Goal: Task Accomplishment & Management: Manage account settings

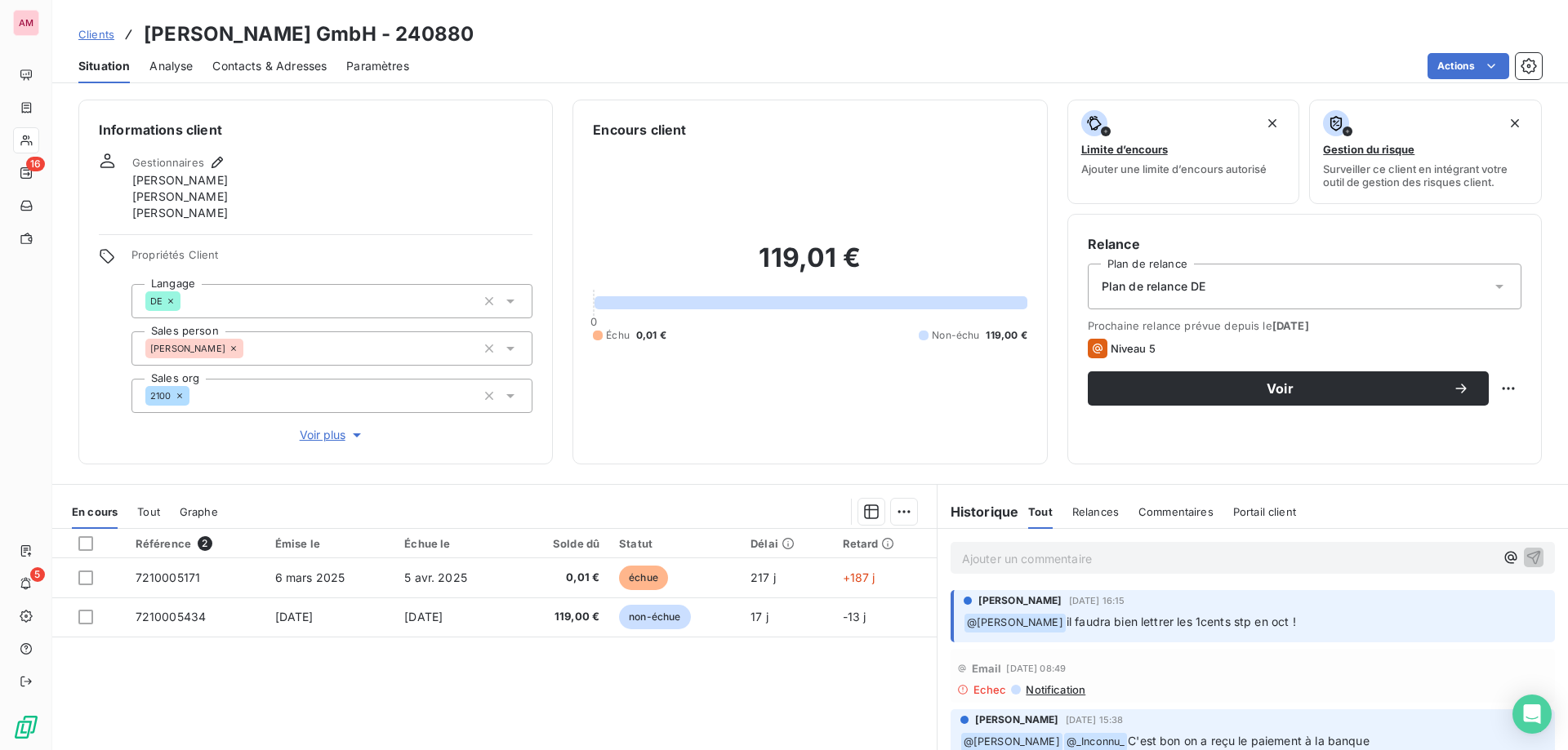
click at [1043, 566] on p "Ajouter un commentaire ﻿" at bounding box center [1228, 559] width 533 height 21
click at [1502, 554] on icon "button" at bounding box center [1510, 557] width 16 height 16
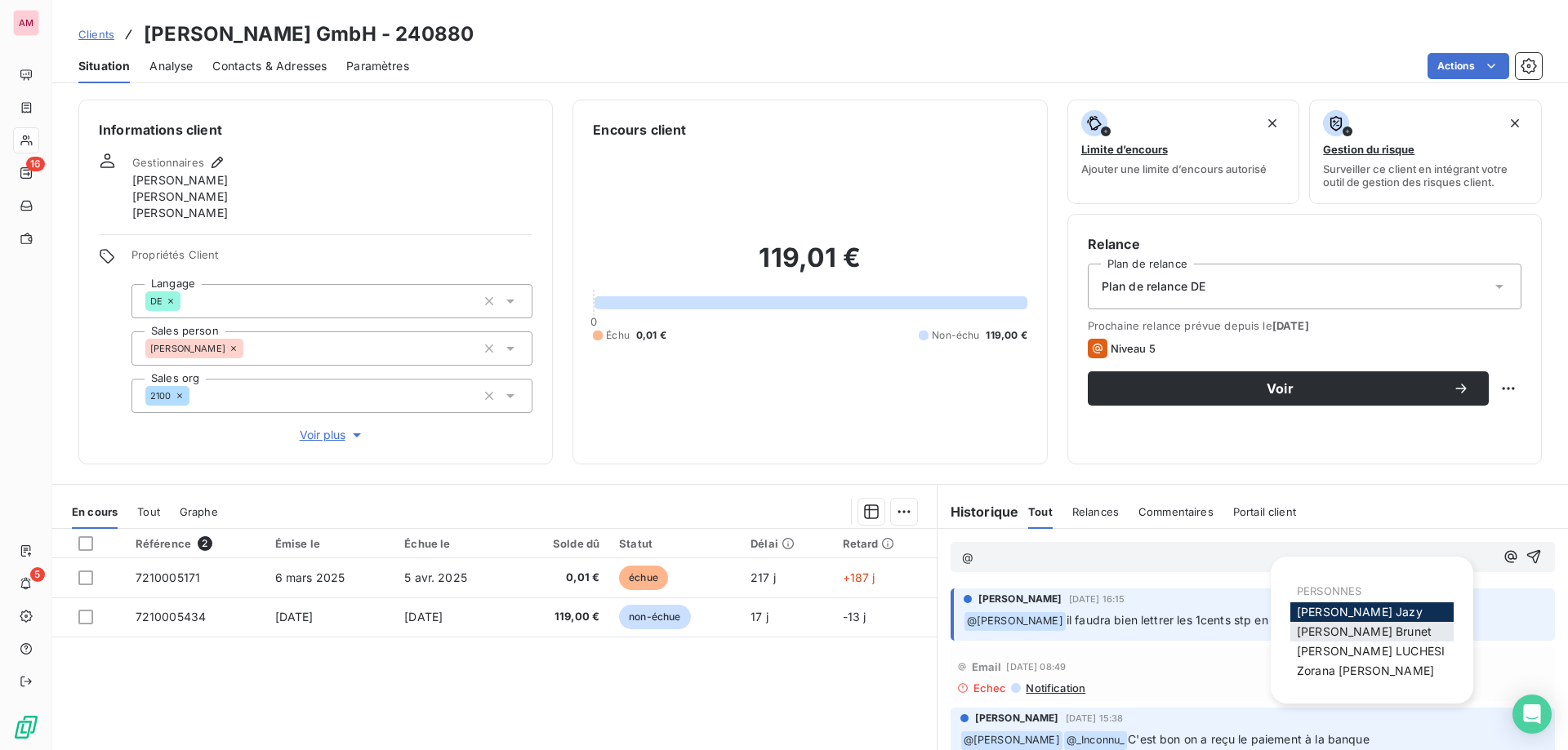
click at [1311, 632] on span "Isabelle Brunet" at bounding box center [1365, 631] width 135 height 14
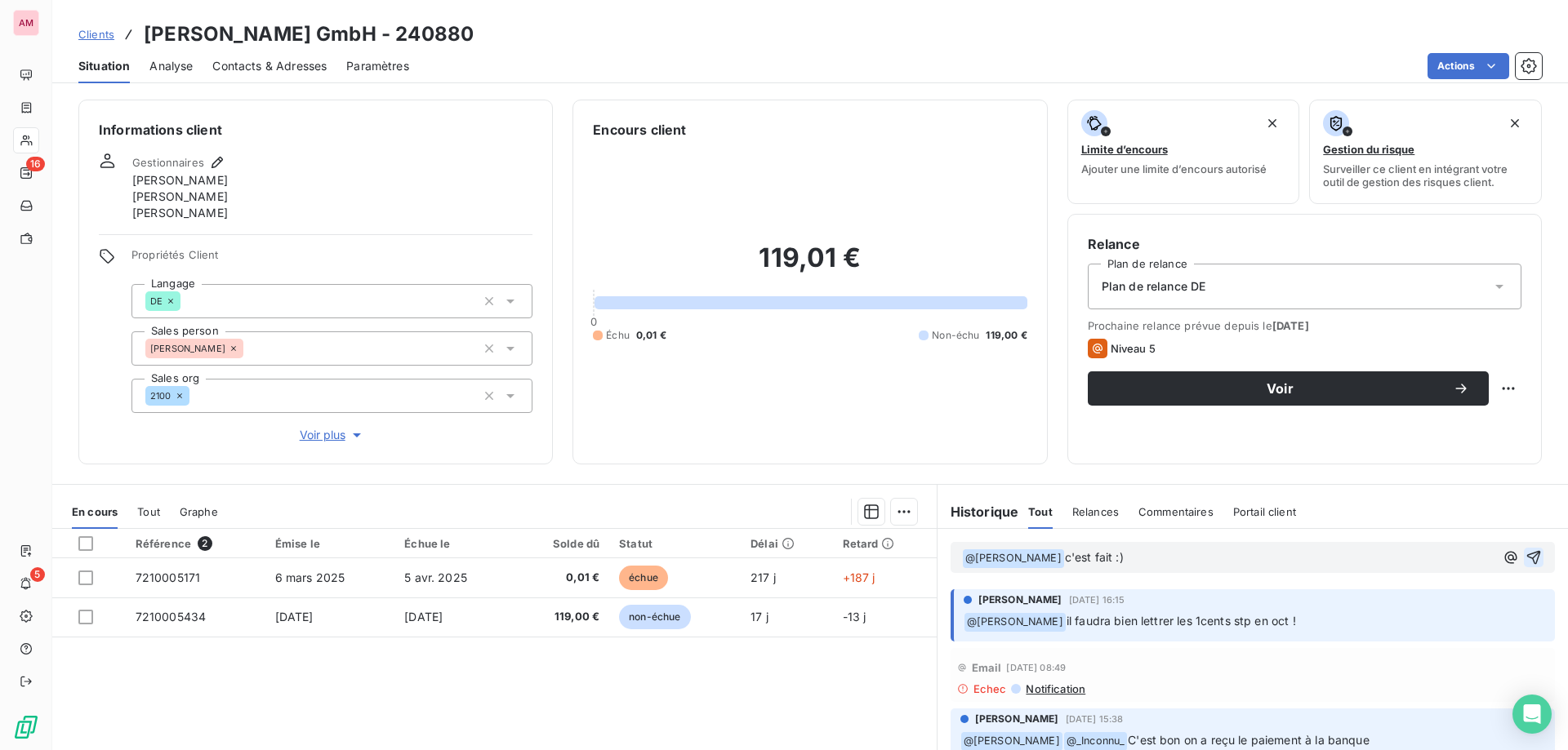
click at [1528, 553] on icon "button" at bounding box center [1534, 558] width 14 height 14
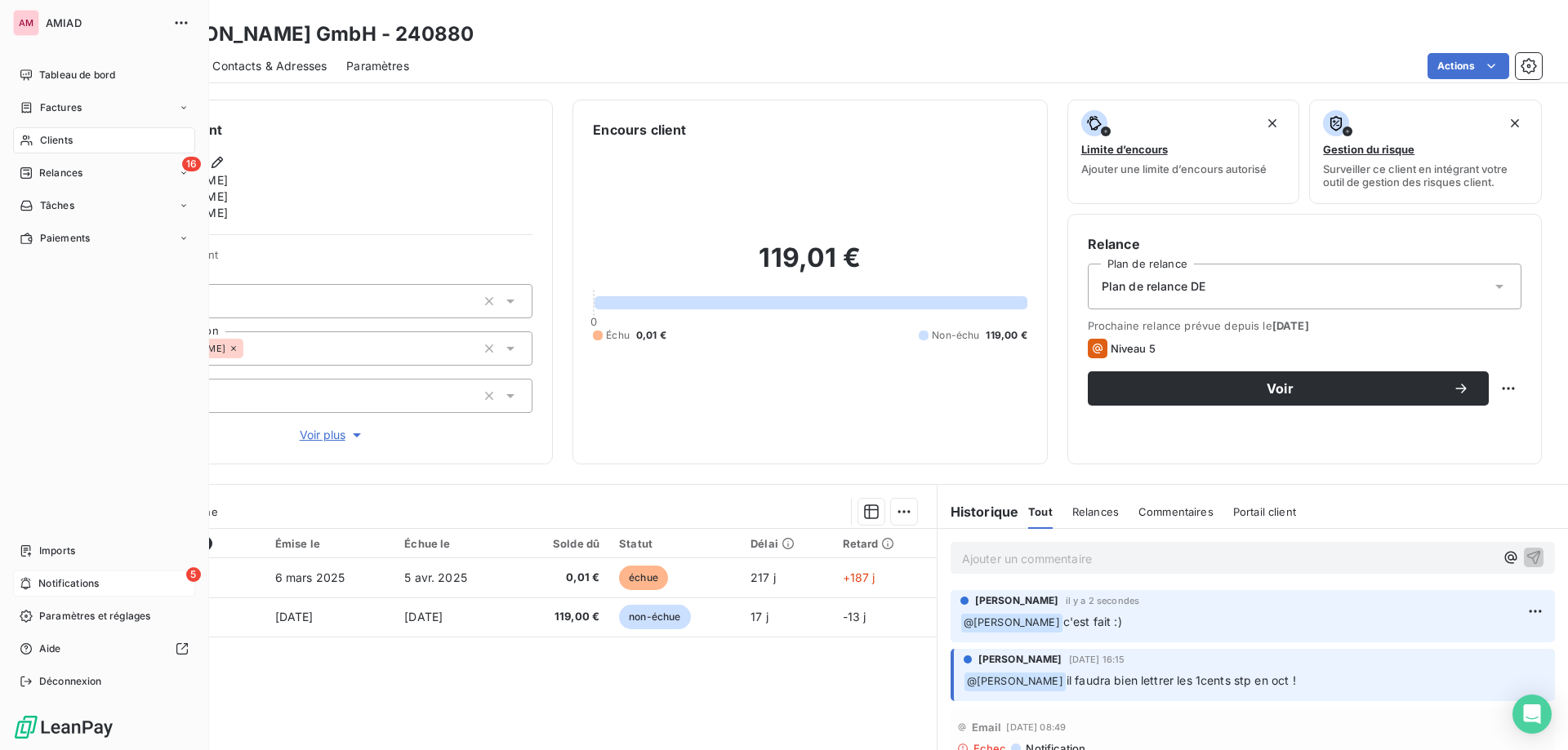
click at [113, 584] on div "5 Notifications" at bounding box center [104, 584] width 182 height 26
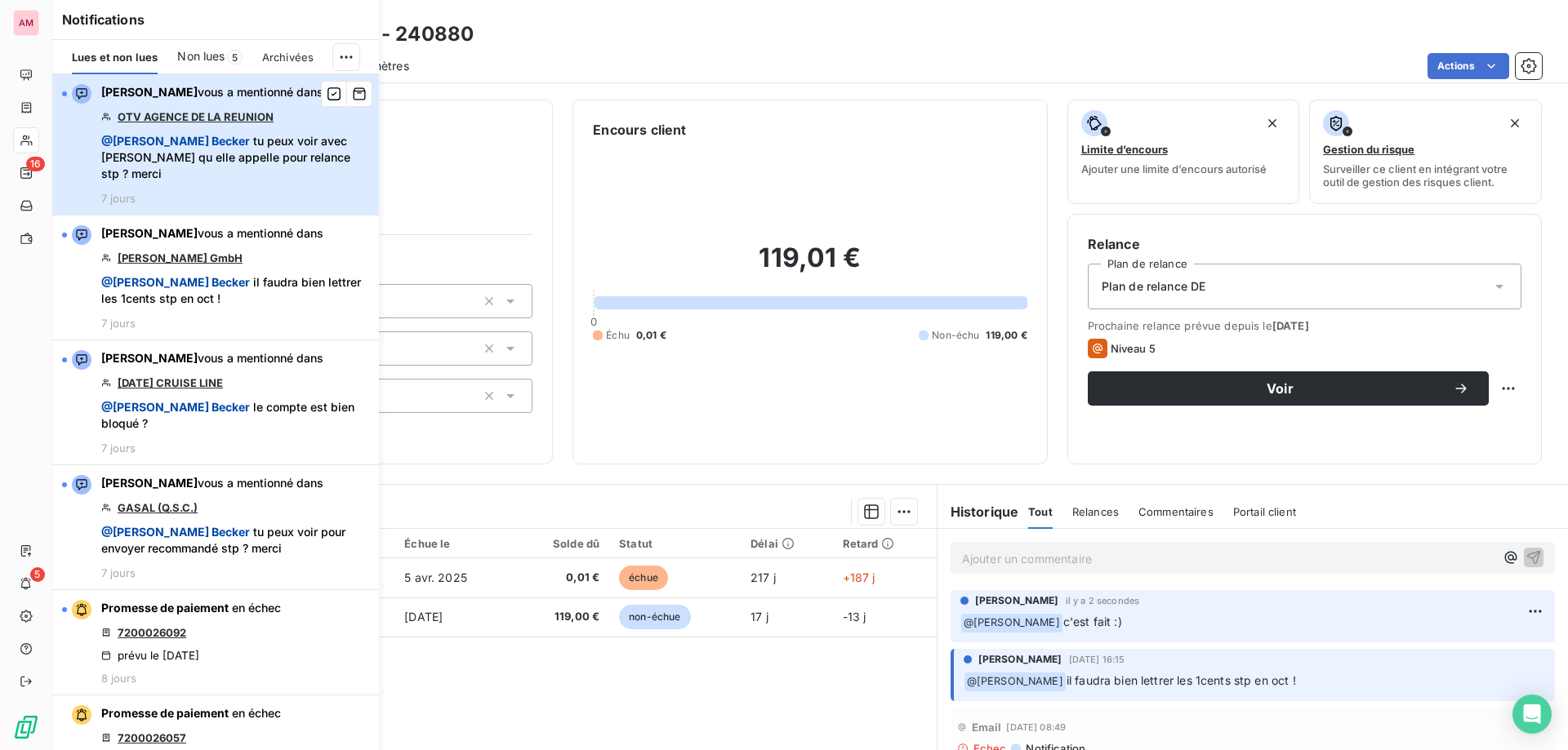
click at [245, 149] on span "@ Alexandra Becker tu peux voir avec Asma qu elle appelle pour relance stp ? me…" at bounding box center [235, 157] width 268 height 49
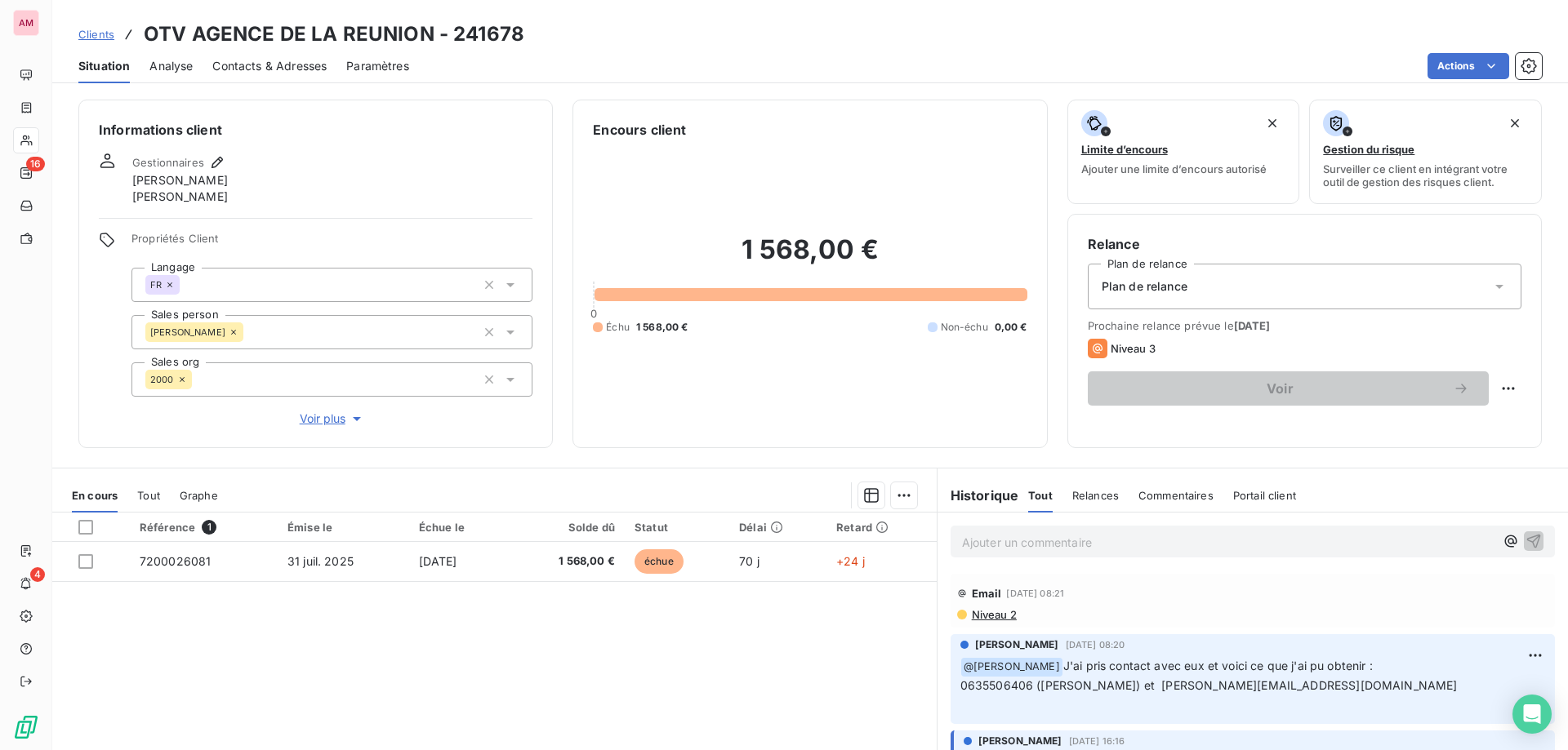
click at [288, 73] on span "Contacts & Adresses" at bounding box center [270, 66] width 114 height 16
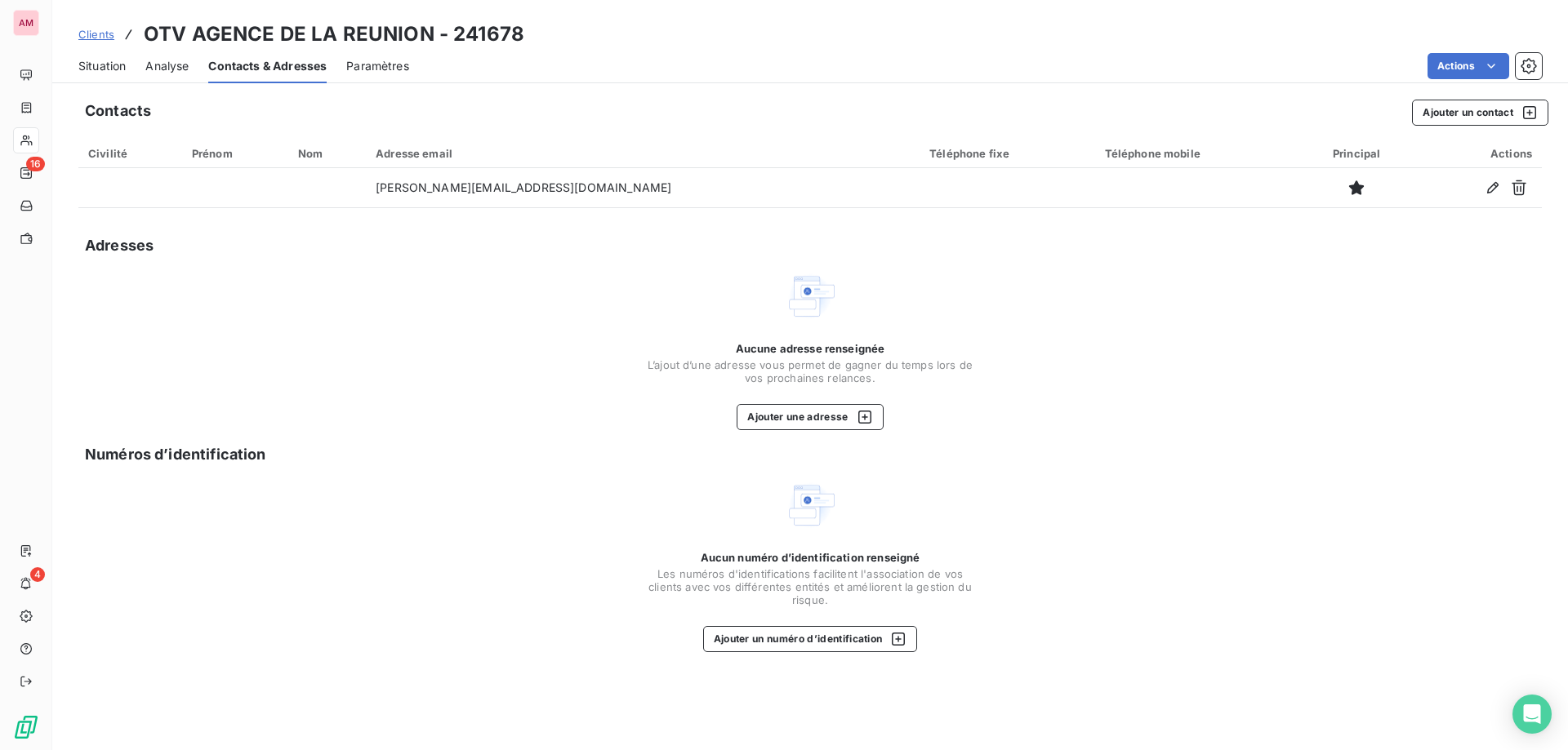
click at [93, 68] on span "Situation" at bounding box center [102, 66] width 48 height 16
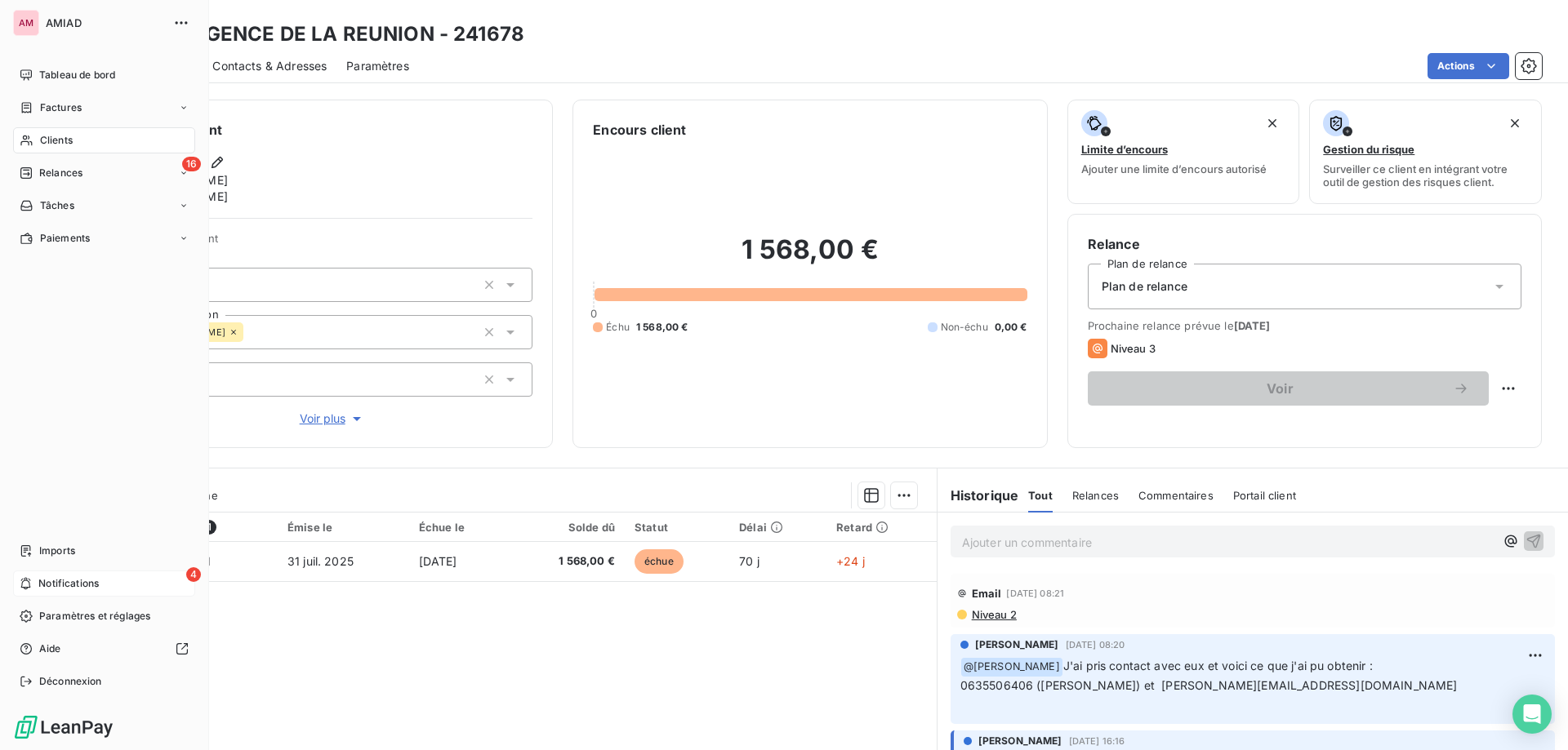
click at [73, 585] on span "Notifications" at bounding box center [68, 584] width 61 height 15
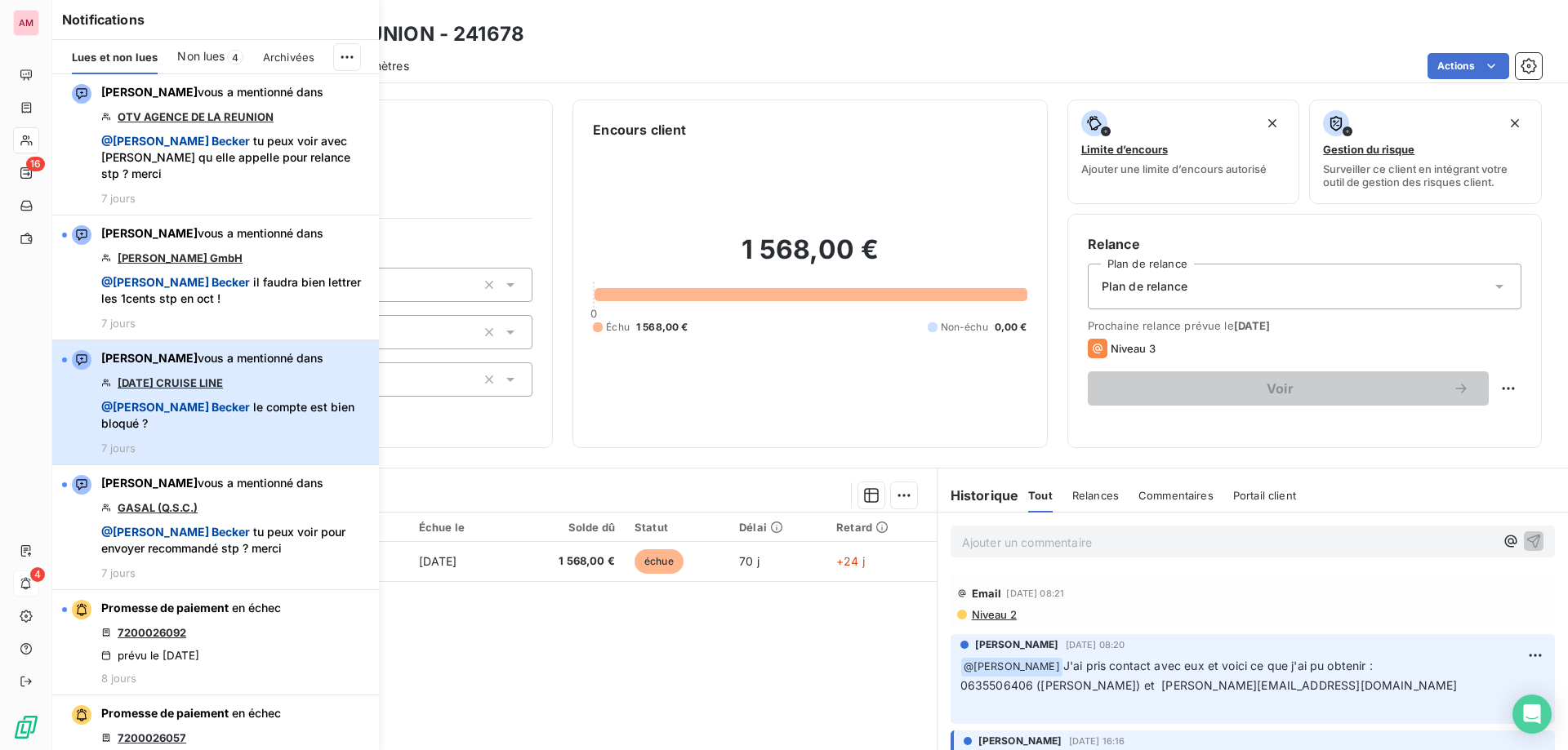
click at [257, 399] on span "@ Alexandra Becker le compte est bien bloqué ?" at bounding box center [235, 415] width 268 height 33
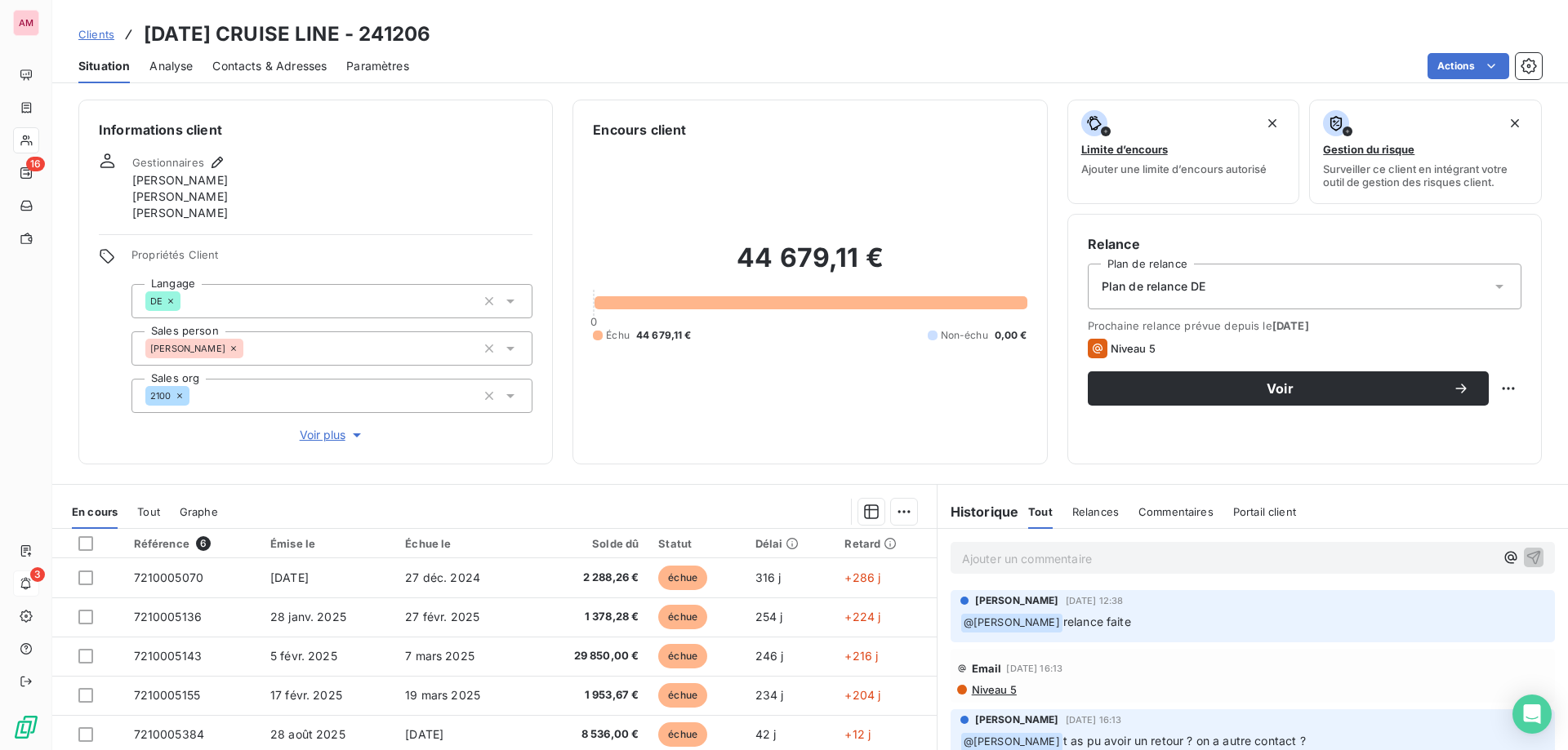
drag, startPoint x: 1024, startPoint y: 554, endPoint x: 1090, endPoint y: 551, distance: 66.1
click at [1024, 554] on p "Ajouter un commentaire ﻿" at bounding box center [1228, 559] width 533 height 21
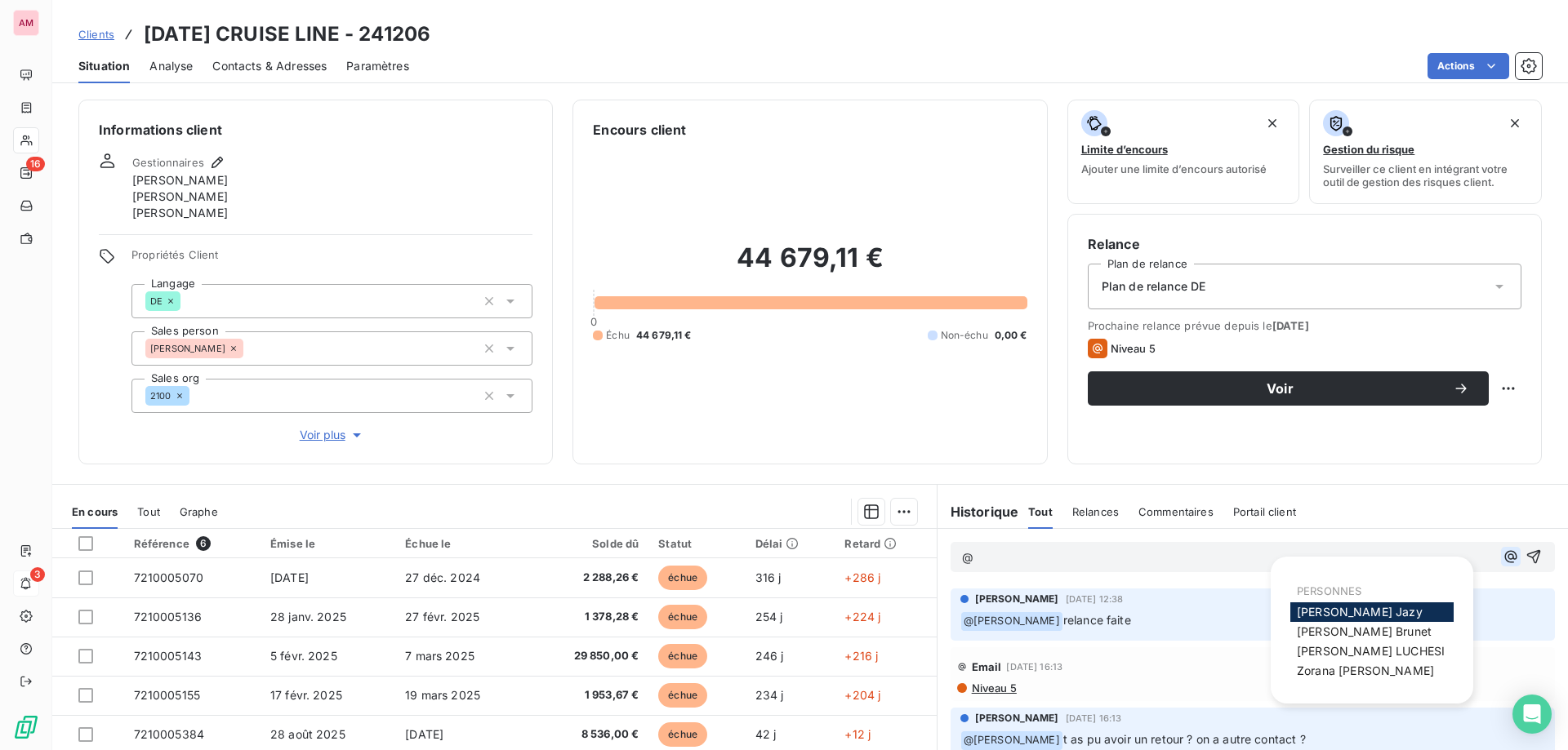
click at [1502, 558] on icon "button" at bounding box center [1510, 556] width 16 height 16
click at [1339, 628] on span "Isabelle Brunet" at bounding box center [1365, 631] width 135 height 14
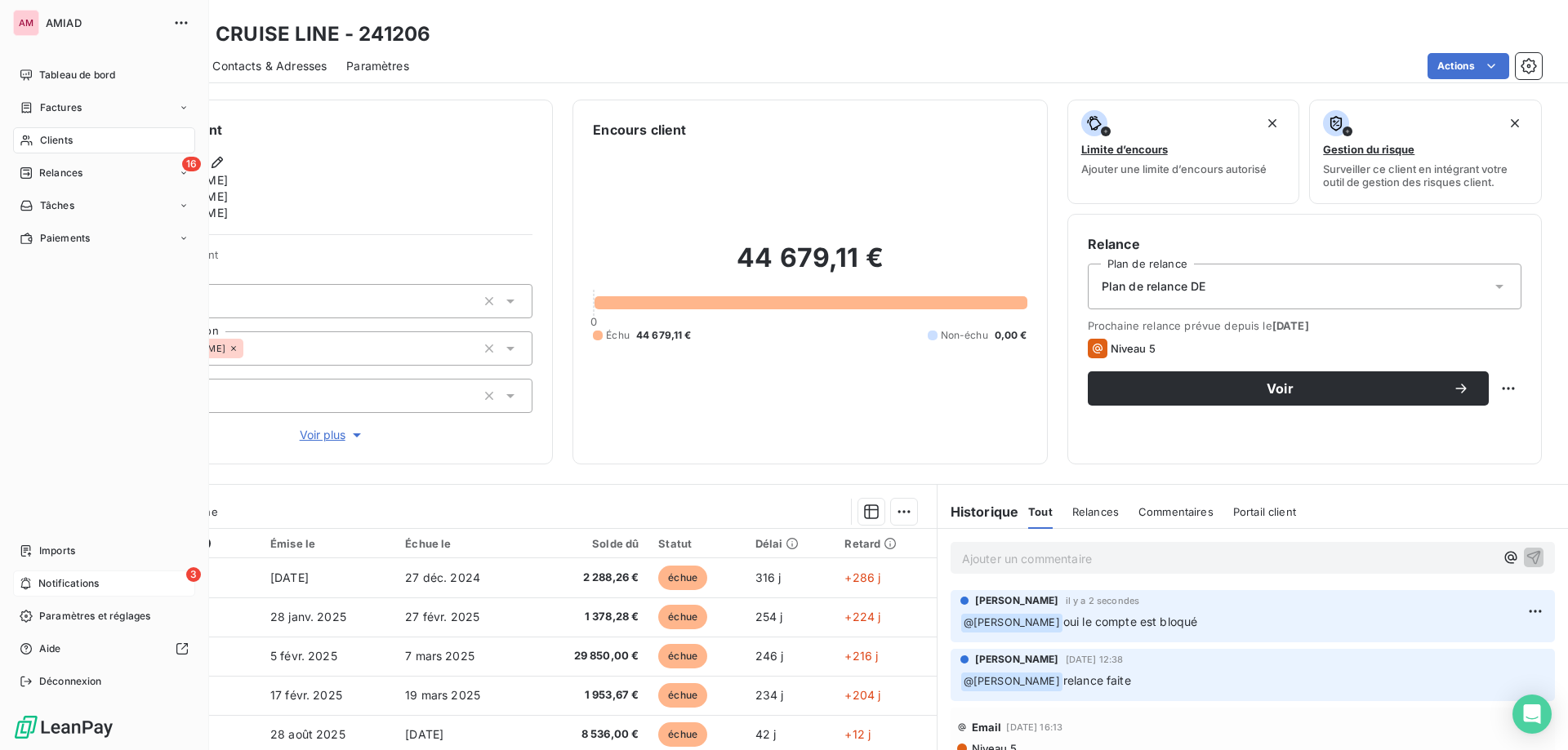
click at [35, 578] on div "3 Notifications" at bounding box center [104, 584] width 182 height 26
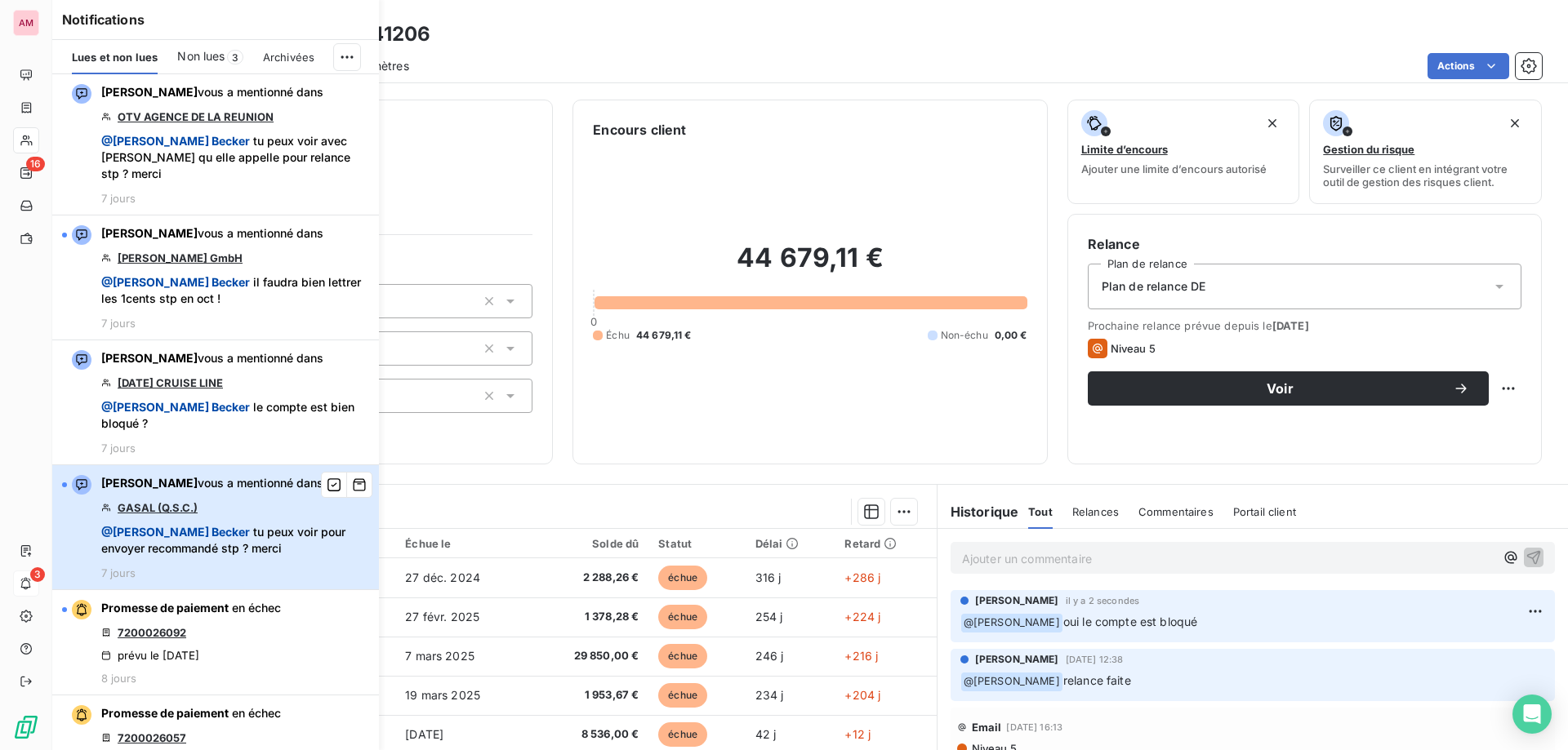
click at [246, 562] on div "Isabelle Brunet vous a mentionné dans GASAL (Q.S.C.) @ Alexandra Becker tu peux…" at bounding box center [235, 528] width 268 height 105
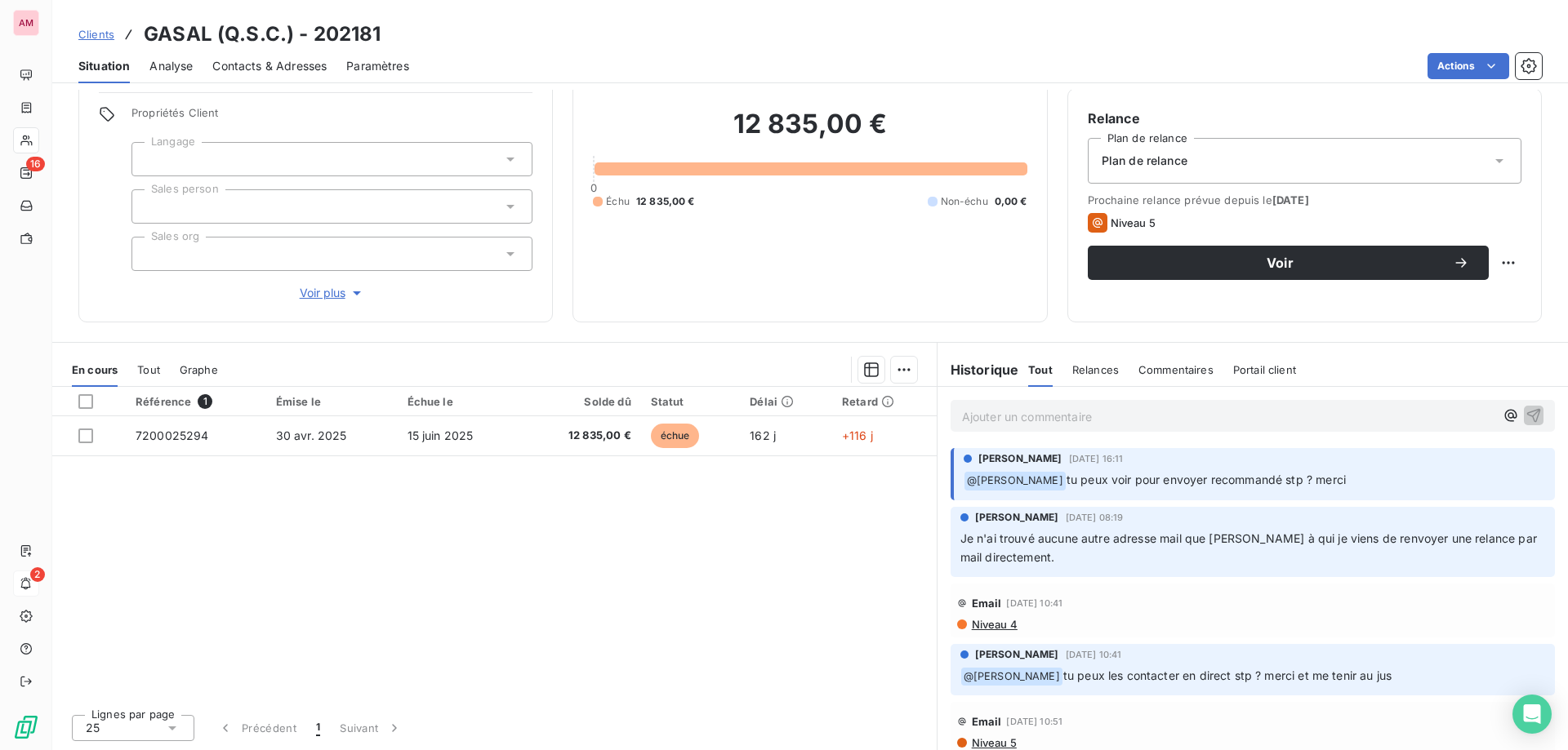
scroll to position [44, 0]
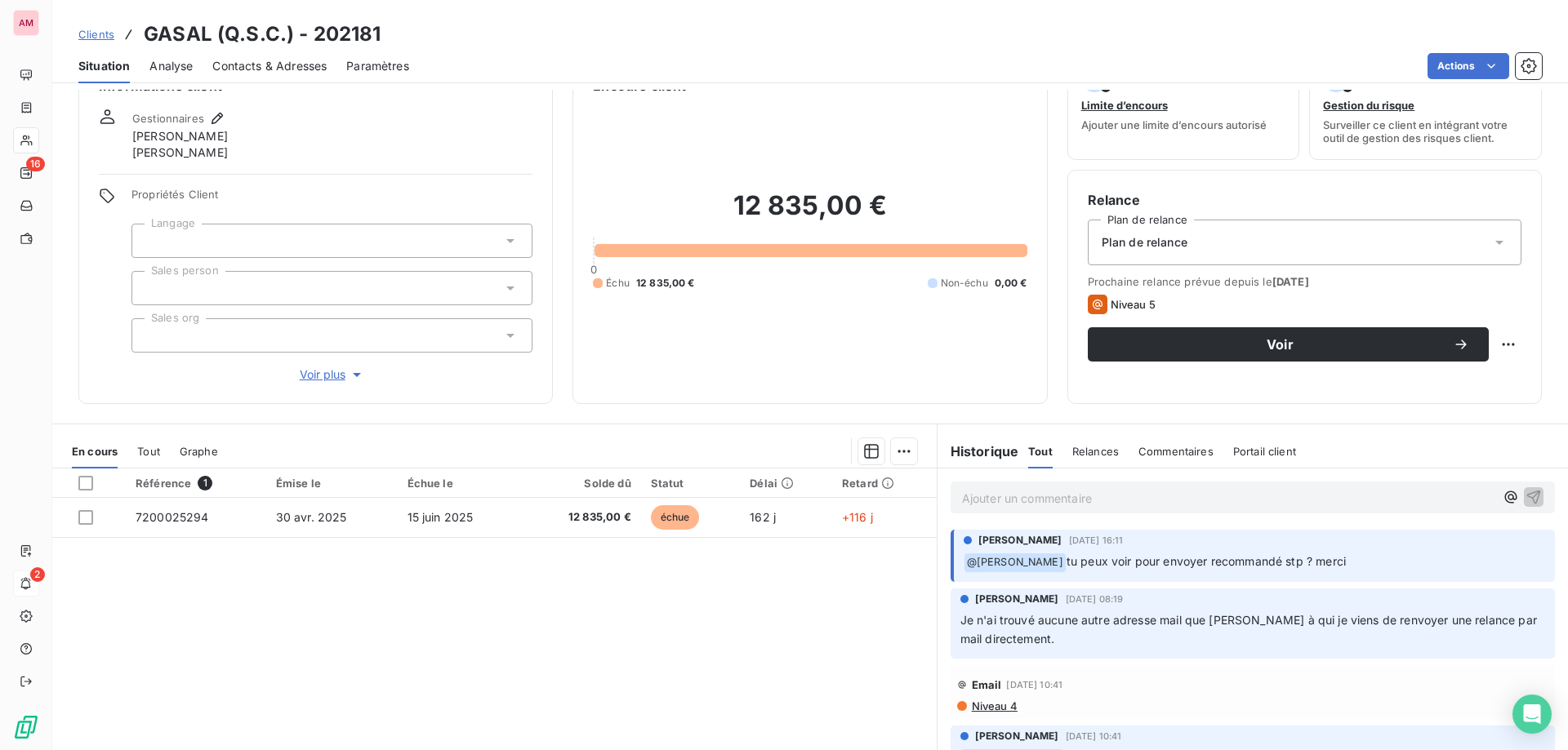
click at [263, 250] on div at bounding box center [332, 241] width 401 height 35
click at [783, 330] on div "12 835,00 € 0 Échu 12 835,00 € Non-échu 0,00 €" at bounding box center [809, 240] width 434 height 288
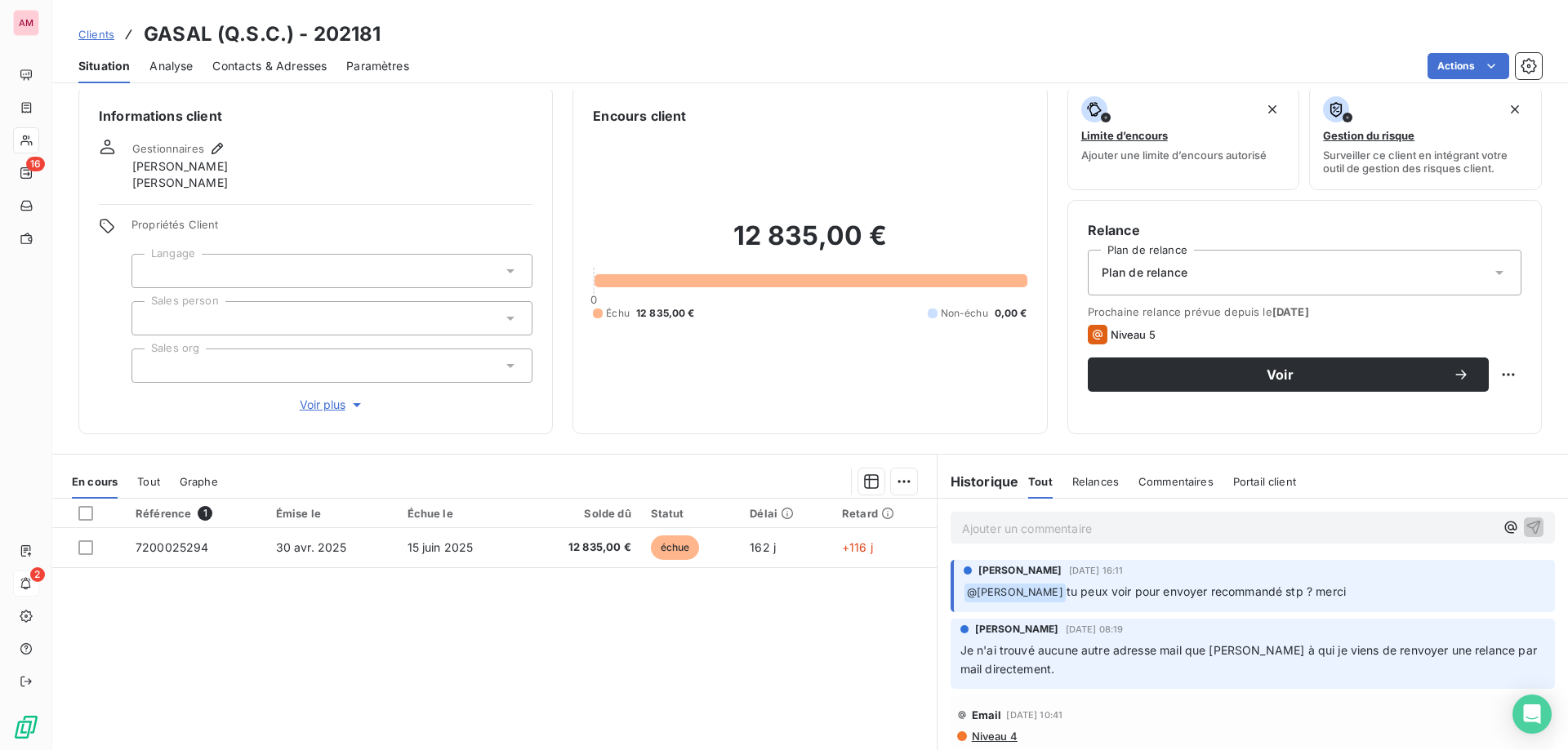
scroll to position [0, 0]
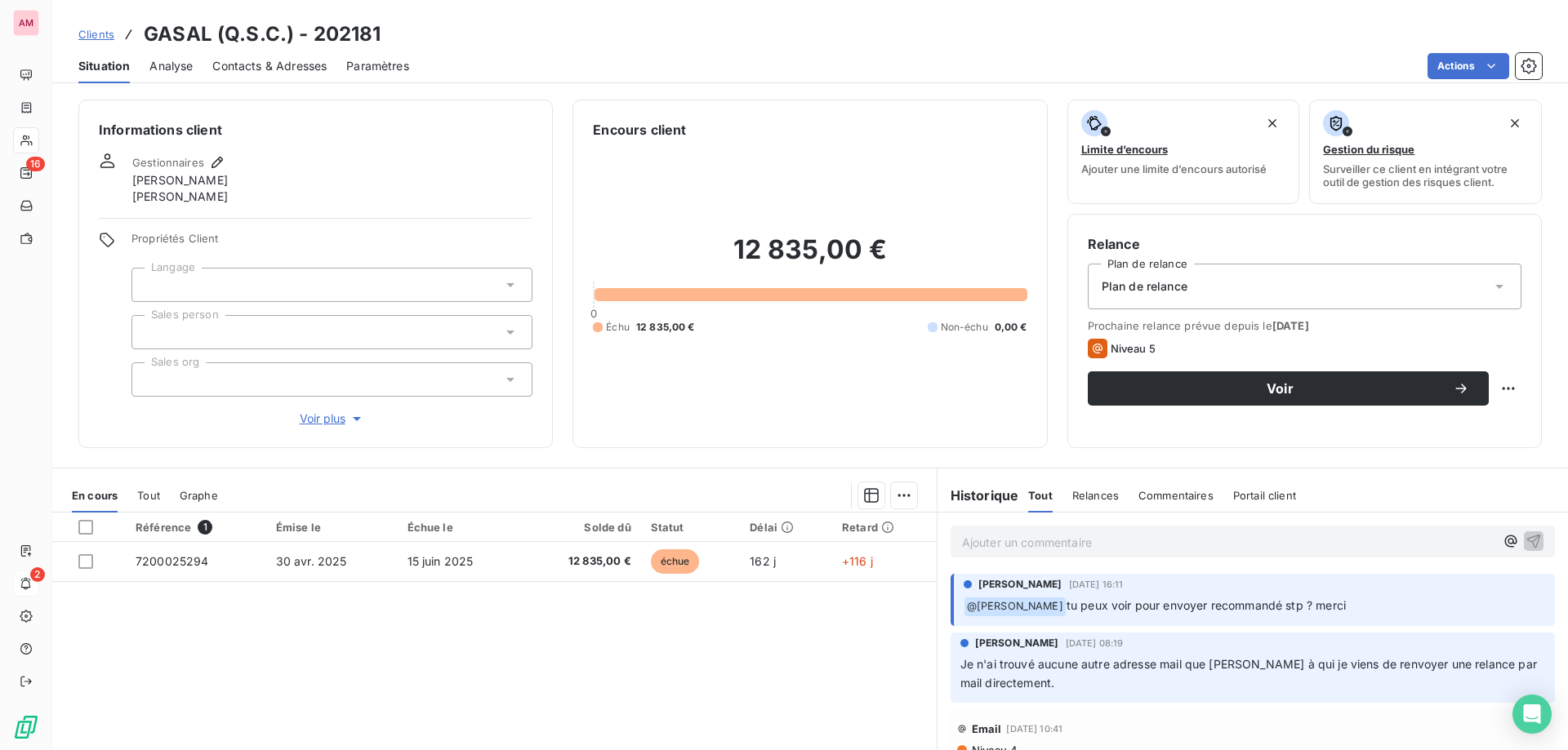
click at [267, 61] on span "Contacts & Adresses" at bounding box center [270, 66] width 114 height 16
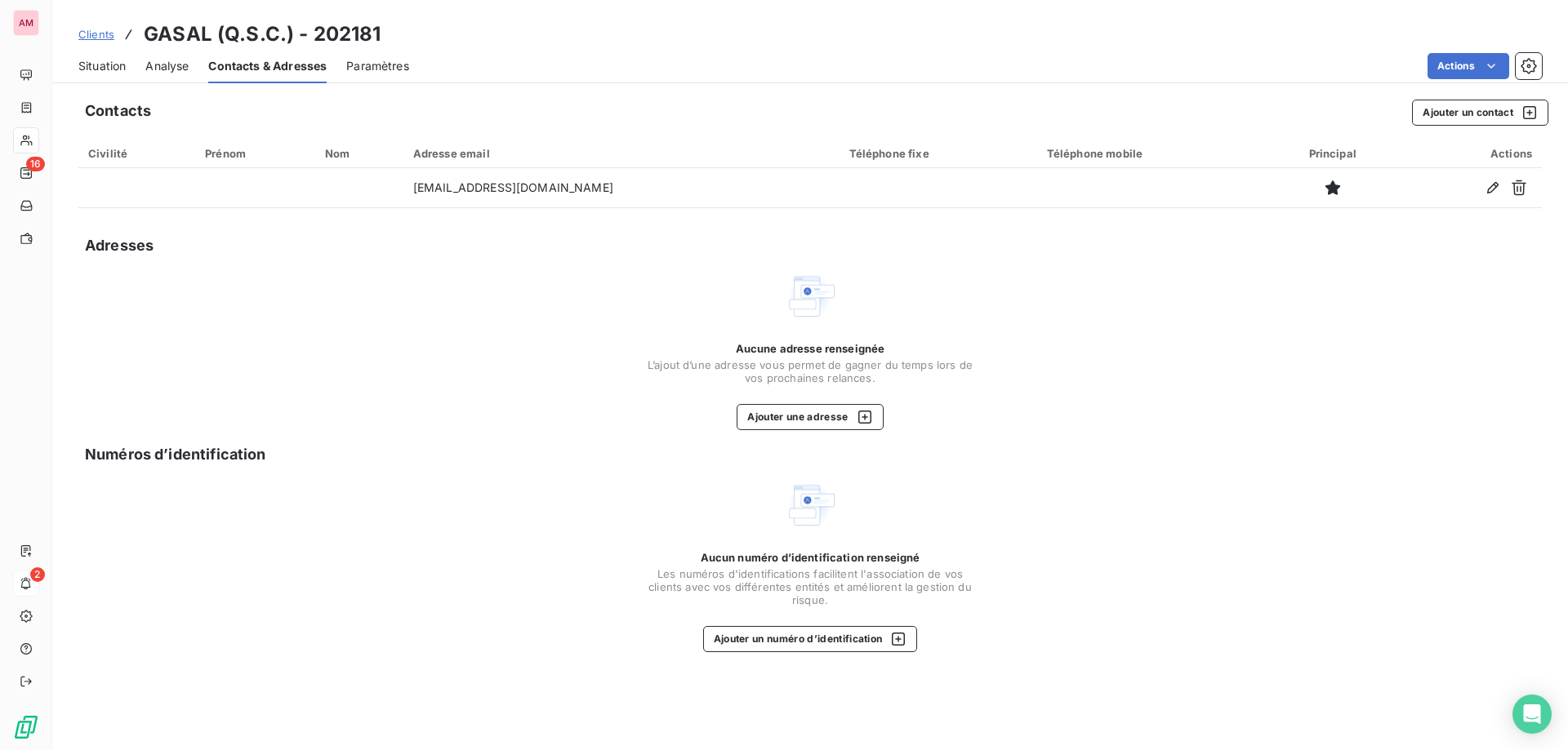
click at [114, 72] on span "Situation" at bounding box center [102, 66] width 48 height 16
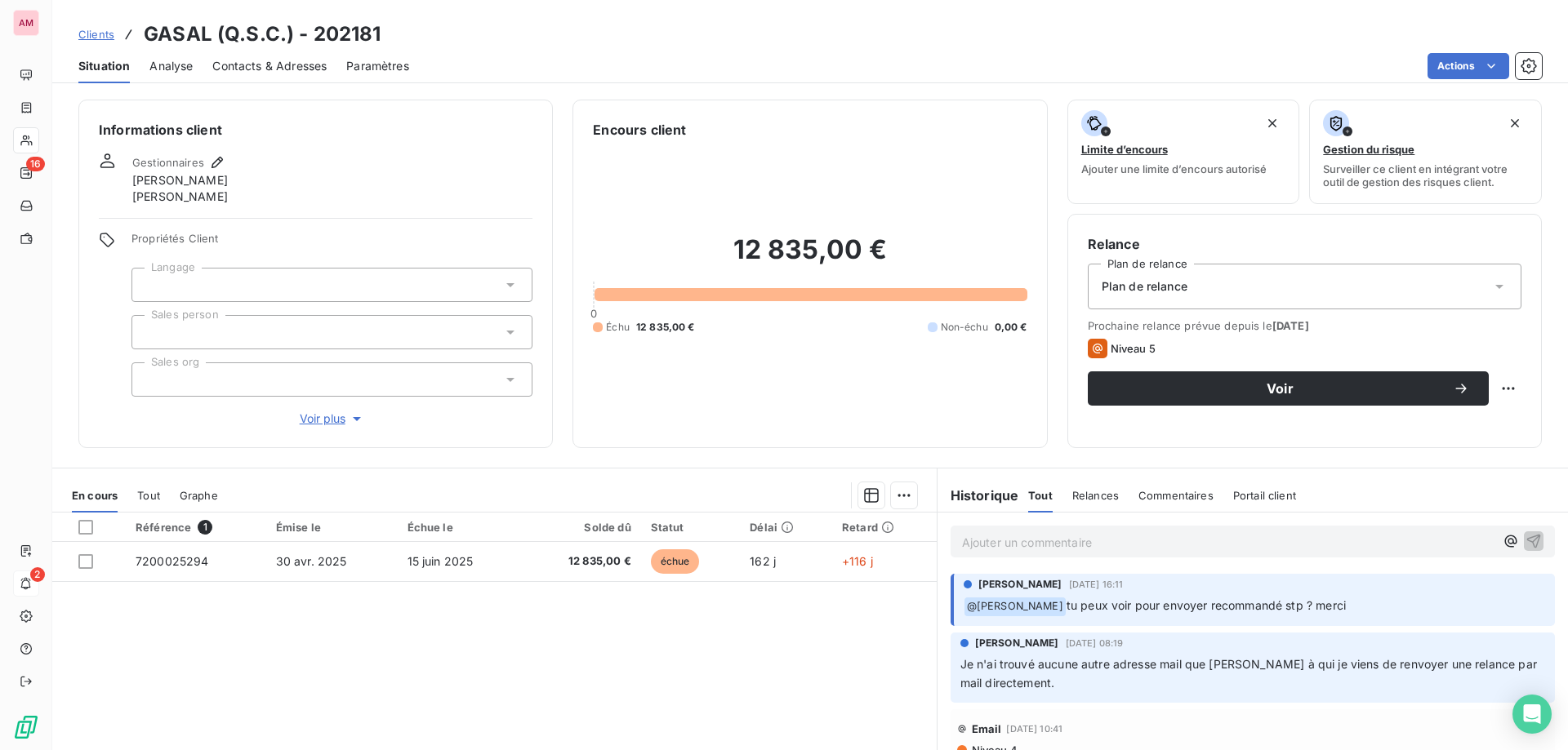
click at [273, 276] on div at bounding box center [332, 285] width 401 height 35
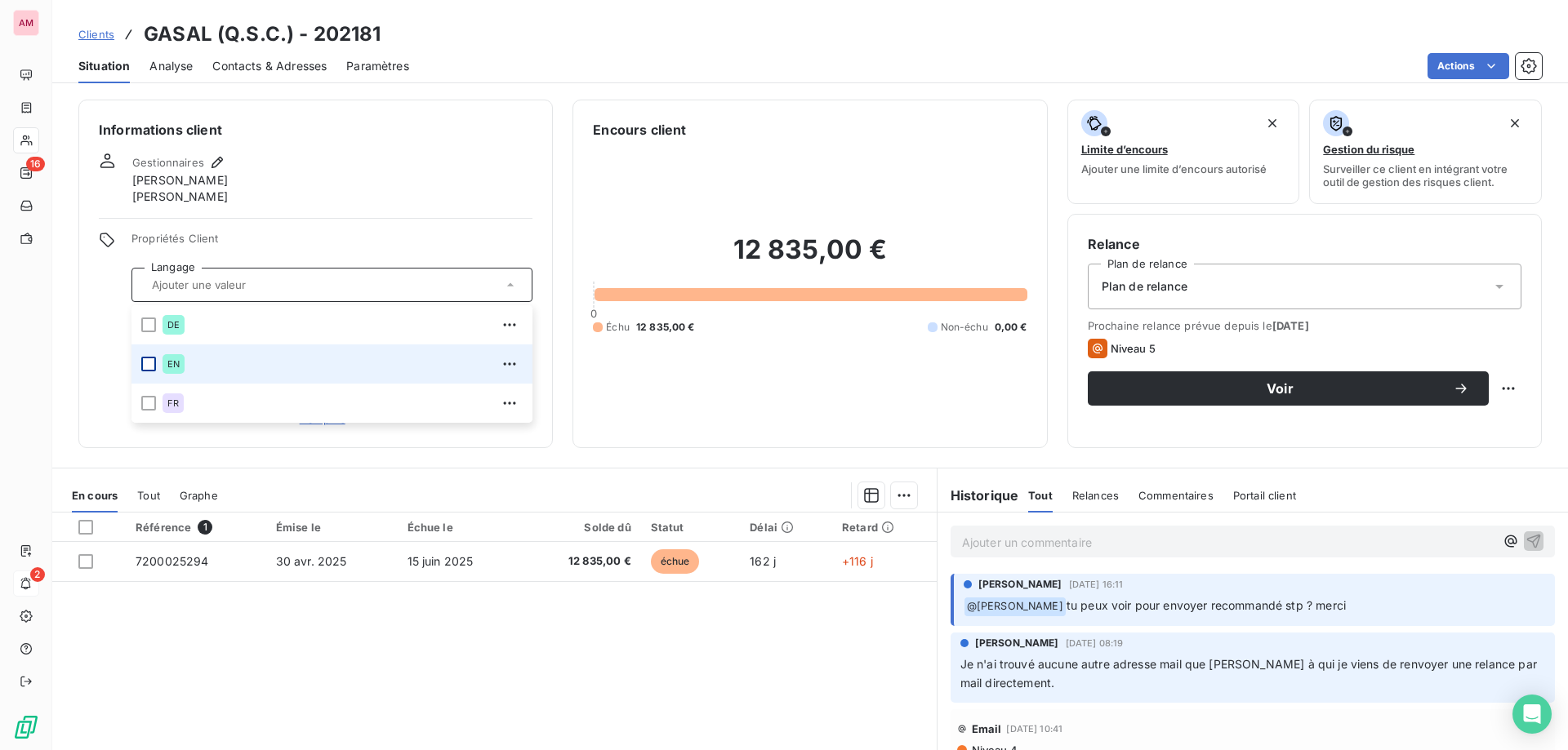
click at [144, 365] on div at bounding box center [149, 364] width 15 height 15
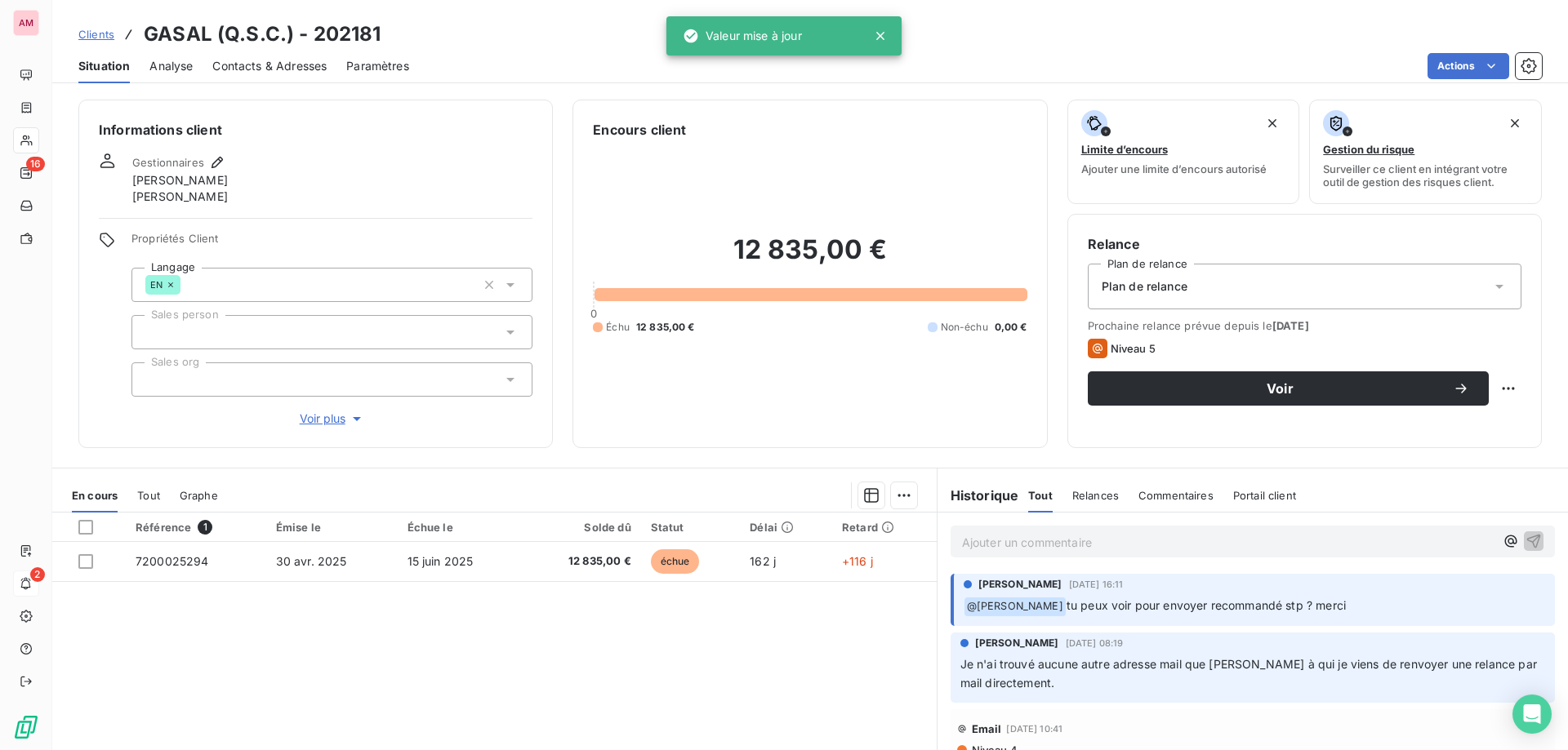
click at [80, 367] on div "Informations client Gestionnaires Camille Jazy SONIA LUCHESI Propriétés Client …" at bounding box center [316, 273] width 475 height 348
click at [205, 336] on div at bounding box center [332, 332] width 401 height 35
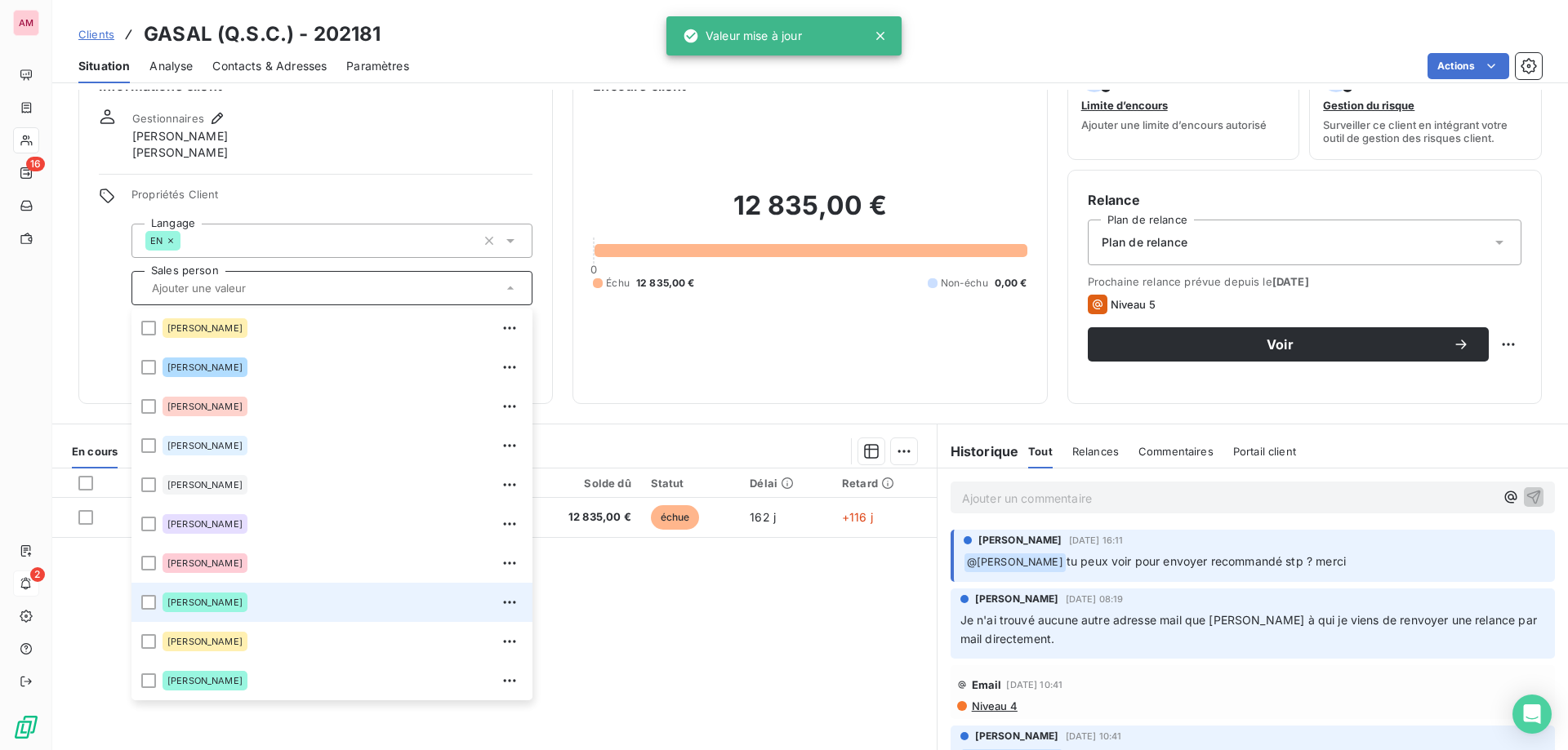
scroll to position [81, 0]
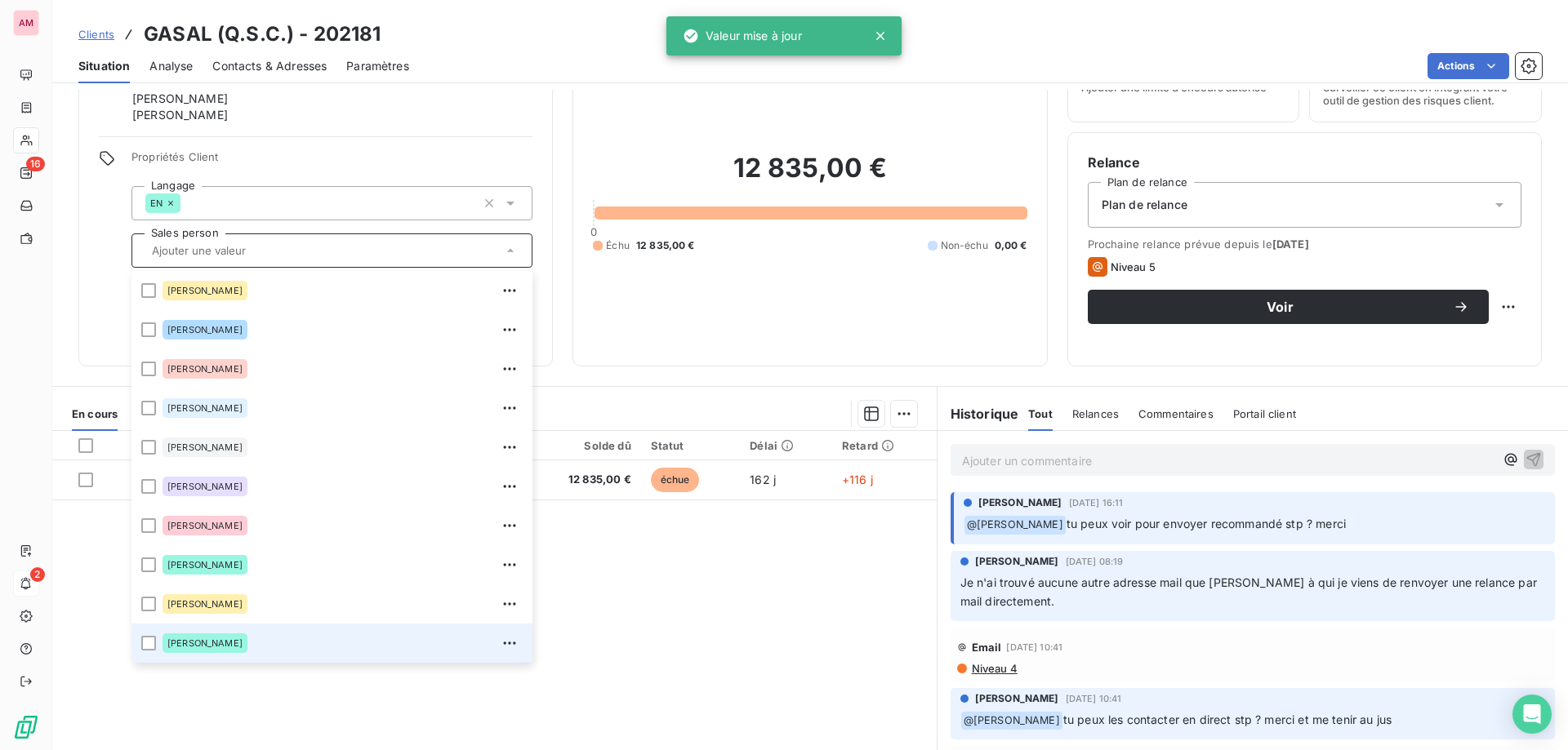
click at [222, 640] on div "[PERSON_NAME]" at bounding box center [343, 643] width 361 height 26
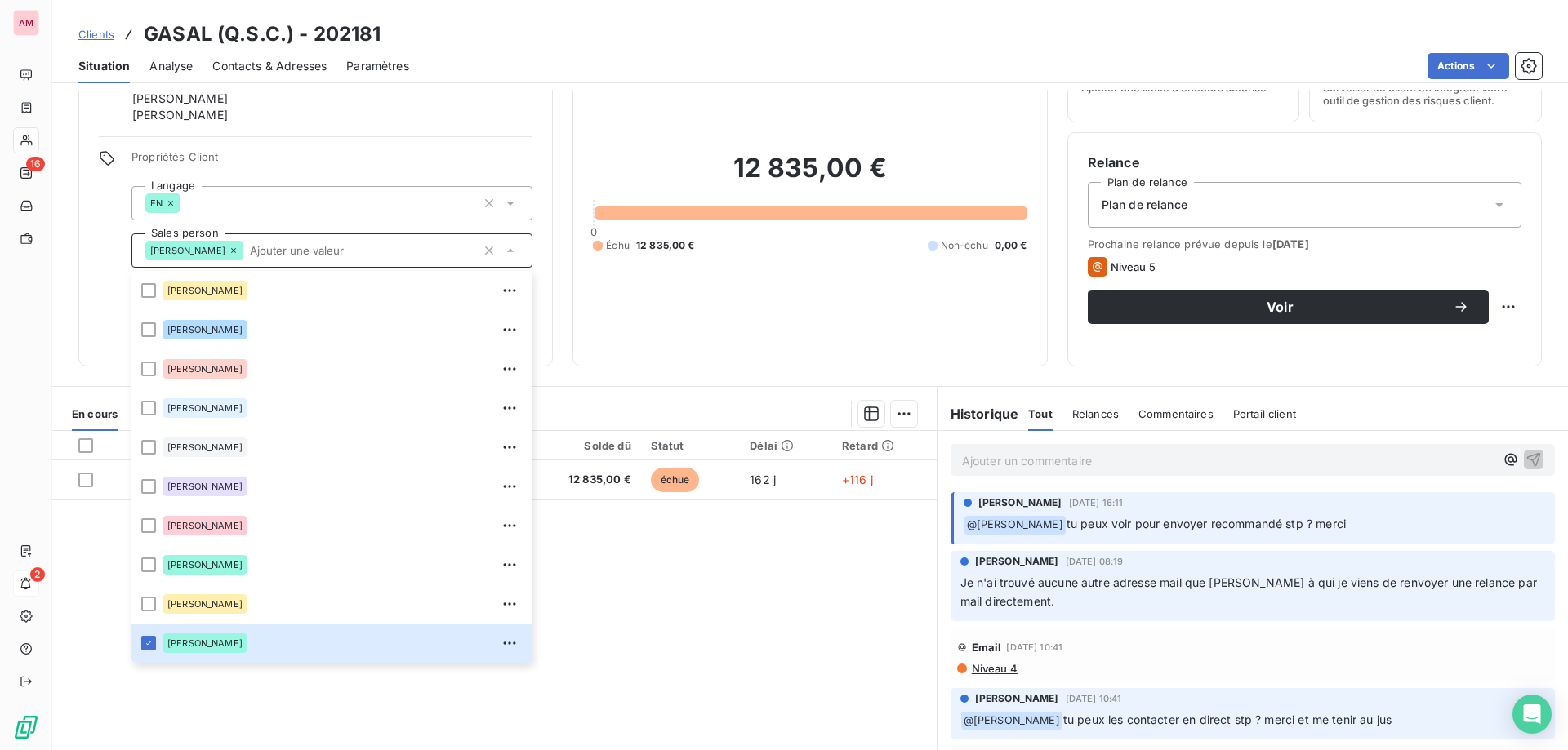
click at [109, 287] on div "Propriétés Client Langage EN Sales person Xavier Huin Alex Shraer Alexander Don…" at bounding box center [316, 247] width 434 height 196
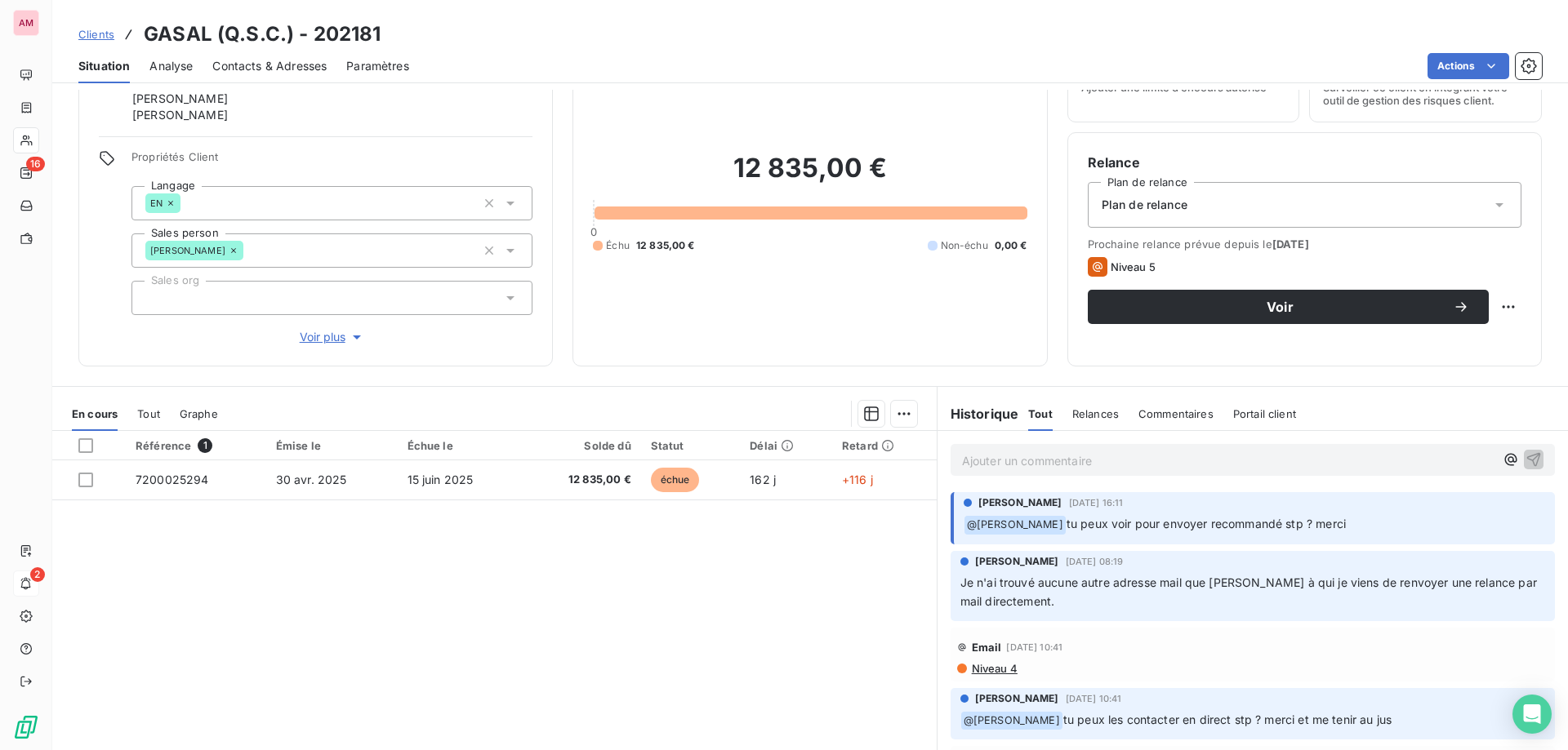
click at [195, 299] on div at bounding box center [332, 298] width 401 height 35
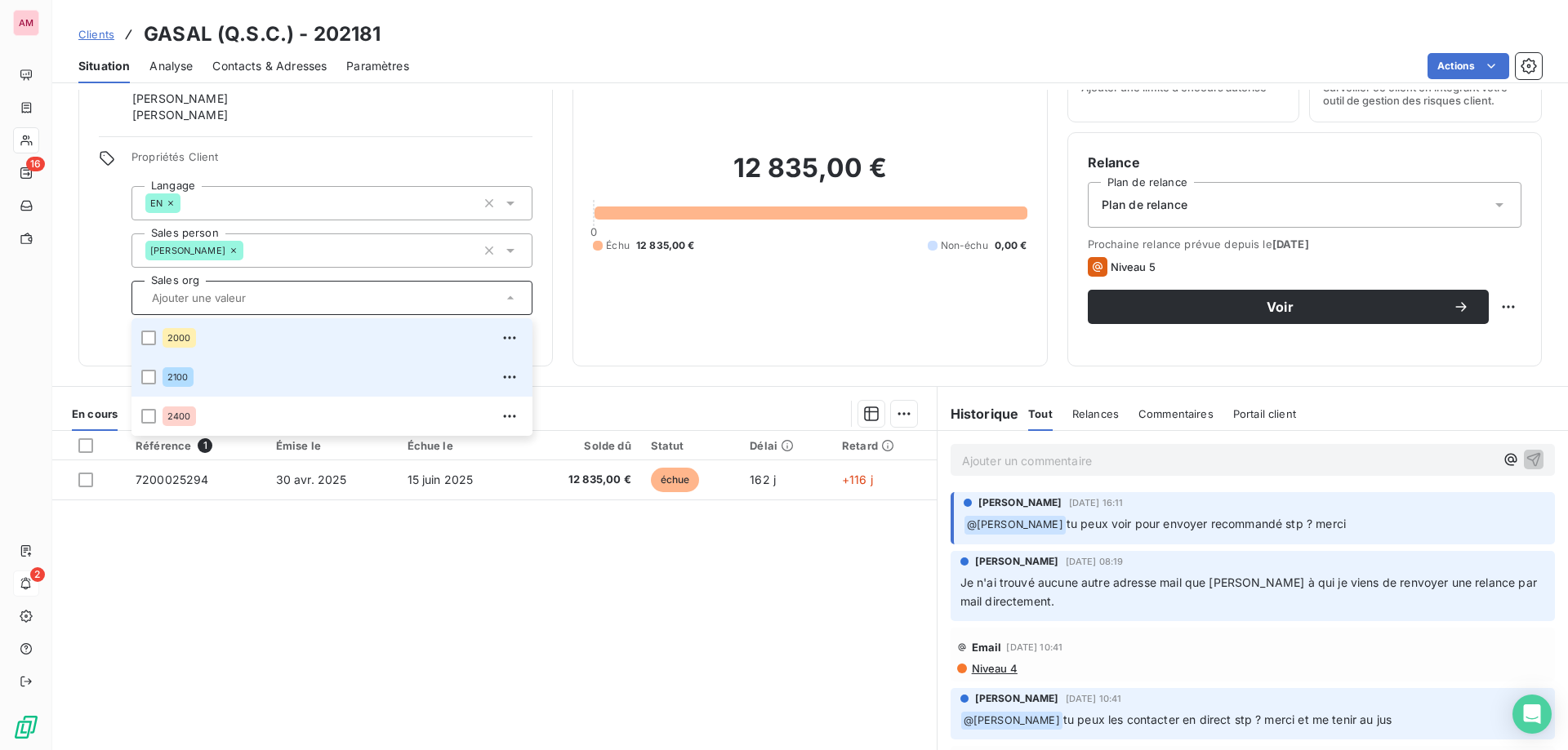
click at [141, 342] on li "2000" at bounding box center [332, 338] width 401 height 39
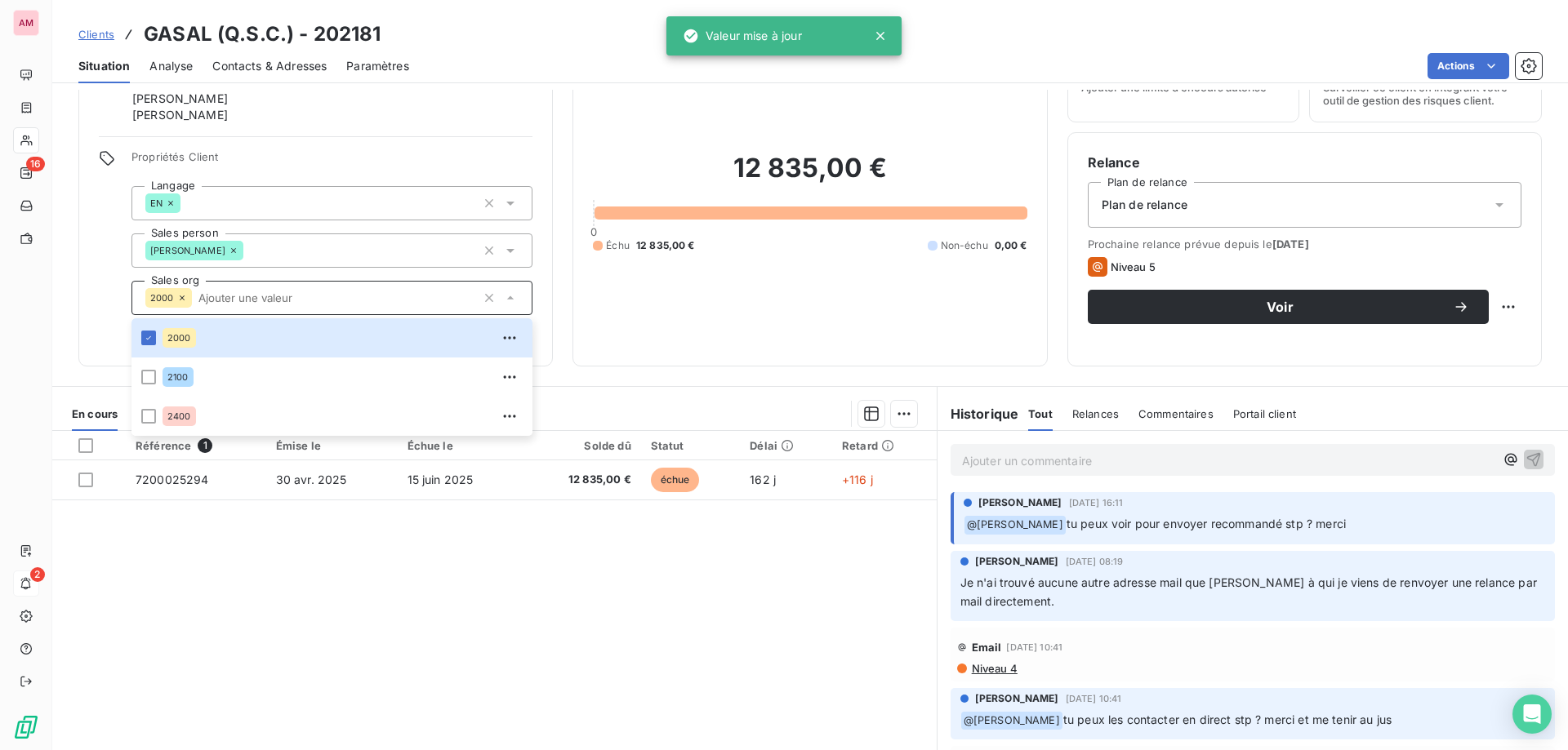
click at [111, 313] on div "Propriétés Client Langage EN Sales person Xavier Huin Sales org 2000 2000 2100 …" at bounding box center [316, 247] width 434 height 196
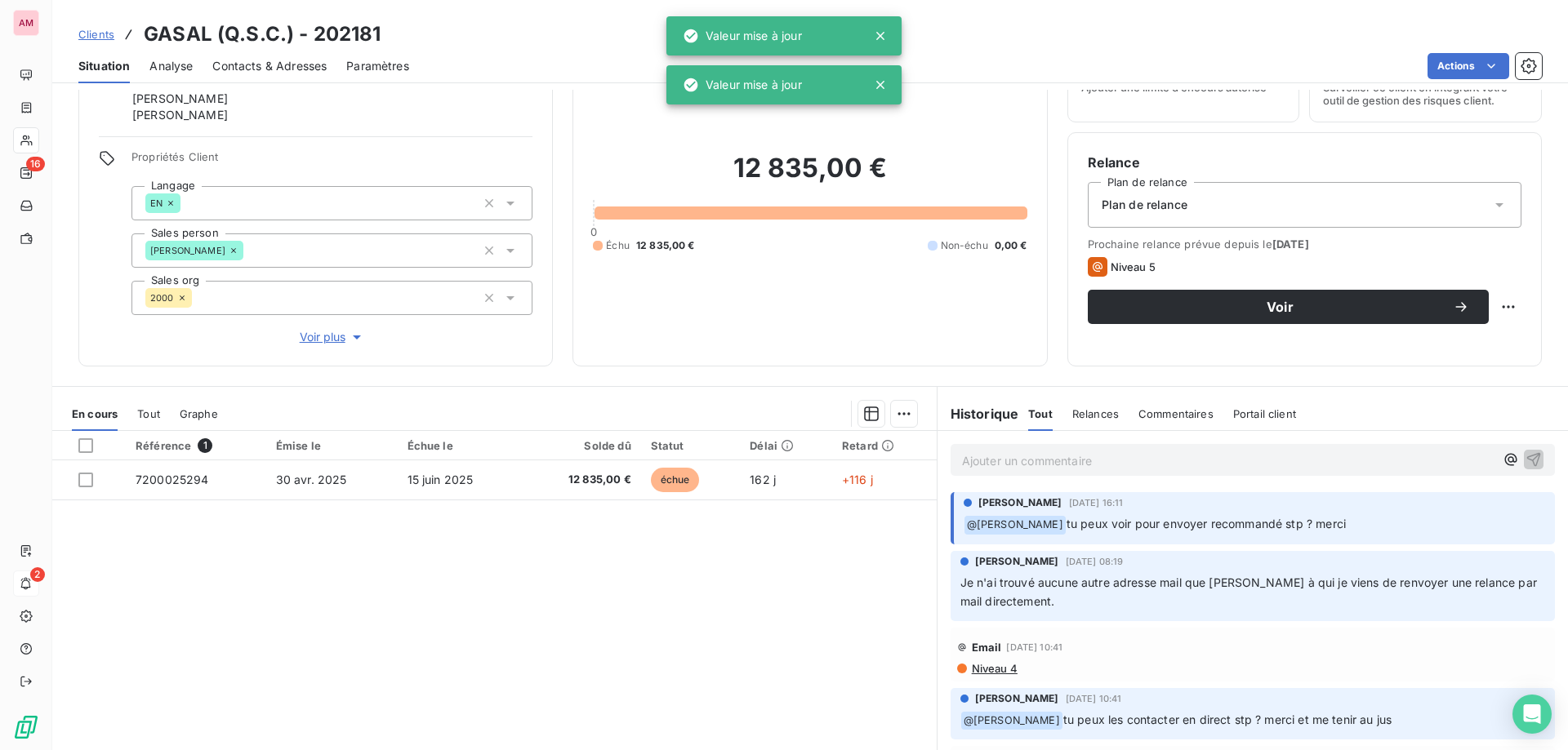
click at [1265, 214] on div "Plan de relance" at bounding box center [1305, 204] width 434 height 46
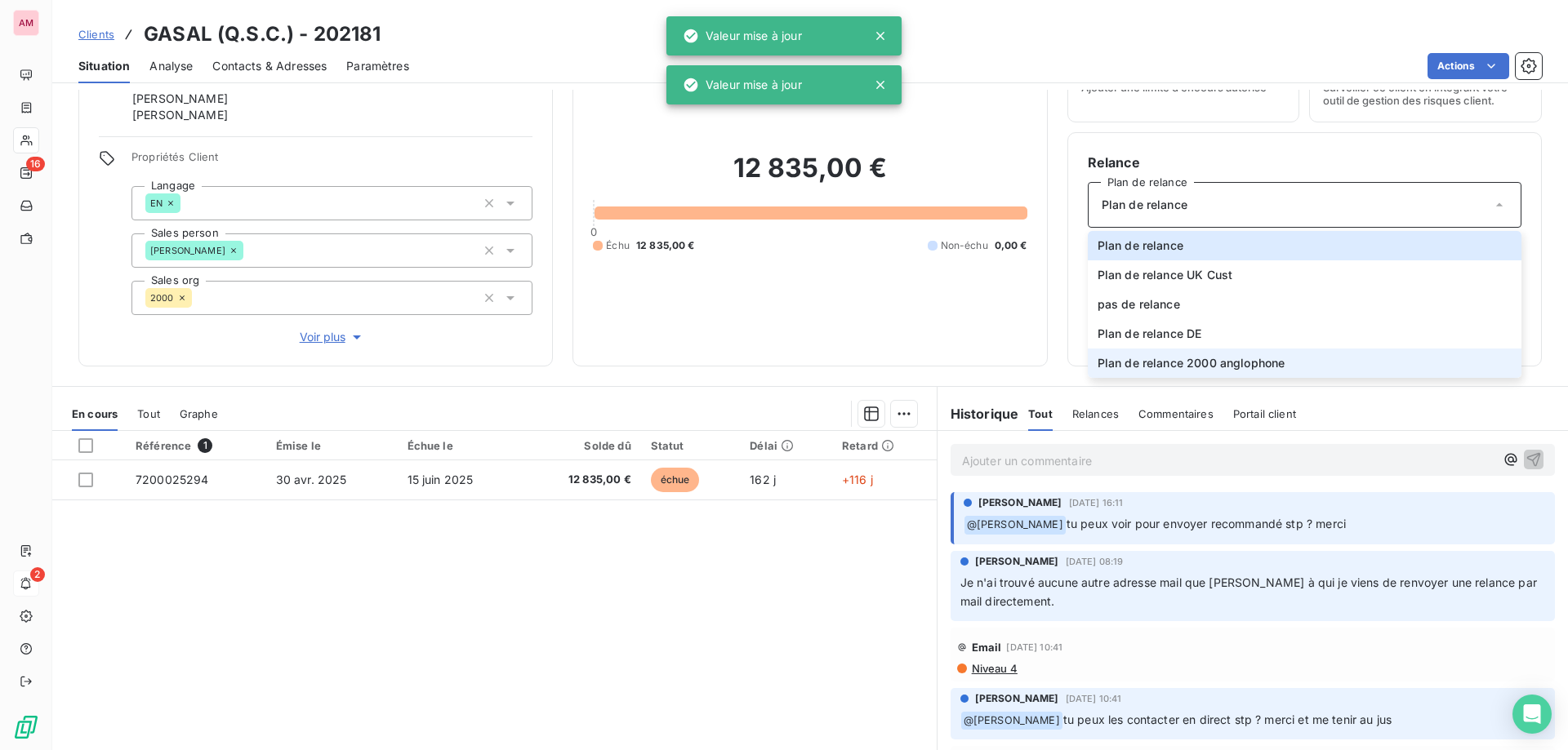
click at [1261, 360] on span "Plan de relance 2000 anglophone" at bounding box center [1191, 362] width 188 height 16
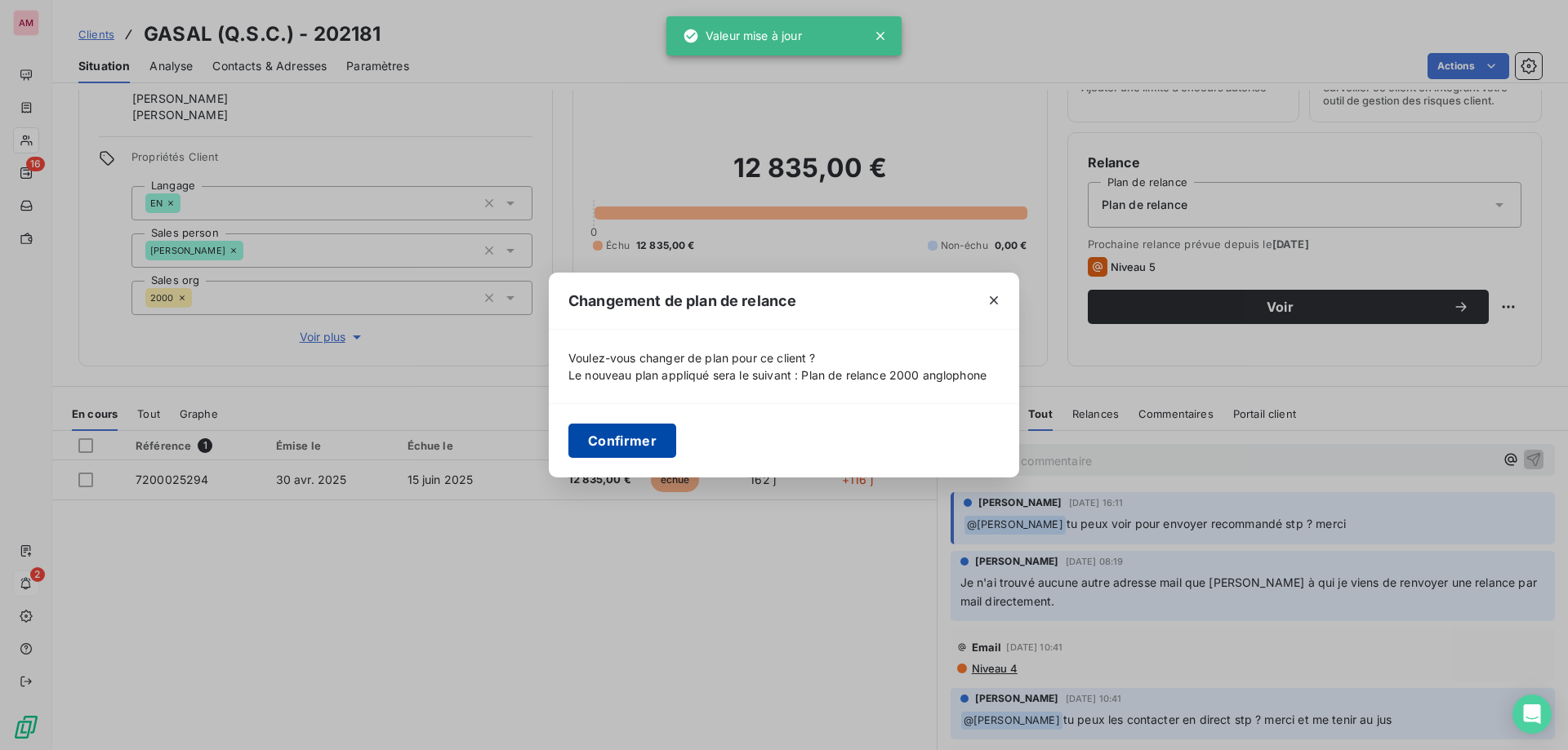
click at [635, 443] on button "Confirmer" at bounding box center [622, 441] width 108 height 35
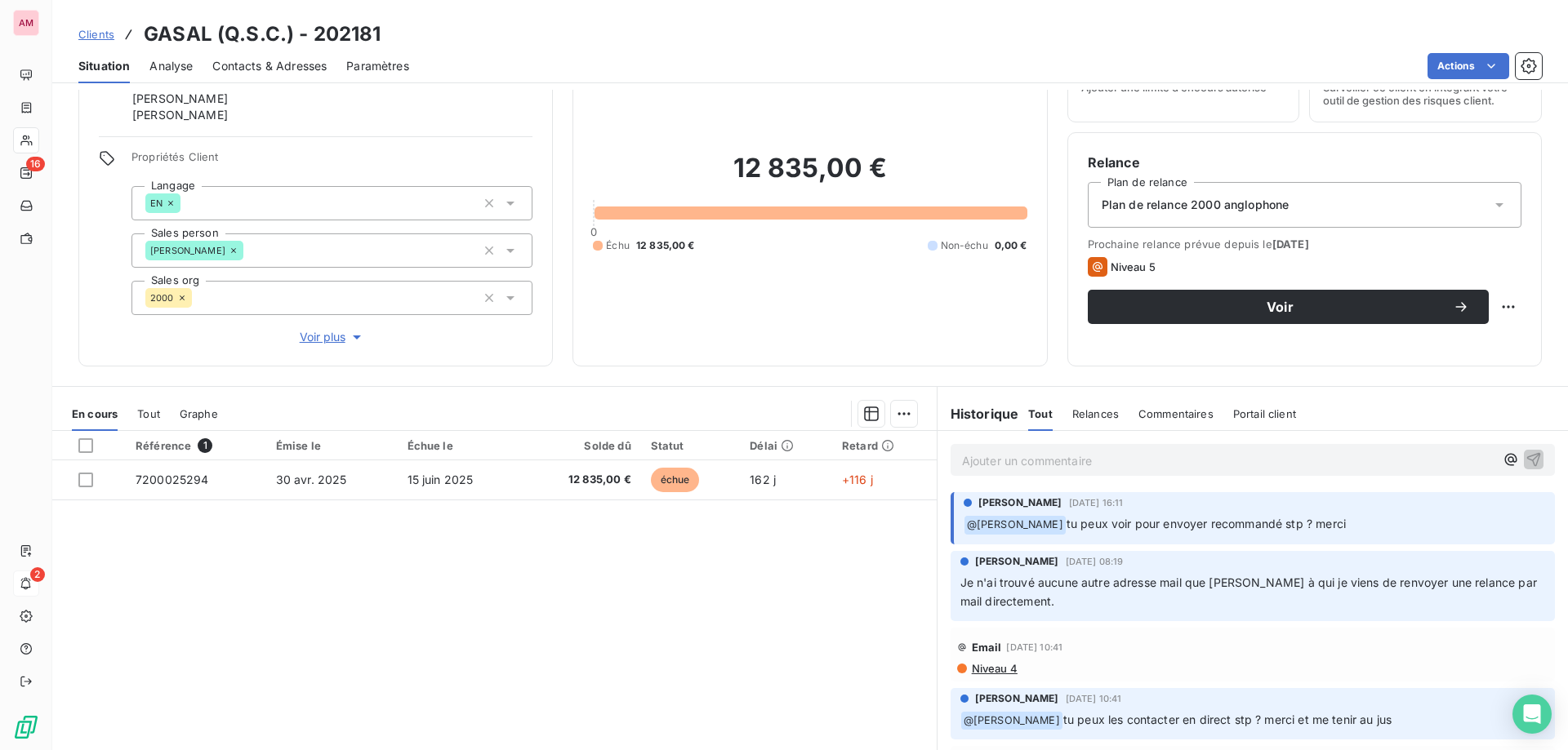
click at [933, 313] on div "12 835,00 € 0 Échu 12 835,00 € Non-échu 0,00 €" at bounding box center [809, 202] width 434 height 288
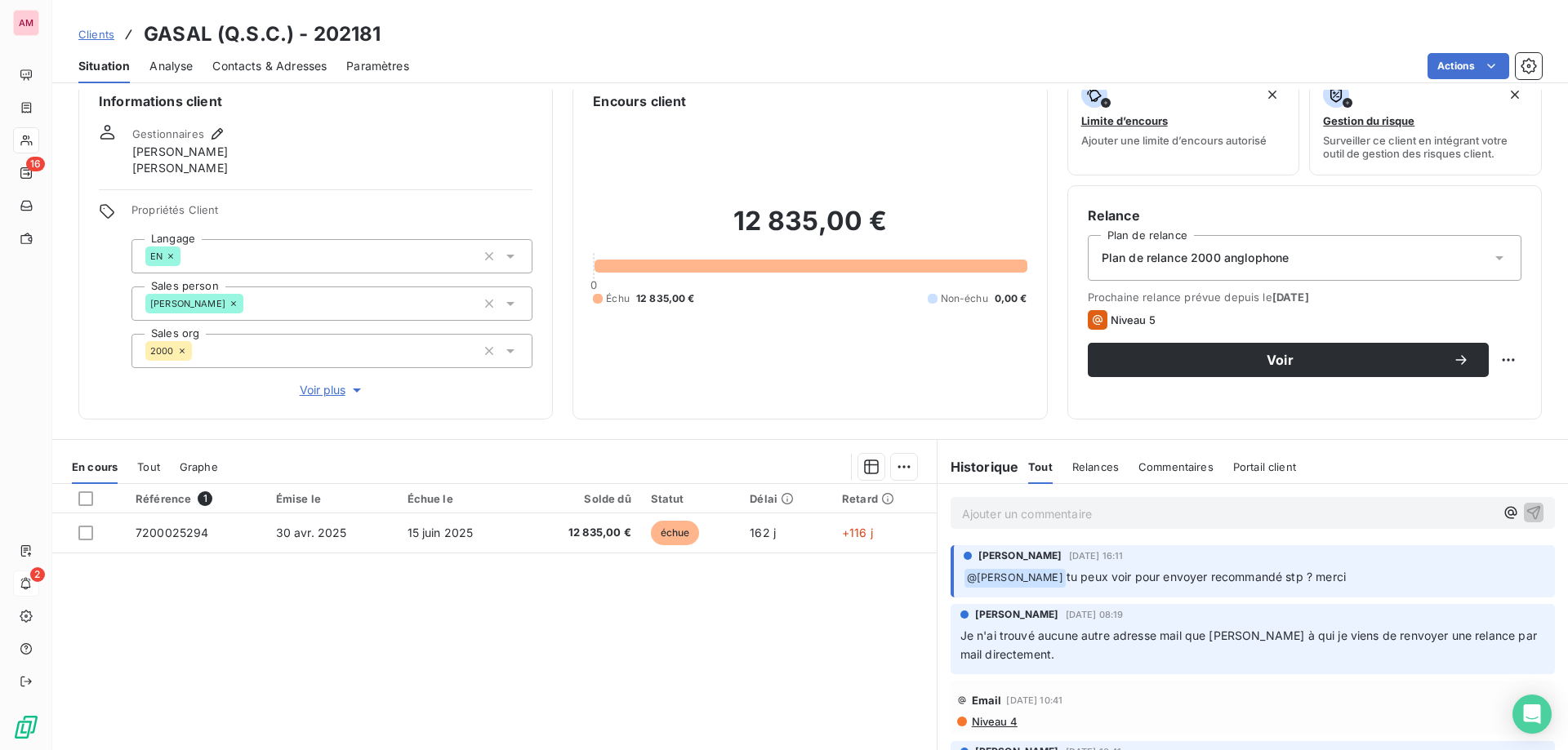
scroll to position [0, 0]
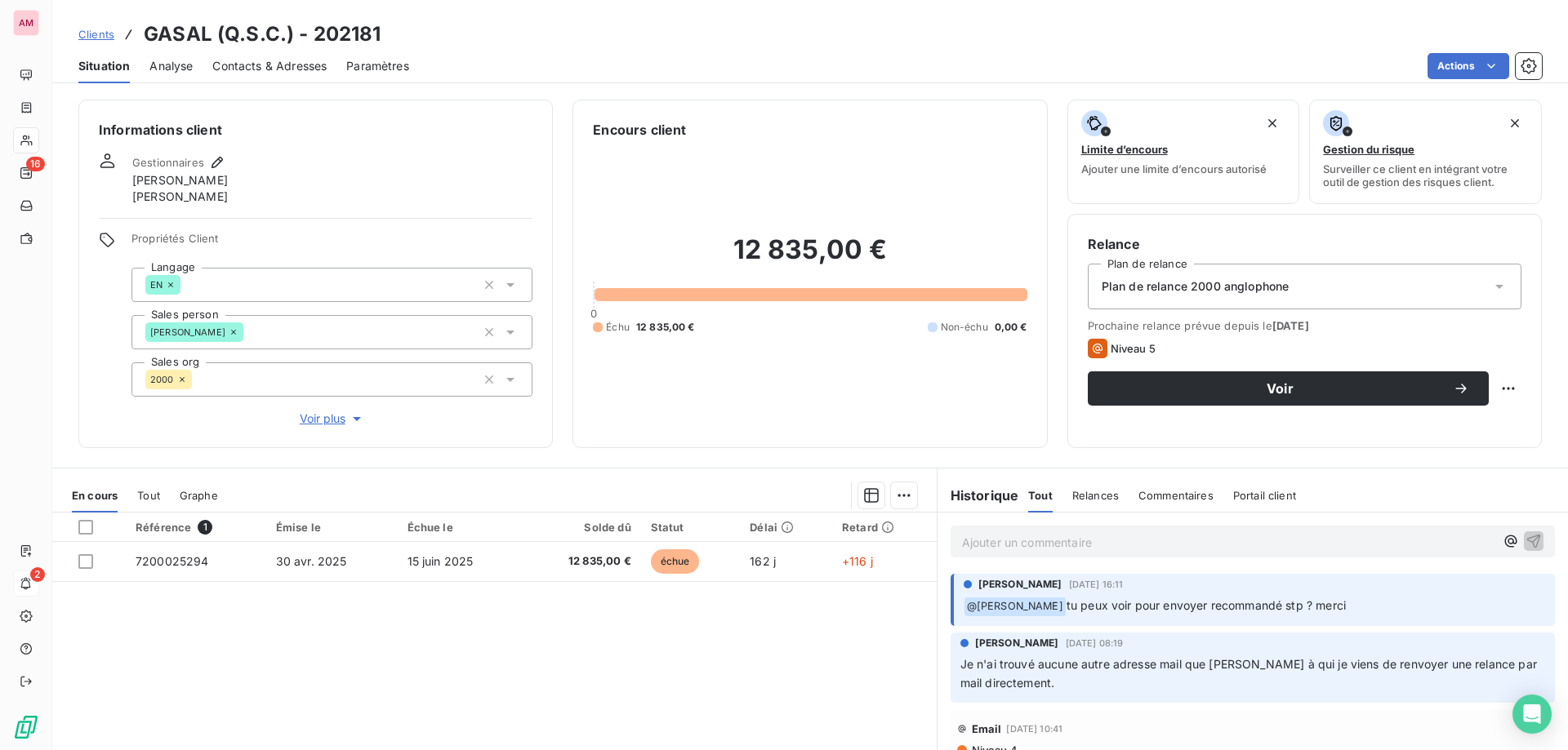
click at [1092, 496] on span "Relances" at bounding box center [1096, 495] width 47 height 13
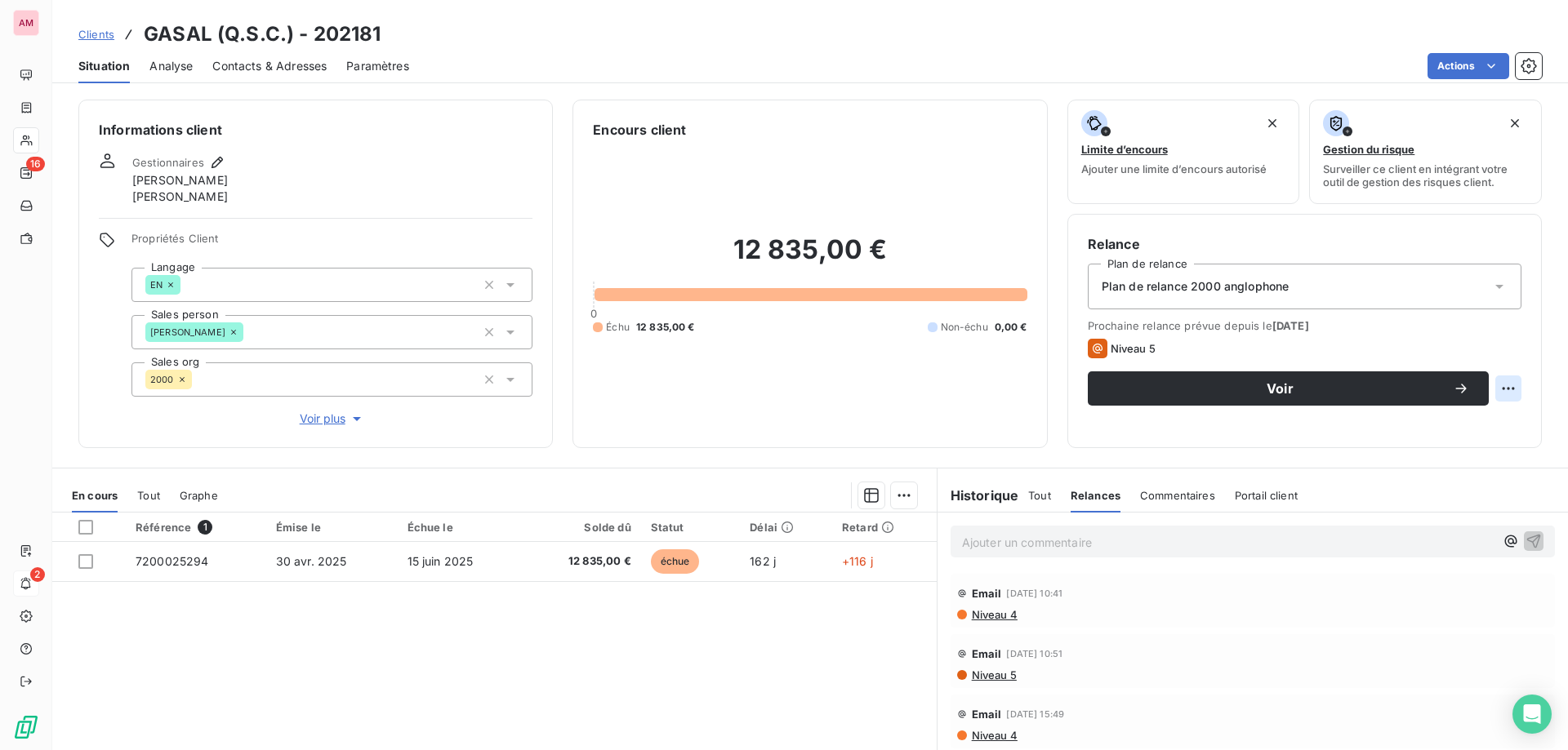
click at [1500, 380] on html "AM 16 2 Clients GASAL (Q.S.C.) - 202181 Situation Analyse Contacts & Adresses P…" at bounding box center [784, 375] width 1568 height 750
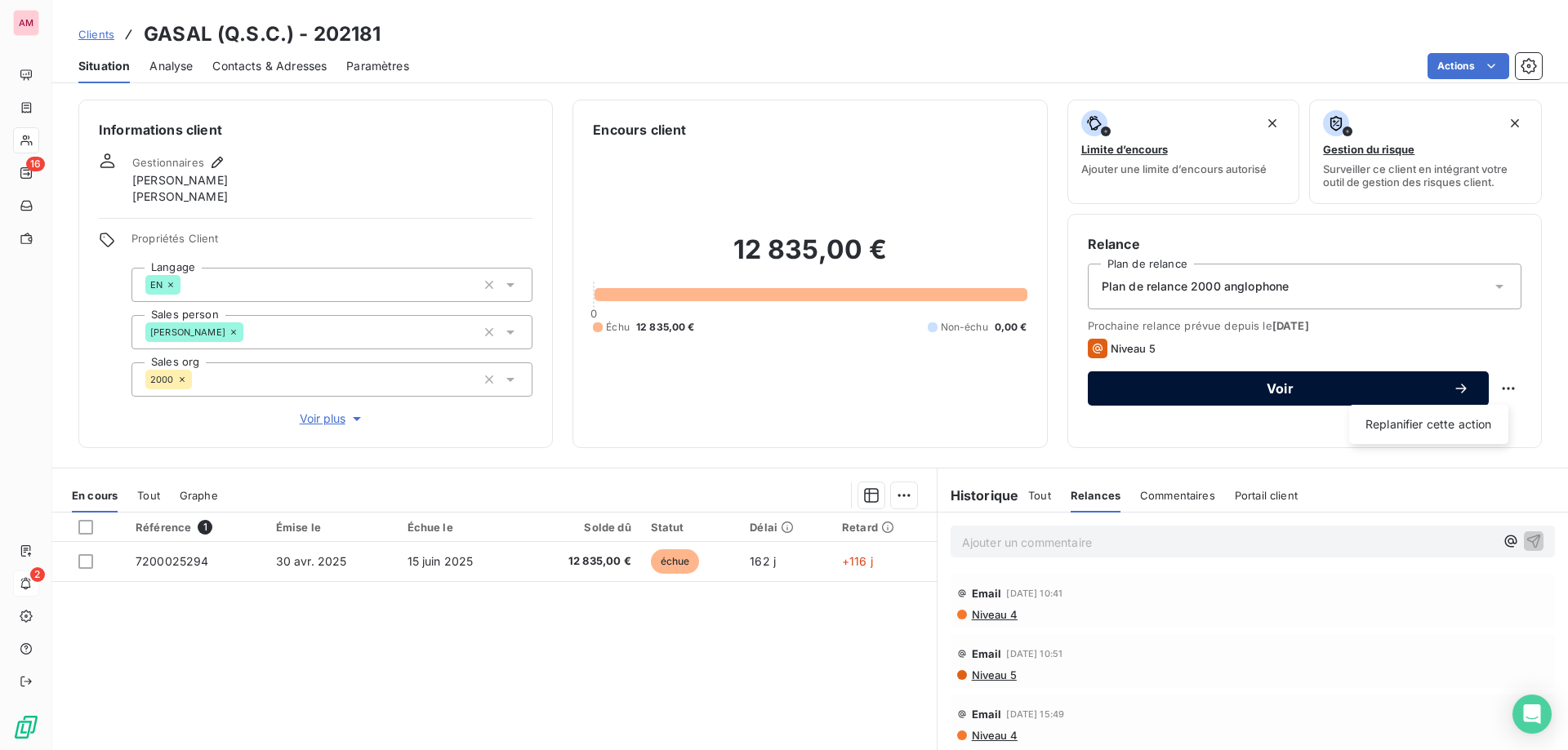
click at [1197, 391] on html "AM 16 2 Clients GASAL (Q.S.C.) - 202181 Situation Analyse Contacts & Adresses P…" at bounding box center [784, 375] width 1568 height 750
click at [1328, 398] on button "Voir" at bounding box center [1289, 389] width 401 height 35
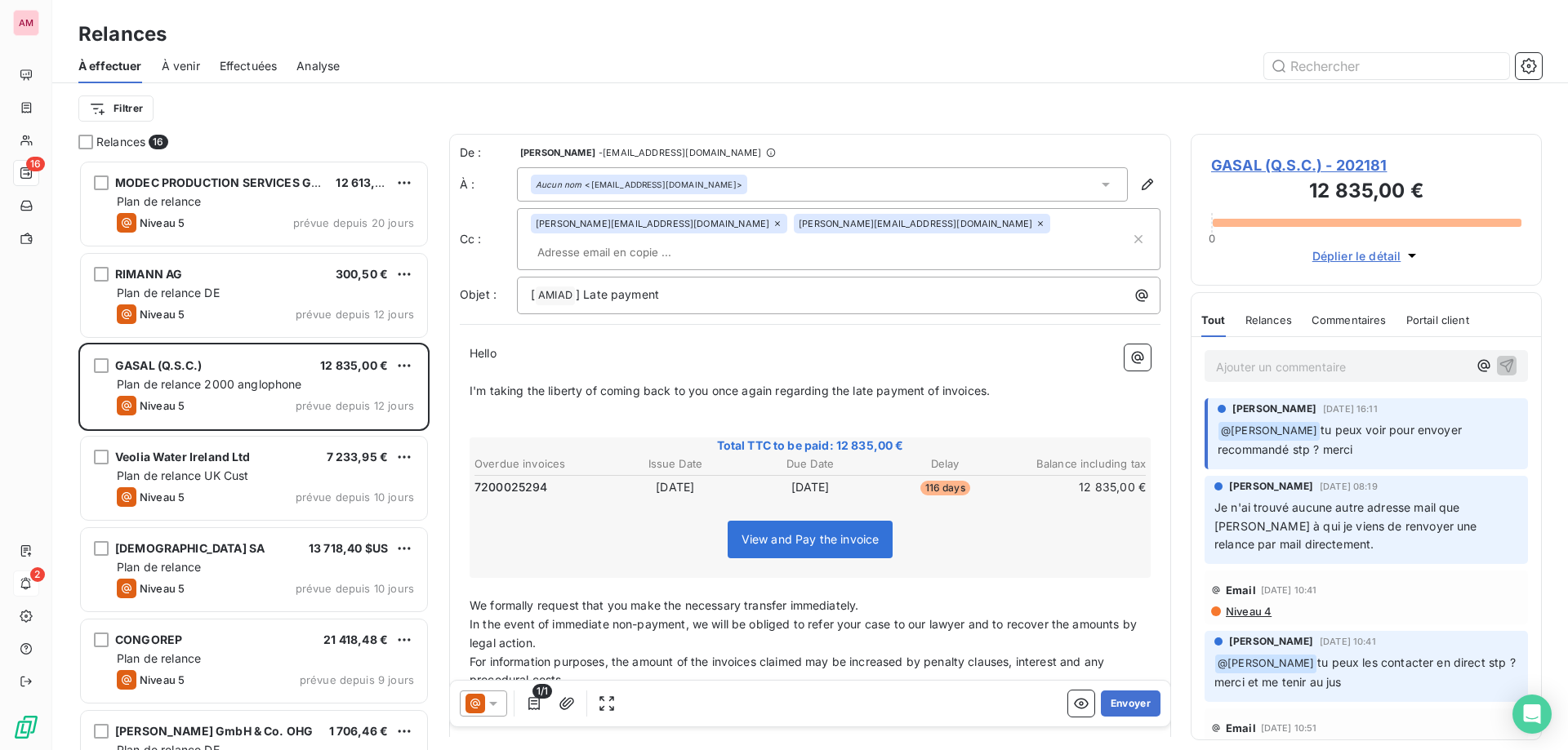
scroll to position [578, 339]
click at [1098, 180] on icon at bounding box center [1105, 184] width 16 height 16
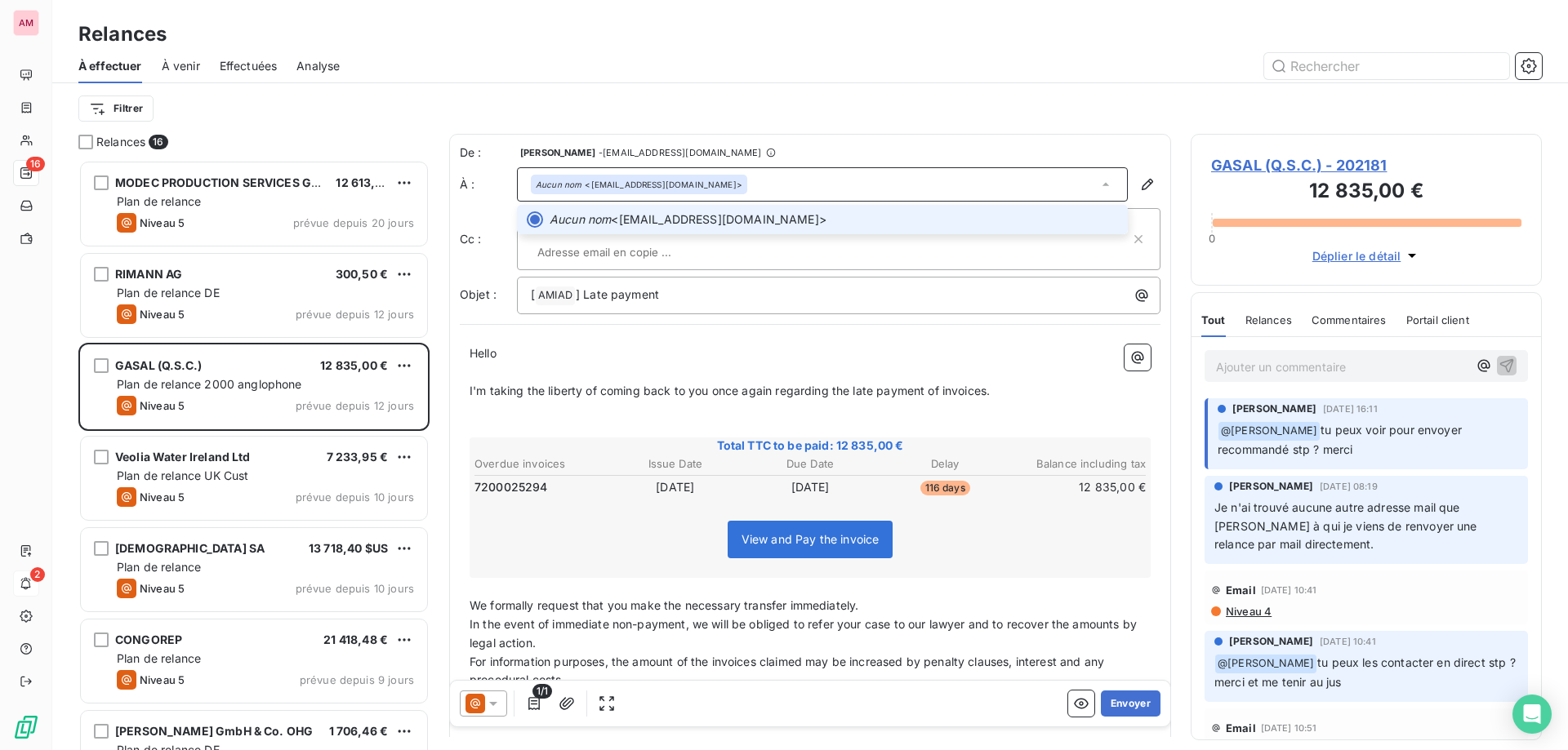
click at [1098, 182] on icon at bounding box center [1105, 184] width 16 height 16
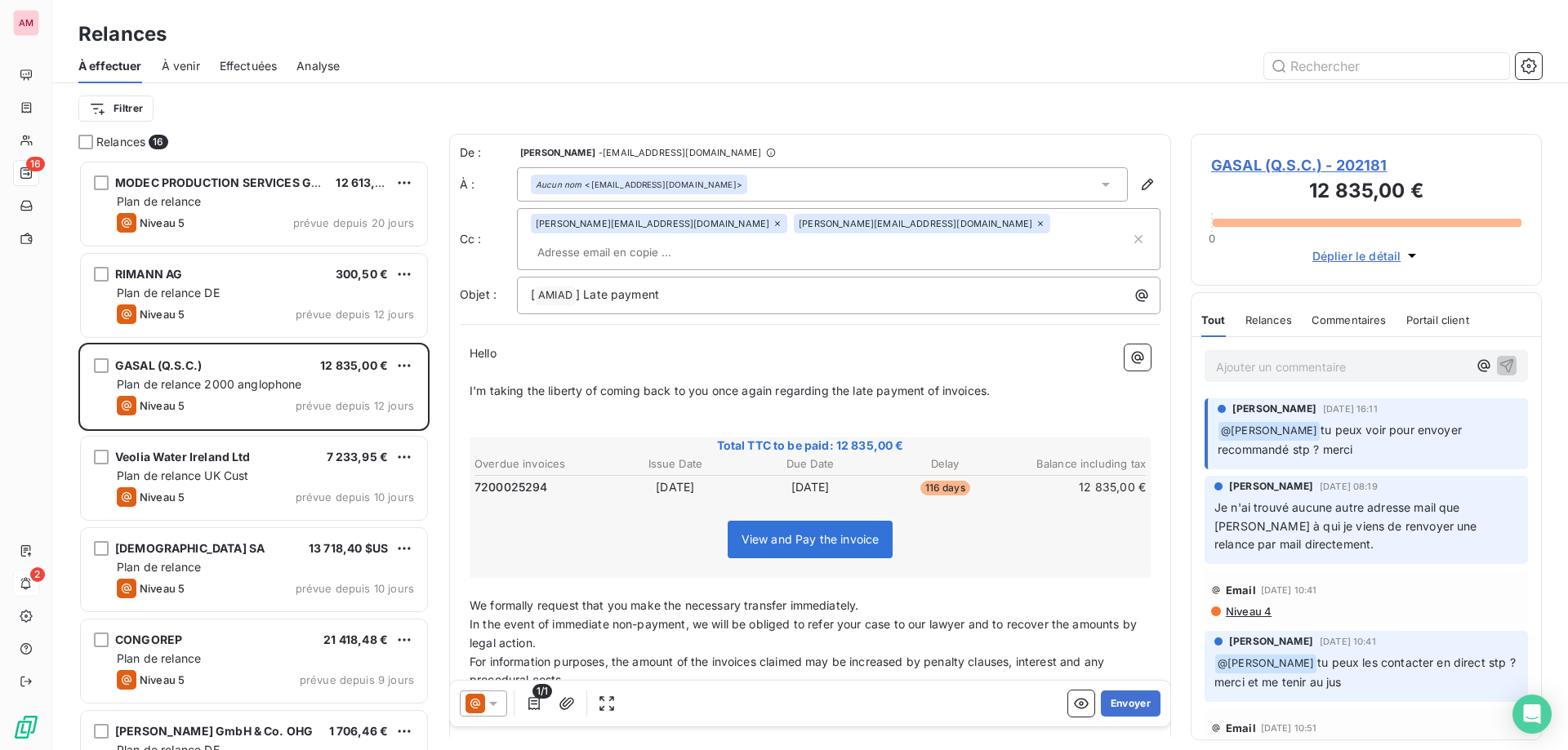
click at [1324, 169] on span "GASAL (Q.S.C.) - 202181" at bounding box center [1366, 166] width 310 height 22
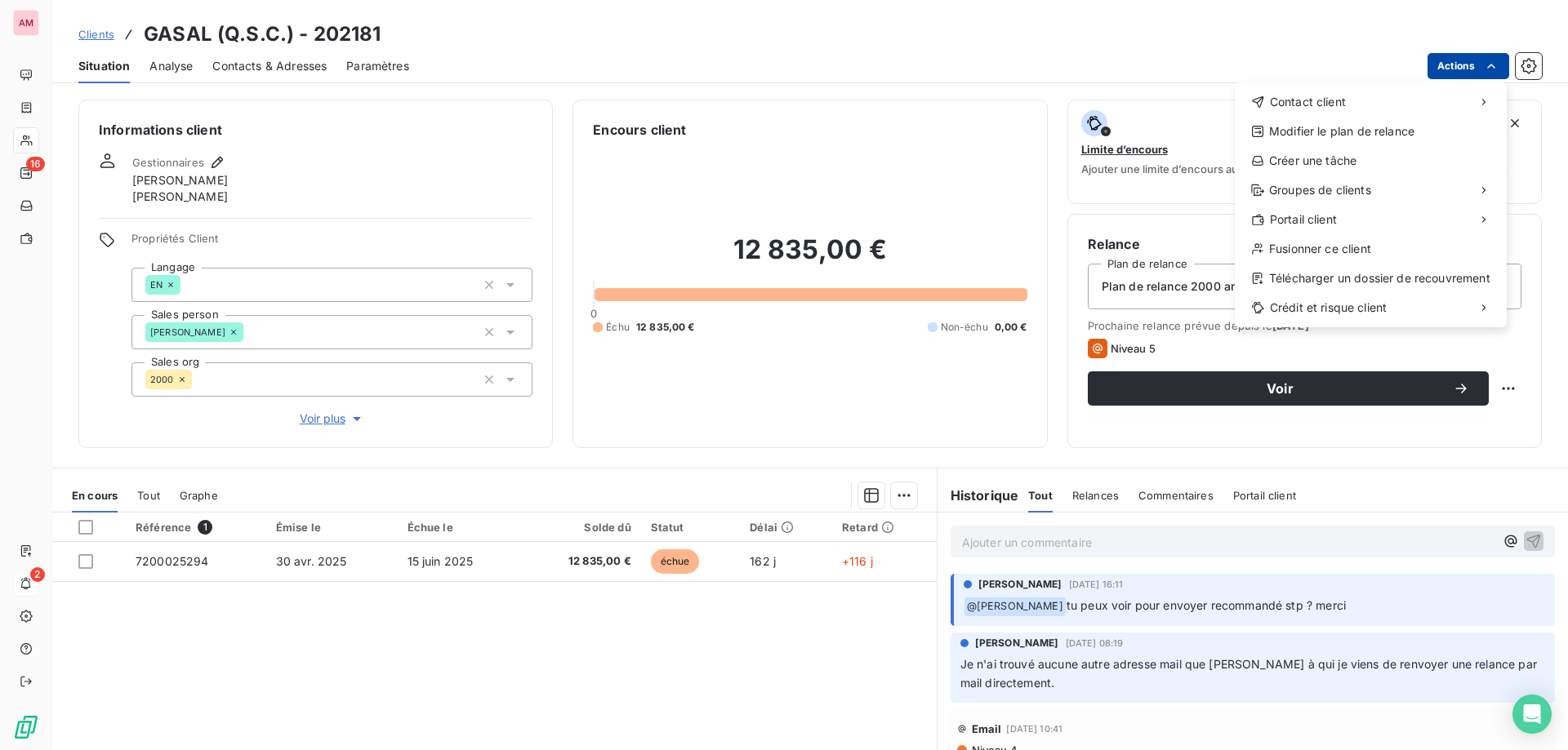
click at [1468, 69] on html "AM 16 2 Clients GASAL (Q.S.C.) - 202181 Situation Analyse Contacts & Adresses P…" at bounding box center [784, 375] width 1568 height 750
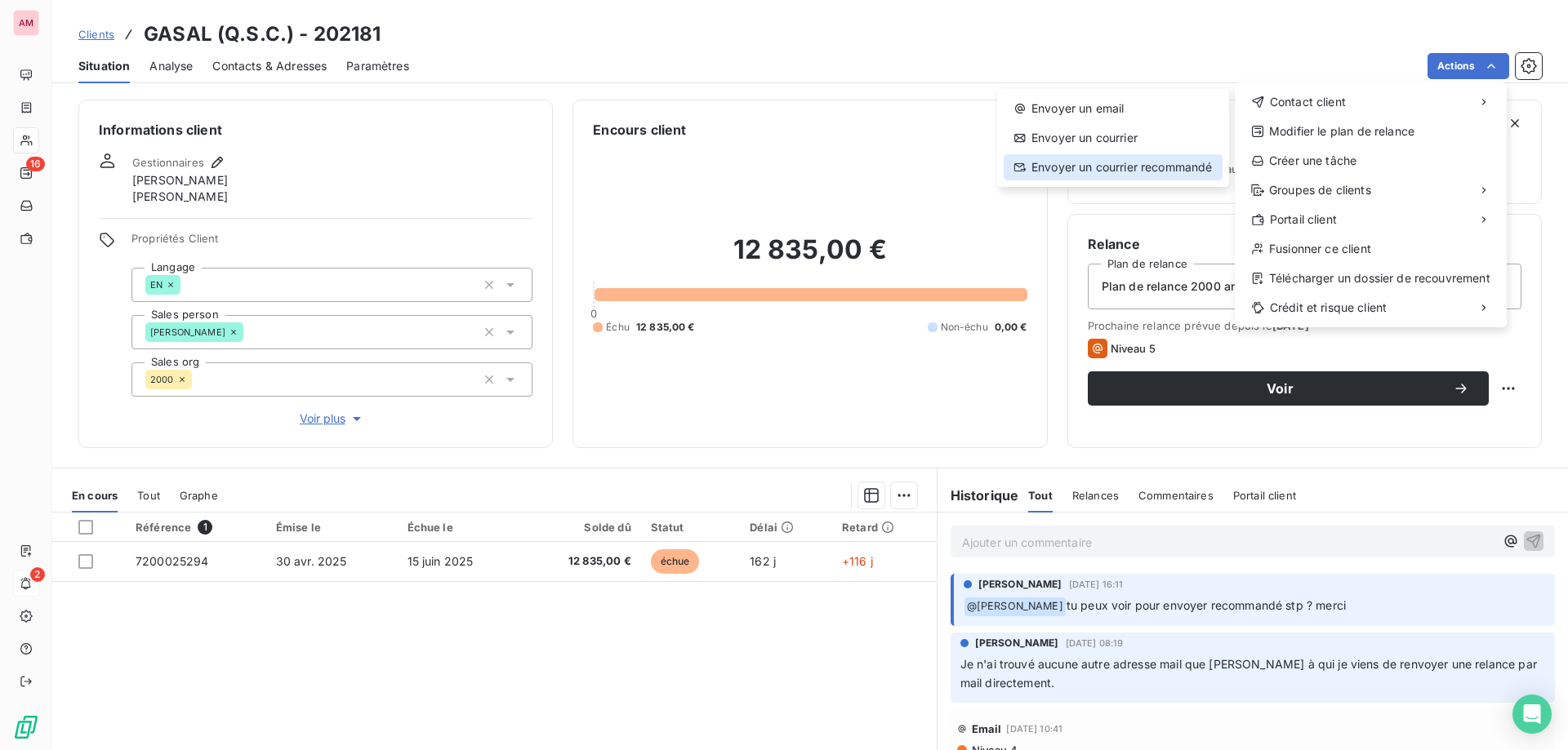
click at [1183, 169] on div "Envoyer un courrier recommandé" at bounding box center [1114, 168] width 219 height 26
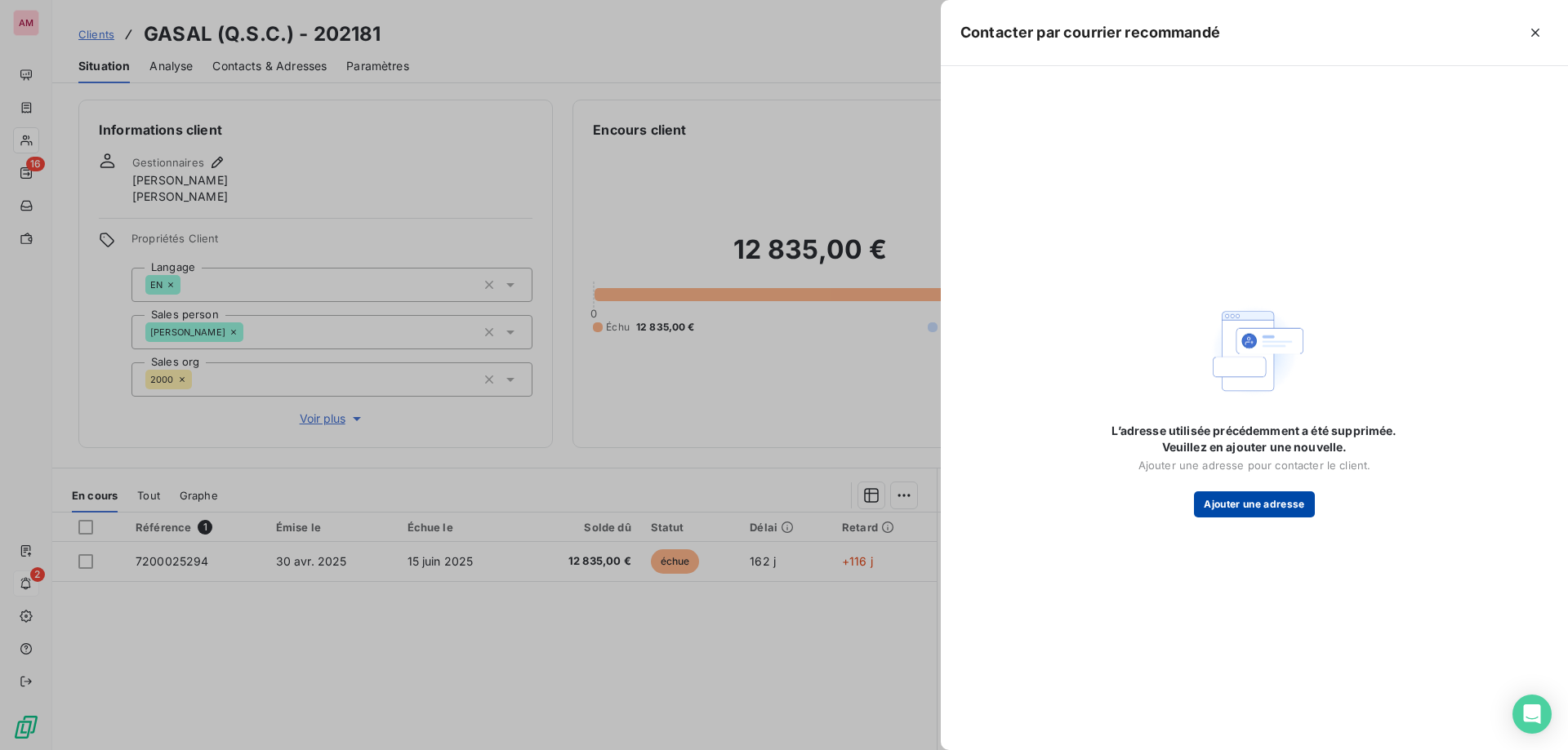
click at [1290, 509] on button "Ajouter une adresse" at bounding box center [1254, 505] width 120 height 26
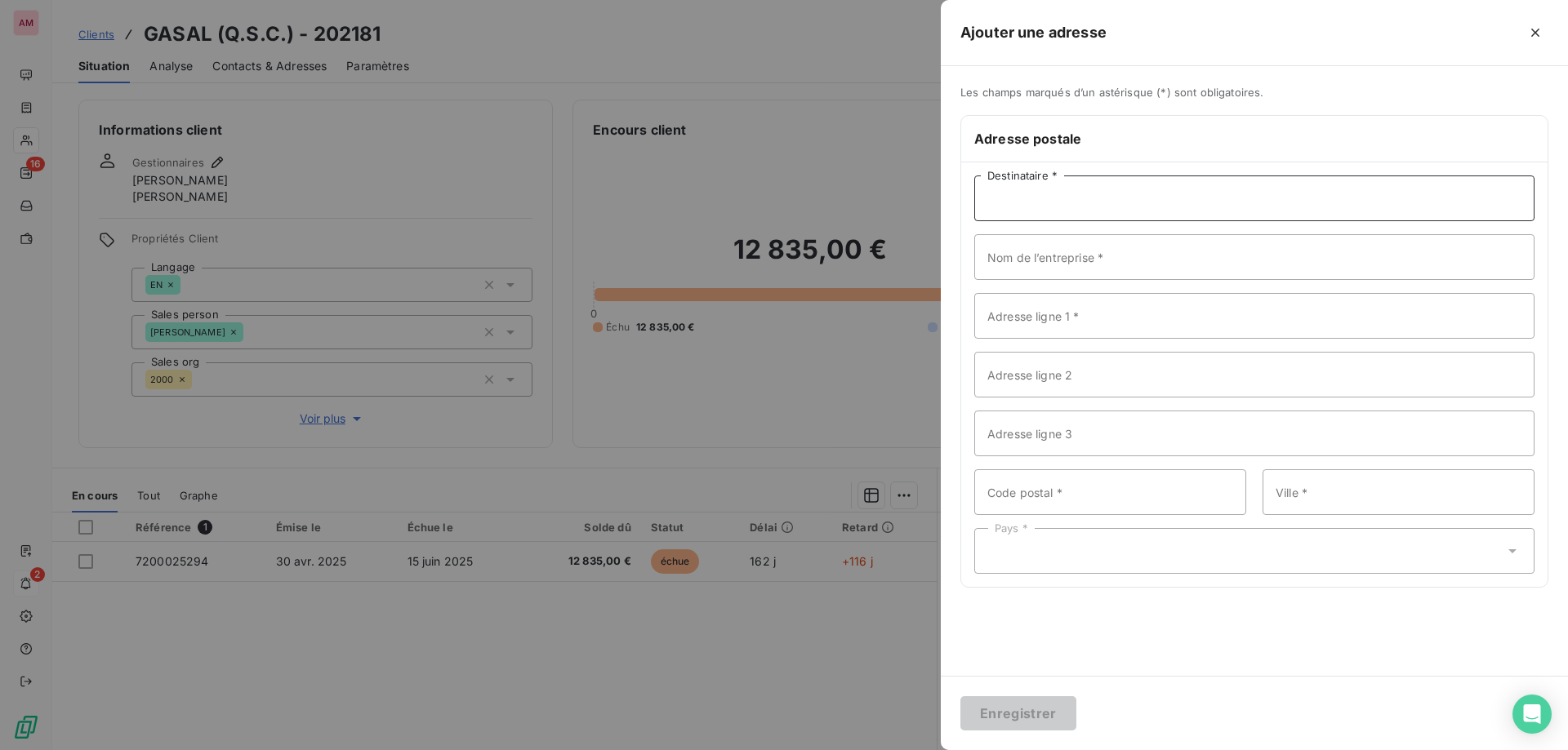
drag, startPoint x: 1002, startPoint y: 205, endPoint x: 1049, endPoint y: 211, distance: 47.4
click at [1002, 205] on input "Destinataire *" at bounding box center [1254, 198] width 560 height 46
paste input "GASAL Q.S.C."
type input "GASAL Q.S.C."
click at [1028, 261] on input "Nom de l’entreprise *" at bounding box center [1254, 257] width 560 height 46
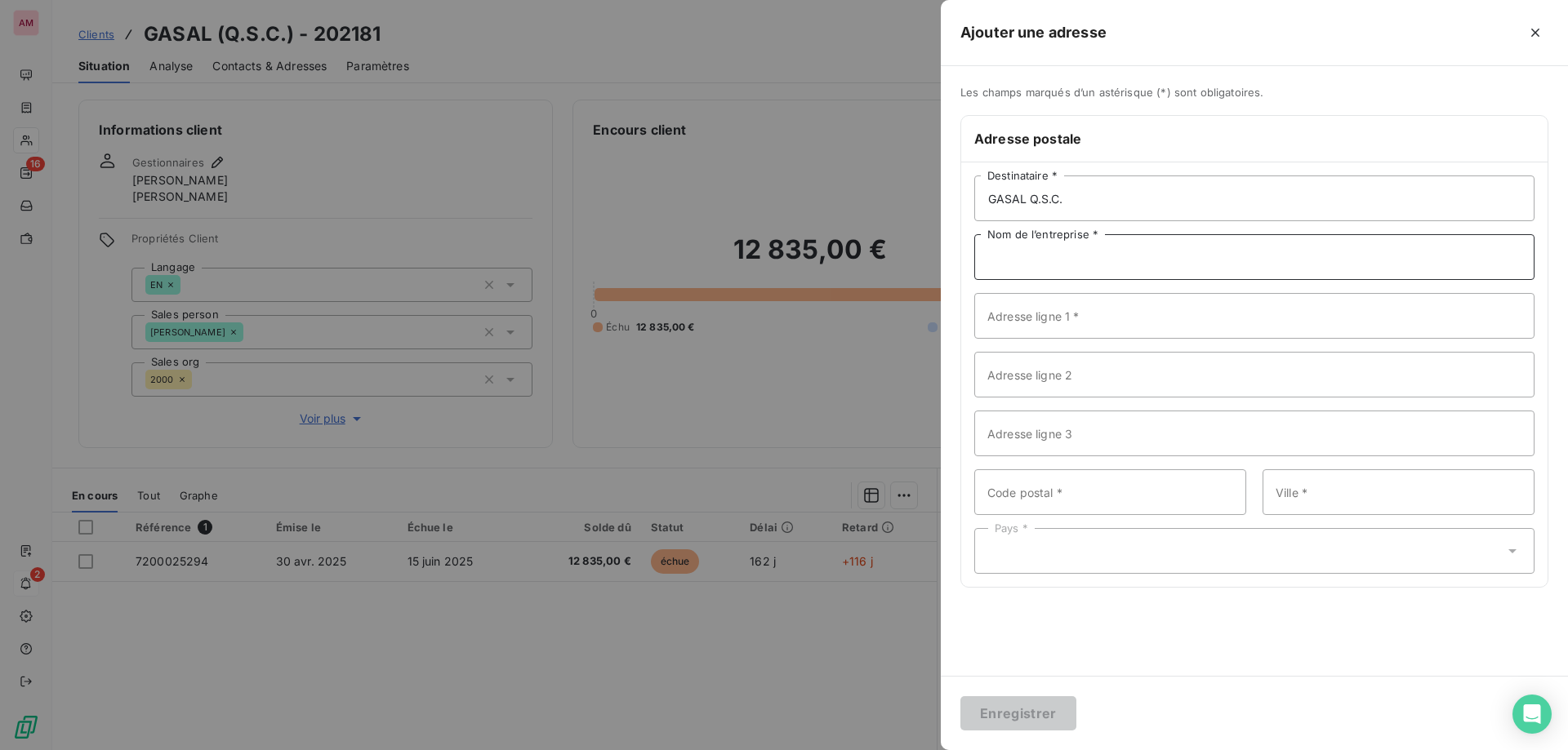
paste input "GASAL Q.S.C."
type input "GASAL Q.S.C."
drag, startPoint x: 1084, startPoint y: 320, endPoint x: 1124, endPoint y: 322, distance: 40.0
click at [1084, 320] on input "Adresse ligne 1 *" at bounding box center [1254, 316] width 560 height 46
paste input "13th Floor Tower4"
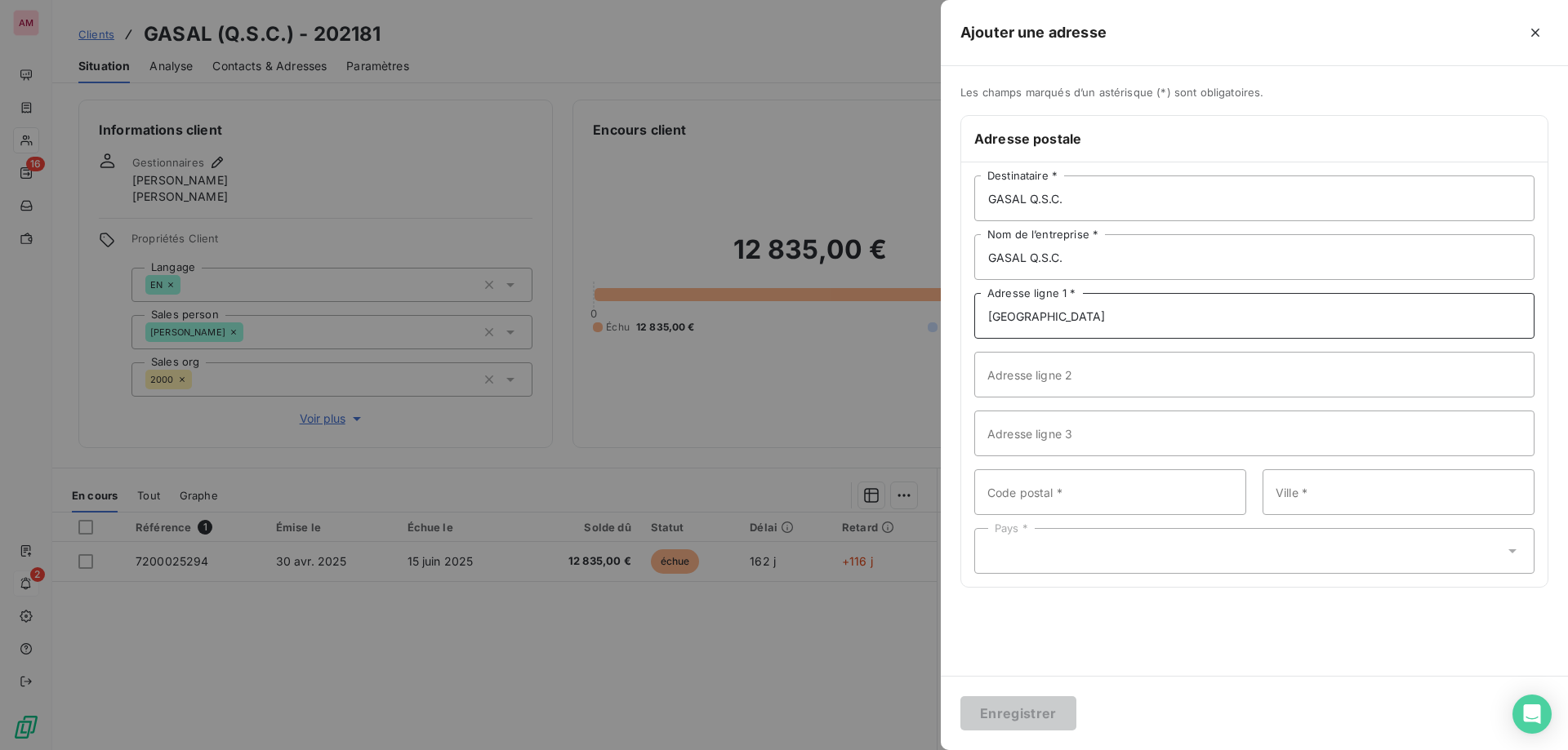
type input "13th Floor Tower4"
click at [1070, 386] on input "Adresse ligne 2" at bounding box center [1254, 375] width 560 height 46
paste input "The Gate Mall"
type input "The Gate Mall"
click at [1288, 494] on input "Ville *" at bounding box center [1398, 492] width 272 height 46
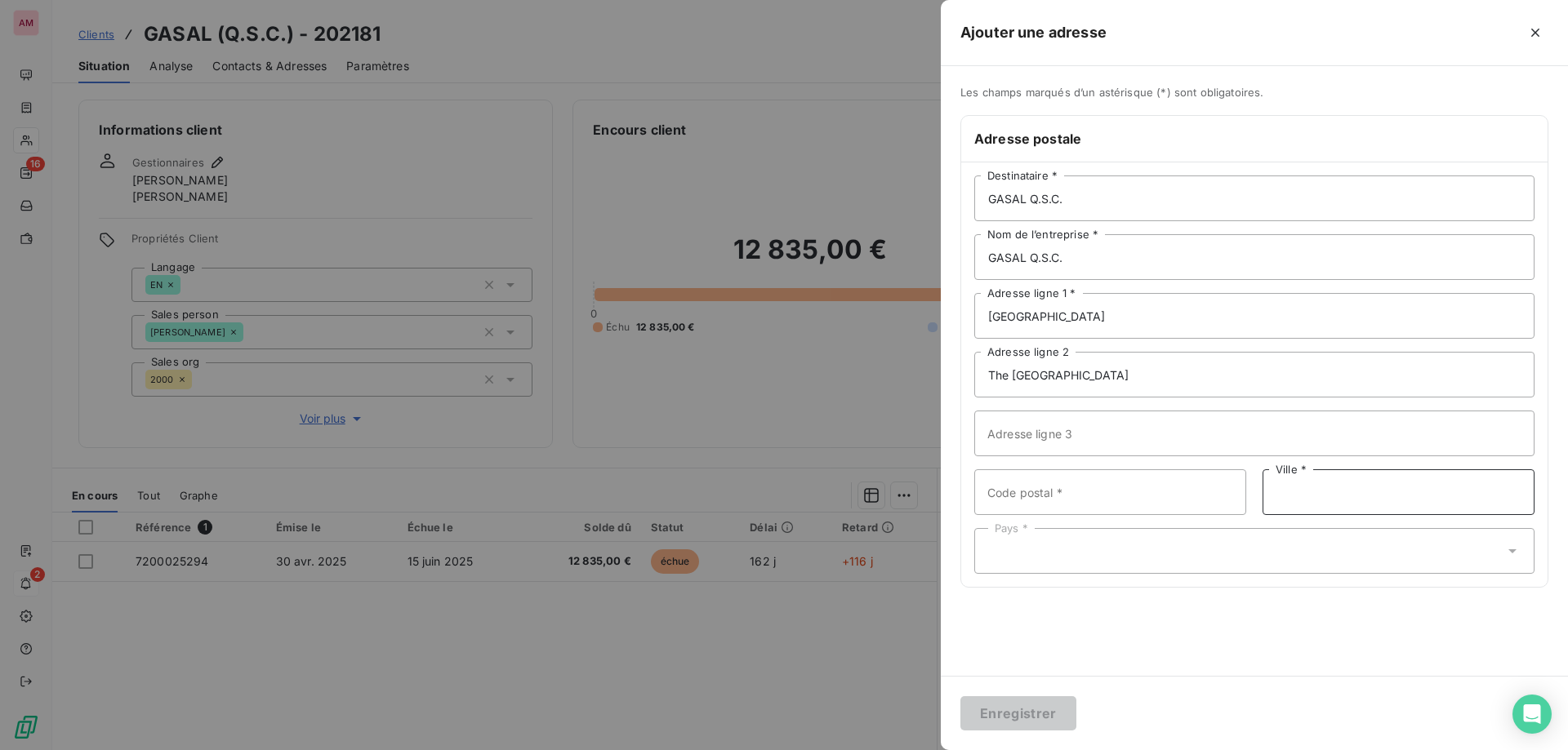
paste input "Doha"
type input "Doha"
click at [1120, 625] on div "Les champs marqués d’un astérisque (*) sont obligatoires. Adresse postale GASAL…" at bounding box center [1255, 371] width 628 height 610
click at [1052, 514] on input "Code postal *" at bounding box center [1110, 492] width 272 height 46
type input "00000"
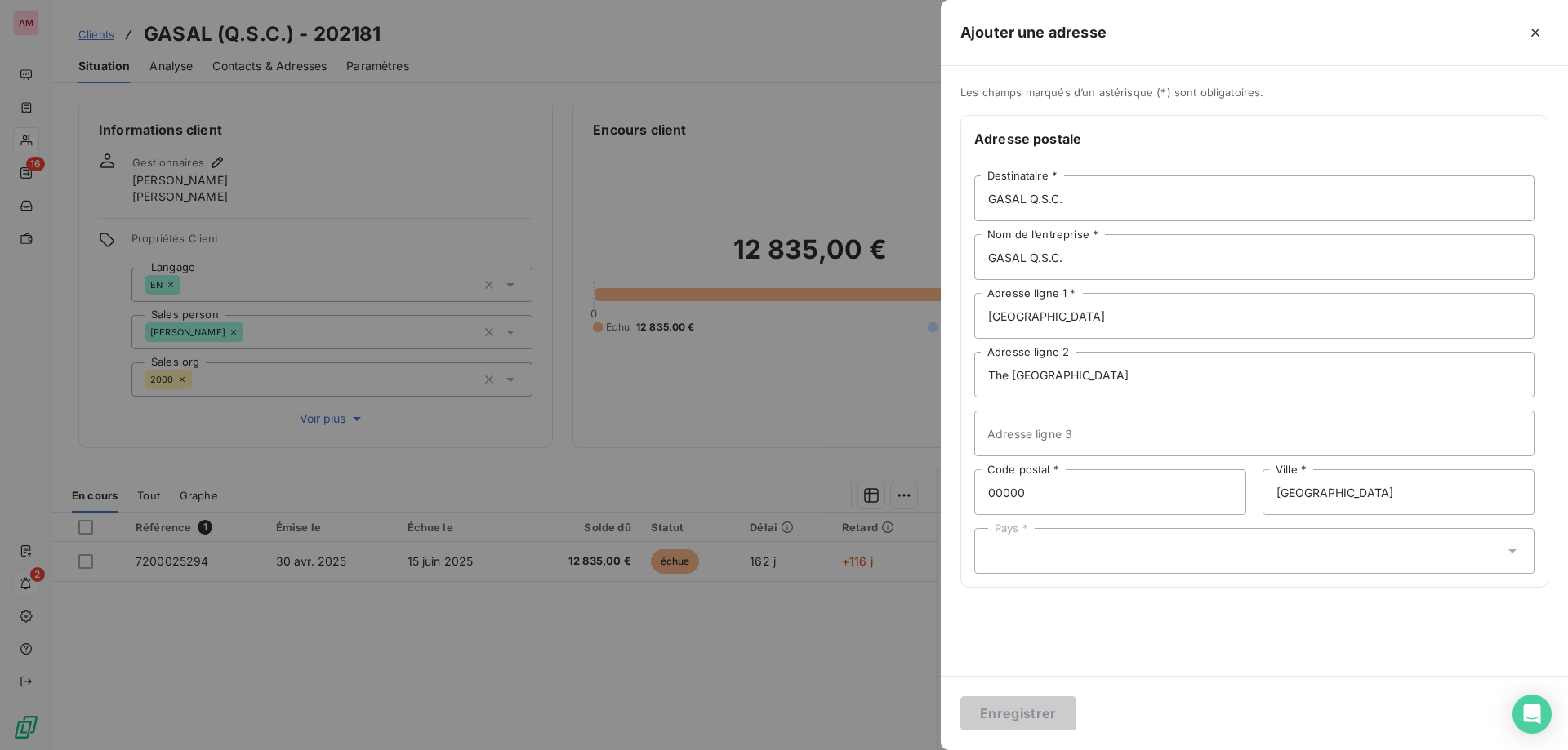
click at [1150, 573] on div "Pays *" at bounding box center [1254, 551] width 560 height 46
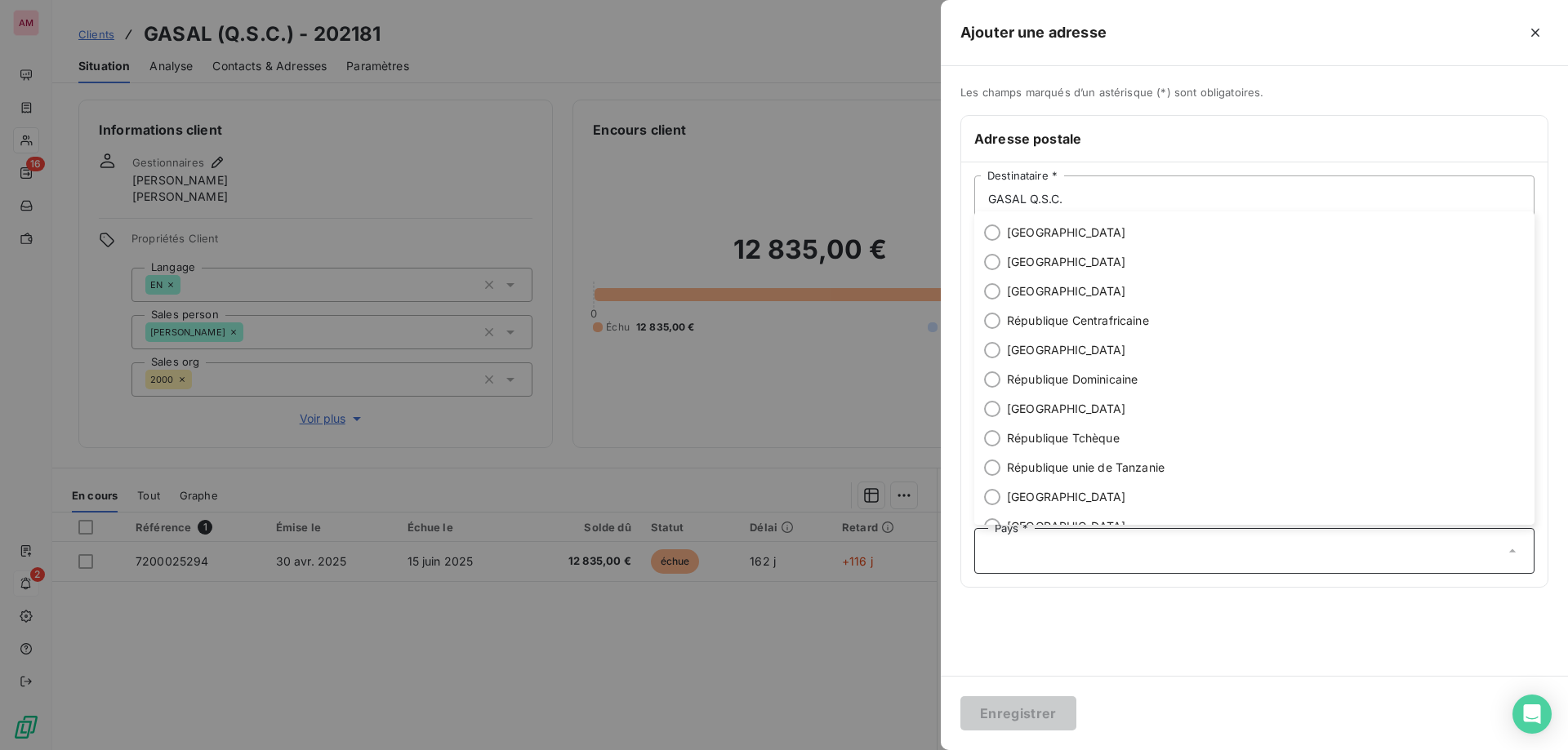
scroll to position [5307, 0]
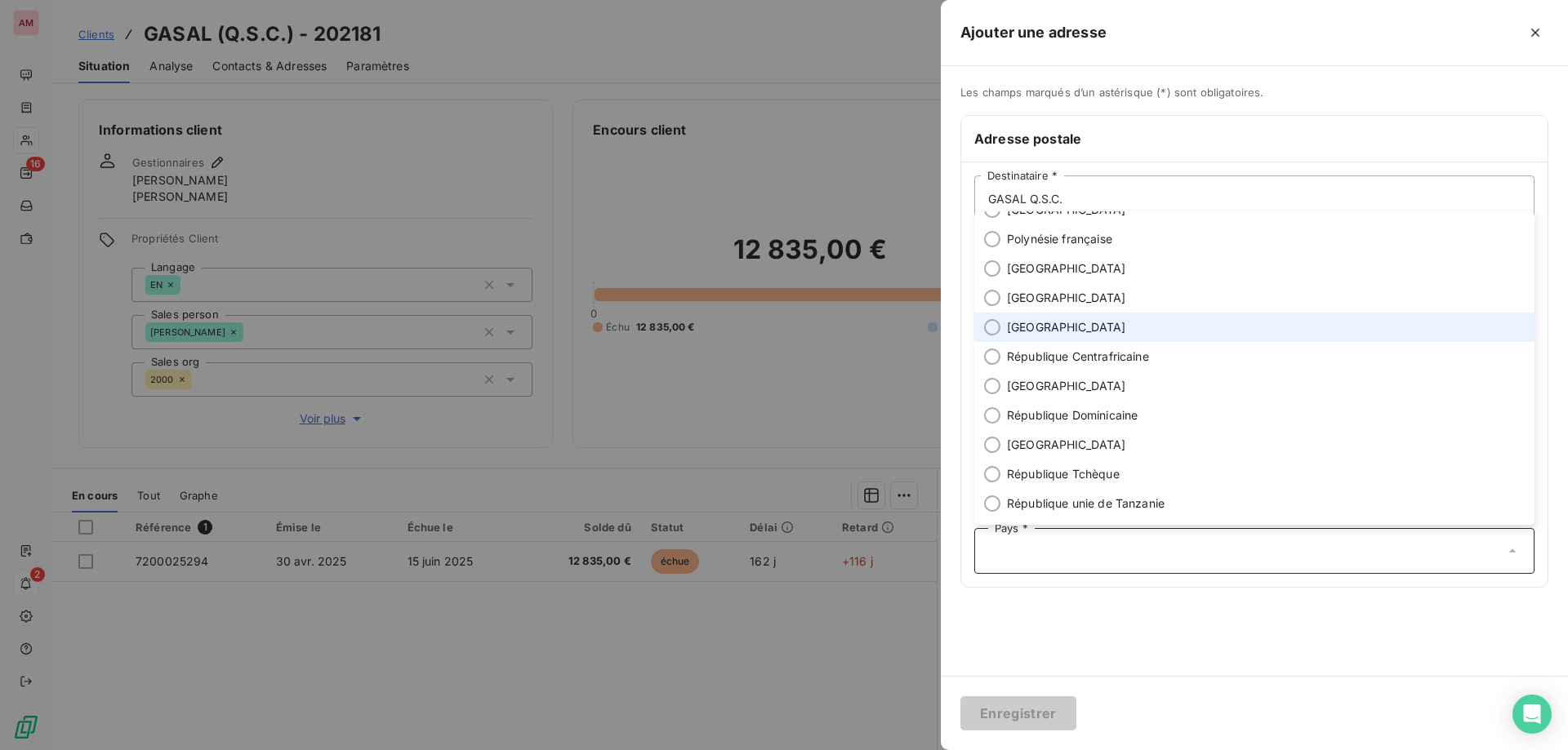
click at [1037, 324] on li "Qatar" at bounding box center [1254, 327] width 560 height 29
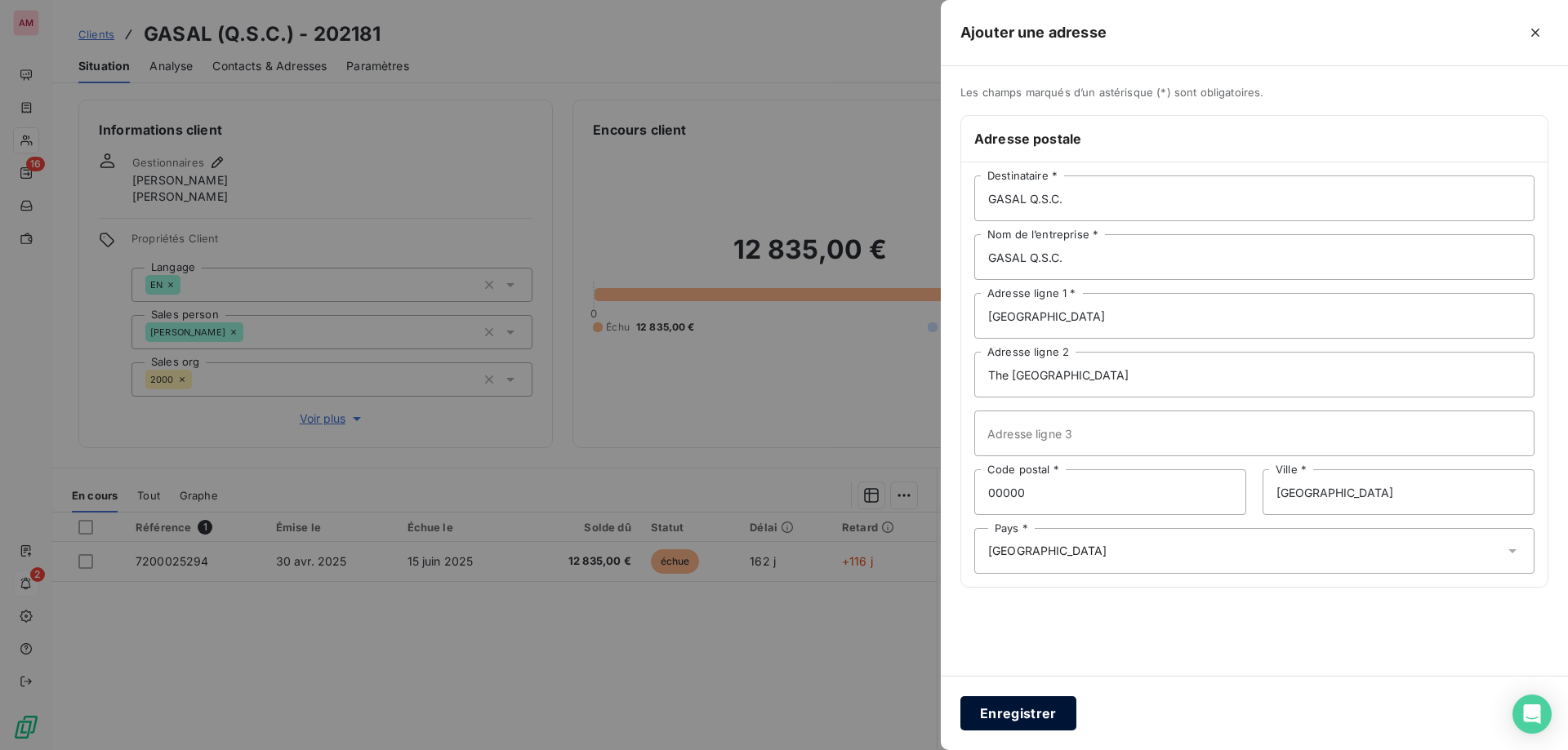
click at [1030, 712] on button "Enregistrer" at bounding box center [1018, 713] width 116 height 35
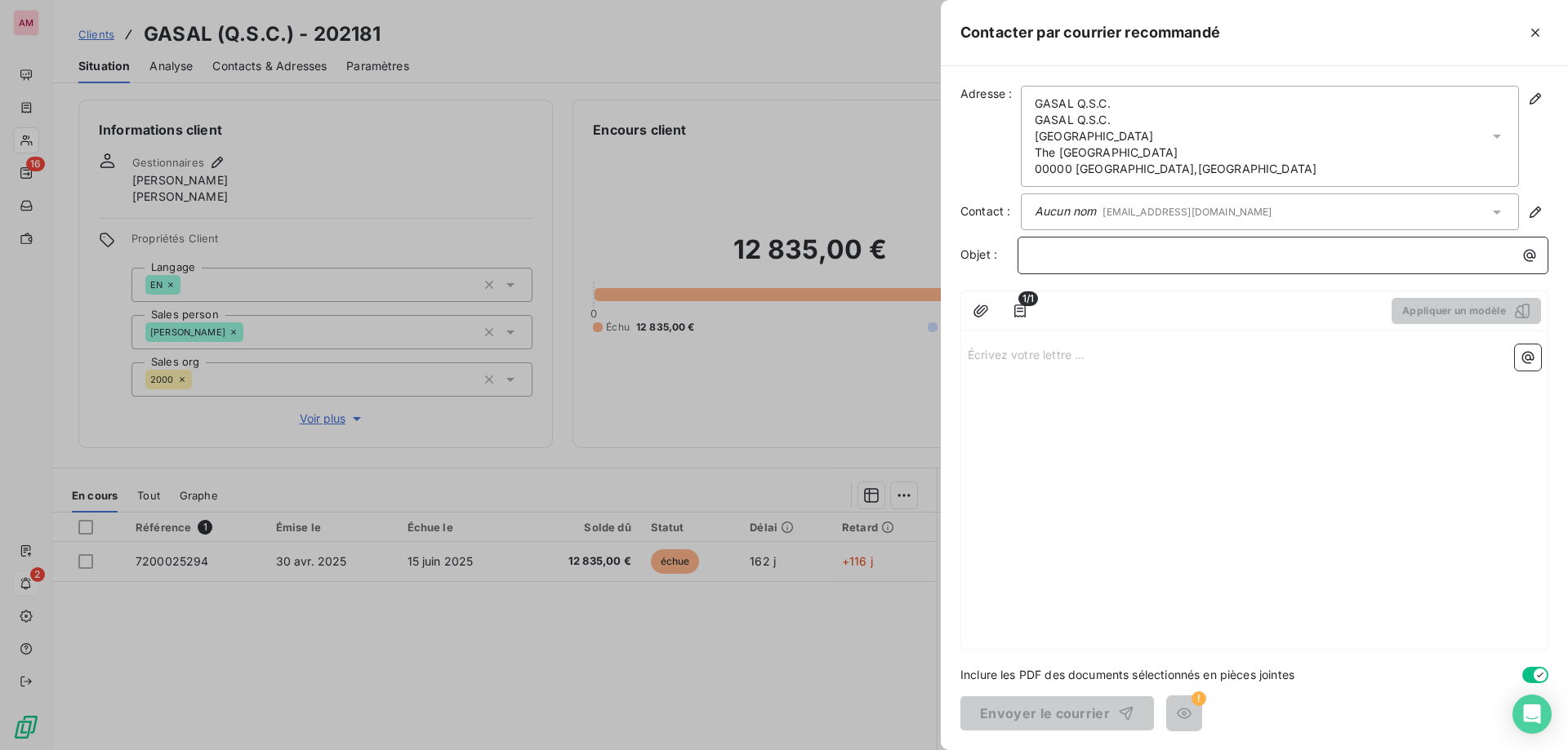
click at [1081, 250] on p "﻿" at bounding box center [1287, 255] width 511 height 19
click at [1080, 209] on em "Aucun nom" at bounding box center [1065, 211] width 61 height 14
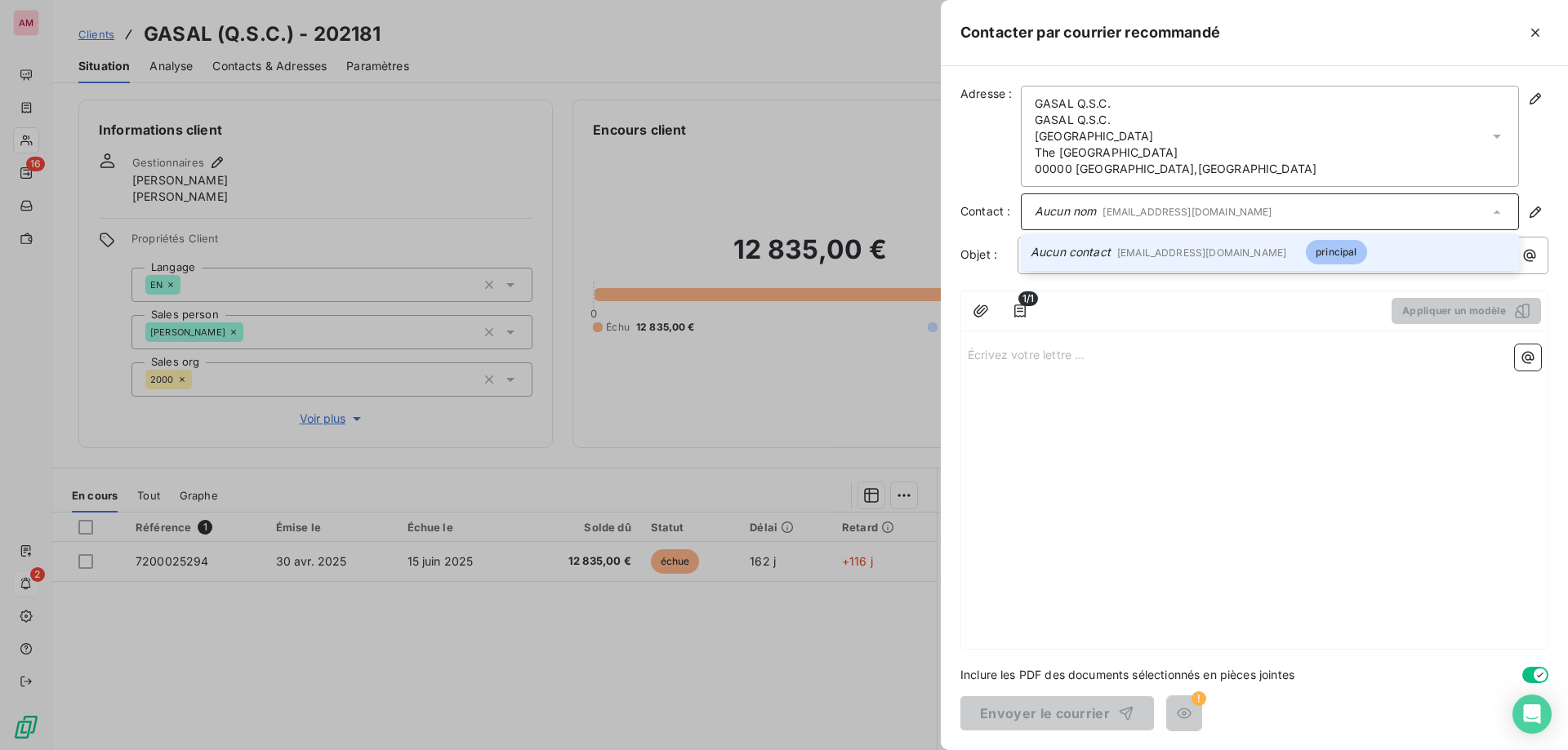
click at [1080, 209] on em "Aucun nom" at bounding box center [1065, 211] width 61 height 14
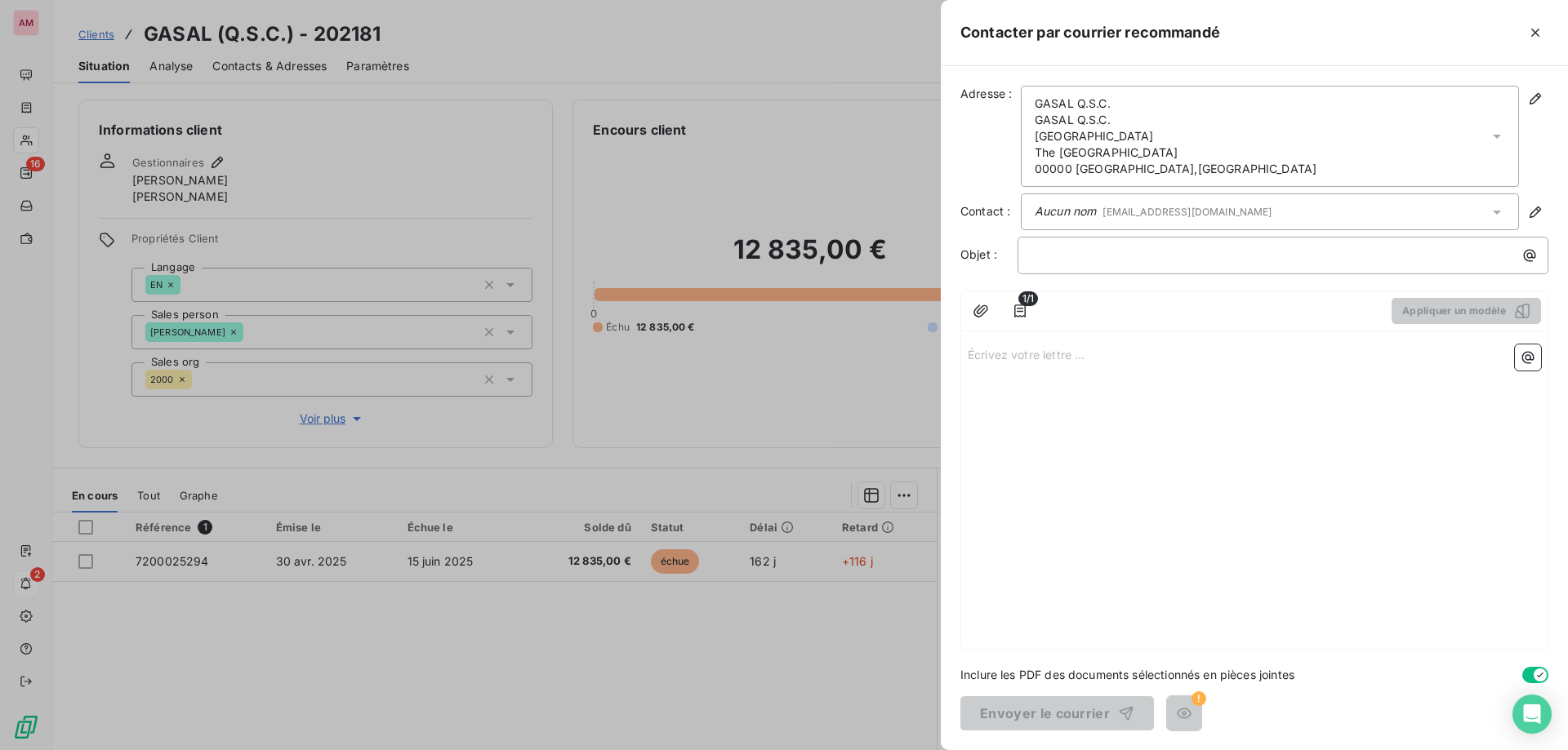
drag, startPoint x: 1116, startPoint y: 312, endPoint x: 1020, endPoint y: 312, distance: 96.0
click at [1115, 312] on div at bounding box center [1212, 311] width 333 height 26
click at [1019, 309] on icon "button" at bounding box center [1019, 311] width 16 height 16
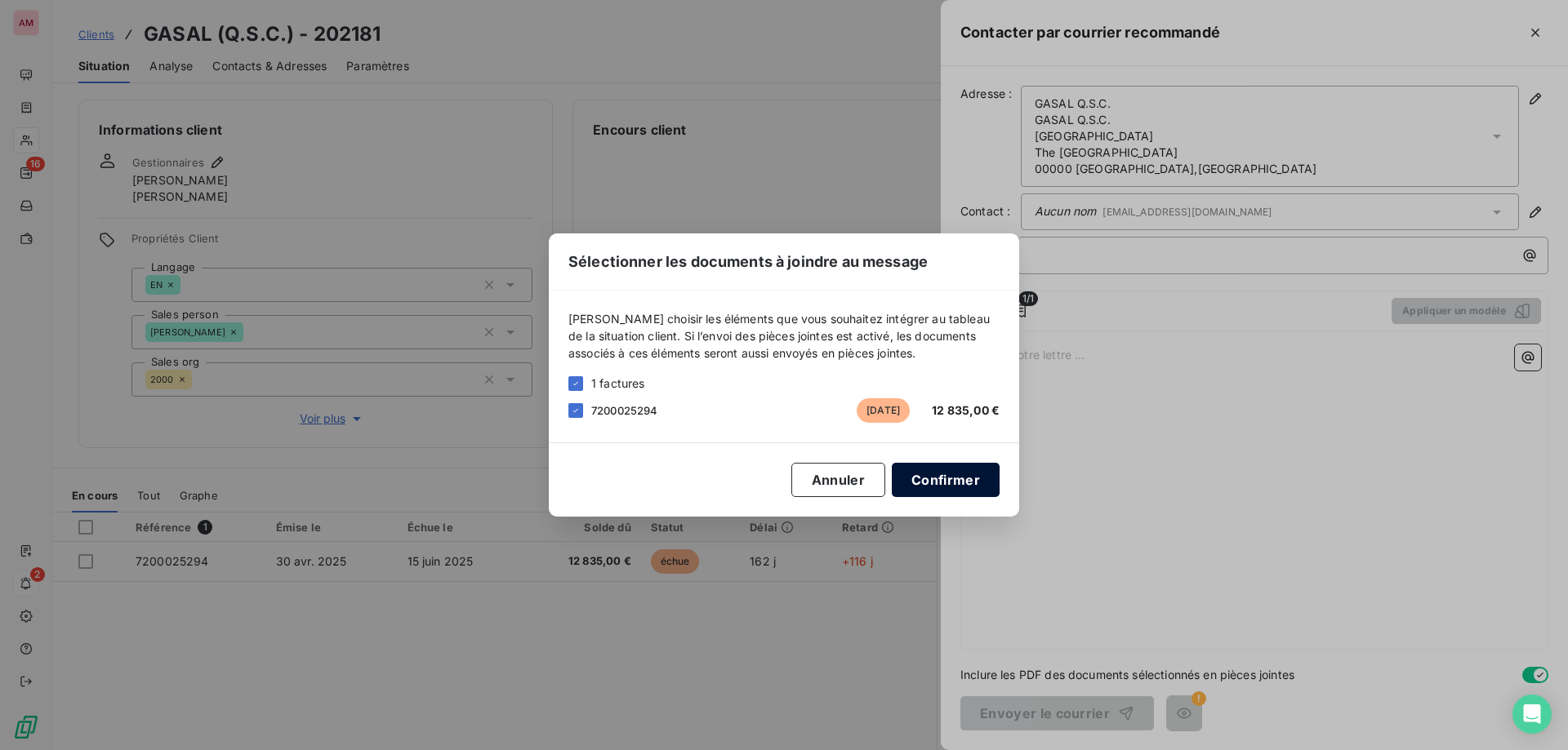
click at [925, 480] on button "Confirmer" at bounding box center [945, 479] width 108 height 35
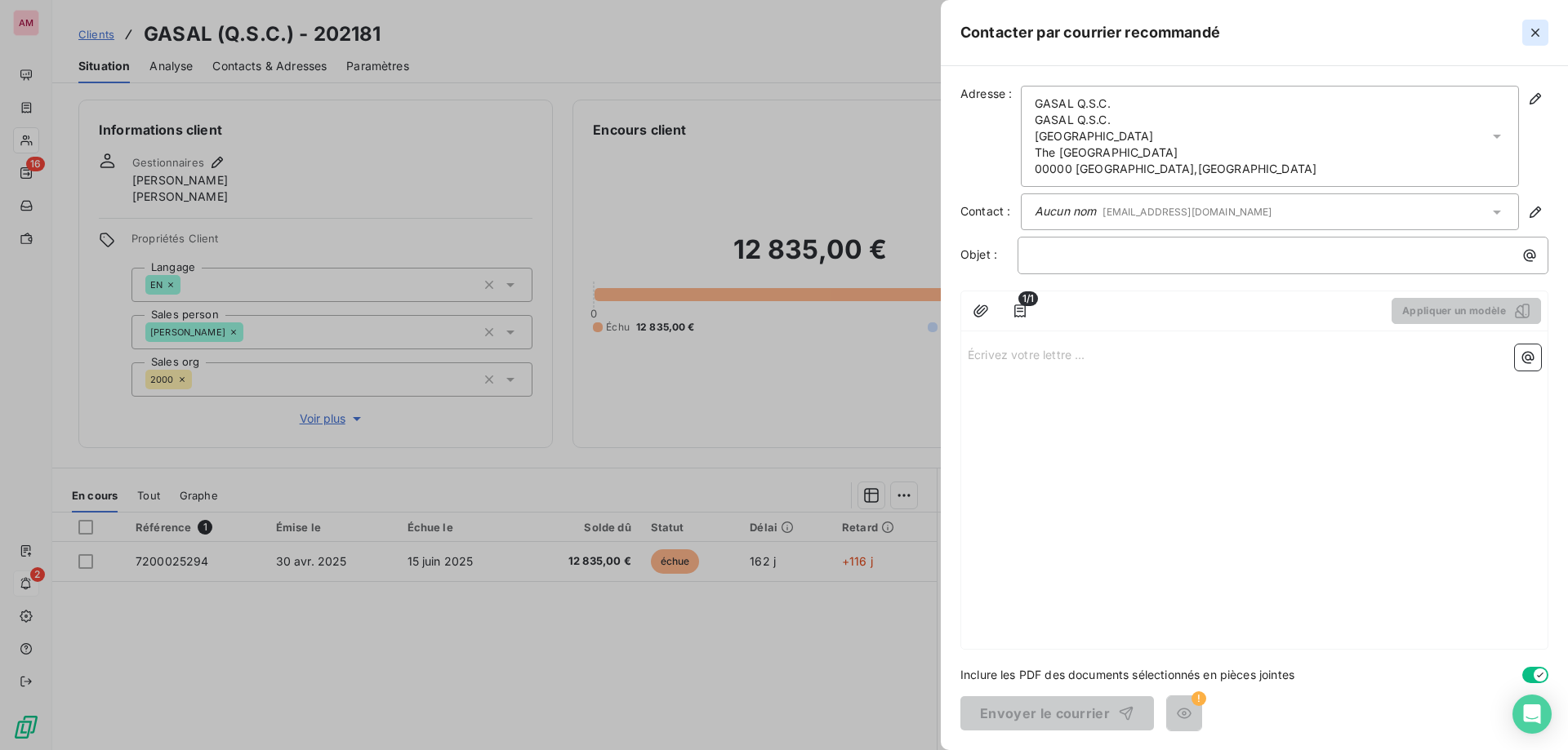
click at [1529, 31] on icon "button" at bounding box center [1535, 32] width 16 height 16
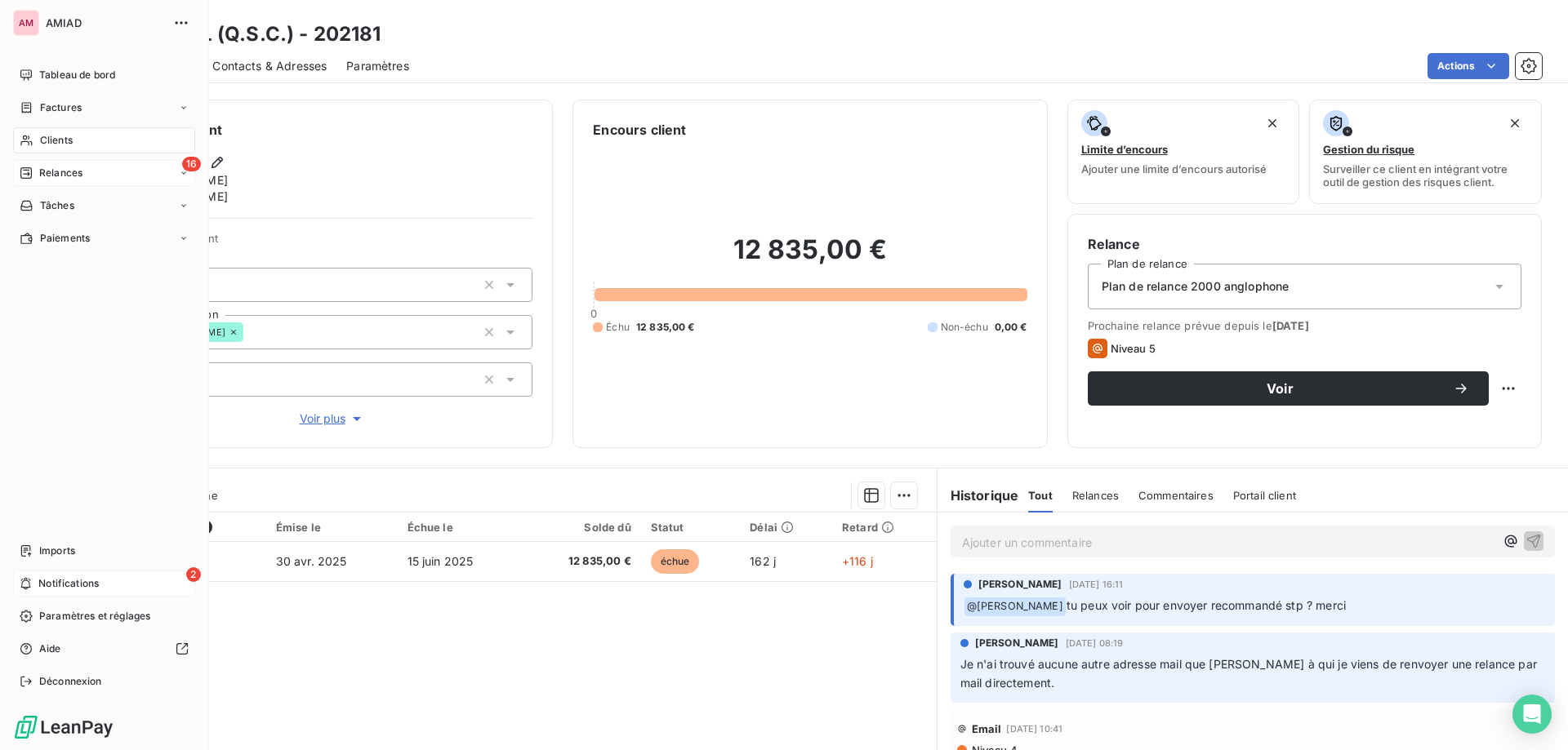
click at [80, 175] on span "Relances" at bounding box center [61, 173] width 43 height 15
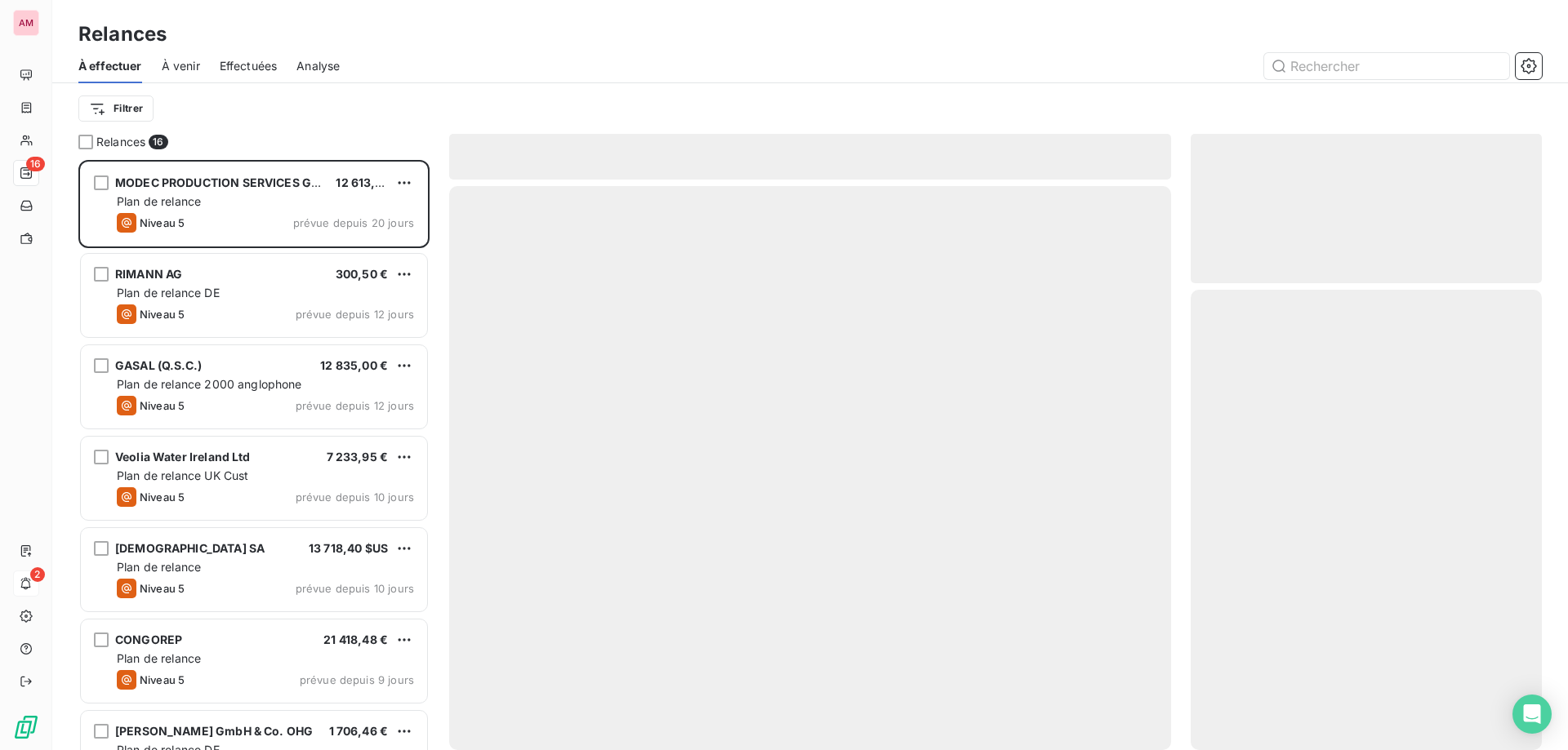
scroll to position [578, 339]
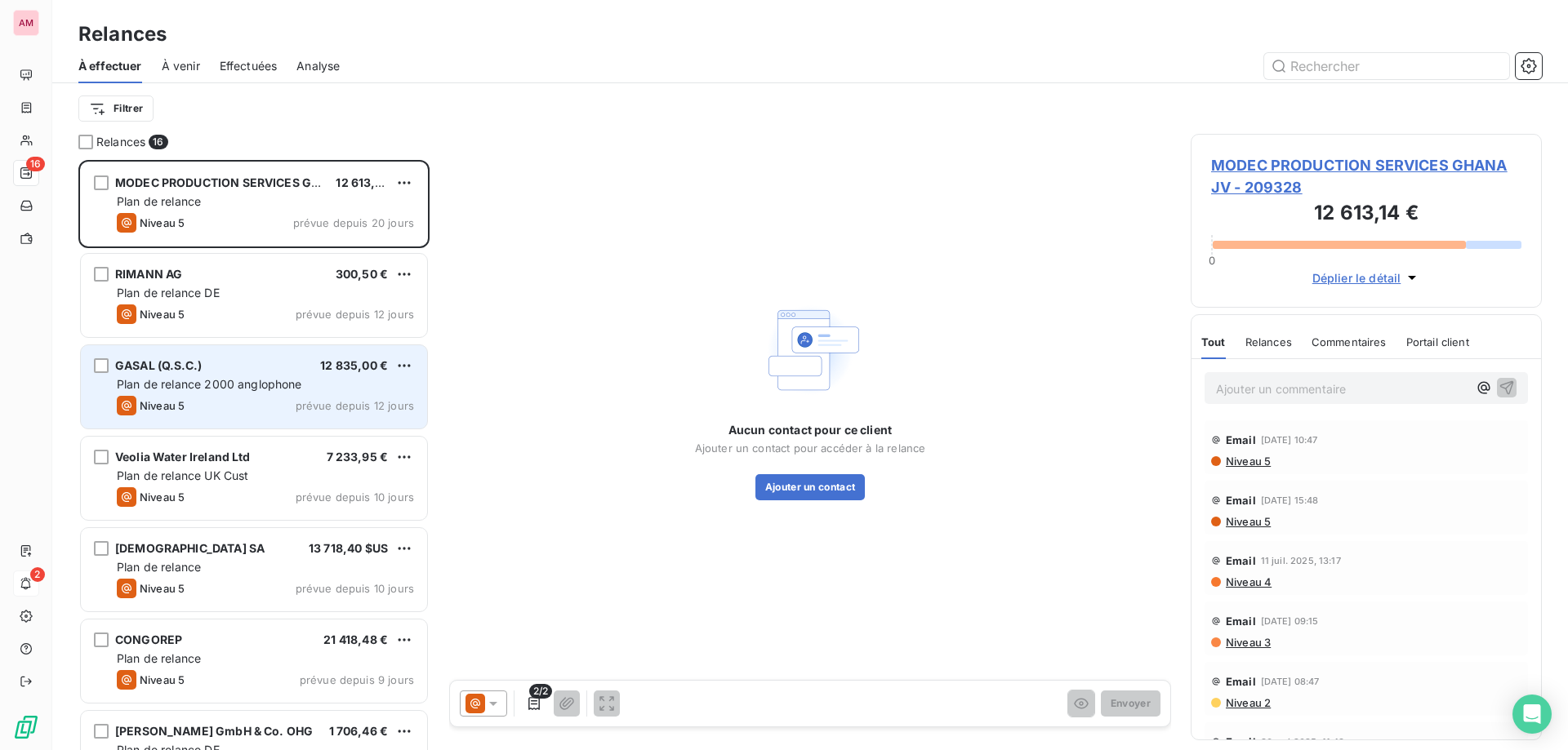
click at [245, 357] on div "GASAL (Q.S.C.) 12 835,00 € Plan de relance 2000 anglophone Niveau 5 prévue depu…" at bounding box center [254, 387] width 347 height 83
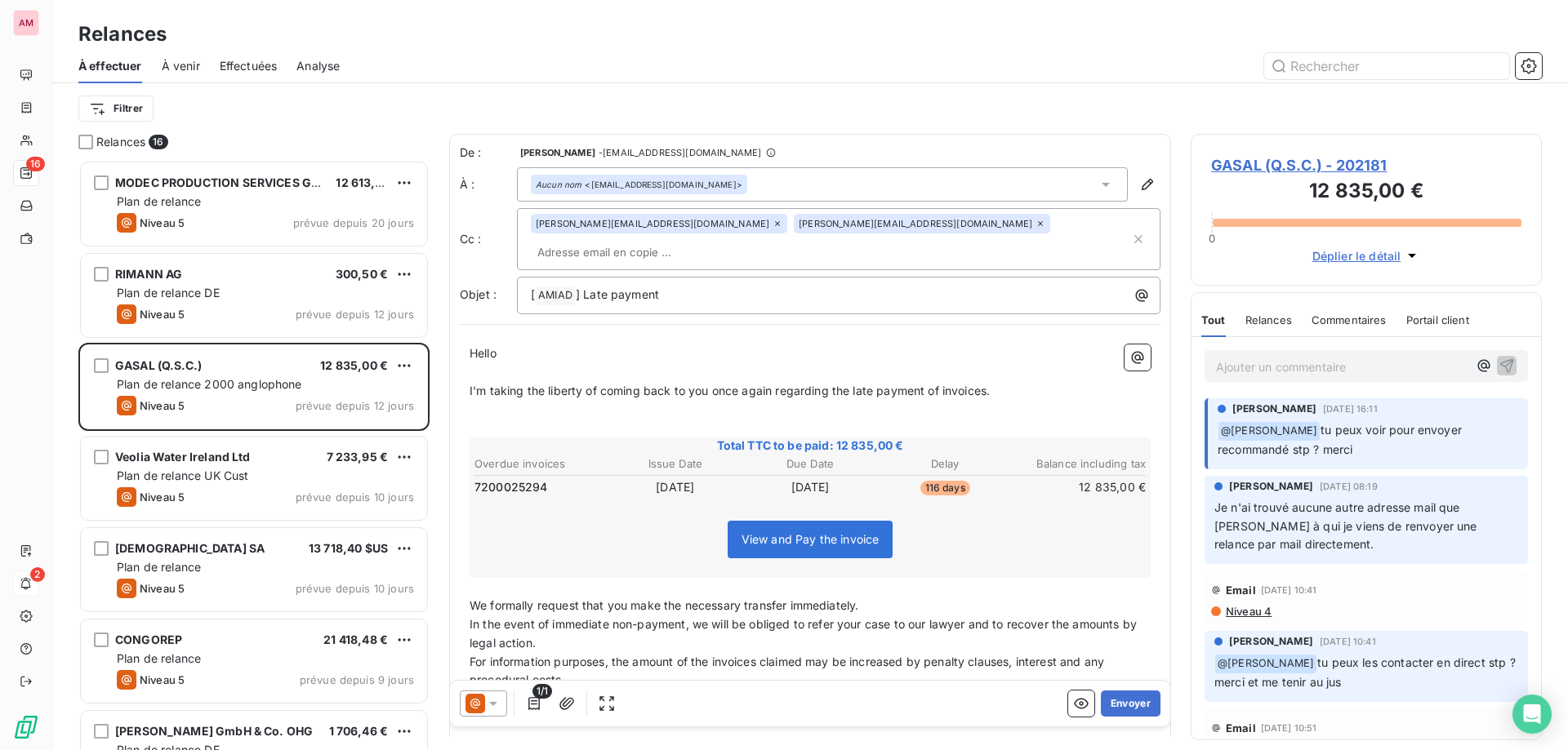
drag, startPoint x: 468, startPoint y: 325, endPoint x: 833, endPoint y: 348, distance: 365.7
click at [833, 348] on div "Hello ﻿ ﻿ ﻿ ﻿ I'm taking the liberty of coming back to you once again regarding…" at bounding box center [810, 573] width 701 height 476
click at [468, 335] on div "Hello ﻿ ﻿ ﻿ ﻿ I'm taking the liberty of coming back to you once again regarding…" at bounding box center [810, 573] width 701 height 476
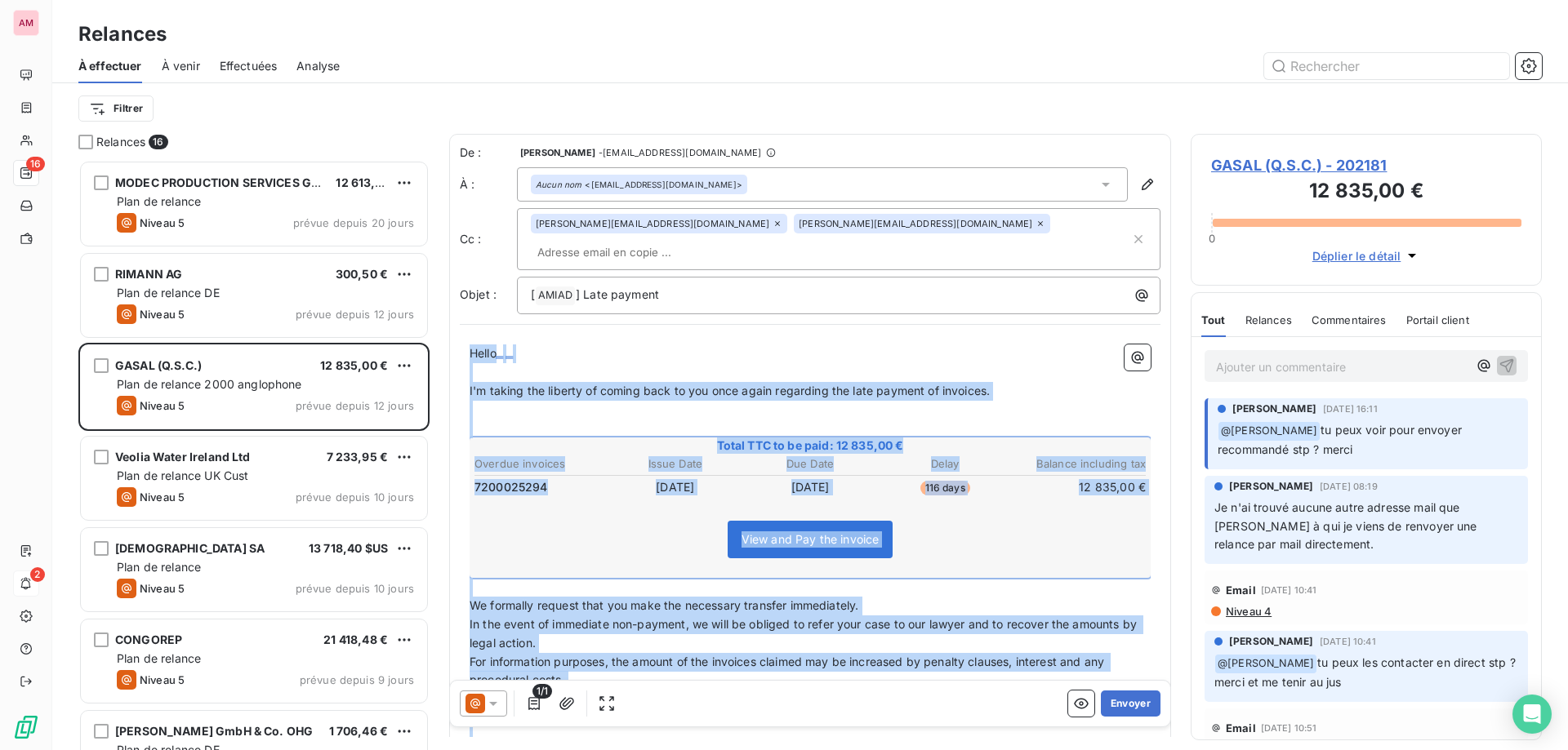
scroll to position [126, 0]
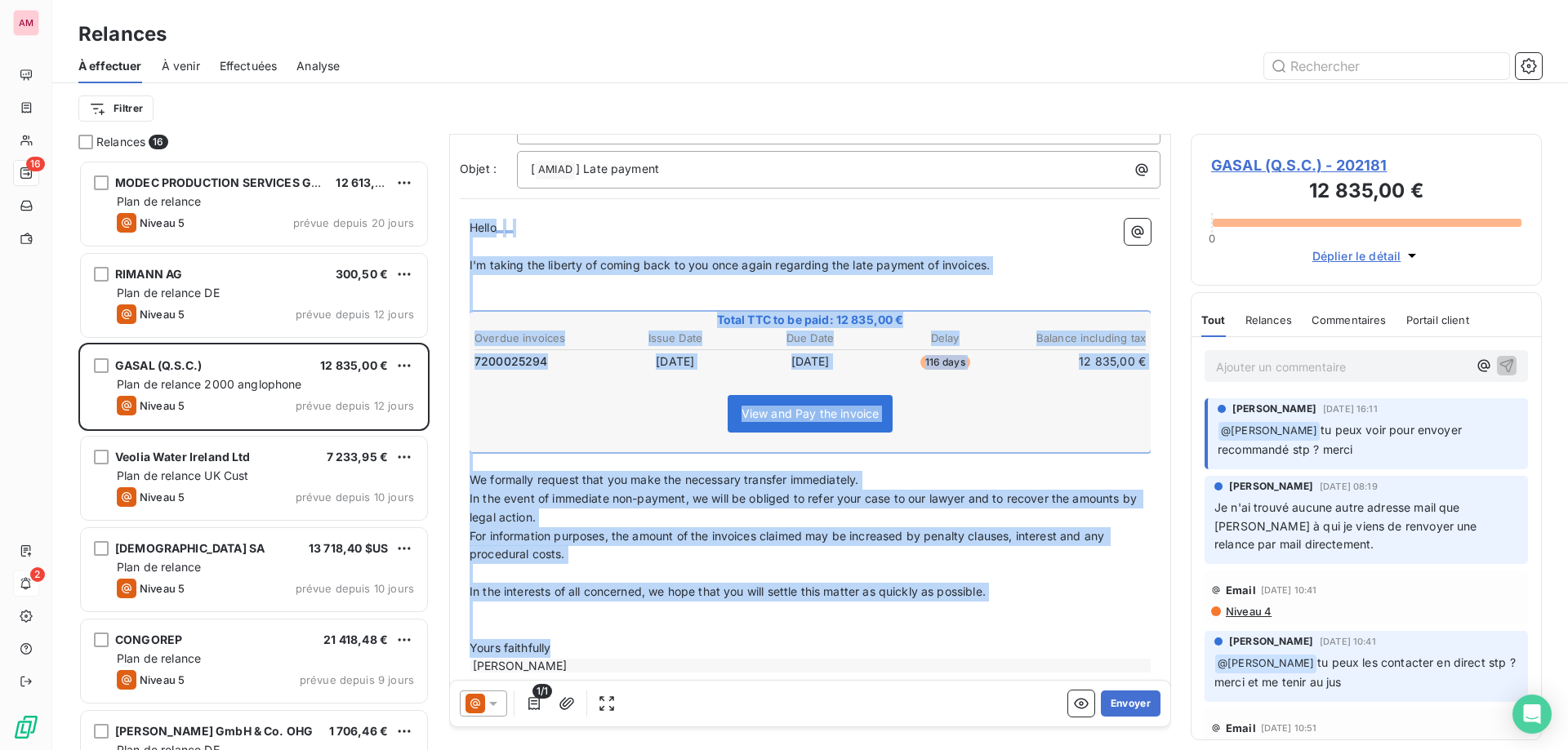
drag, startPoint x: 470, startPoint y: 329, endPoint x: 566, endPoint y: 624, distance: 310.2
click at [566, 624] on div "Hello ﻿ ﻿ ﻿ ﻿ I'm taking the liberty of coming back to you once again regarding…" at bounding box center [809, 447] width 681 height 456
copy div "Hello ﻿ ﻿ ﻿ ﻿ I'm taking the liberty of coming back to you once again regarding…"
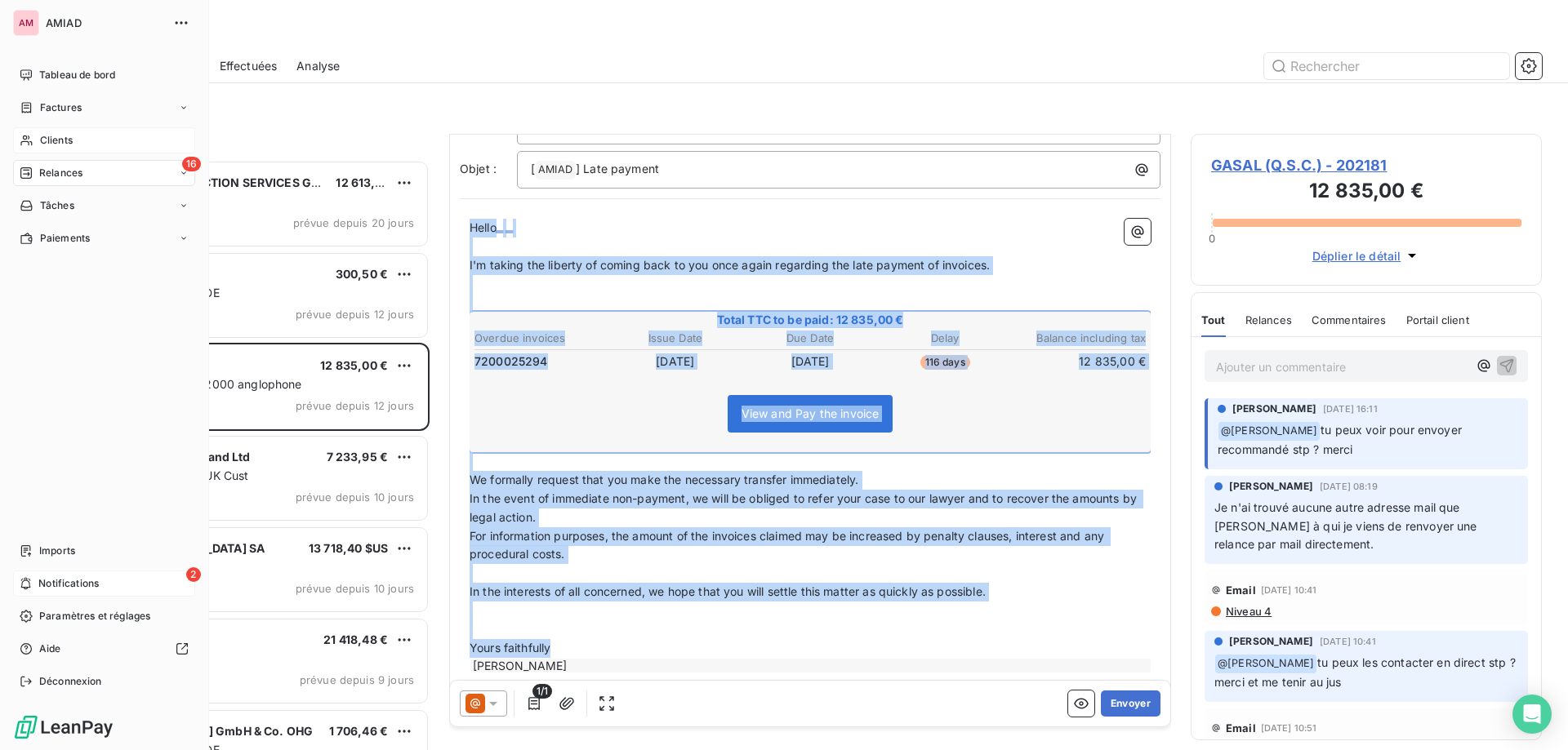
click at [31, 141] on icon at bounding box center [26, 140] width 14 height 13
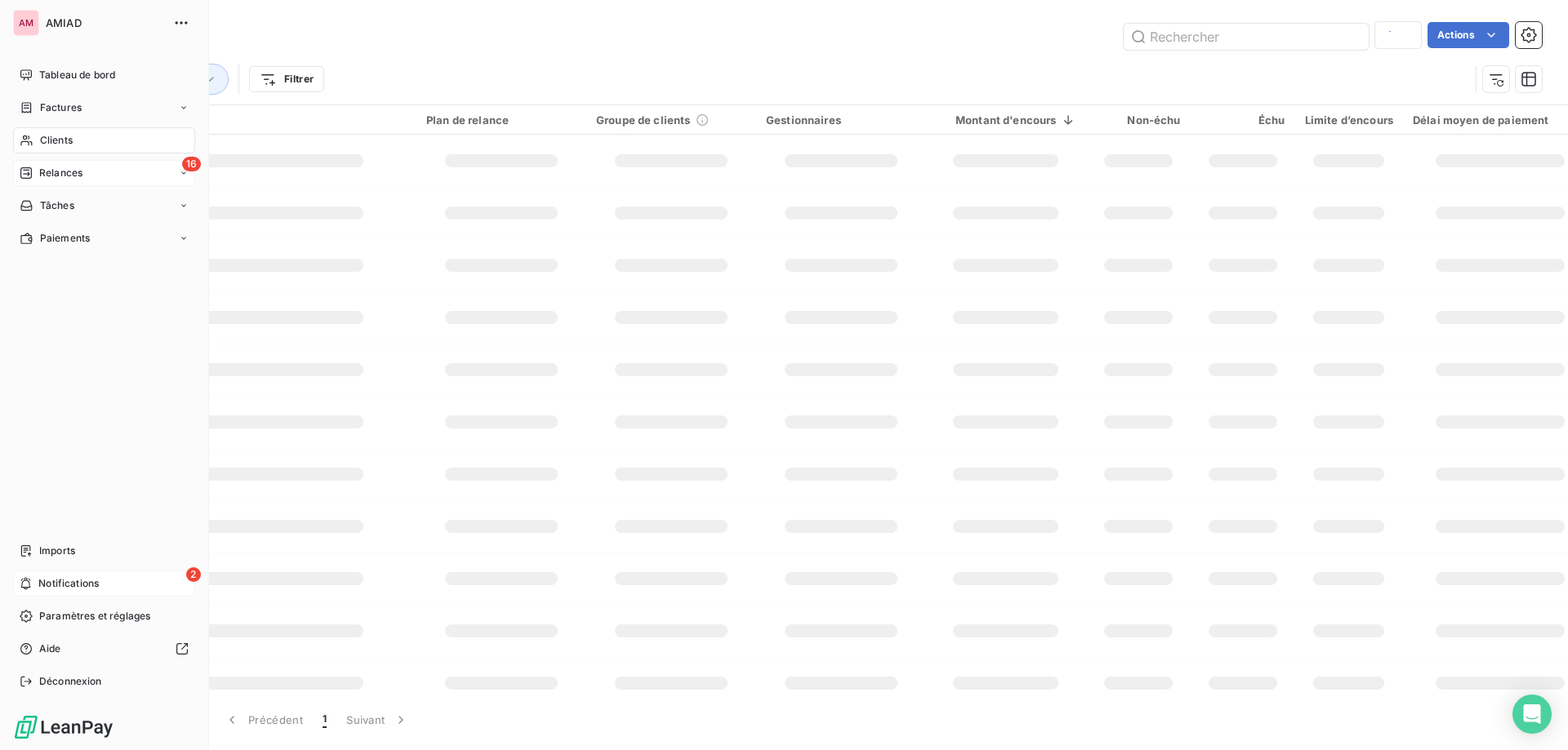
type input "houssai"
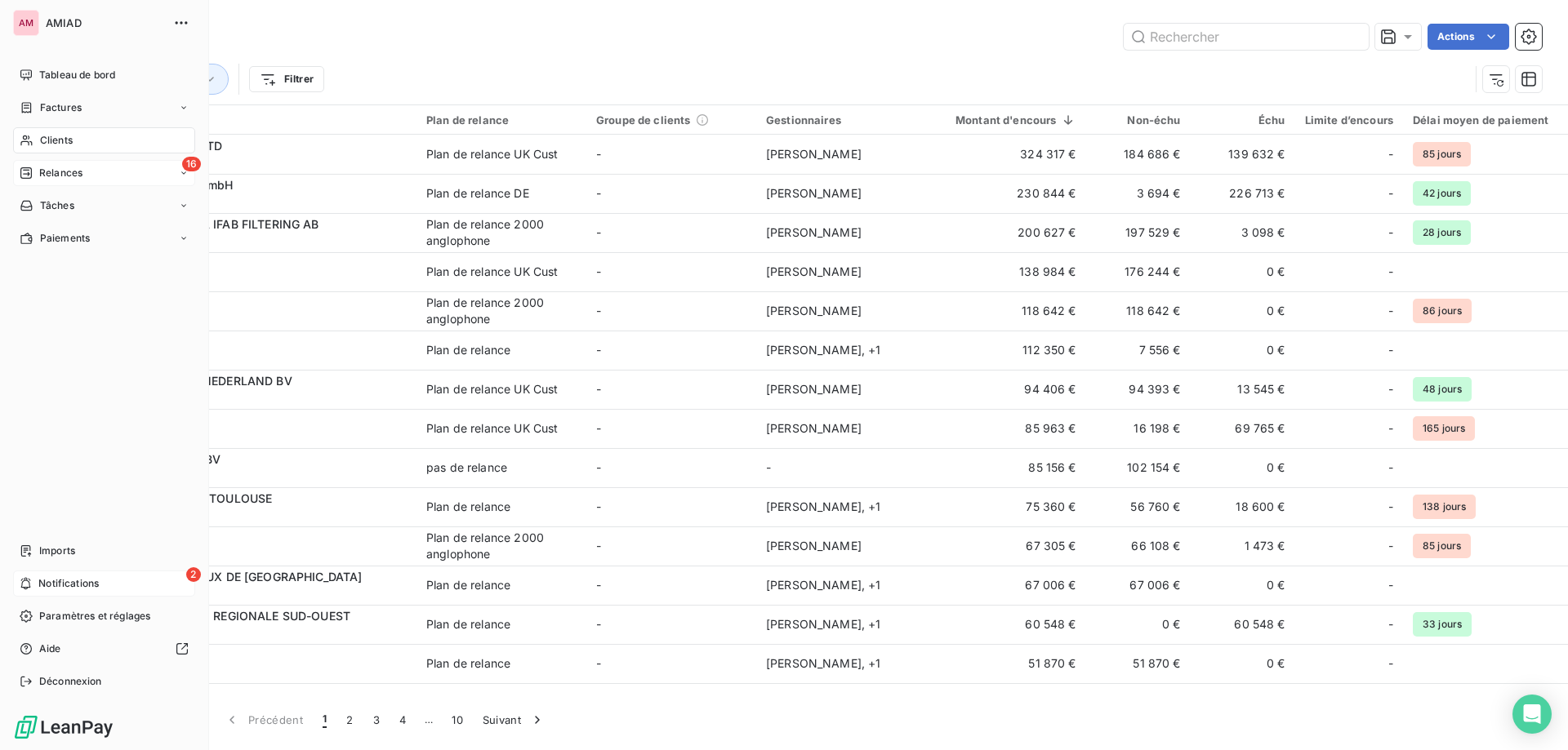
click at [32, 172] on icon at bounding box center [26, 173] width 11 height 11
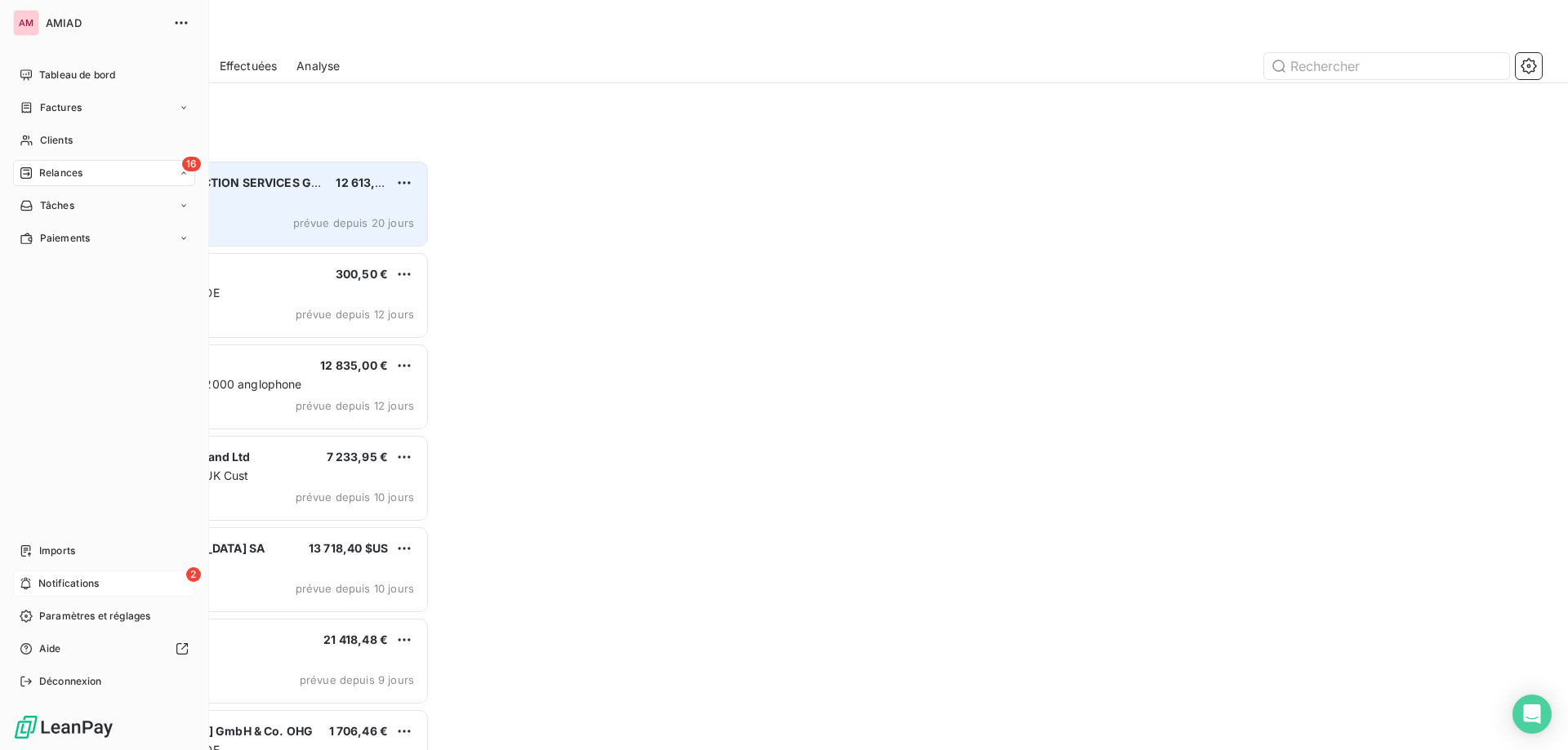
scroll to position [578, 339]
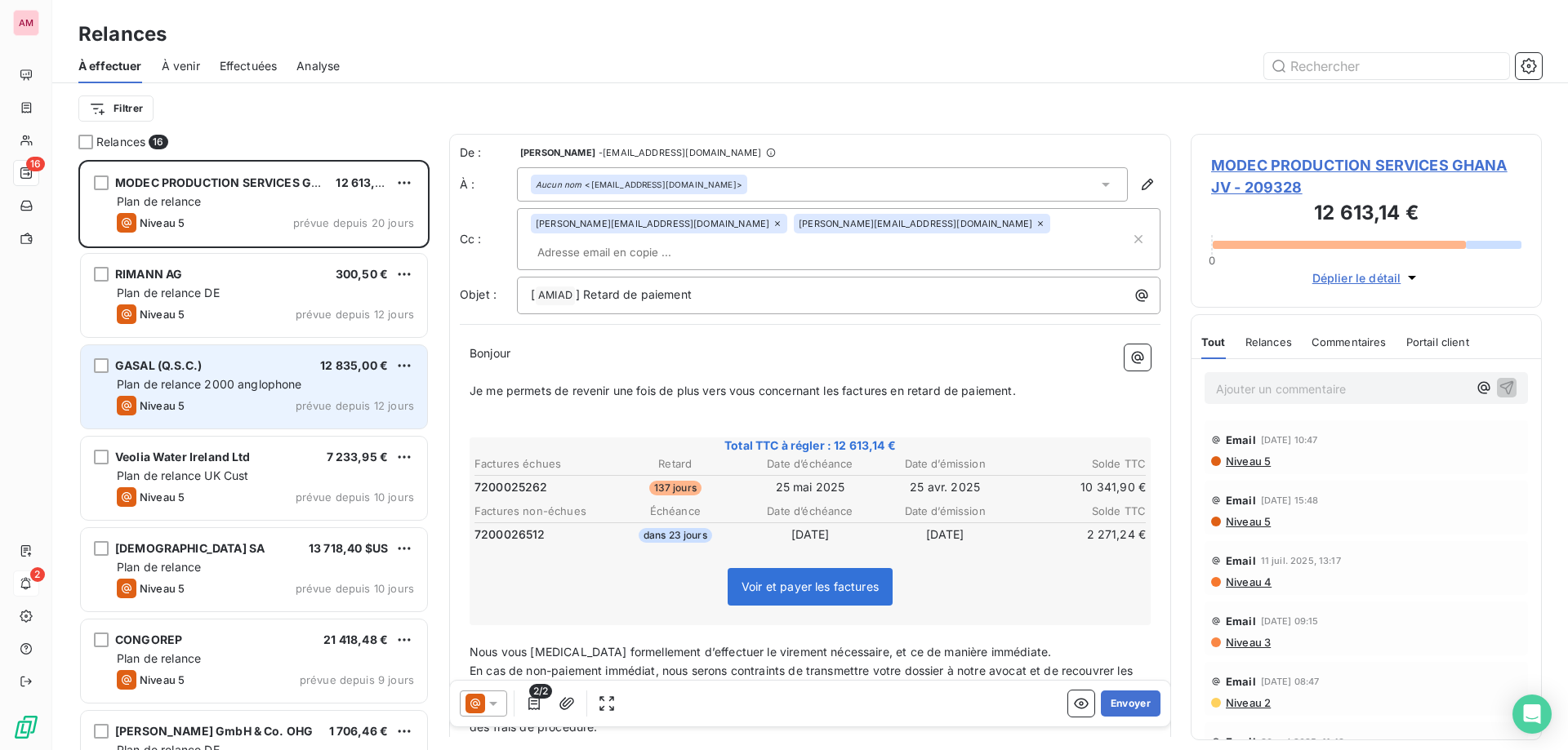
click at [225, 415] on div "Niveau 5 prévue depuis 12 jours" at bounding box center [265, 405] width 297 height 20
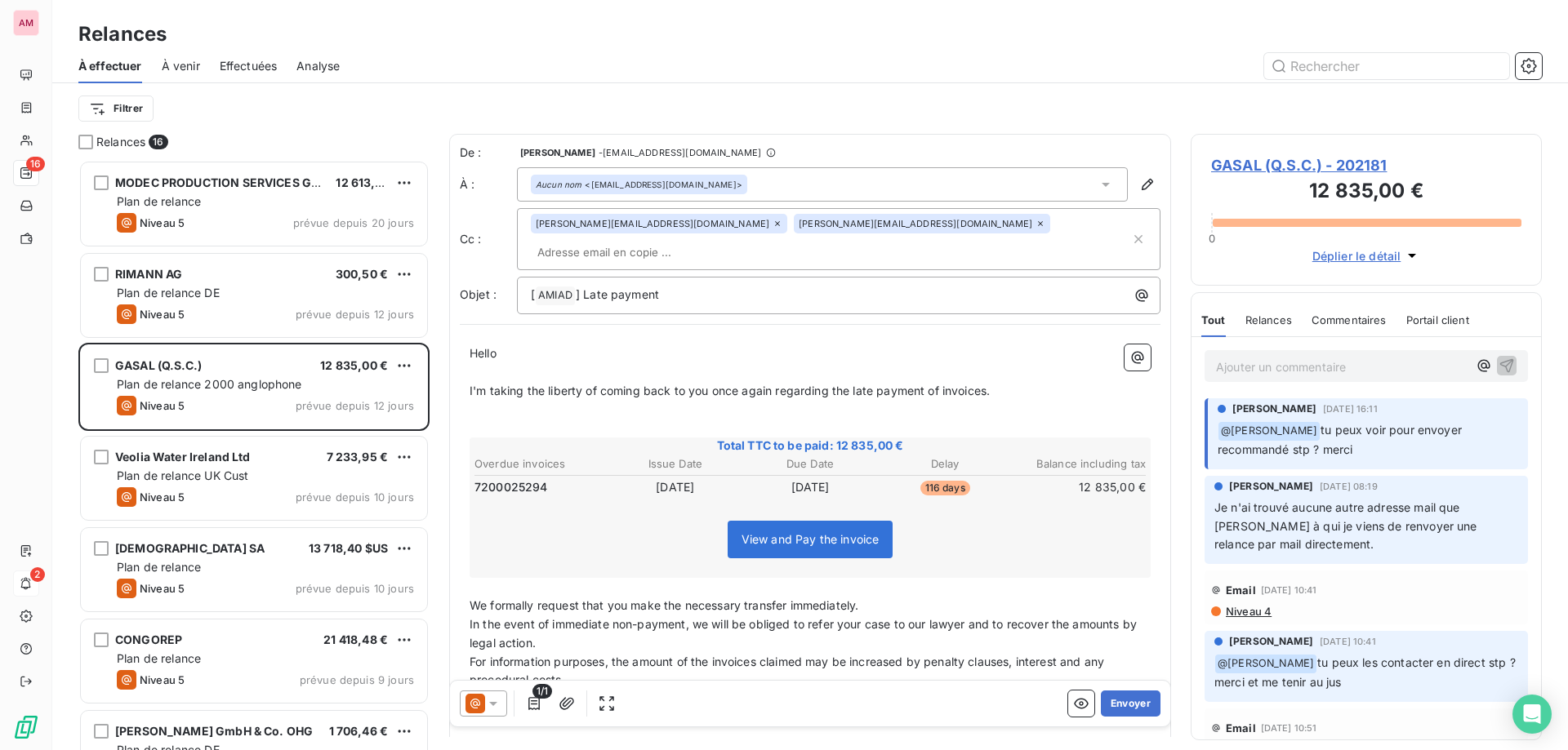
click at [1242, 159] on span "GASAL (Q.S.C.) - 202181" at bounding box center [1366, 166] width 310 height 22
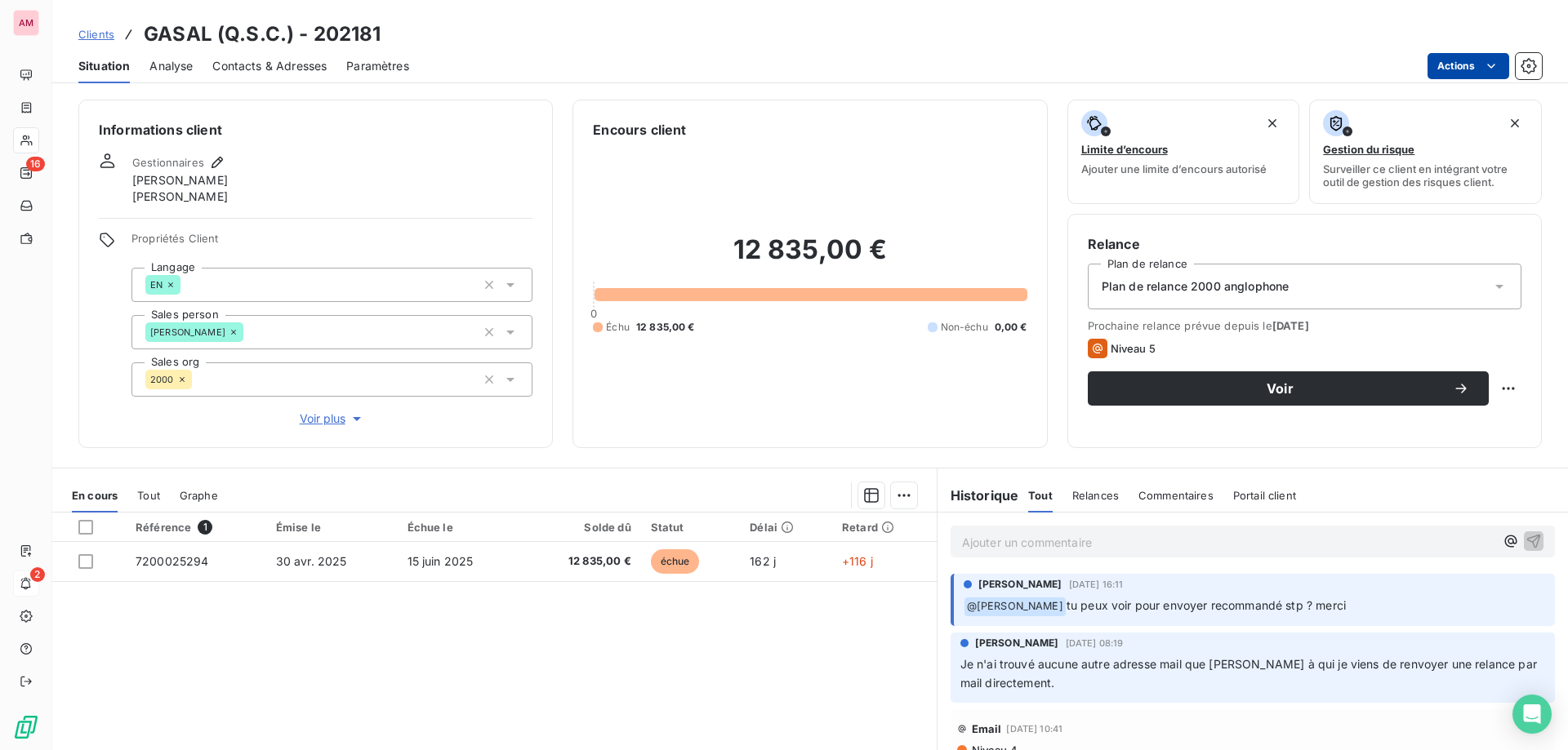
click at [1457, 53] on html "AM 16 2 Clients GASAL (Q.S.C.) - 202181 Situation Analyse Contacts & Adresses P…" at bounding box center [784, 375] width 1568 height 750
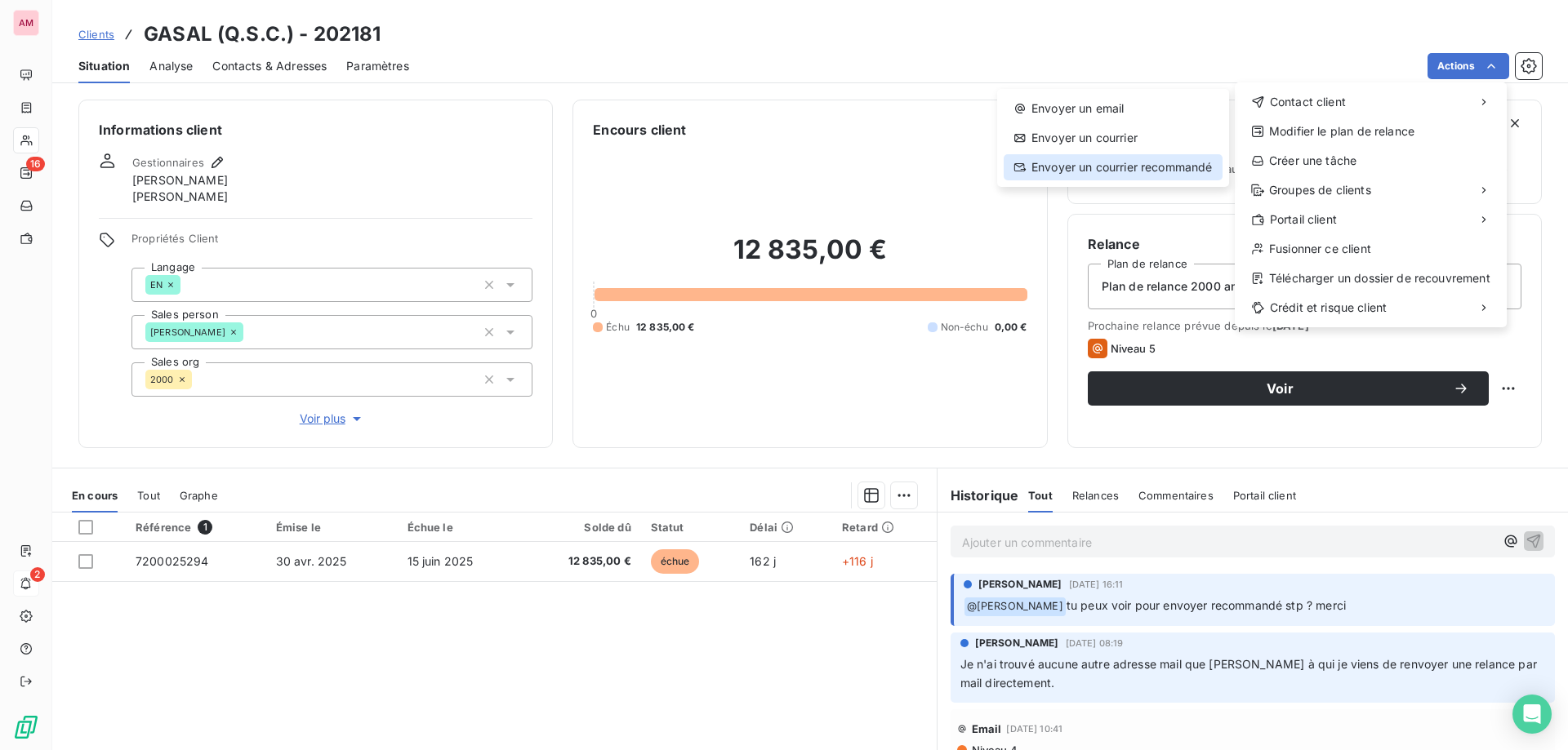
click at [1139, 175] on div "Envoyer un courrier recommandé" at bounding box center [1114, 168] width 219 height 26
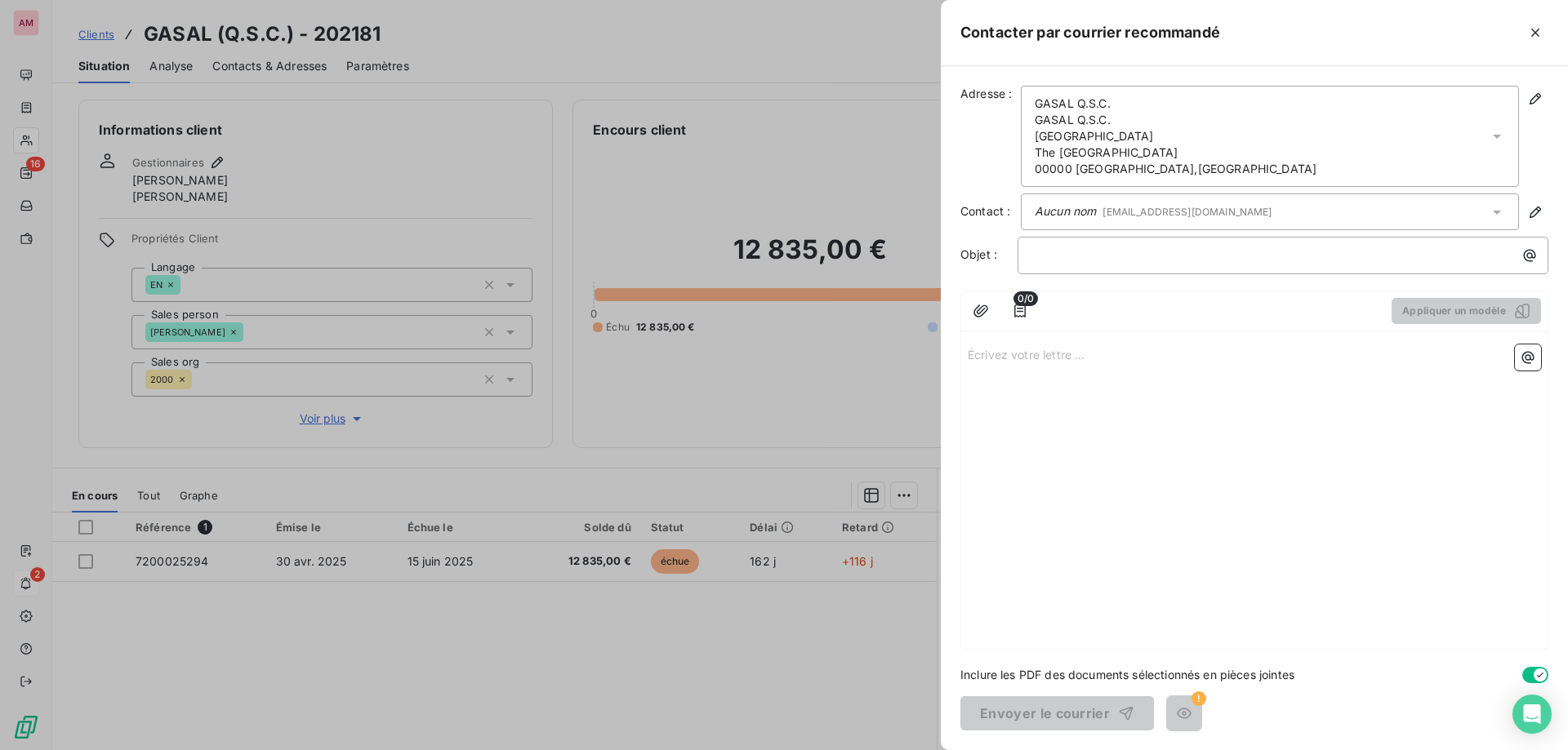
click at [1062, 374] on div "Écrivez votre lettre ... ﻿" at bounding box center [1254, 493] width 586 height 311
click at [1046, 355] on p "Écrivez votre lettre ... ﻿" at bounding box center [1254, 354] width 573 height 19
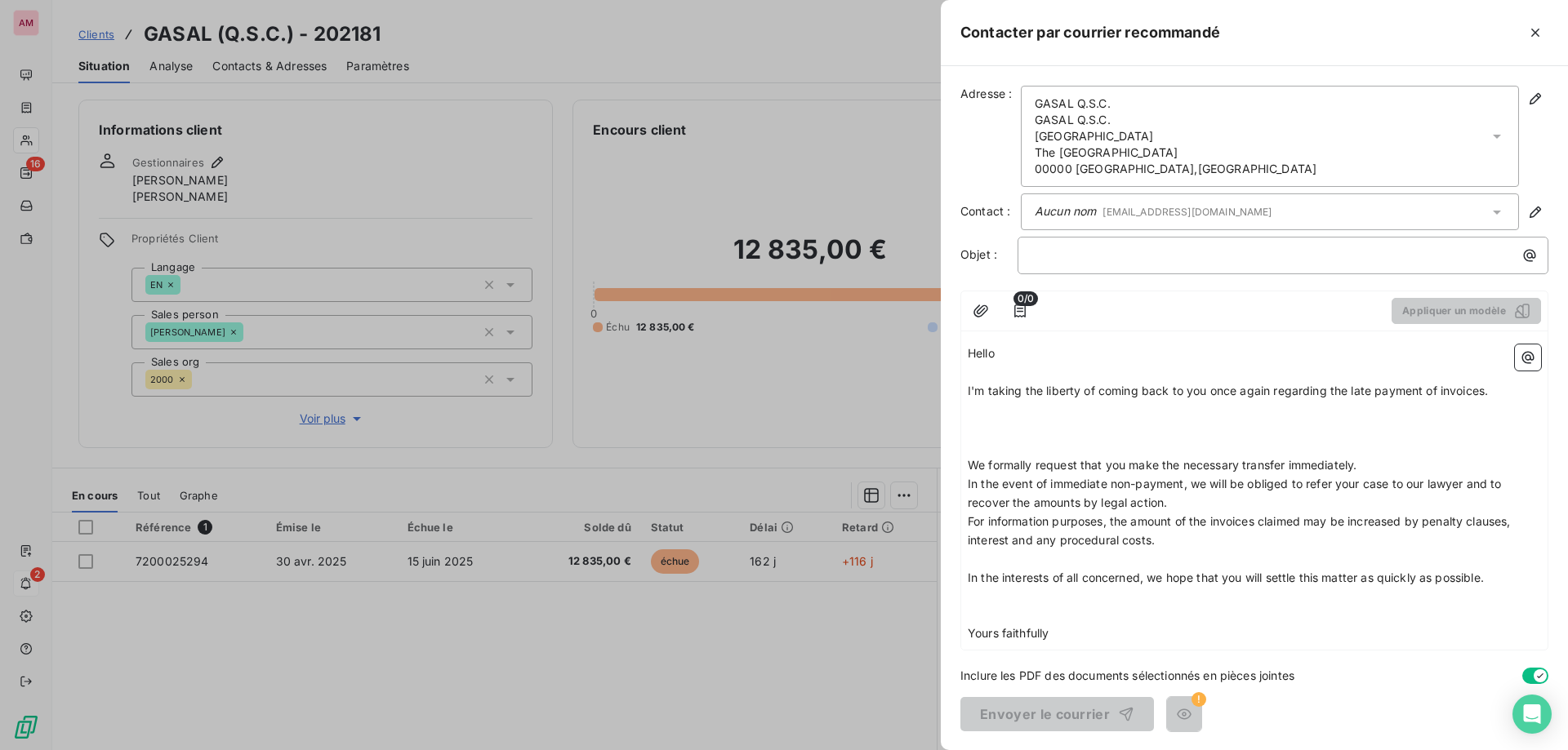
click at [980, 440] on p "﻿" at bounding box center [1254, 447] width 573 height 19
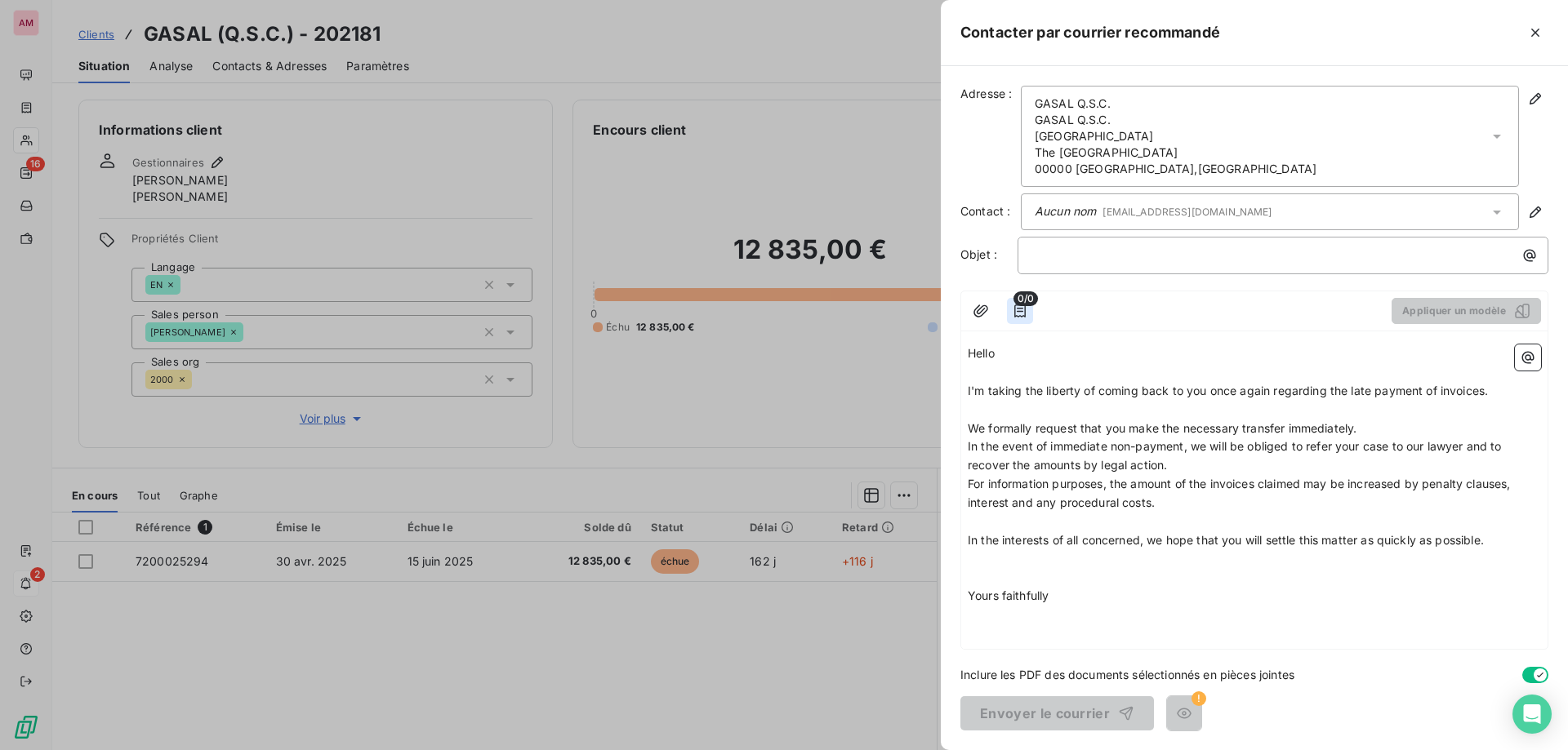
click at [1025, 306] on icon "button" at bounding box center [1019, 311] width 16 height 16
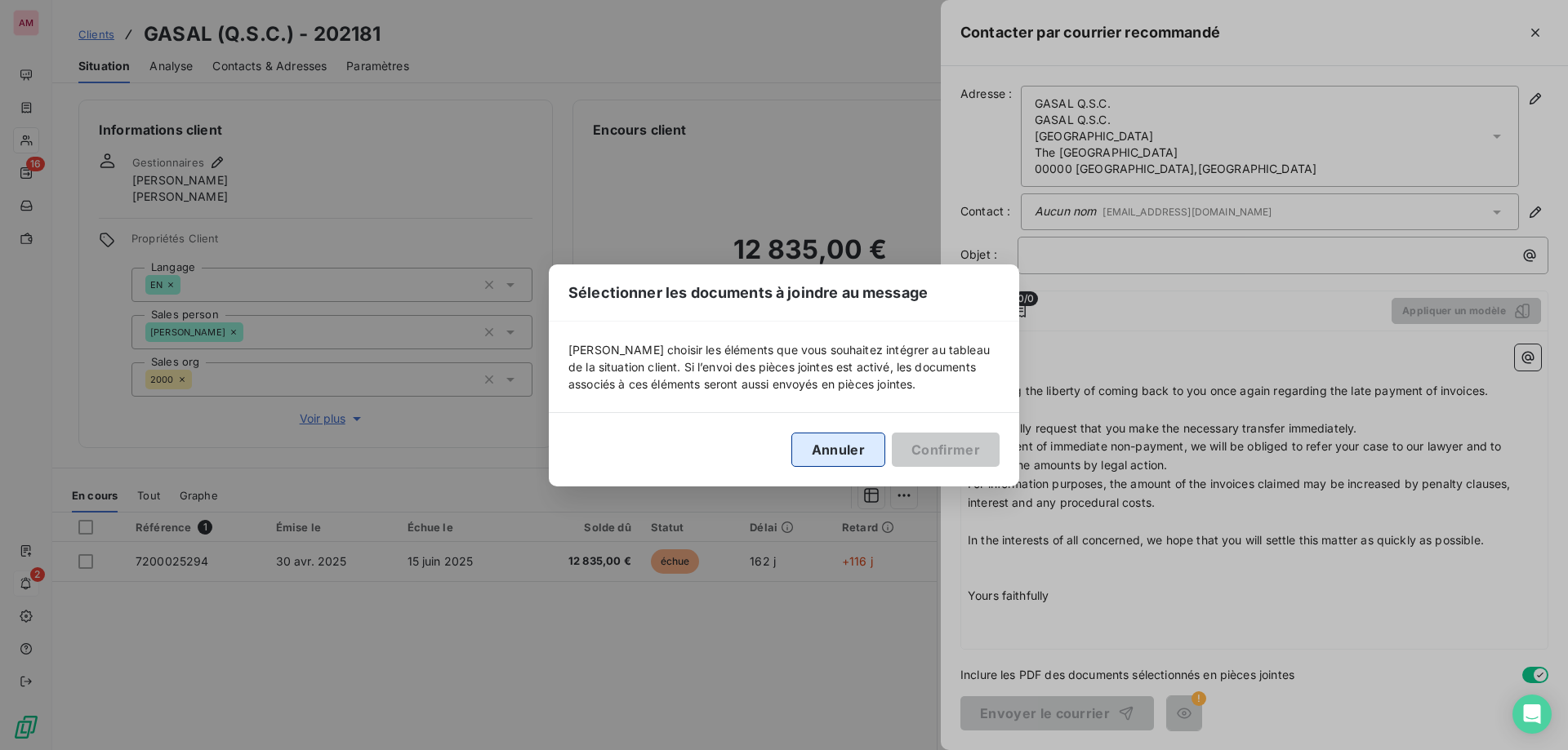
click at [834, 450] on button "Annuler" at bounding box center [838, 449] width 94 height 35
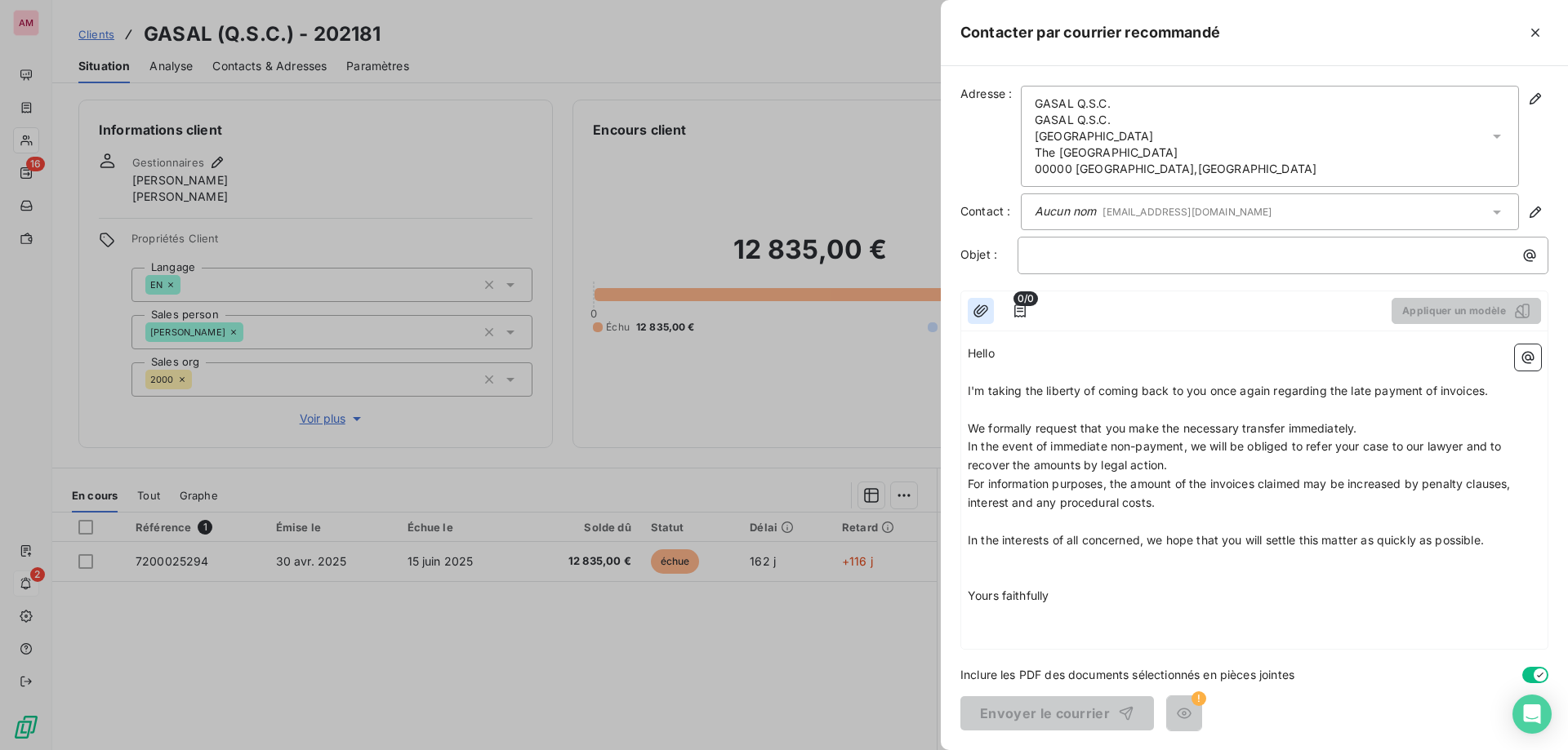
click at [984, 305] on icon "button" at bounding box center [981, 310] width 15 height 12
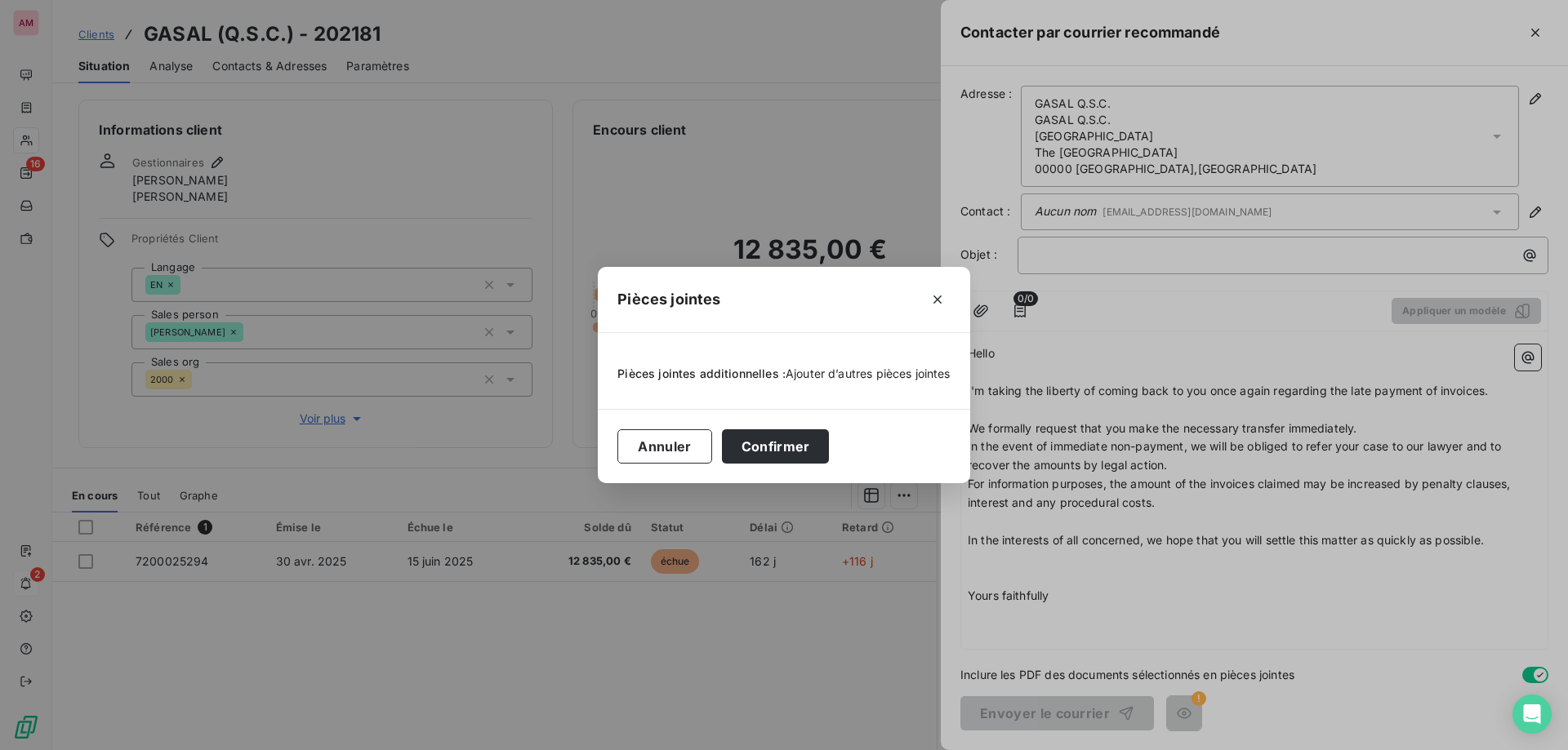
click at [821, 374] on span "Ajouter d’autres pièces jointes" at bounding box center [868, 374] width 165 height 14
click at [663, 437] on button "Annuler" at bounding box center [664, 447] width 94 height 35
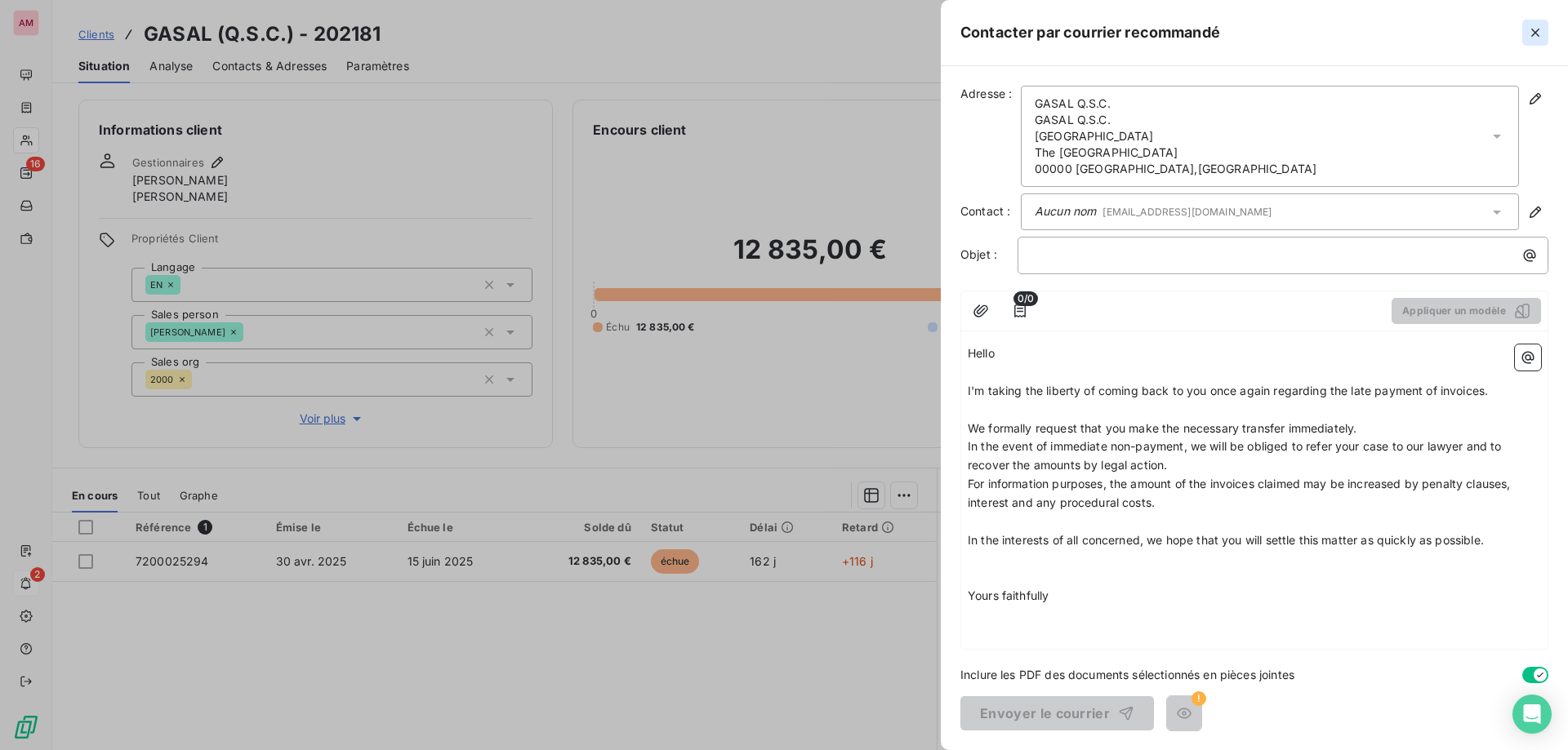
click at [1547, 26] on button "button" at bounding box center [1535, 33] width 26 height 26
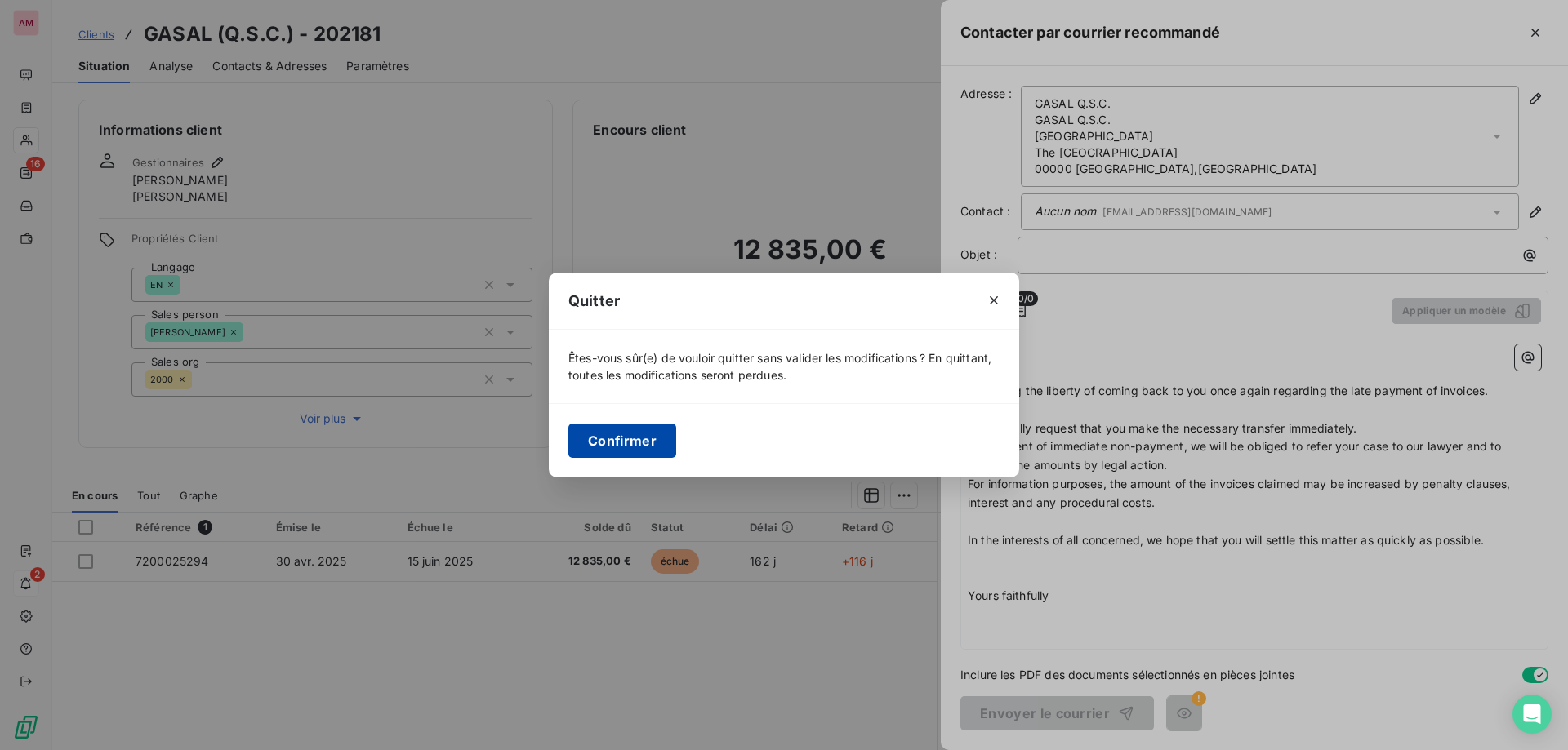
click at [637, 450] on button "Confirmer" at bounding box center [622, 441] width 108 height 35
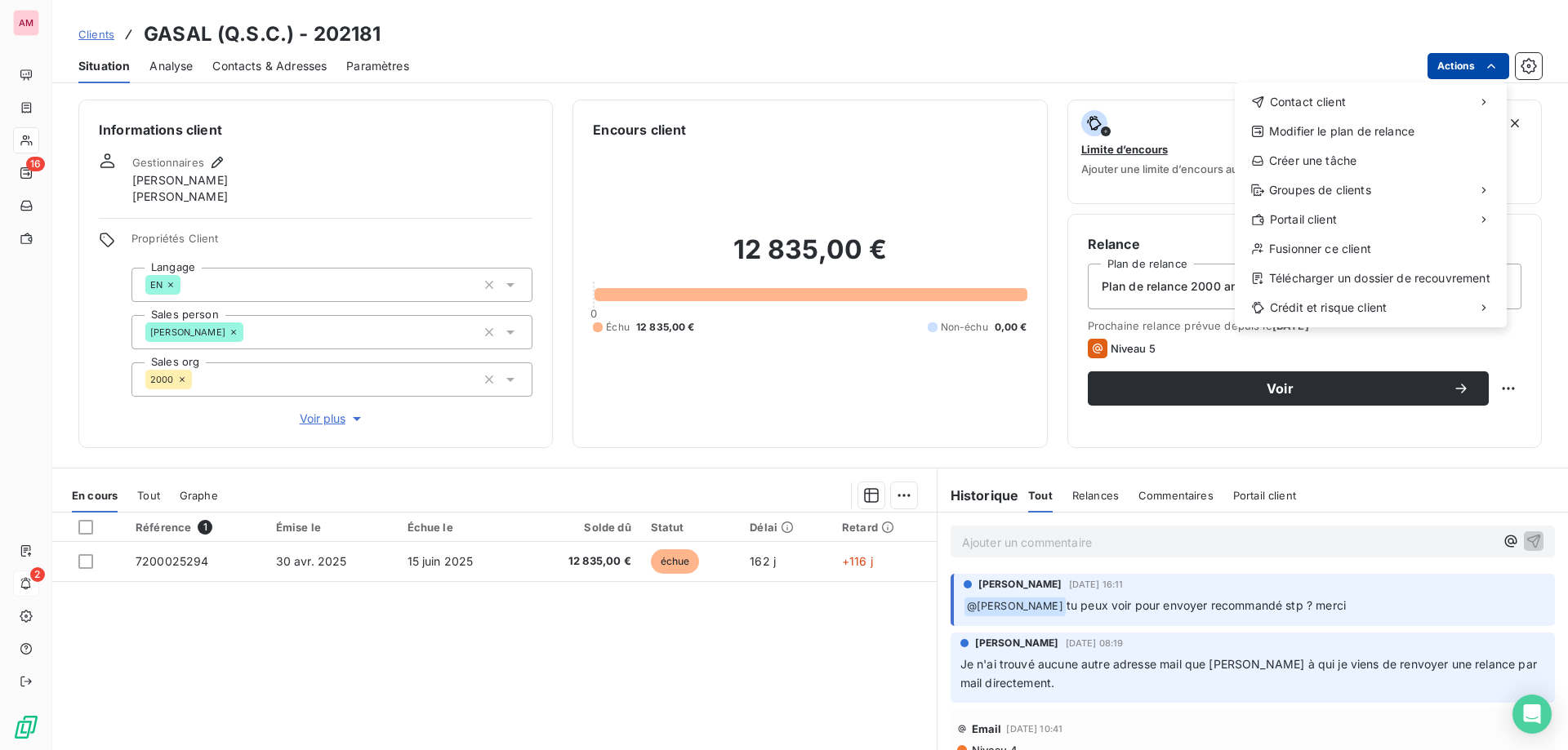
click at [1453, 58] on html "AM 16 2 Clients GASAL (Q.S.C.) - 202181 Situation Analyse Contacts & Adresses P…" at bounding box center [784, 375] width 1568 height 750
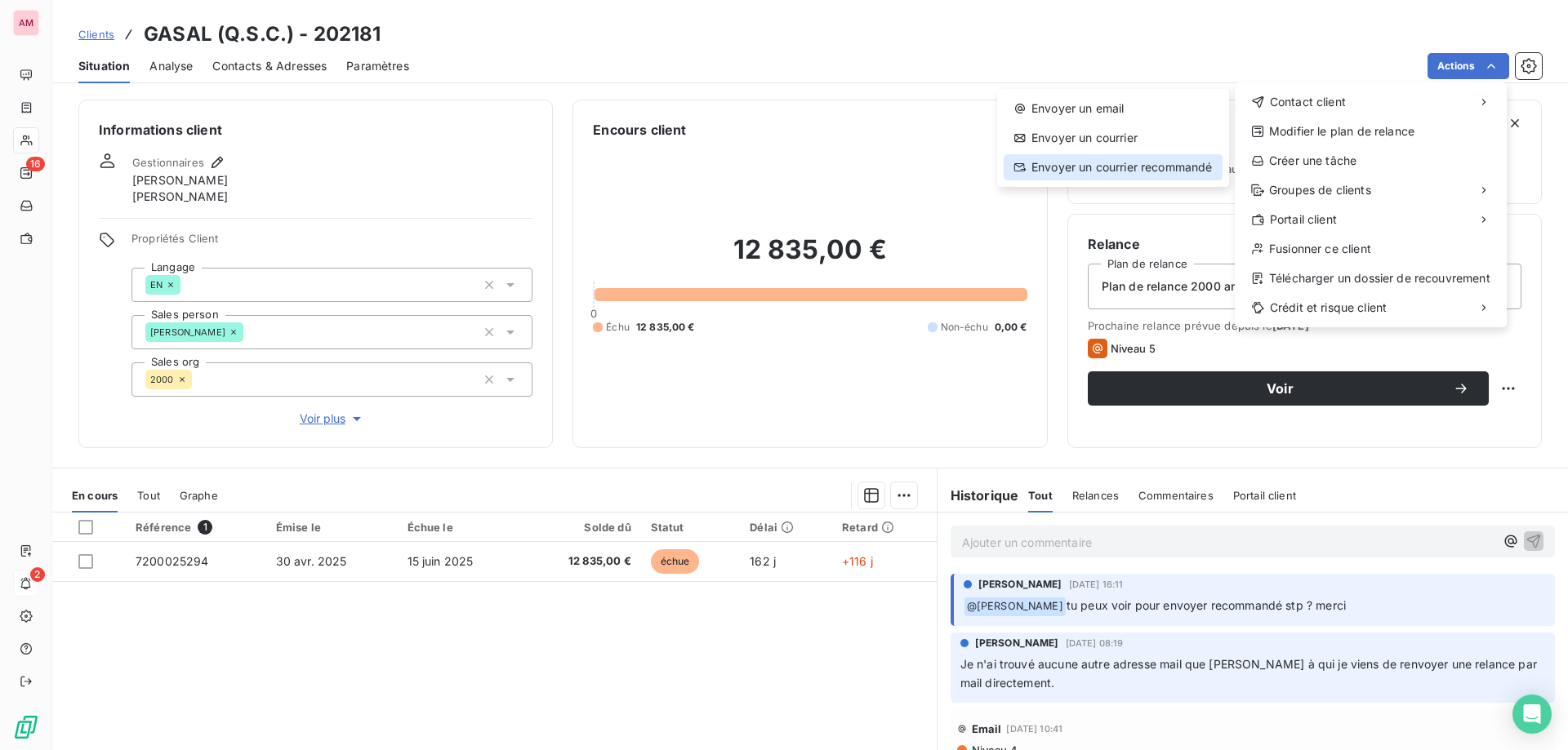
click at [1127, 165] on div "Envoyer un courrier recommandé" at bounding box center [1114, 168] width 219 height 26
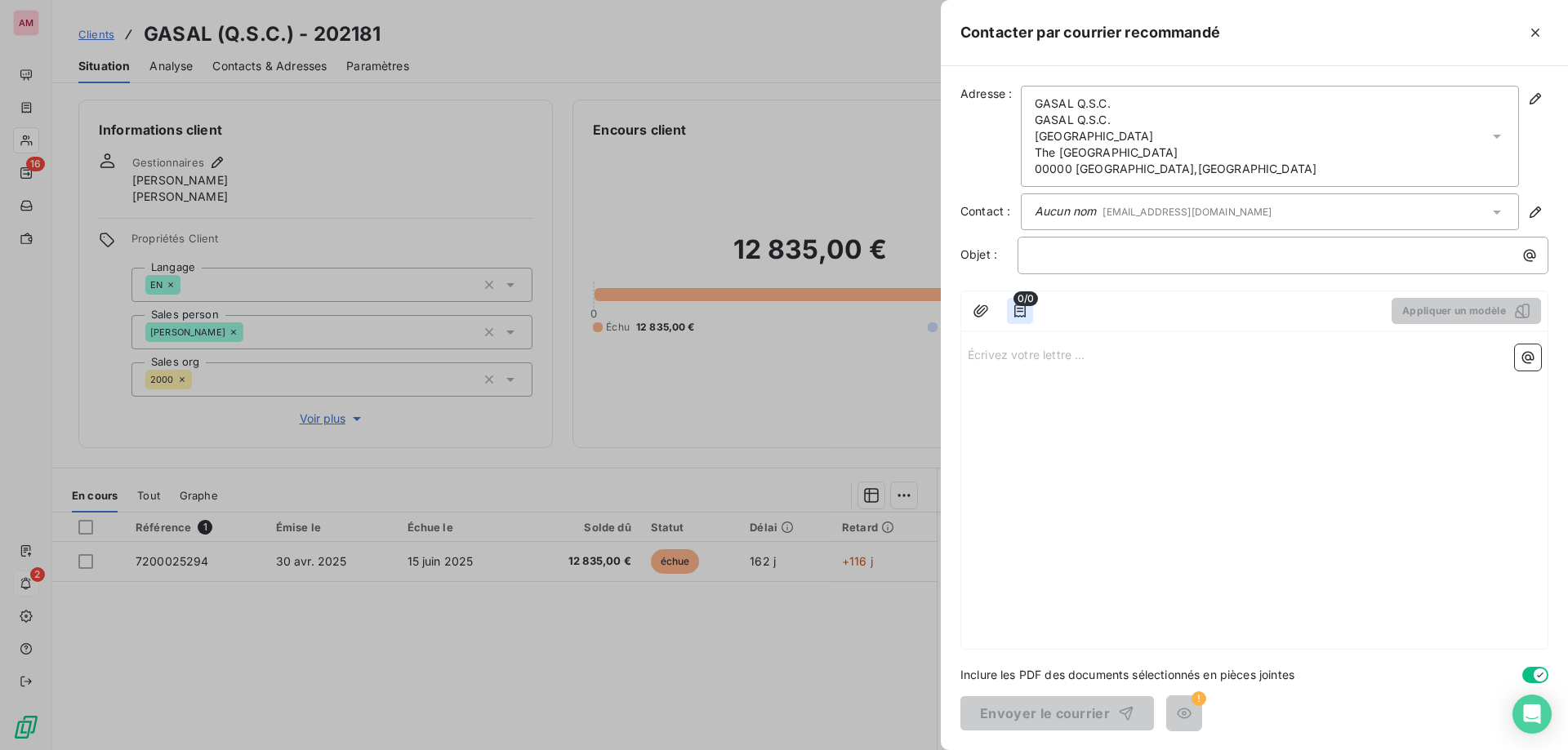
click at [1028, 310] on icon "button" at bounding box center [1019, 311] width 16 height 16
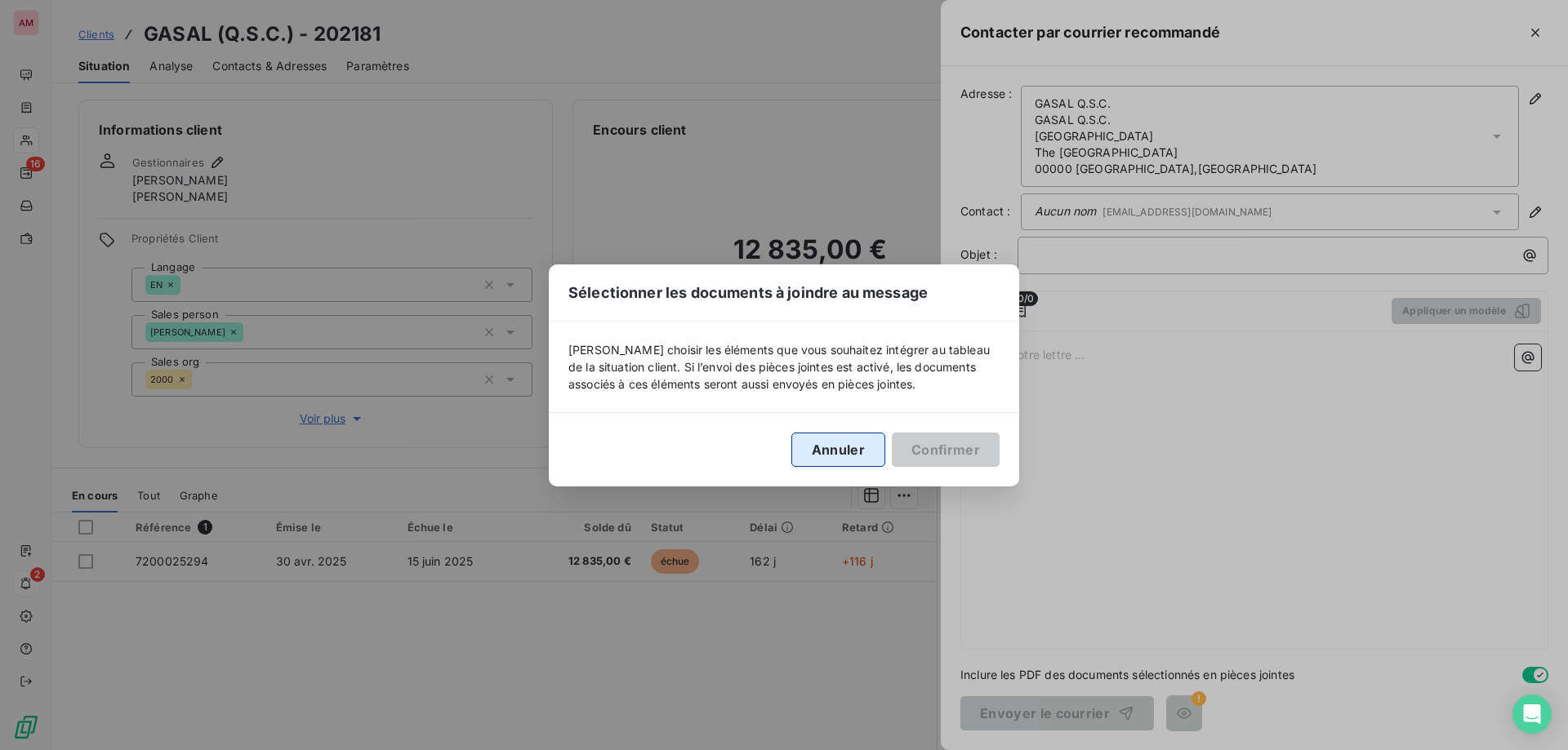
click at [826, 457] on button "Annuler" at bounding box center [838, 449] width 94 height 35
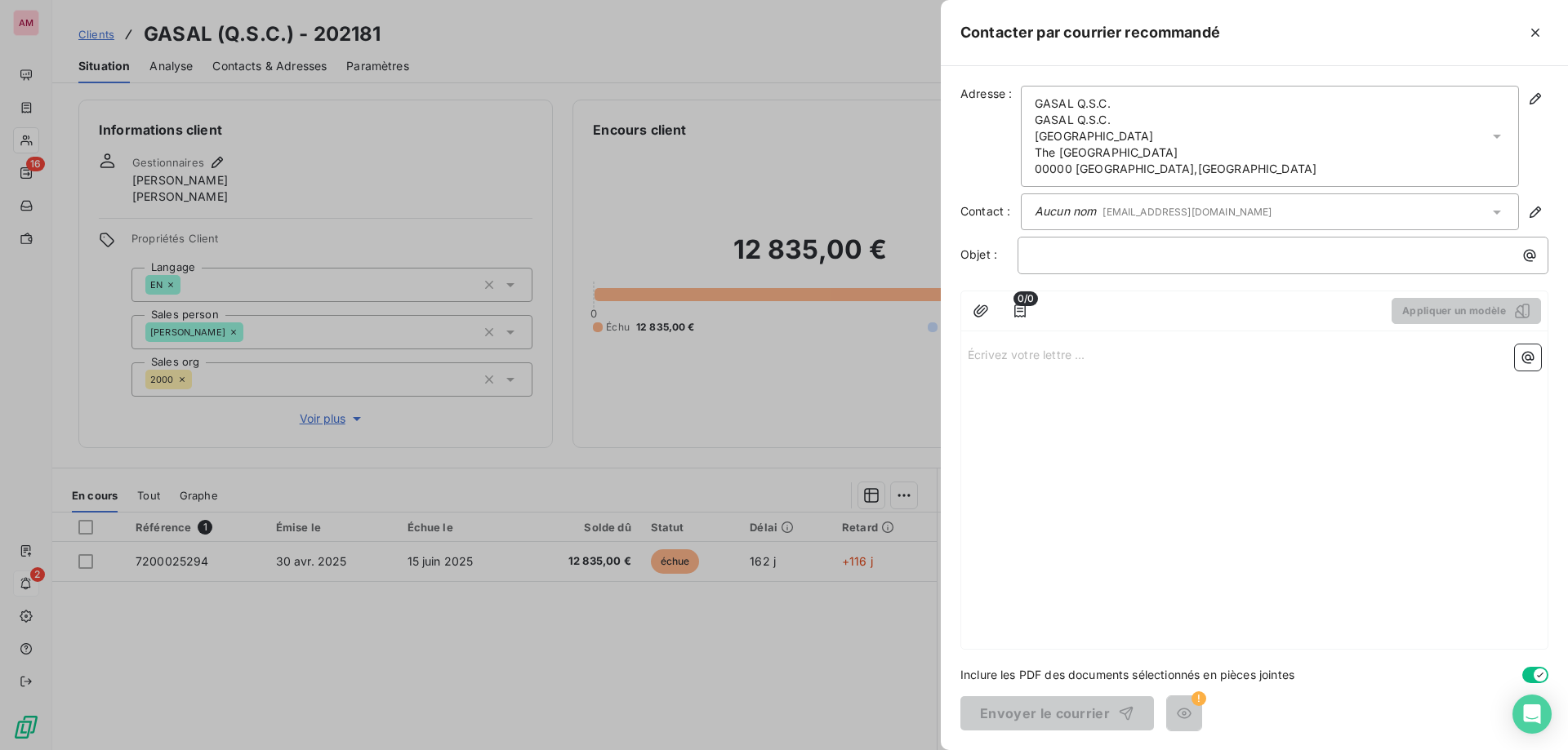
drag, startPoint x: 792, startPoint y: 665, endPoint x: 821, endPoint y: 666, distance: 29.0
click at [792, 666] on div at bounding box center [784, 375] width 1568 height 750
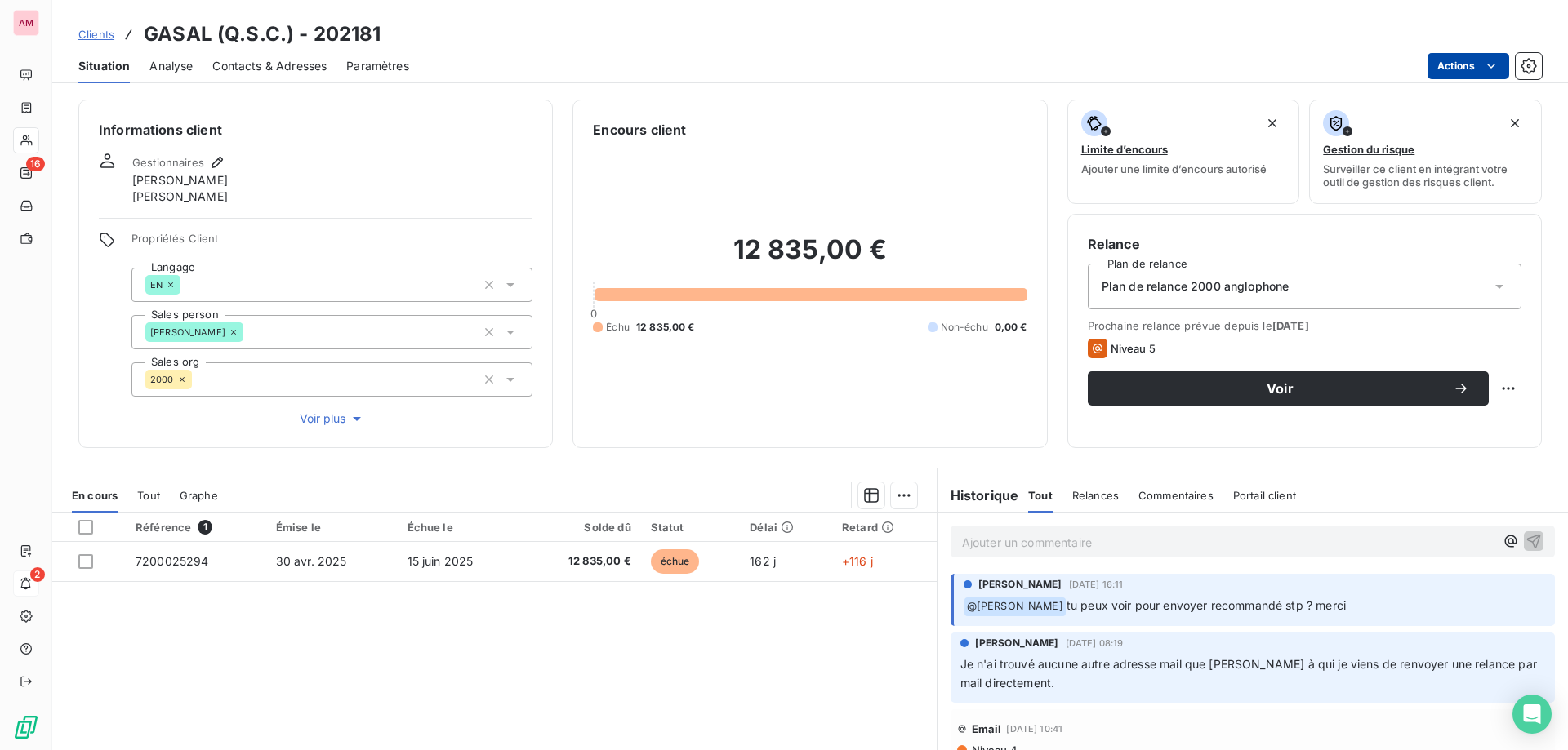
click at [1476, 68] on html "AM 16 2 Clients GASAL (Q.S.C.) - 202181 Situation Analyse Contacts & Adresses P…" at bounding box center [784, 375] width 1568 height 750
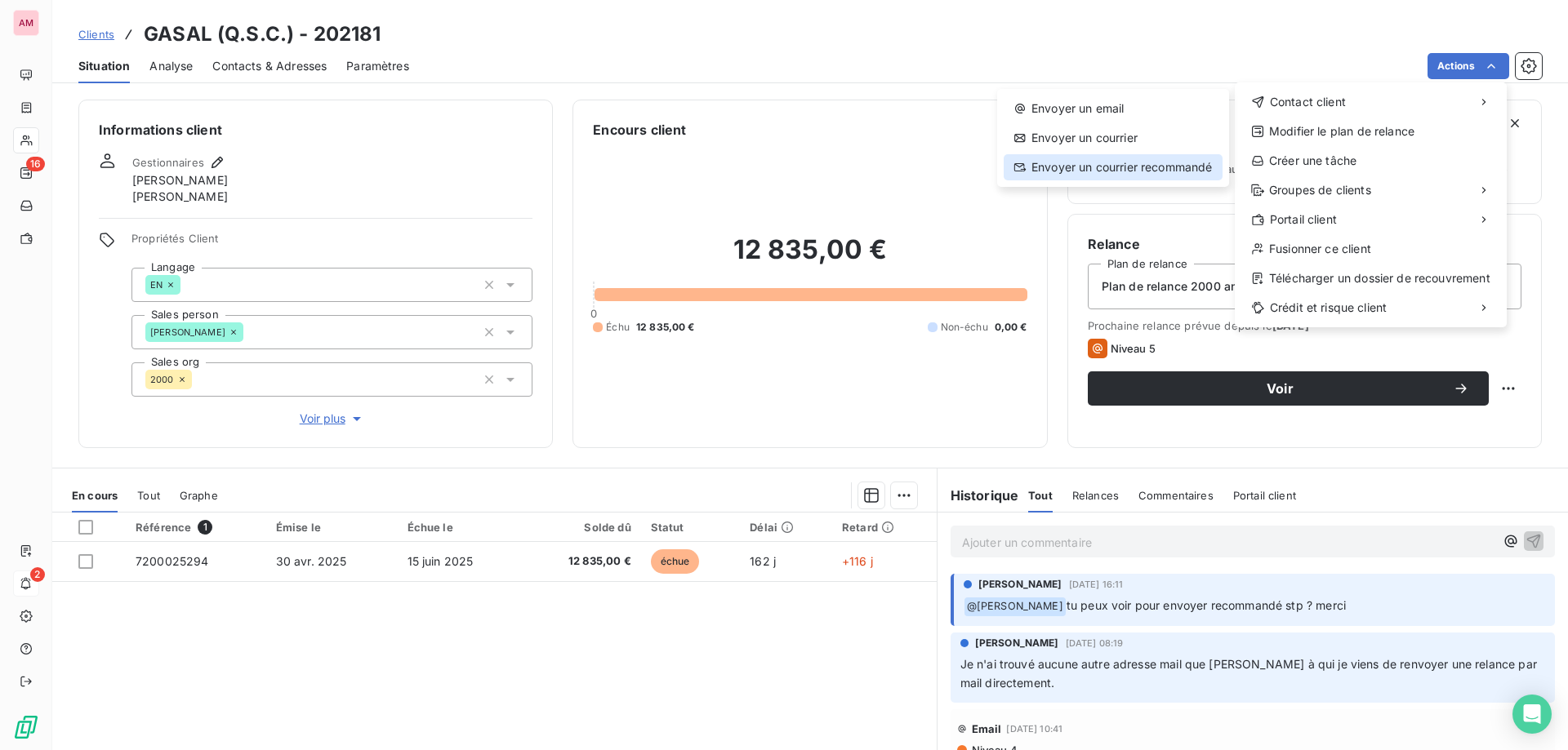
click at [1161, 162] on div "Envoyer un courrier recommandé" at bounding box center [1114, 168] width 219 height 26
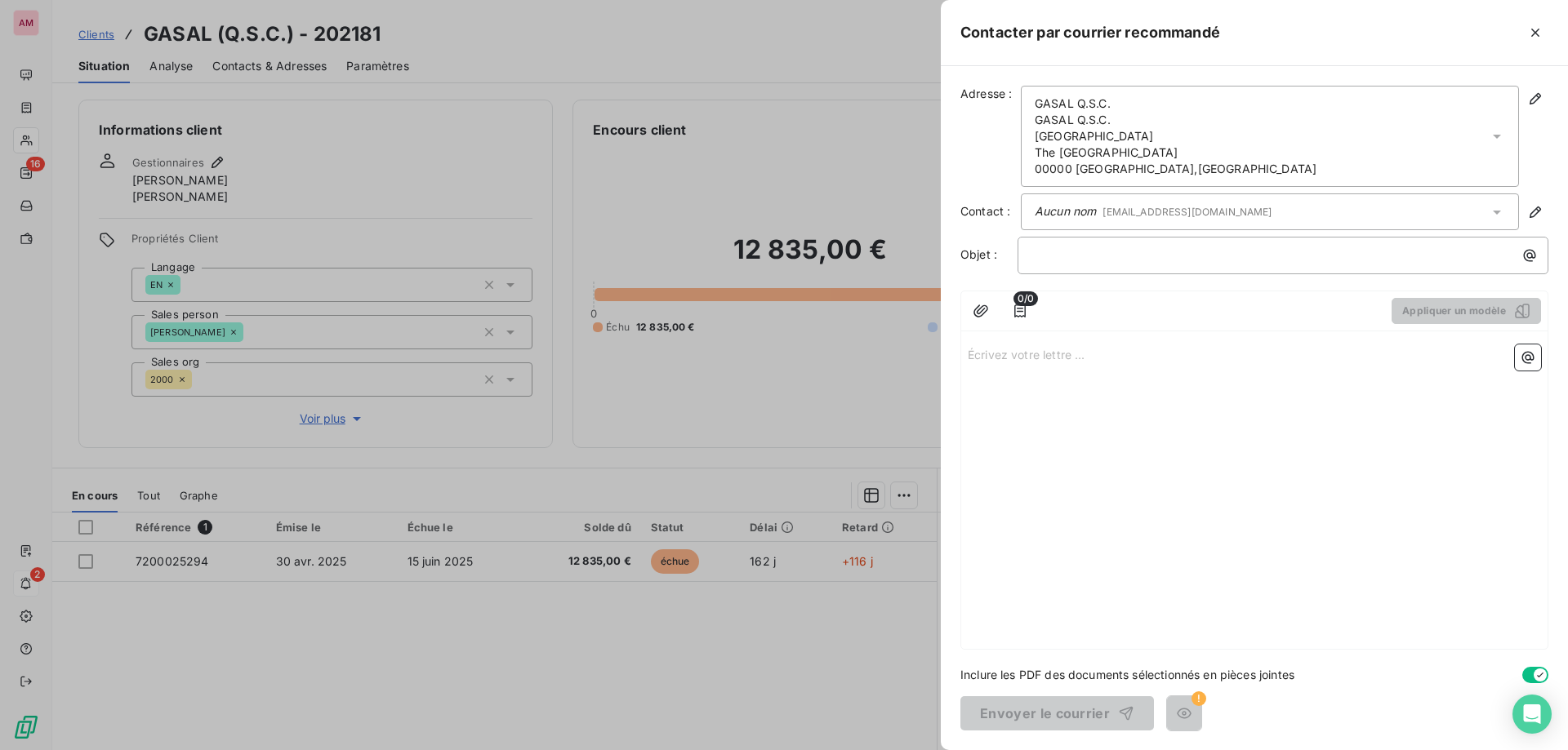
click at [722, 647] on div at bounding box center [784, 375] width 1568 height 750
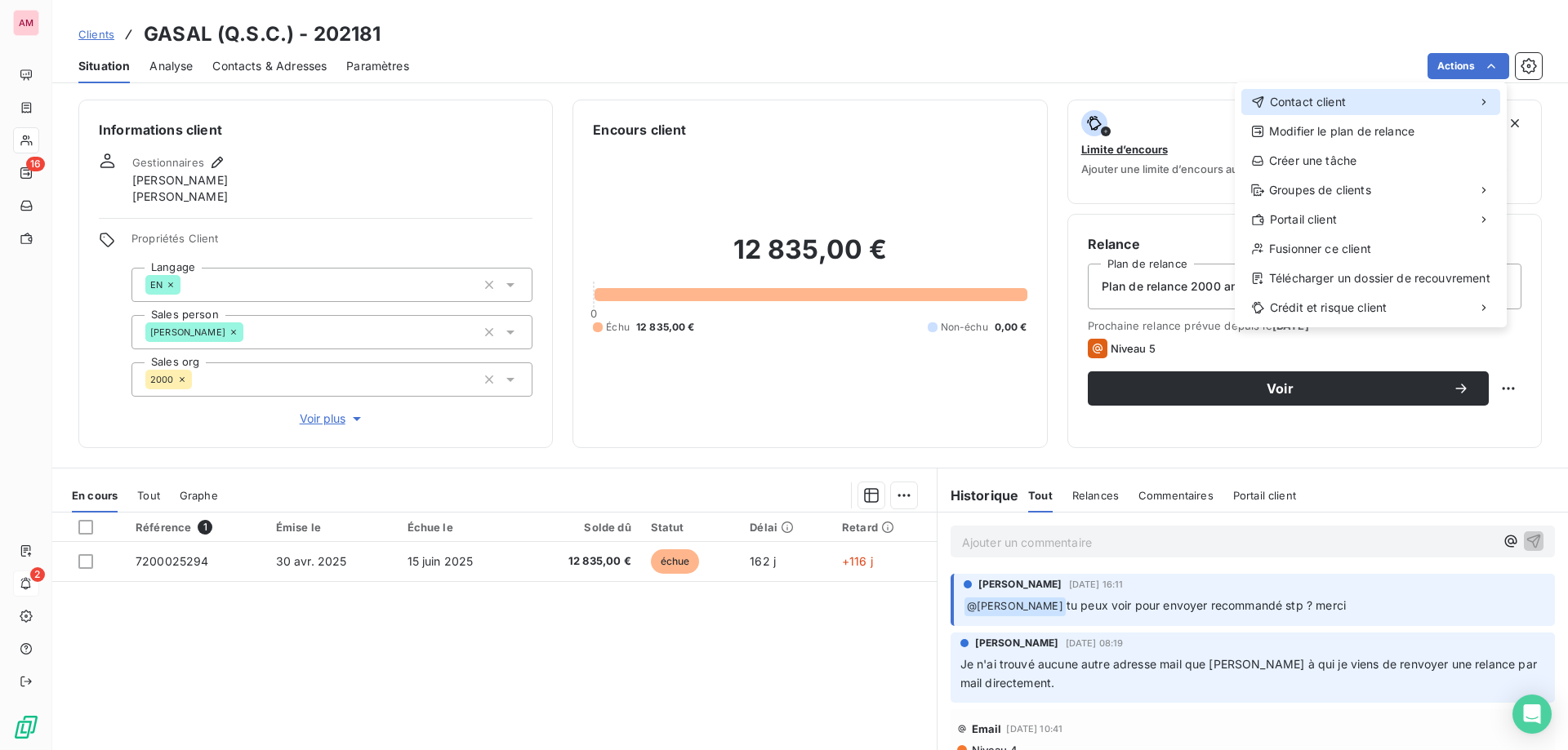
click at [1369, 103] on div "Contact client" at bounding box center [1370, 102] width 259 height 26
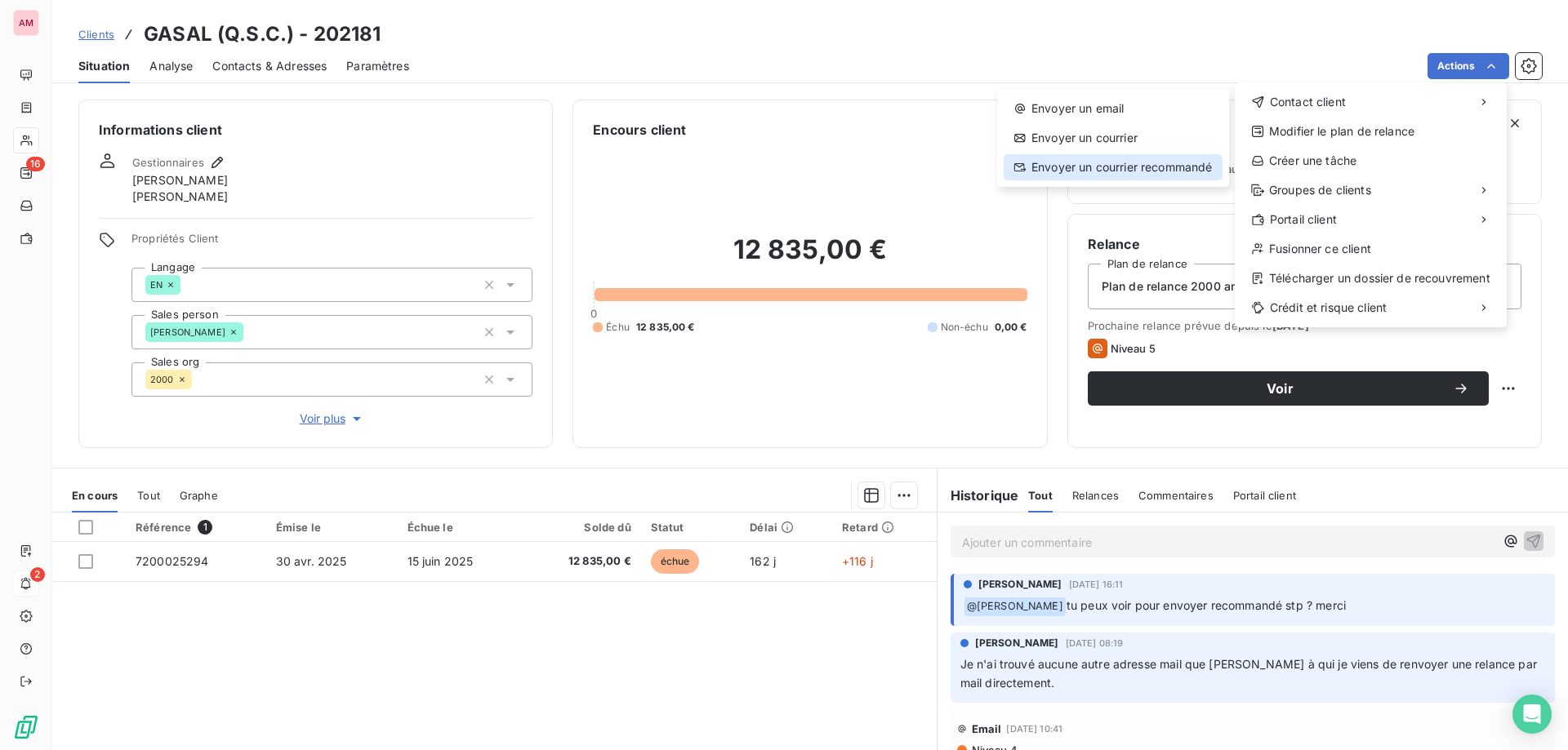
click at [1117, 169] on div "Envoyer un courrier recommandé" at bounding box center [1114, 168] width 219 height 26
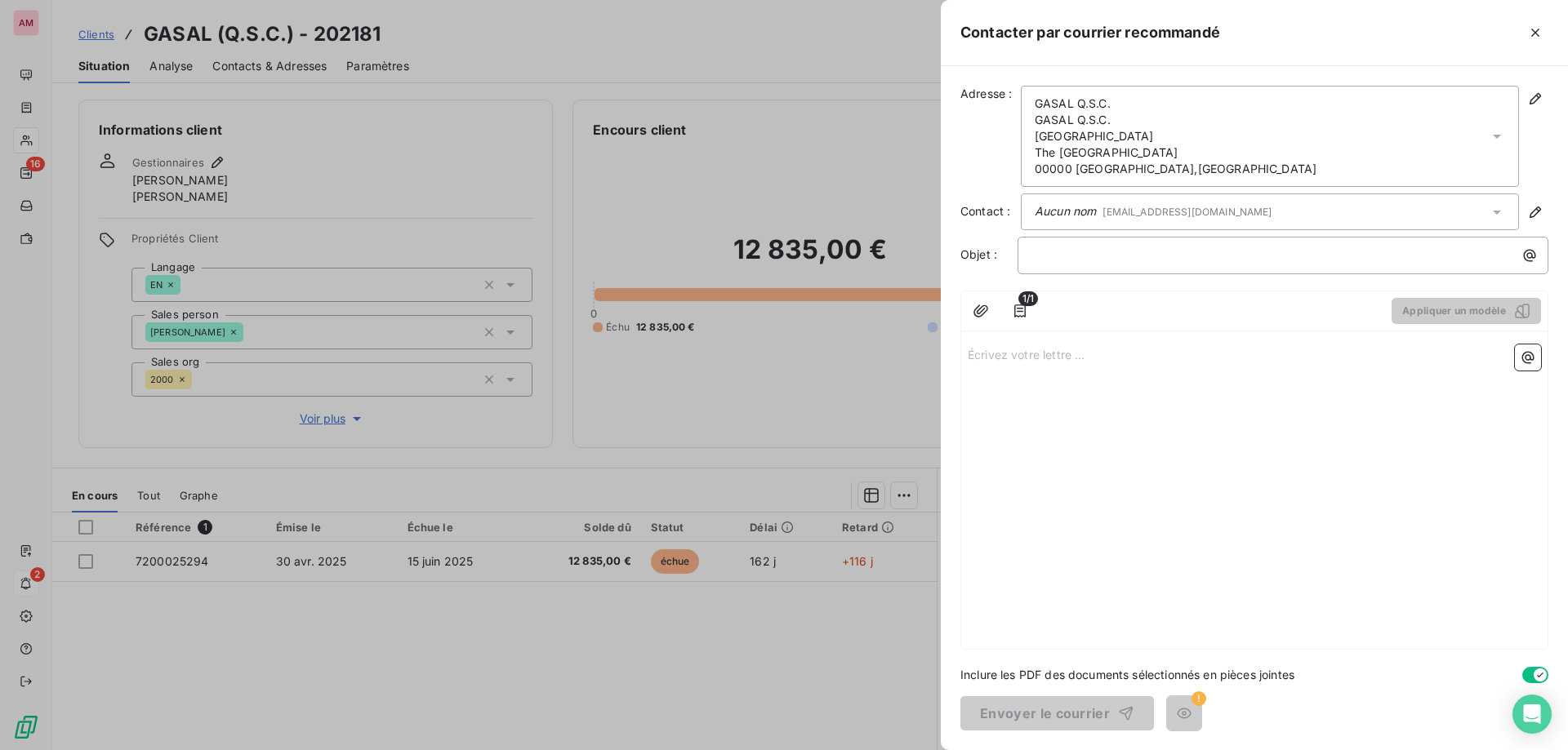
click at [1138, 200] on div "Aucun nom gasal-payables@gasal.com.qa" at bounding box center [1270, 212] width 498 height 37
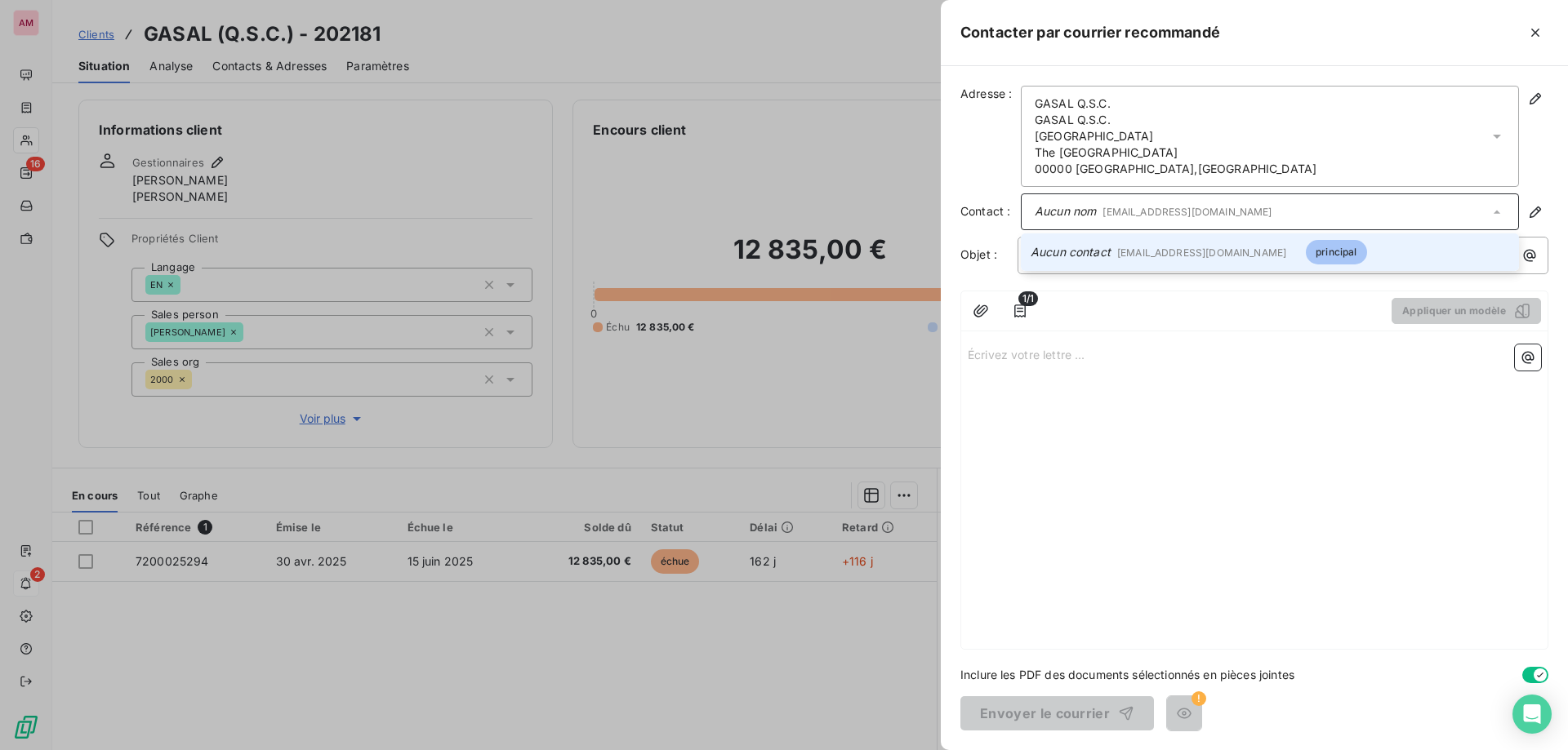
click at [1155, 251] on span "gasal-payables@gasal.com.qa" at bounding box center [1202, 252] width 170 height 12
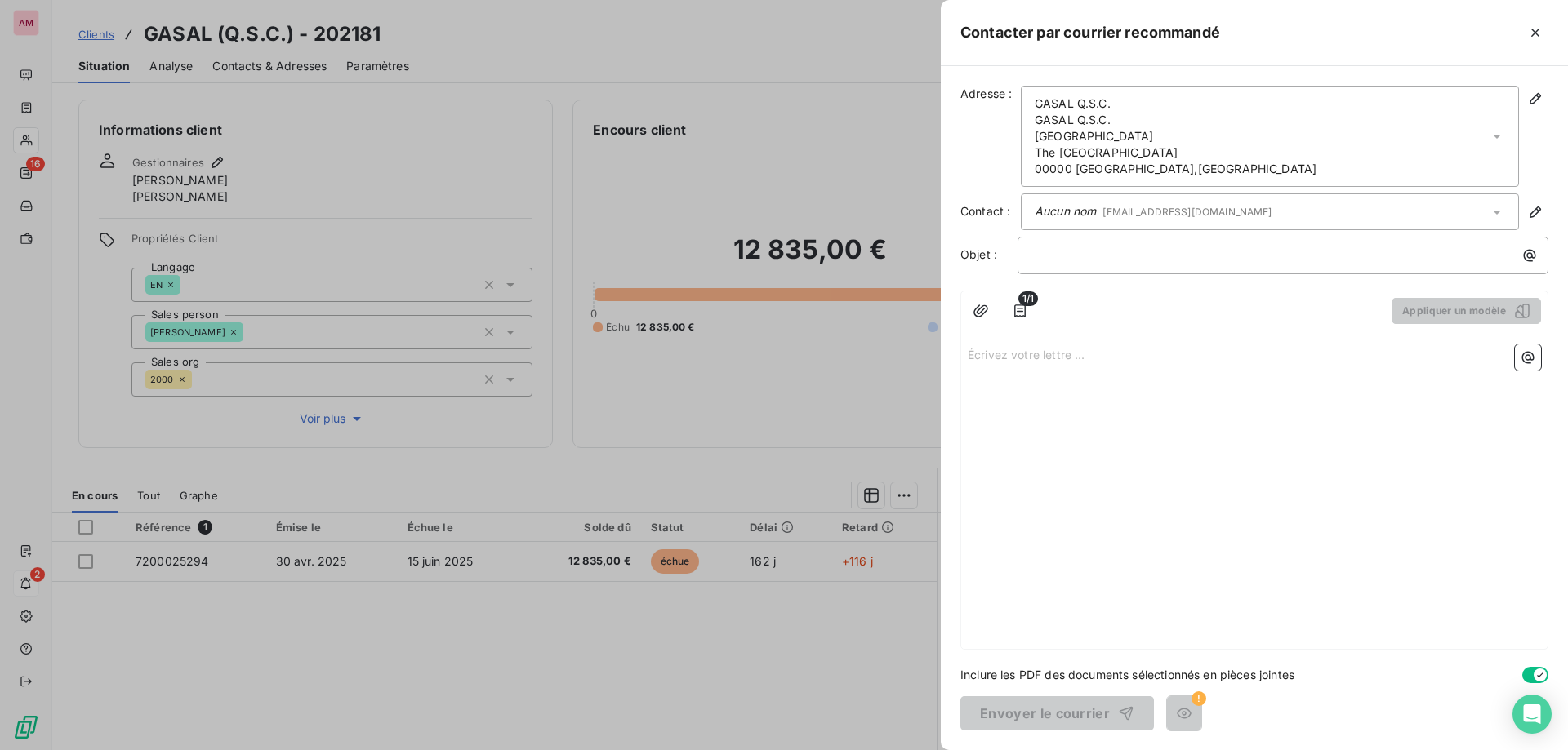
click at [1090, 365] on div "Écrivez votre lettre ... ﻿" at bounding box center [1254, 493] width 586 height 311
click at [1031, 359] on p "Écrivez votre lettre ... ﻿" at bounding box center [1254, 354] width 573 height 19
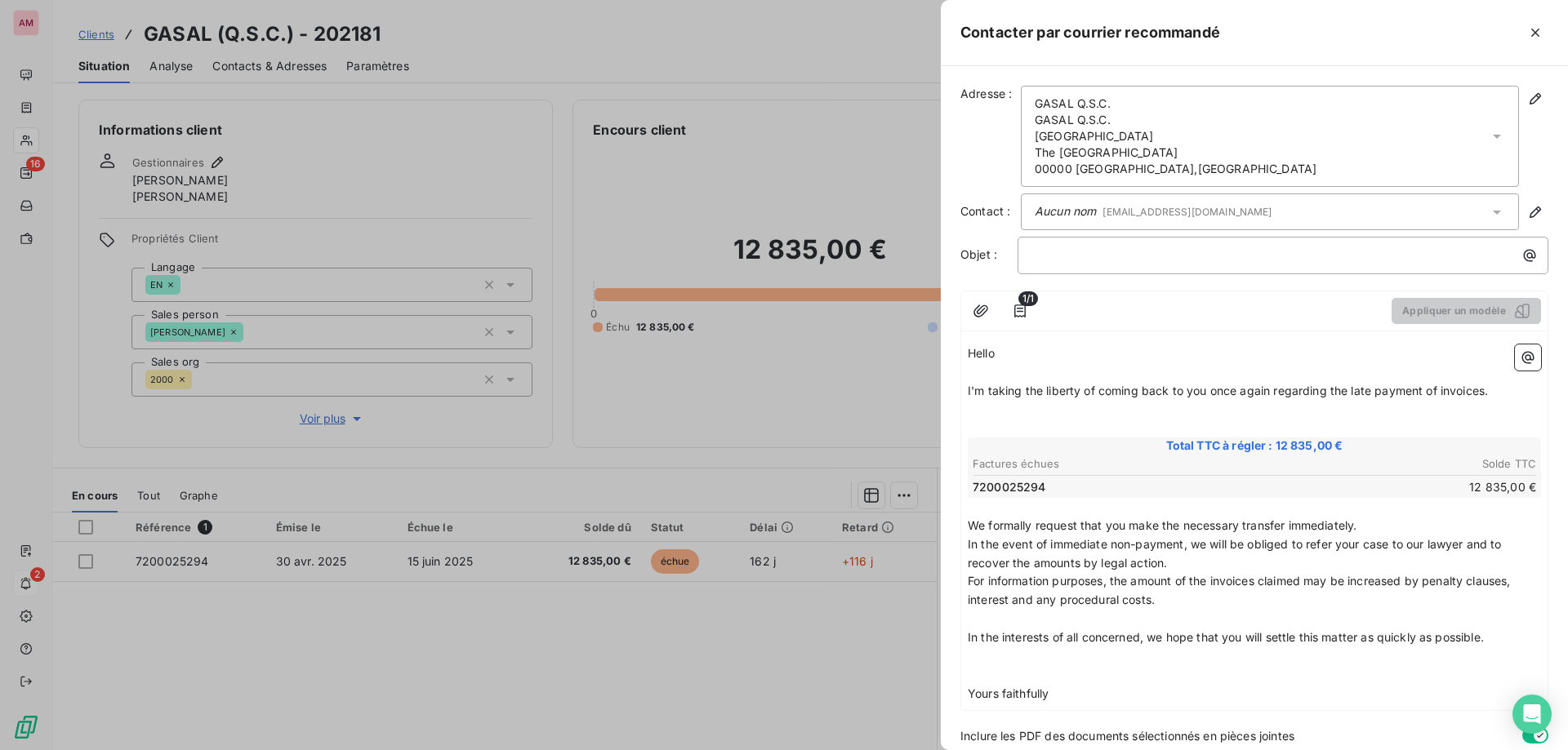
click at [981, 421] on p "﻿" at bounding box center [1254, 429] width 573 height 19
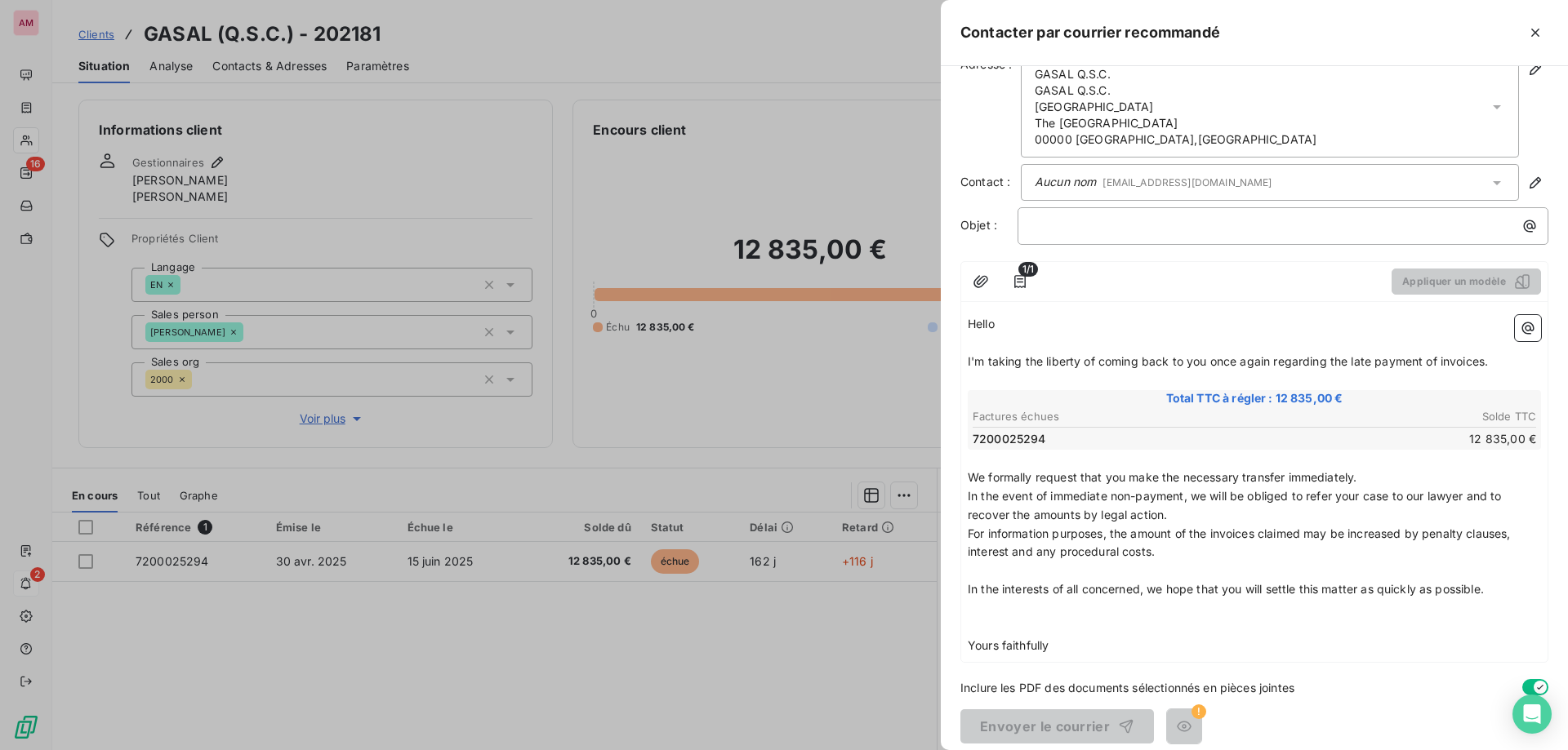
scroll to position [42, 0]
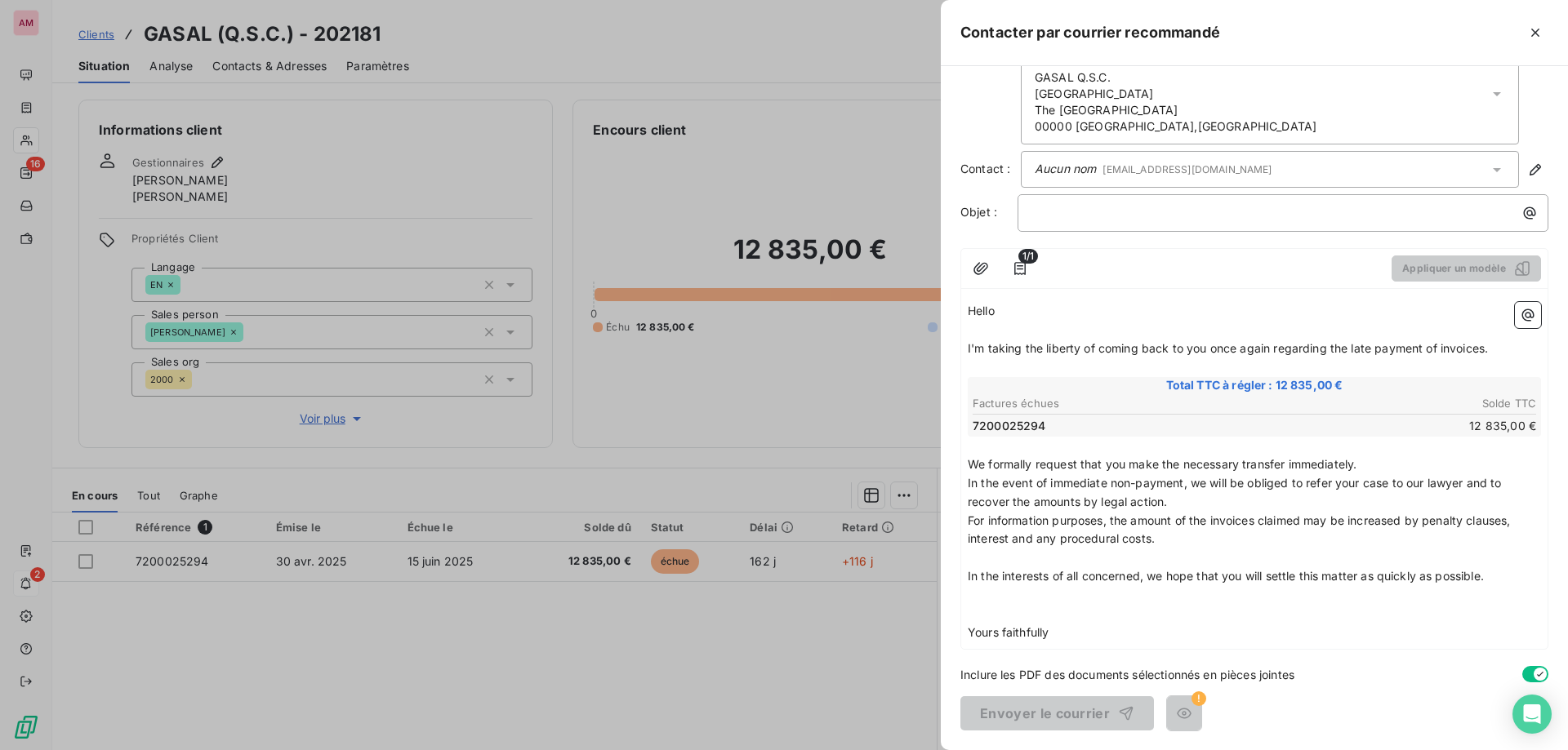
click at [1177, 472] on p "We formally request that you make the necessary transfer immediately." at bounding box center [1254, 465] width 573 height 19
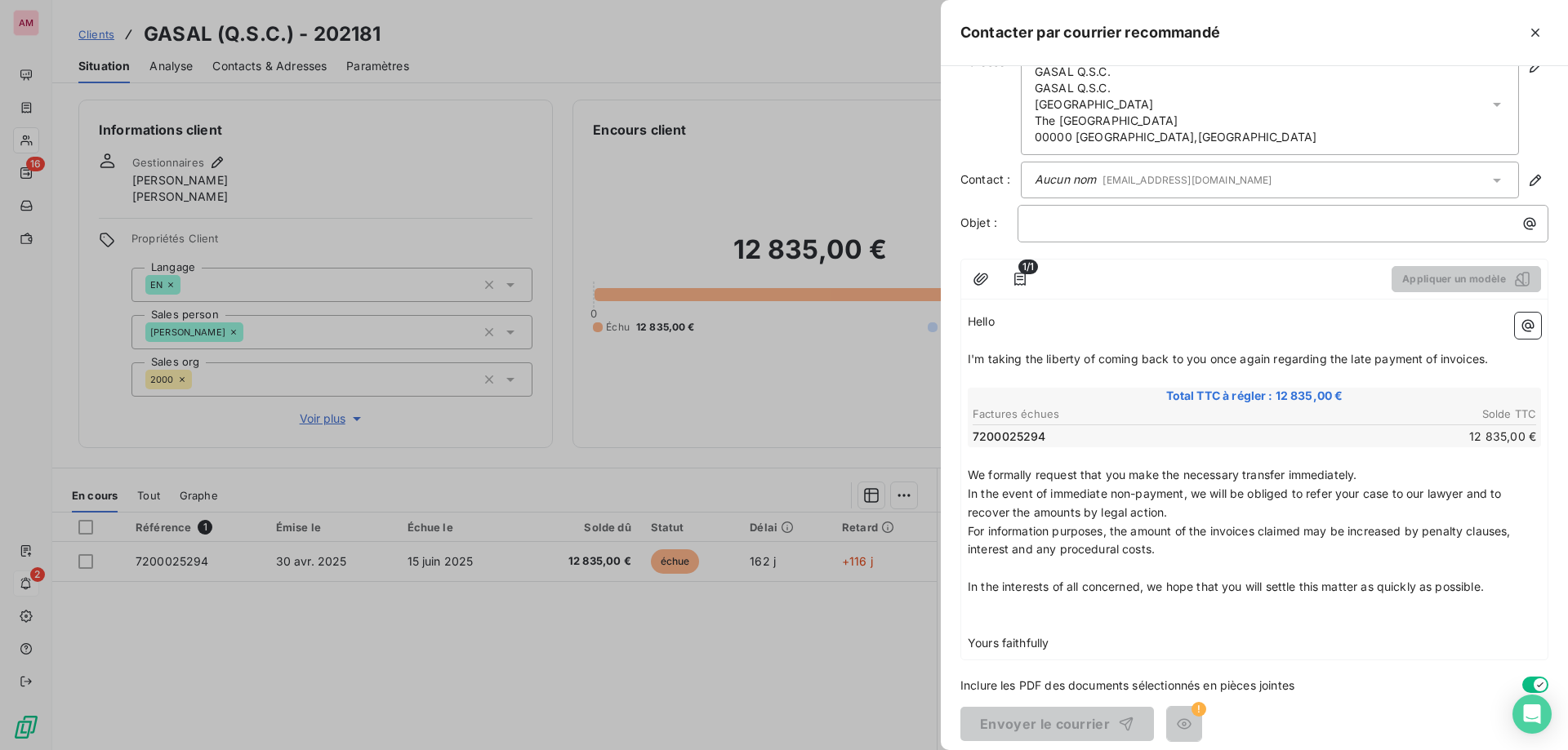
scroll to position [0, 0]
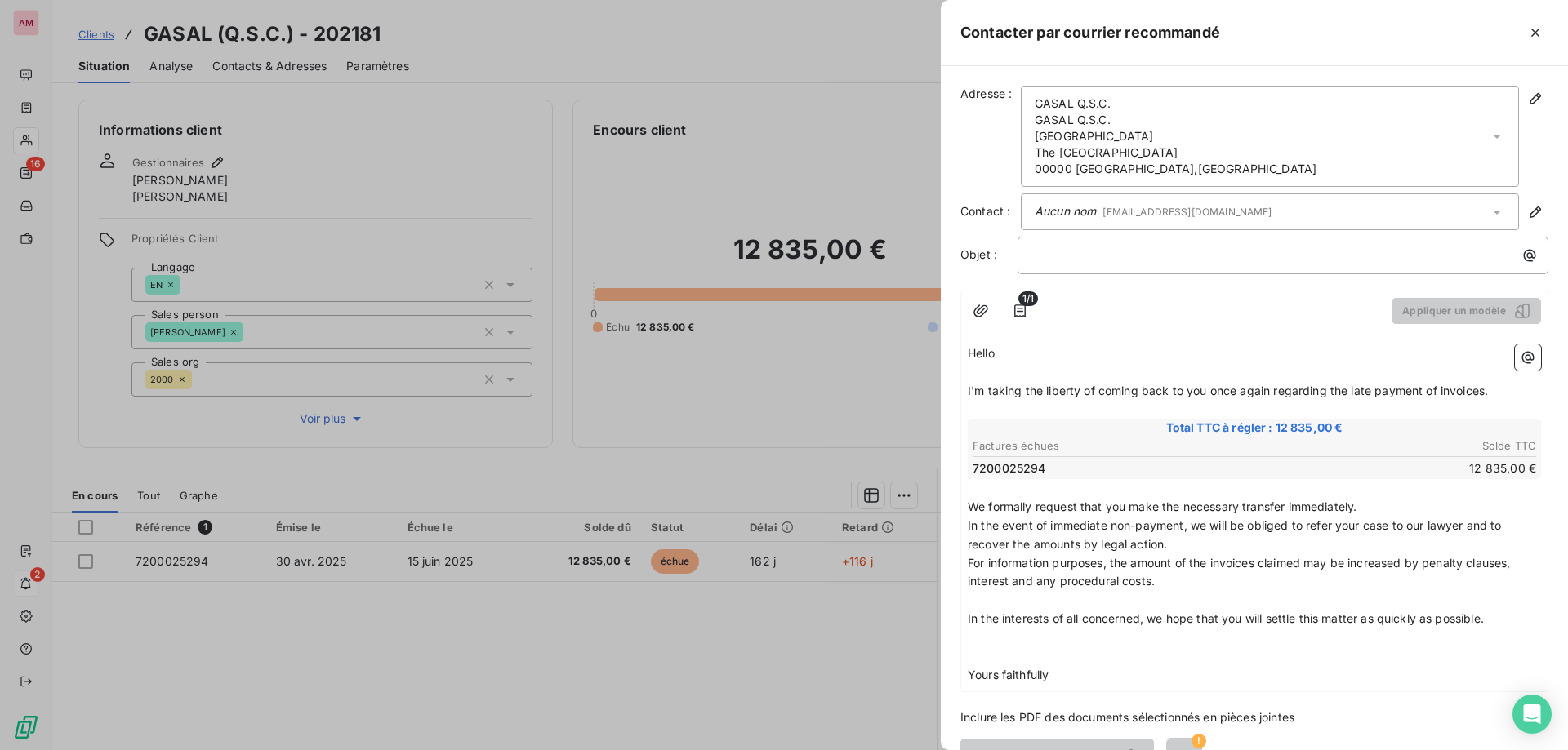
click at [984, 659] on p "﻿" at bounding box center [1254, 657] width 573 height 19
click at [976, 594] on p "﻿" at bounding box center [1254, 600] width 573 height 19
click at [980, 659] on p "﻿" at bounding box center [1254, 657] width 573 height 19
click at [1117, 654] on p "Yours faithfully" at bounding box center [1254, 657] width 573 height 19
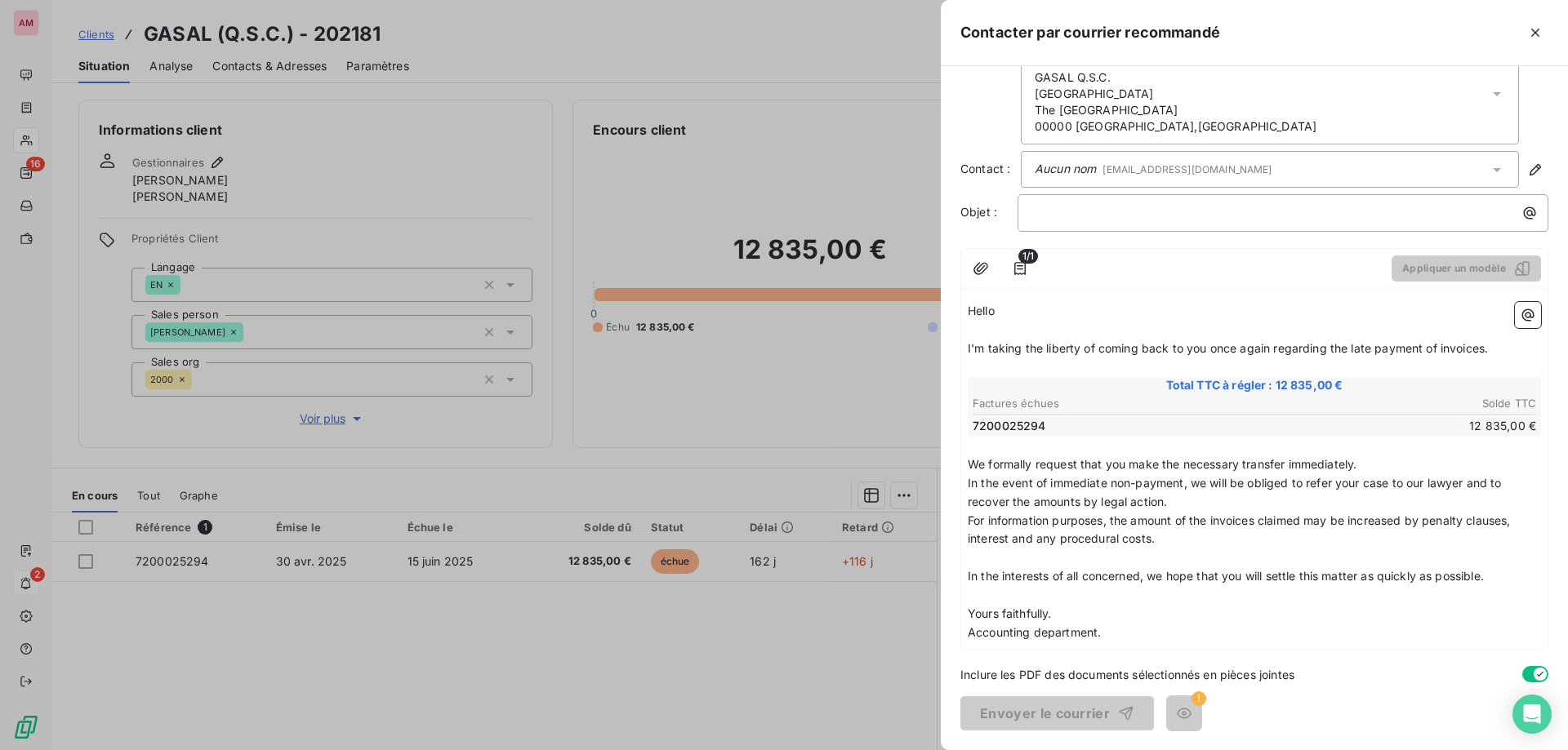
click at [1269, 624] on p "Accounting department." at bounding box center [1254, 633] width 573 height 19
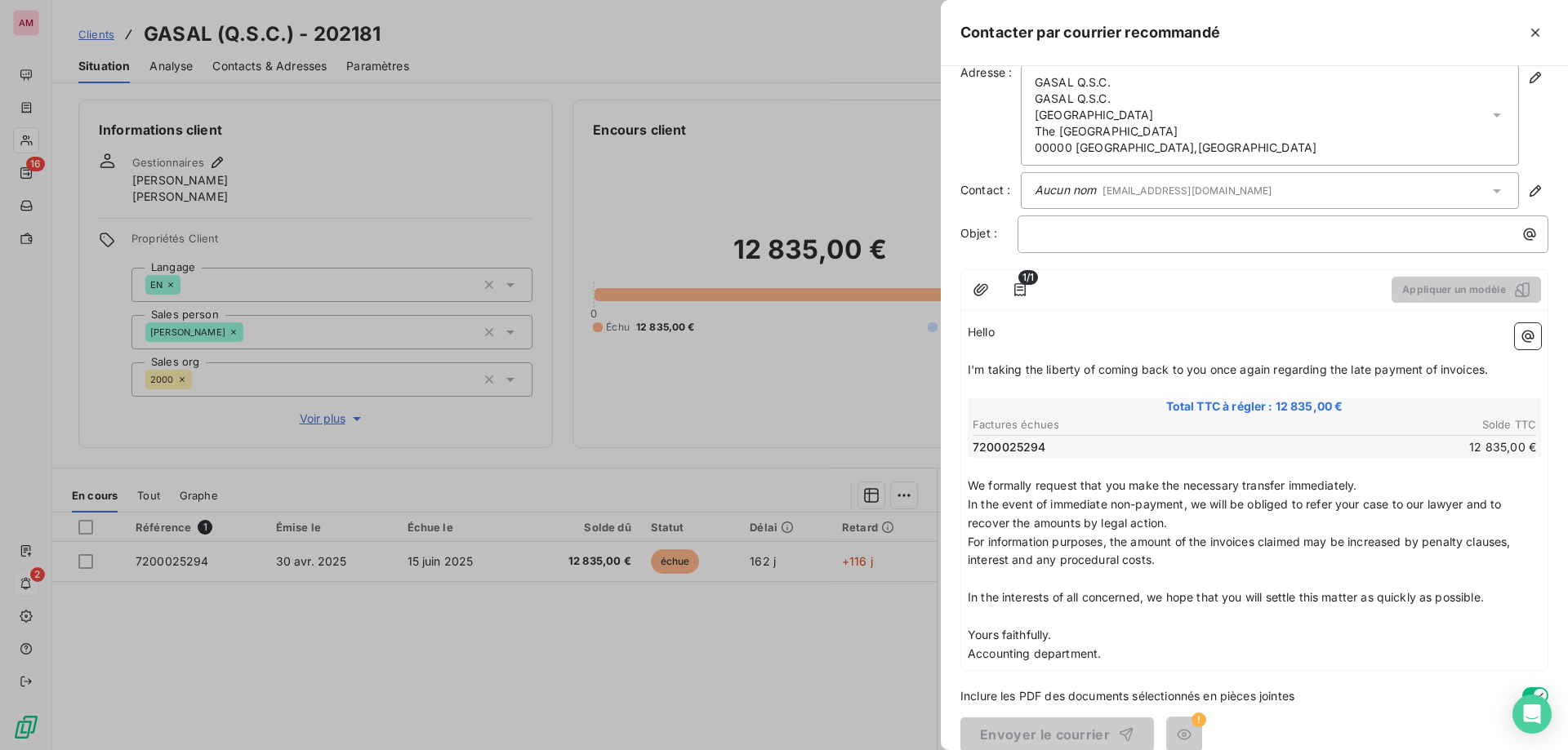
scroll to position [0, 0]
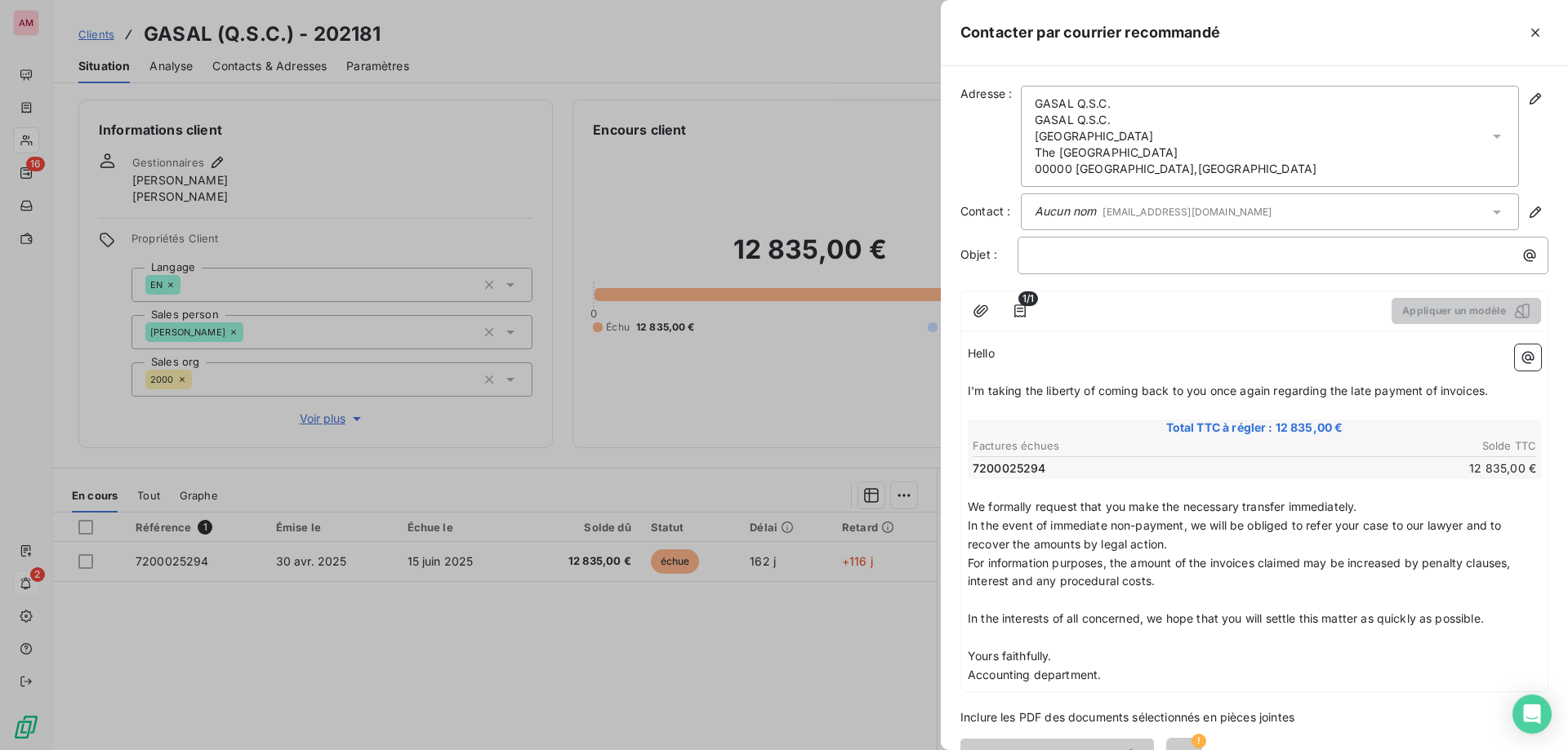
click at [1154, 266] on div "﻿" at bounding box center [1283, 256] width 531 height 37
click at [1132, 254] on p "﻿" at bounding box center [1287, 255] width 511 height 19
click at [1209, 330] on div "1/1 Appliquer un modèle" at bounding box center [1254, 311] width 586 height 40
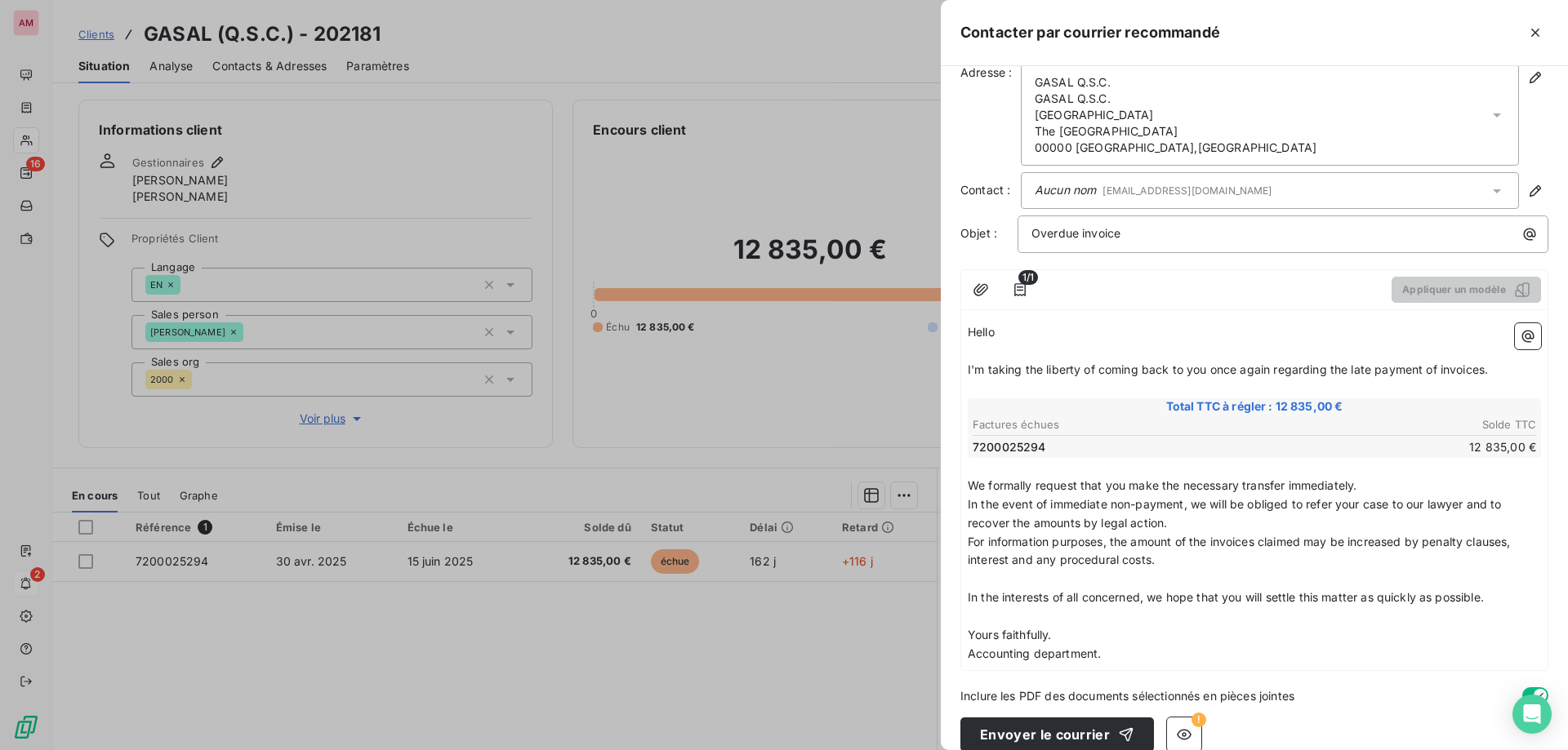
scroll to position [42, 0]
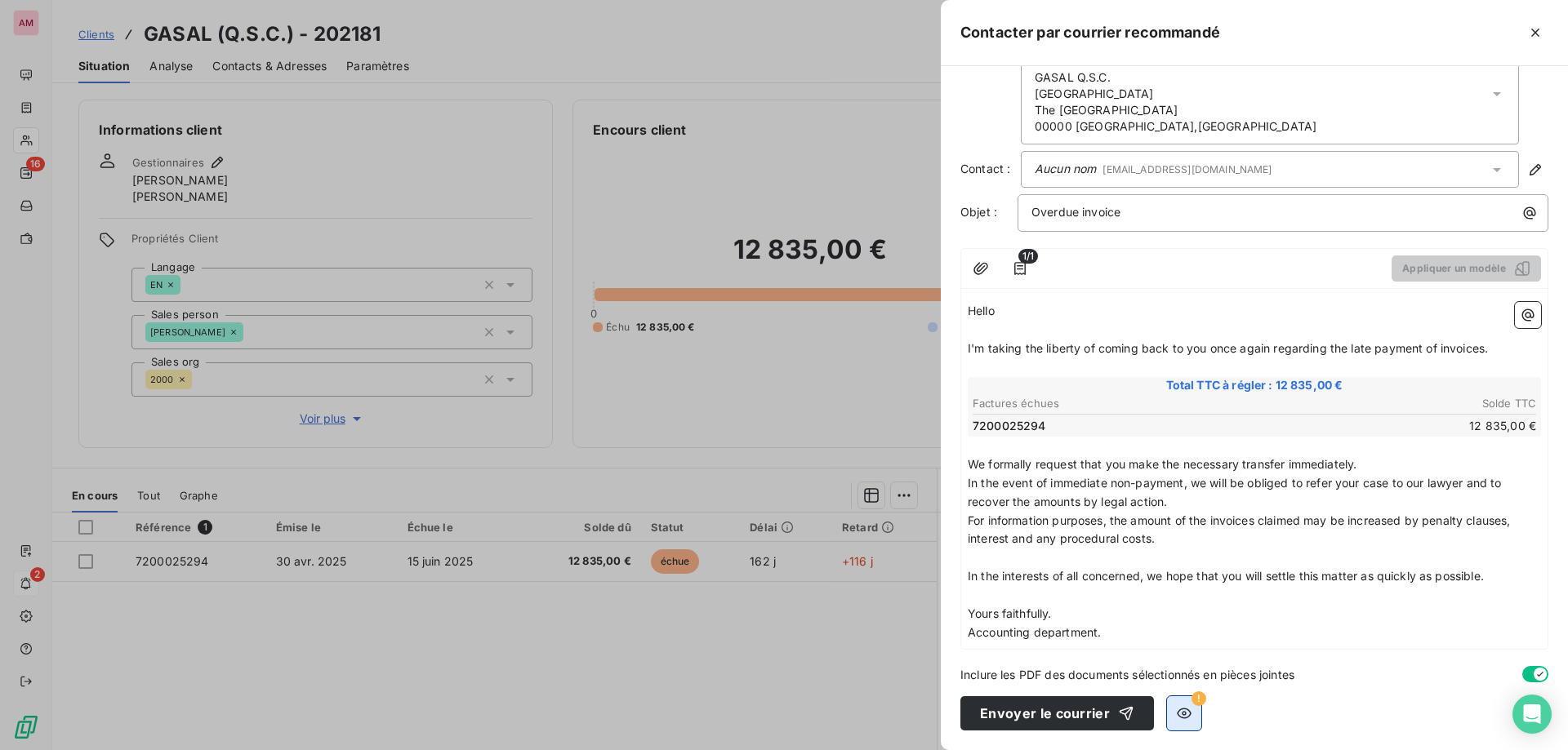
click at [1186, 724] on button "button" at bounding box center [1184, 713] width 35 height 35
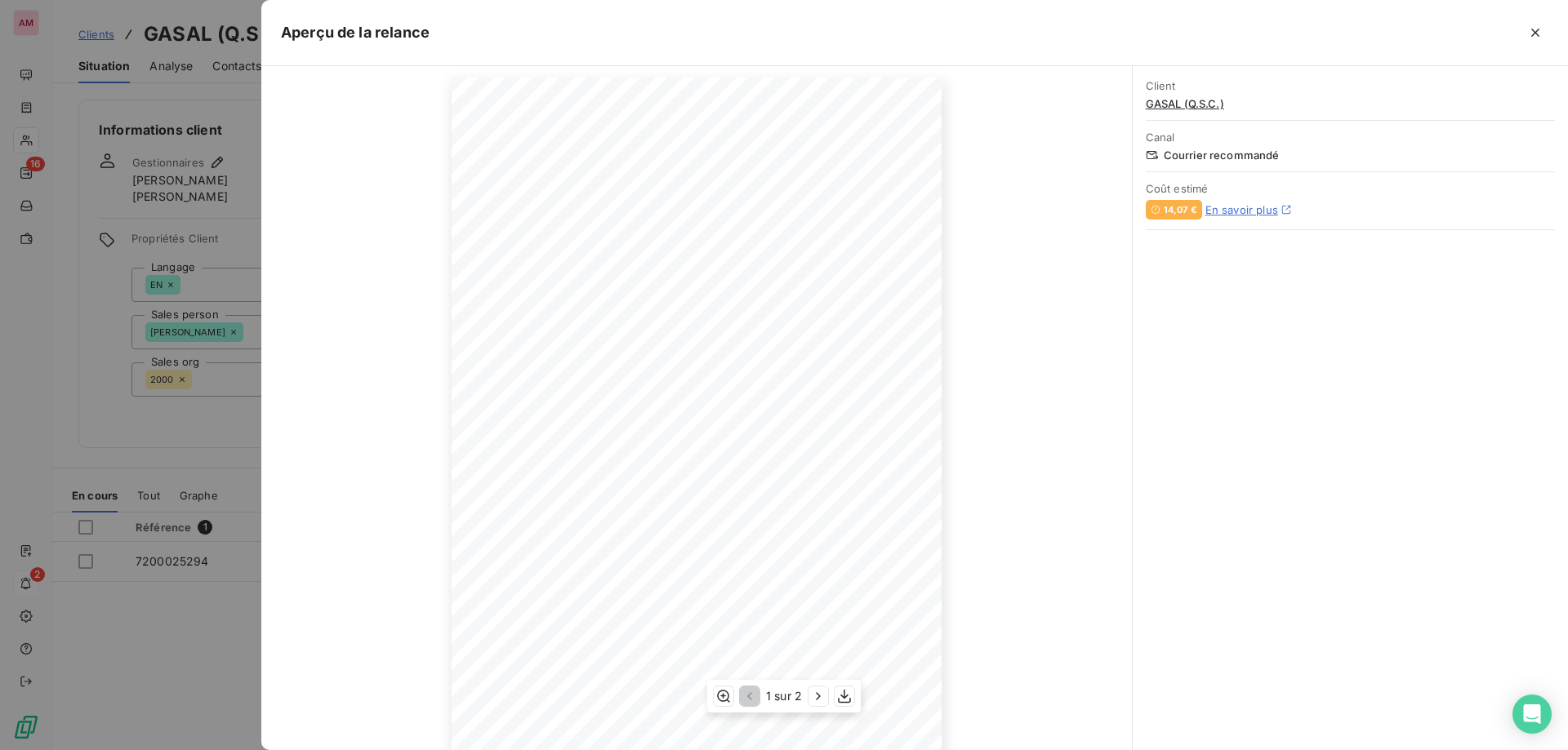
scroll to position [101, 0]
click at [817, 699] on icon "button" at bounding box center [818, 696] width 16 height 16
click at [1541, 35] on icon "button" at bounding box center [1535, 32] width 16 height 16
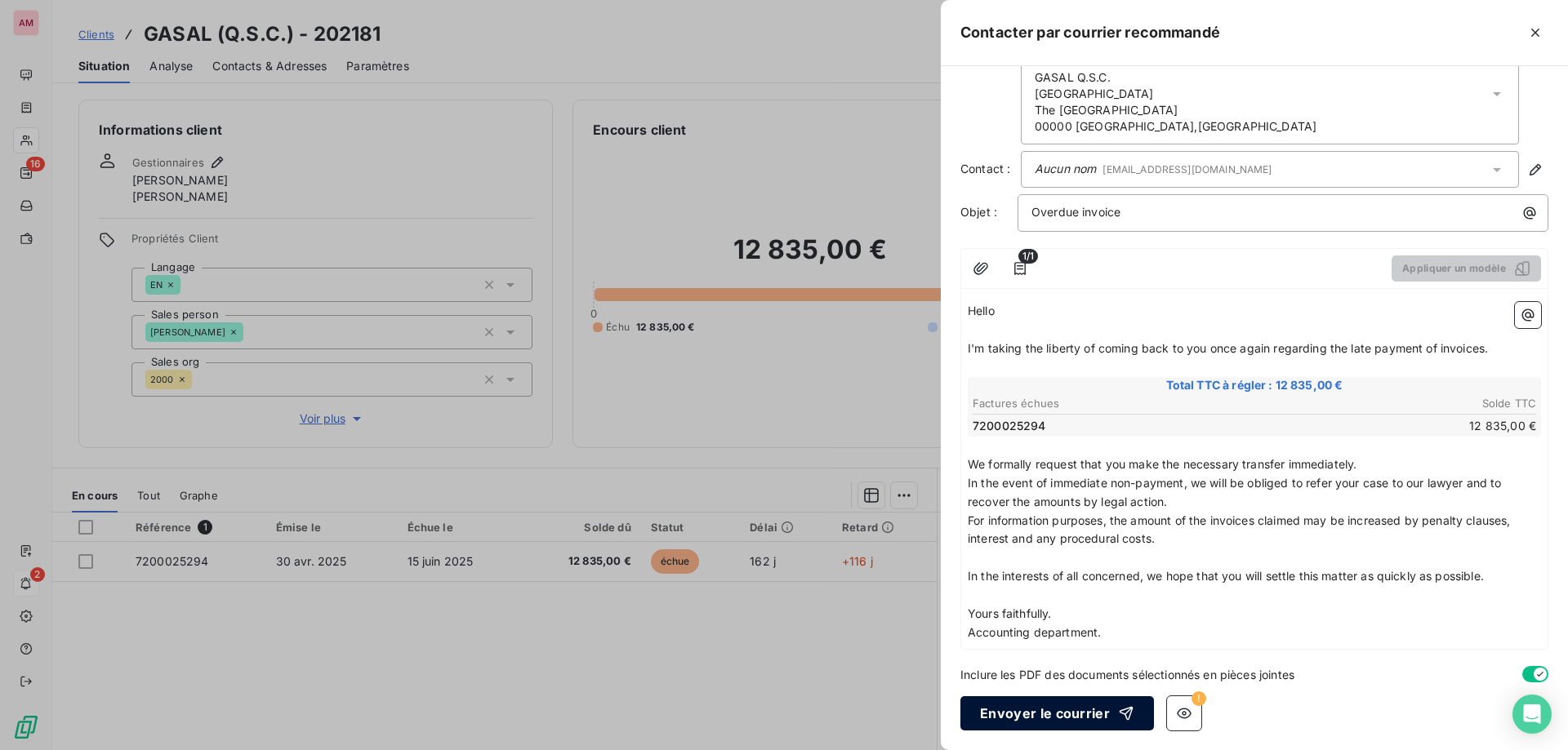
click at [1092, 712] on button "Envoyer le courrier" at bounding box center [1057, 713] width 194 height 35
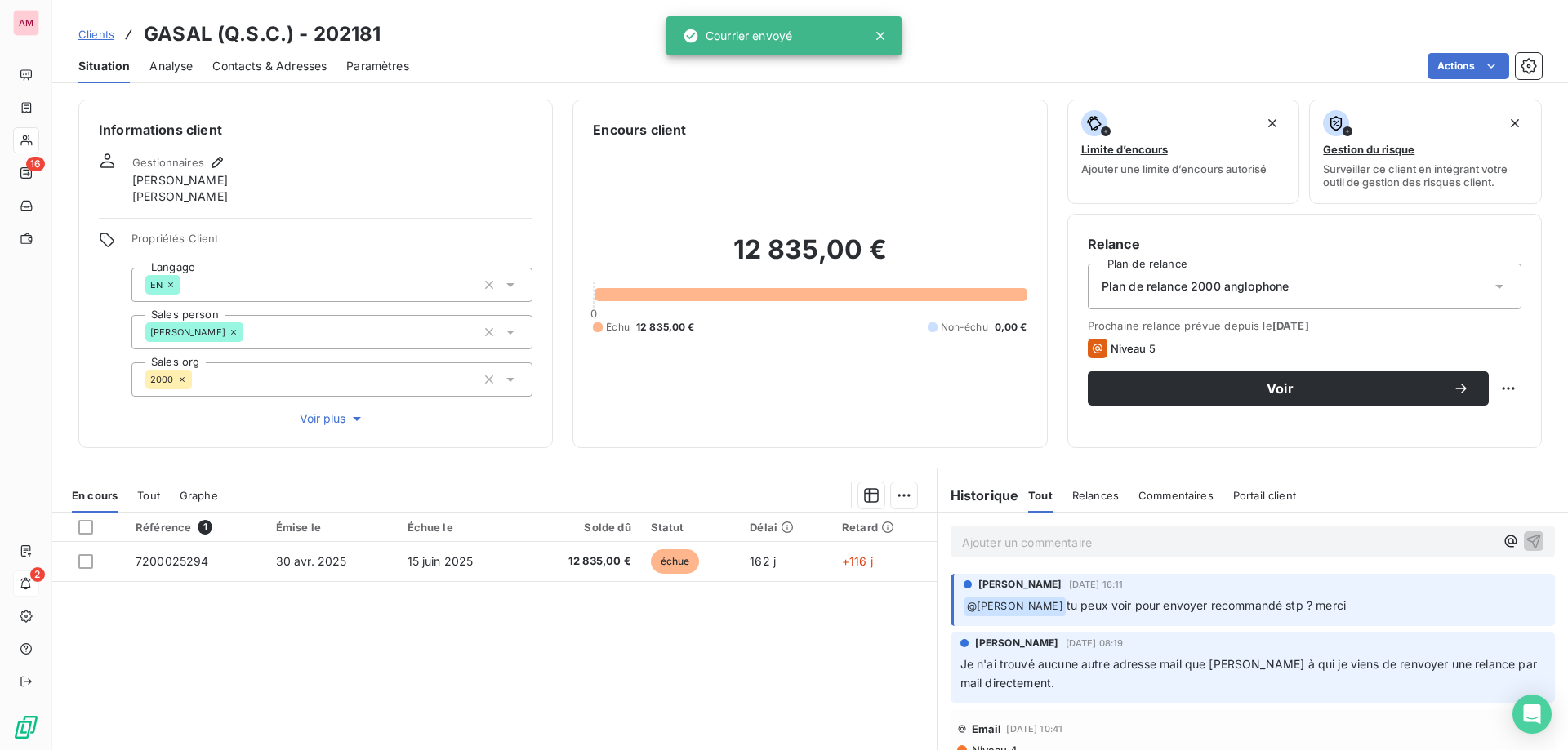
click at [1167, 539] on p "Ajouter un commentaire ﻿" at bounding box center [1228, 543] width 533 height 21
click at [1502, 540] on icon "button" at bounding box center [1510, 540] width 16 height 16
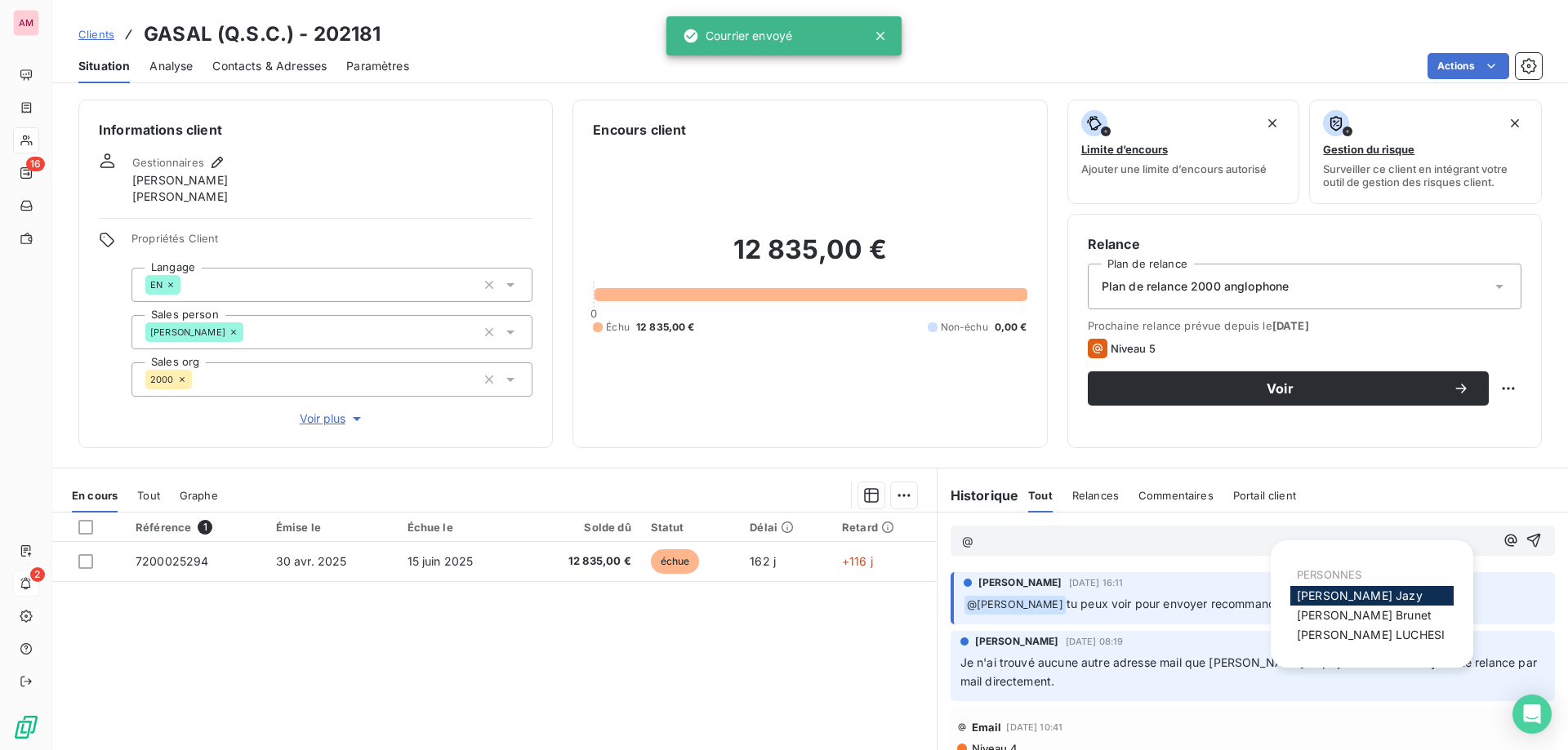
click at [1356, 589] on span "Camille Jazy" at bounding box center [1360, 596] width 126 height 14
click at [1502, 546] on icon "button" at bounding box center [1510, 540] width 16 height 16
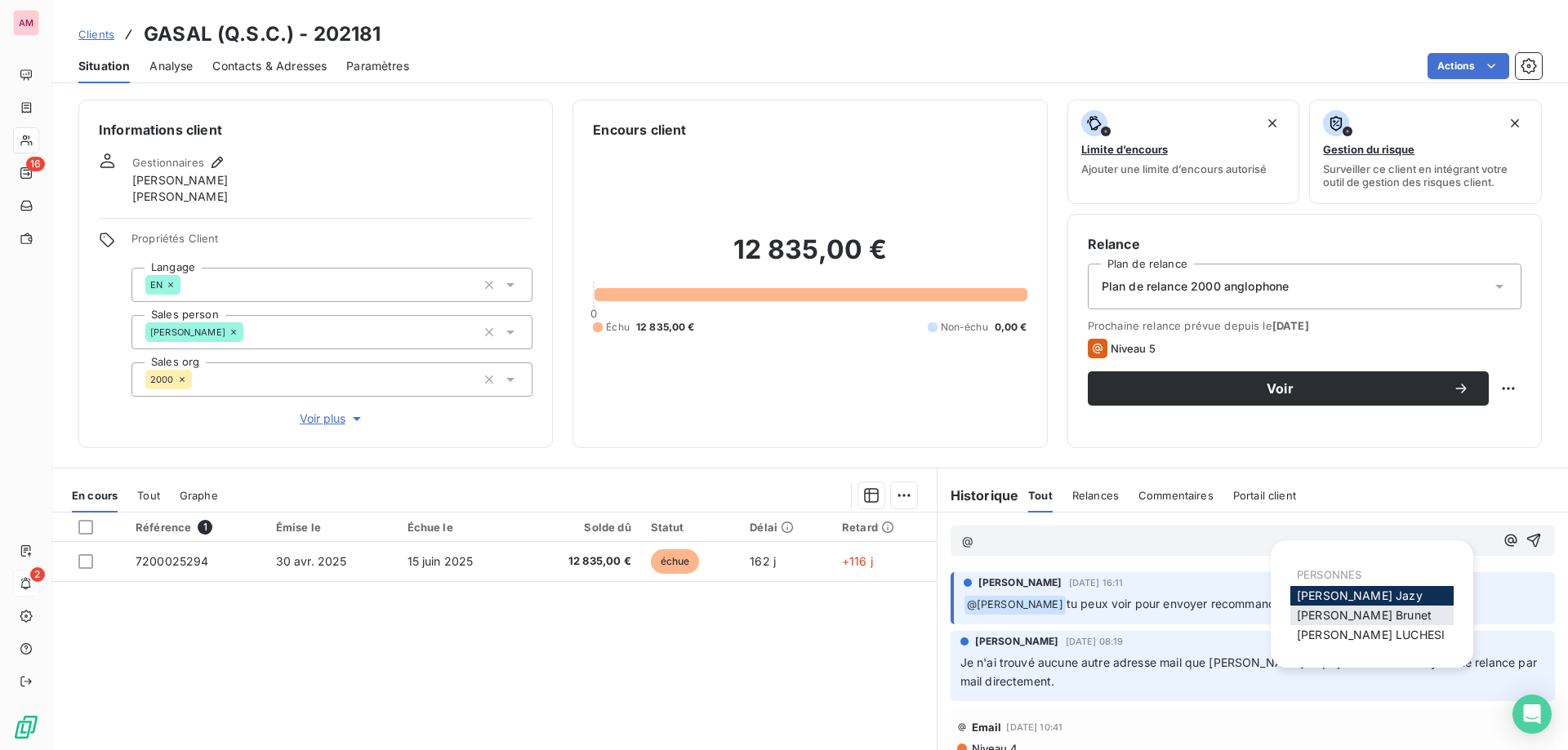
click at [1377, 615] on span "Isabelle Brunet" at bounding box center [1365, 615] width 135 height 14
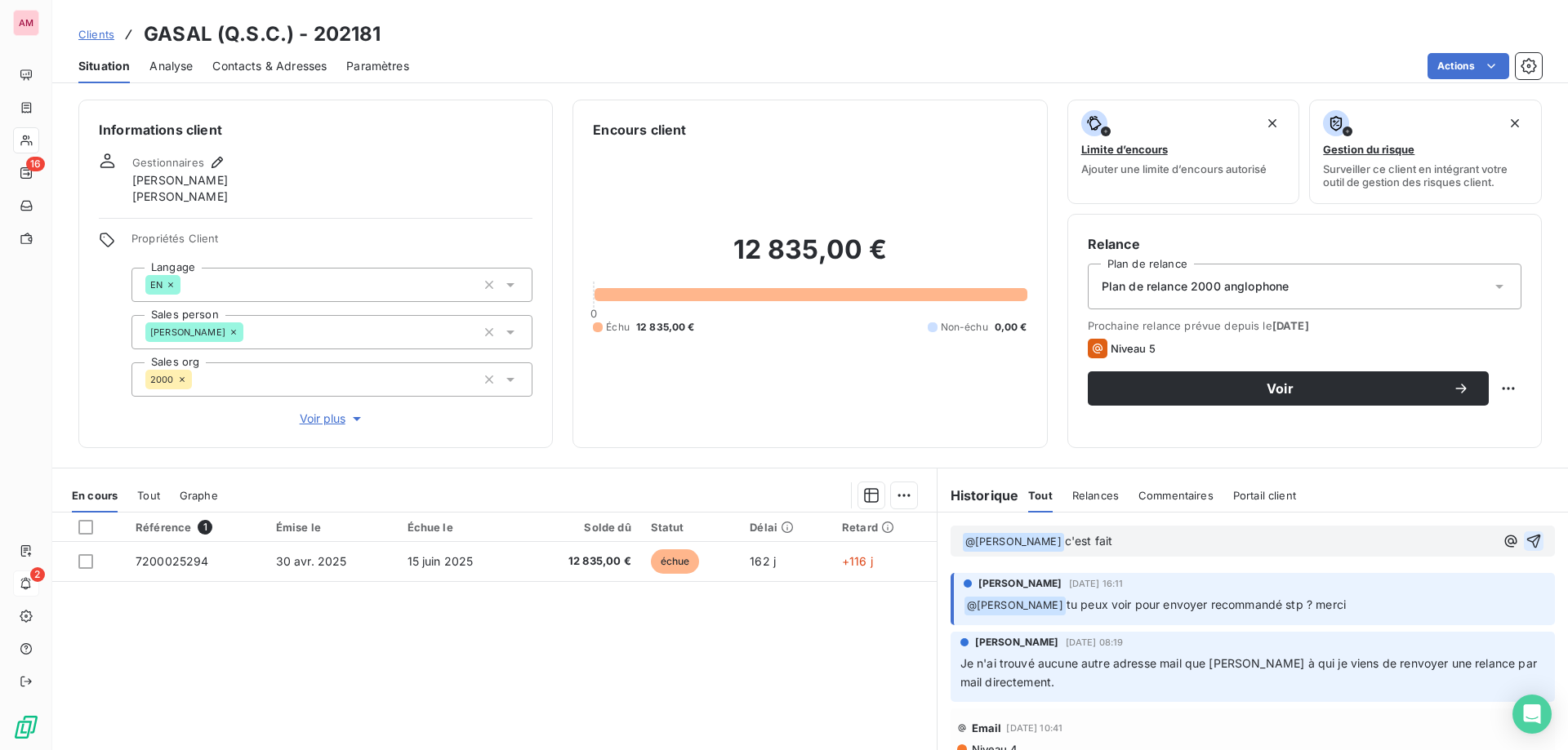
click at [1528, 544] on icon "button" at bounding box center [1534, 541] width 14 height 14
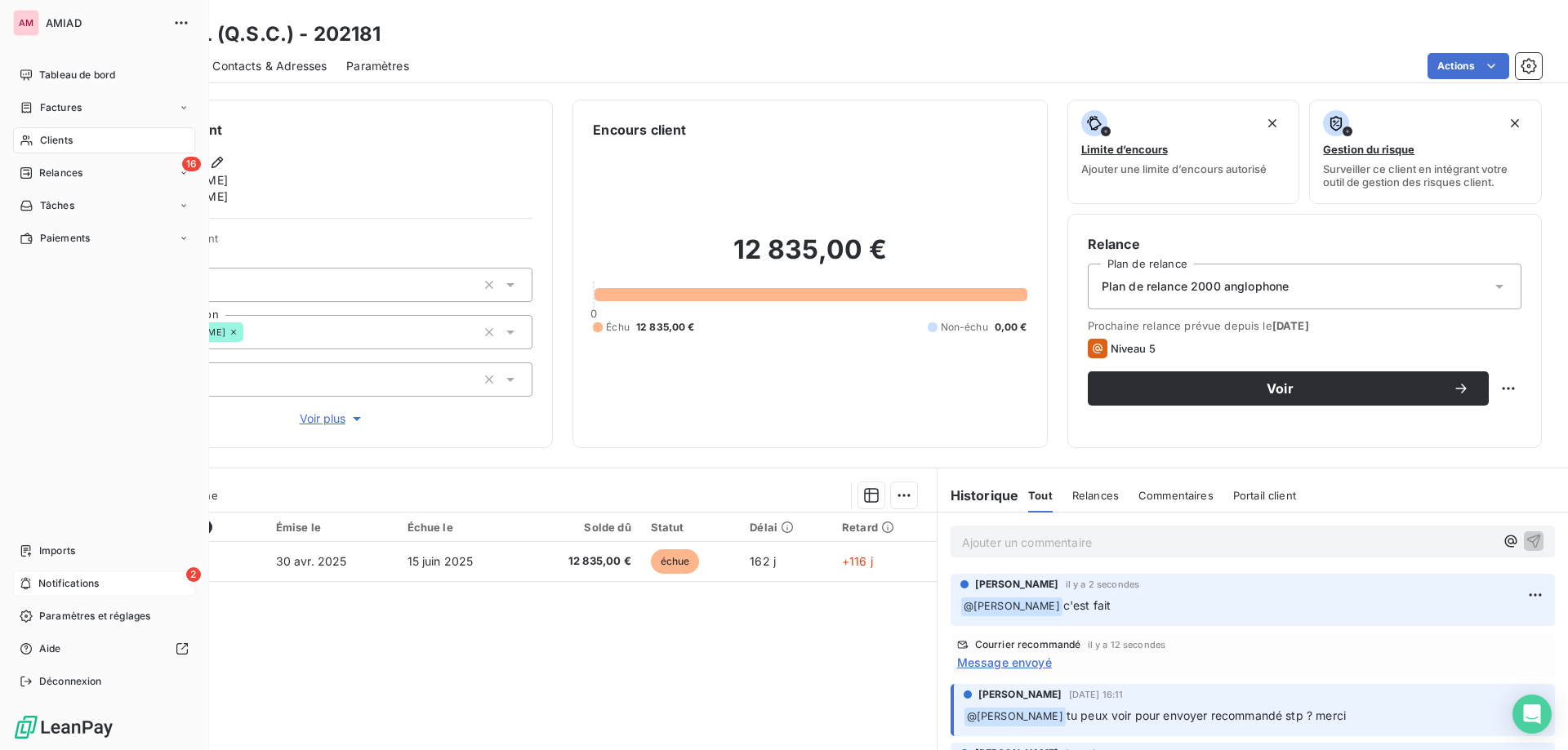
click at [60, 581] on span "Notifications" at bounding box center [68, 584] width 61 height 15
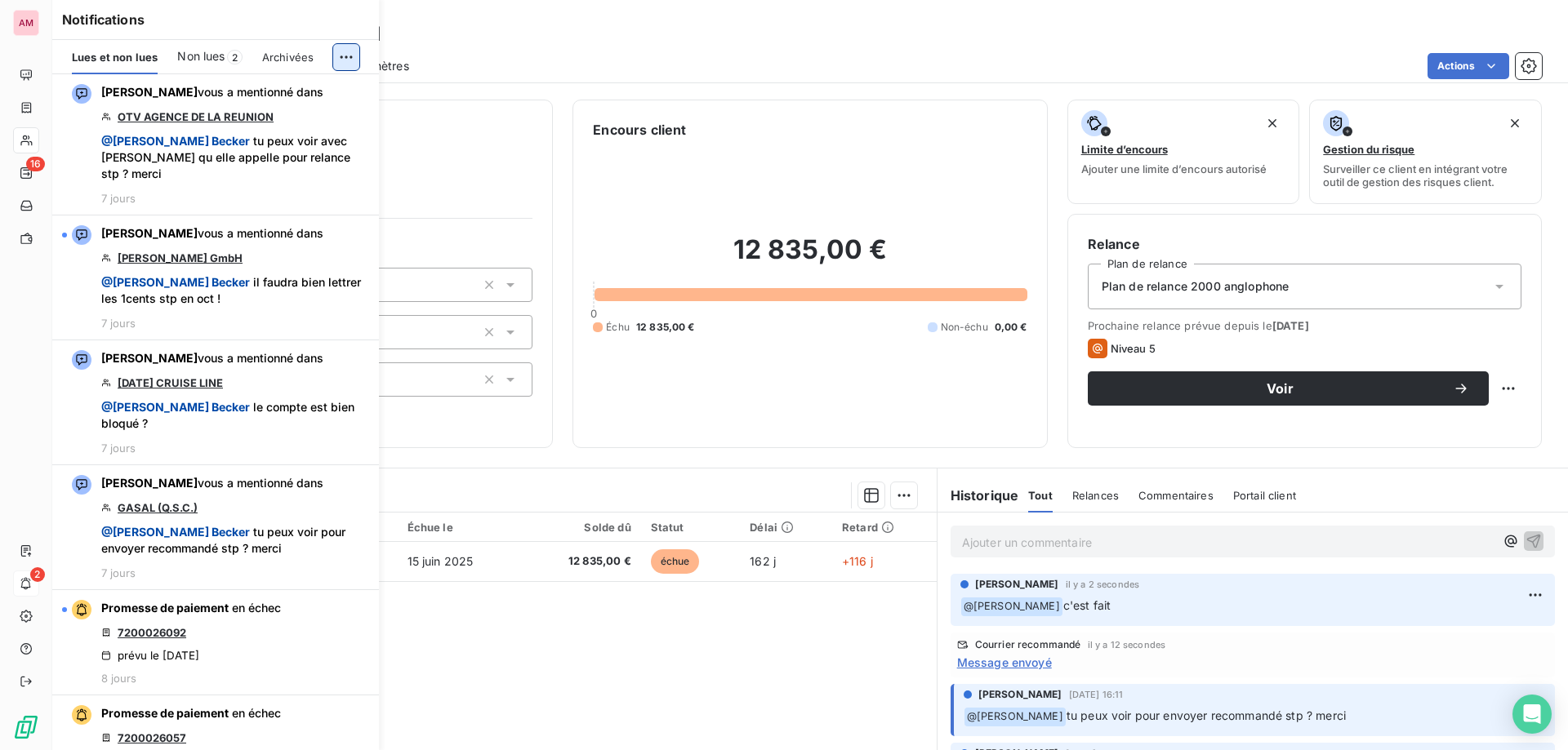
click at [341, 48] on html "AM 16 2 Clients GASAL (Q.S.C.) - 202181 Situation Analyse Contacts & Adresses P…" at bounding box center [784, 375] width 1568 height 750
click at [297, 90] on div "Tout marquer comme lu" at bounding box center [238, 93] width 229 height 26
click at [579, 29] on div "Clients GASAL (Q.S.C.) - 202181" at bounding box center [810, 34] width 1516 height 29
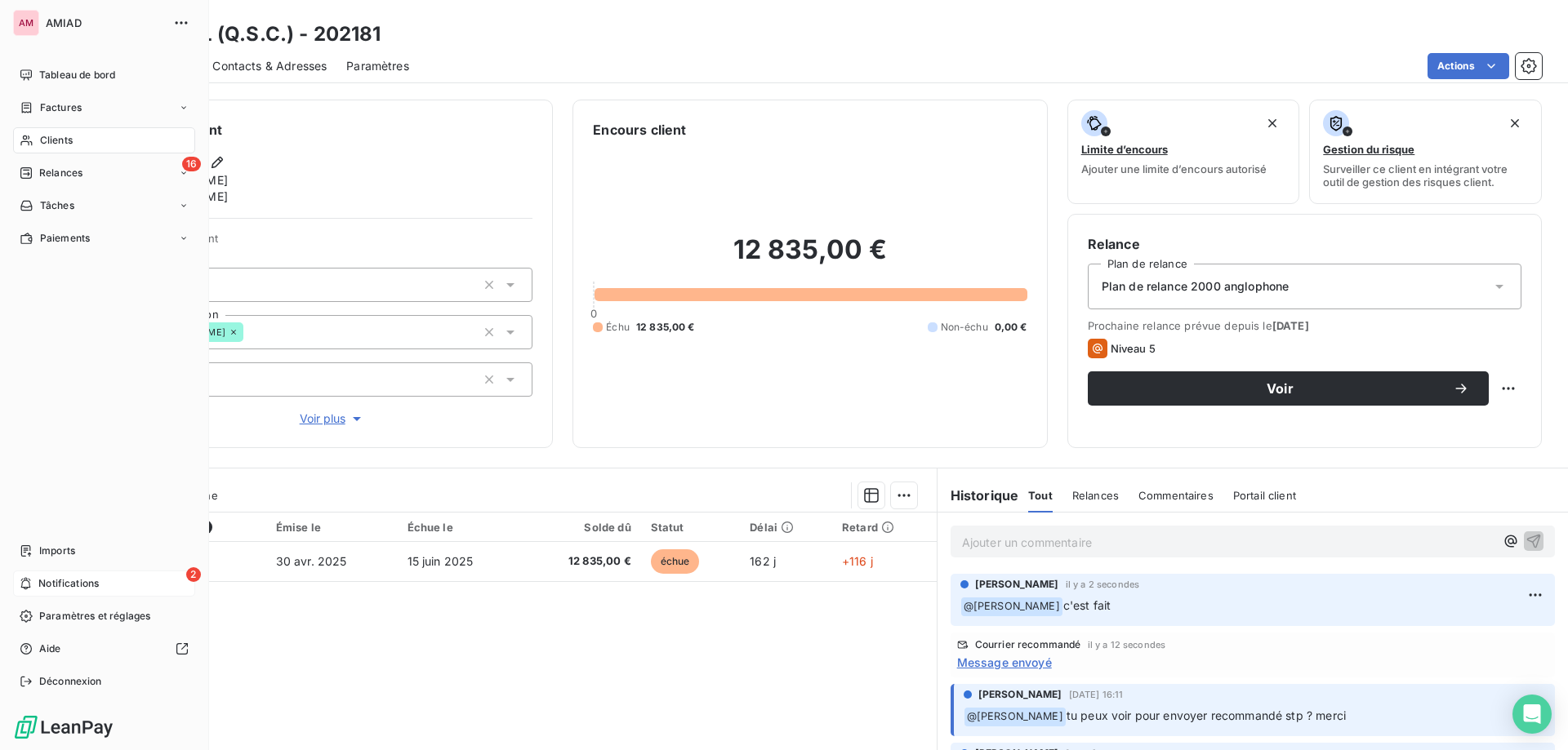
click at [39, 593] on div "2 Notifications" at bounding box center [104, 584] width 182 height 26
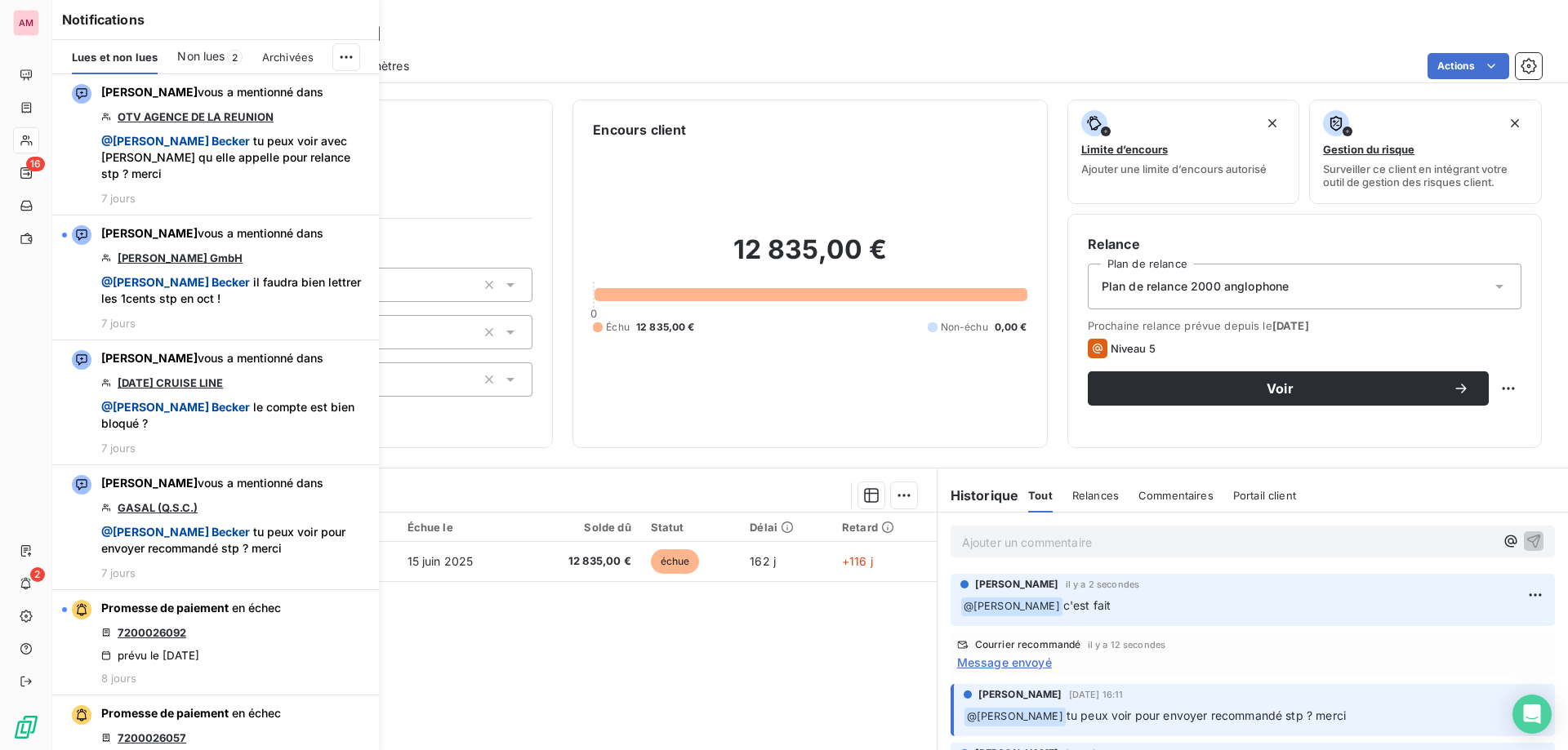
click at [227, 55] on div "Non lues 2" at bounding box center [209, 57] width 65 height 35
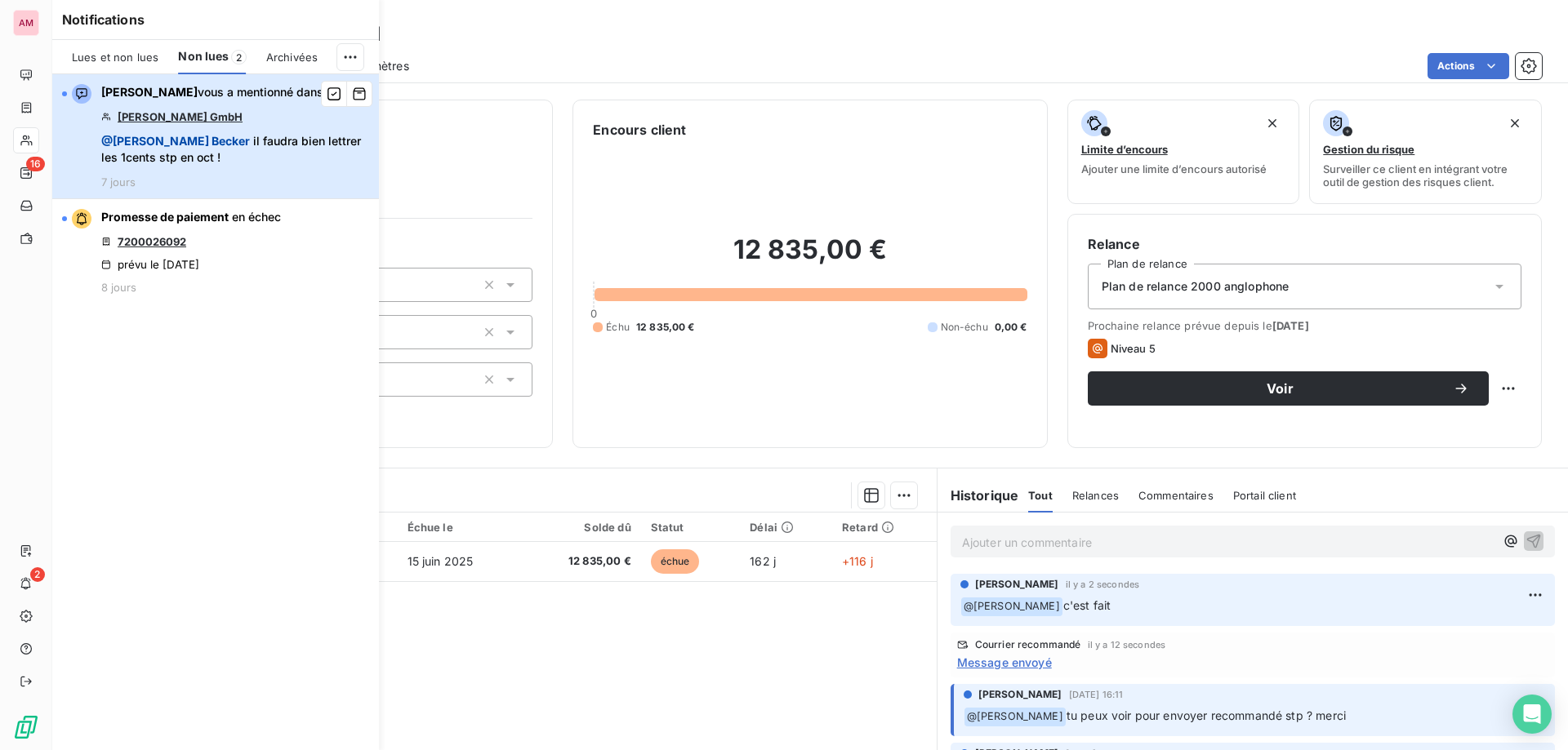
click at [227, 155] on span "@ Alexandra Becker il faudra bien lettrer les 1cents stp en oct !" at bounding box center [235, 149] width 268 height 33
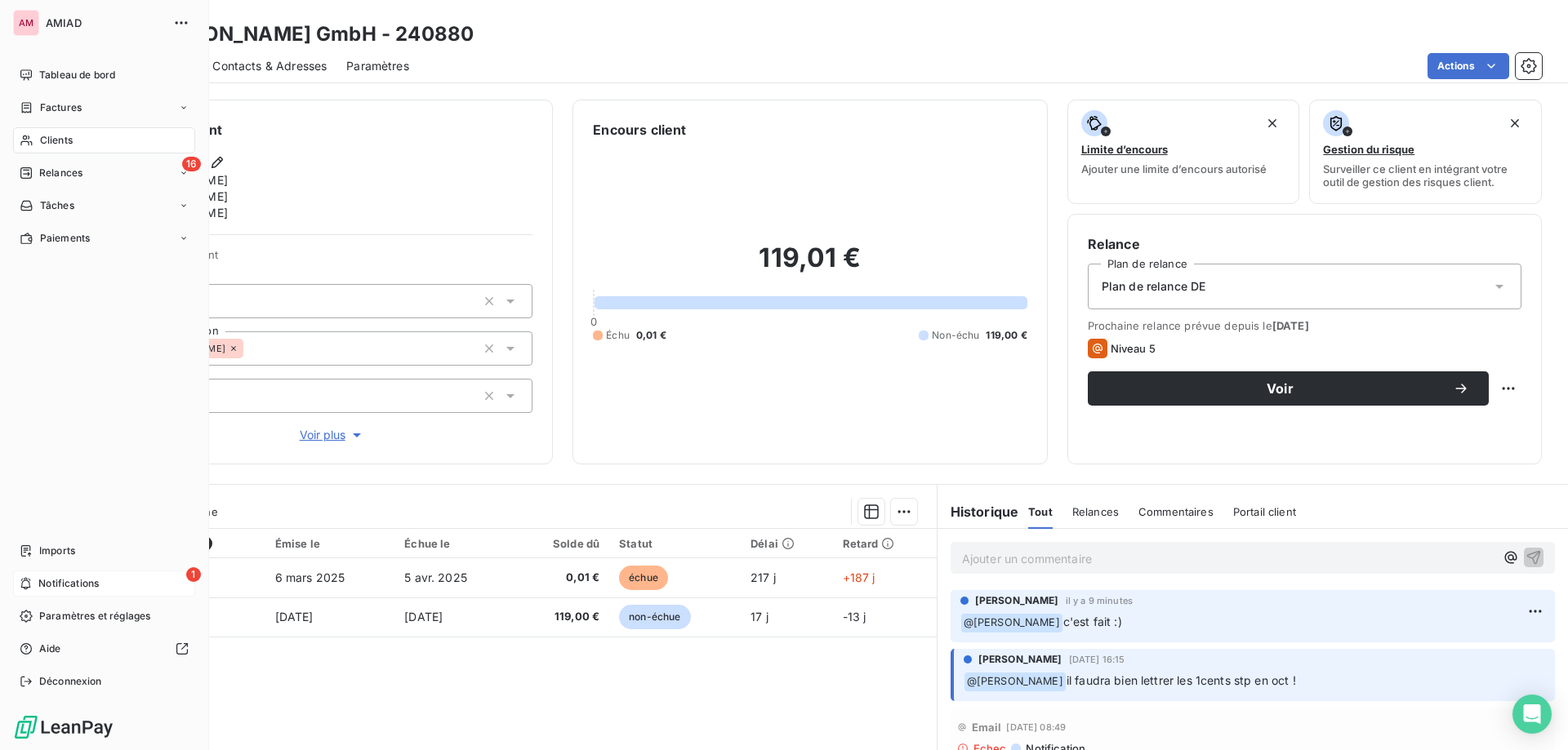
click at [87, 590] on span "Notifications" at bounding box center [68, 584] width 61 height 15
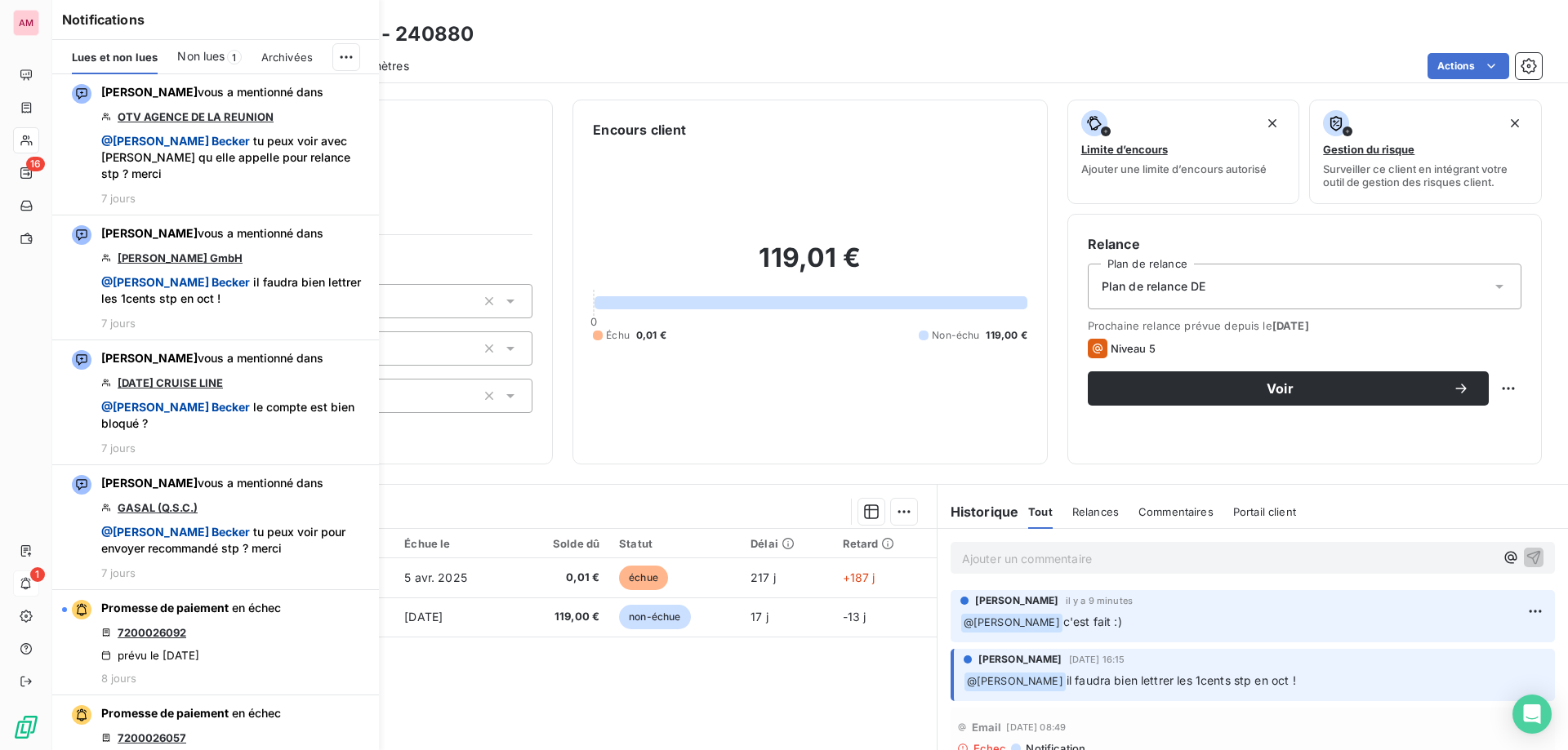
click at [208, 42] on div "Non lues 1" at bounding box center [209, 57] width 64 height 35
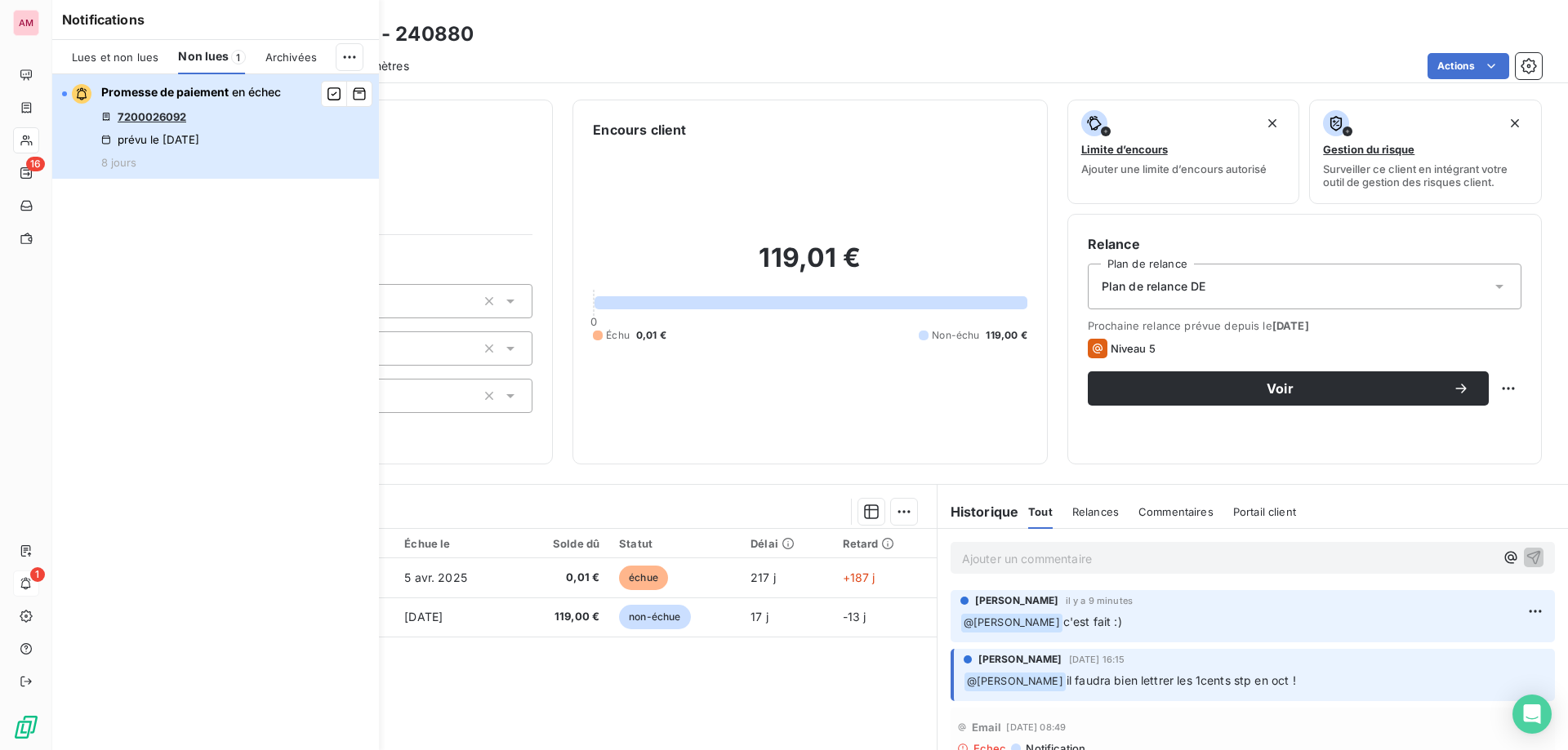
click at [200, 124] on div "Promesse de paiement en échec 7200026092 prévu le 30 sept. 2025 8 jours" at bounding box center [191, 126] width 180 height 85
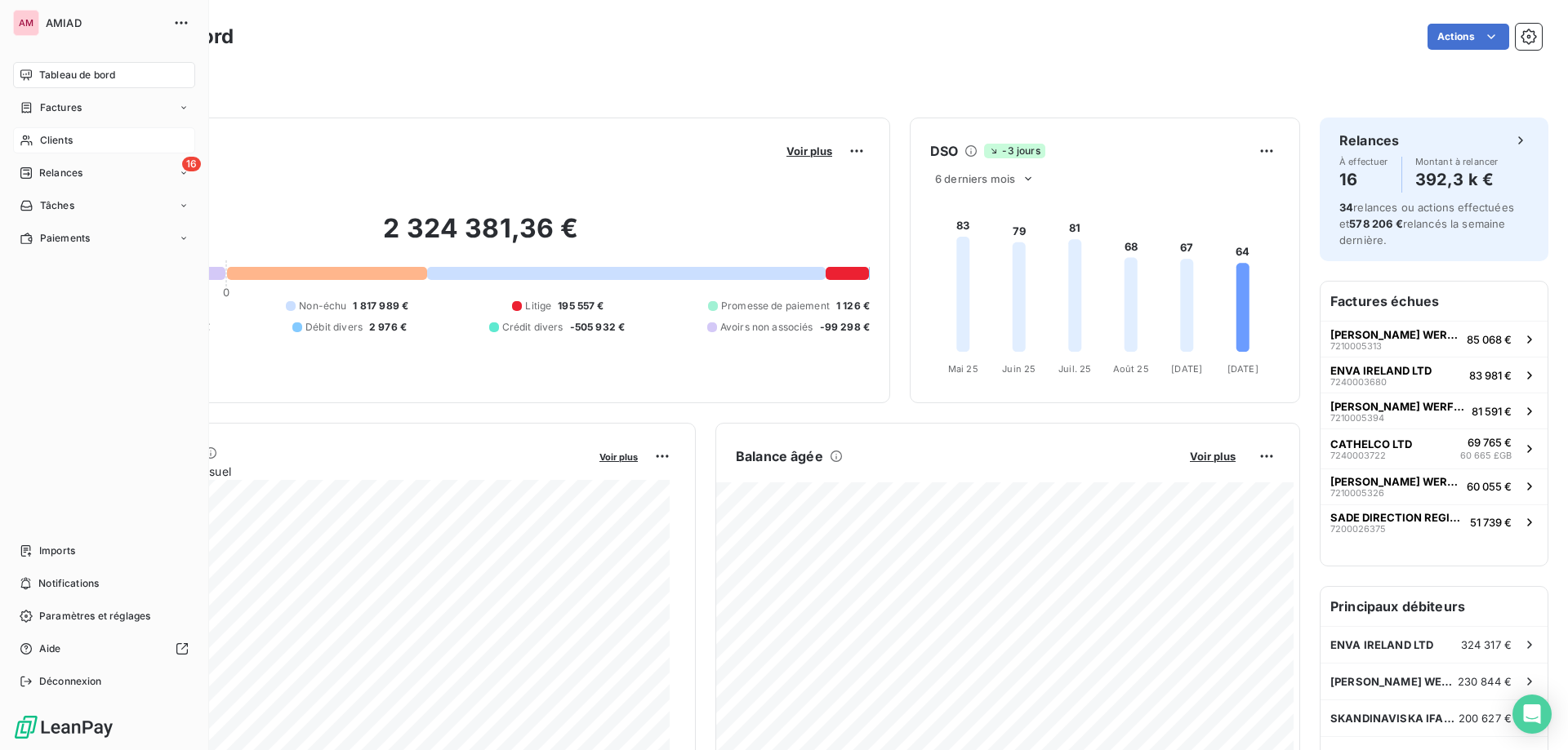
click at [37, 142] on div "Clients" at bounding box center [104, 140] width 182 height 26
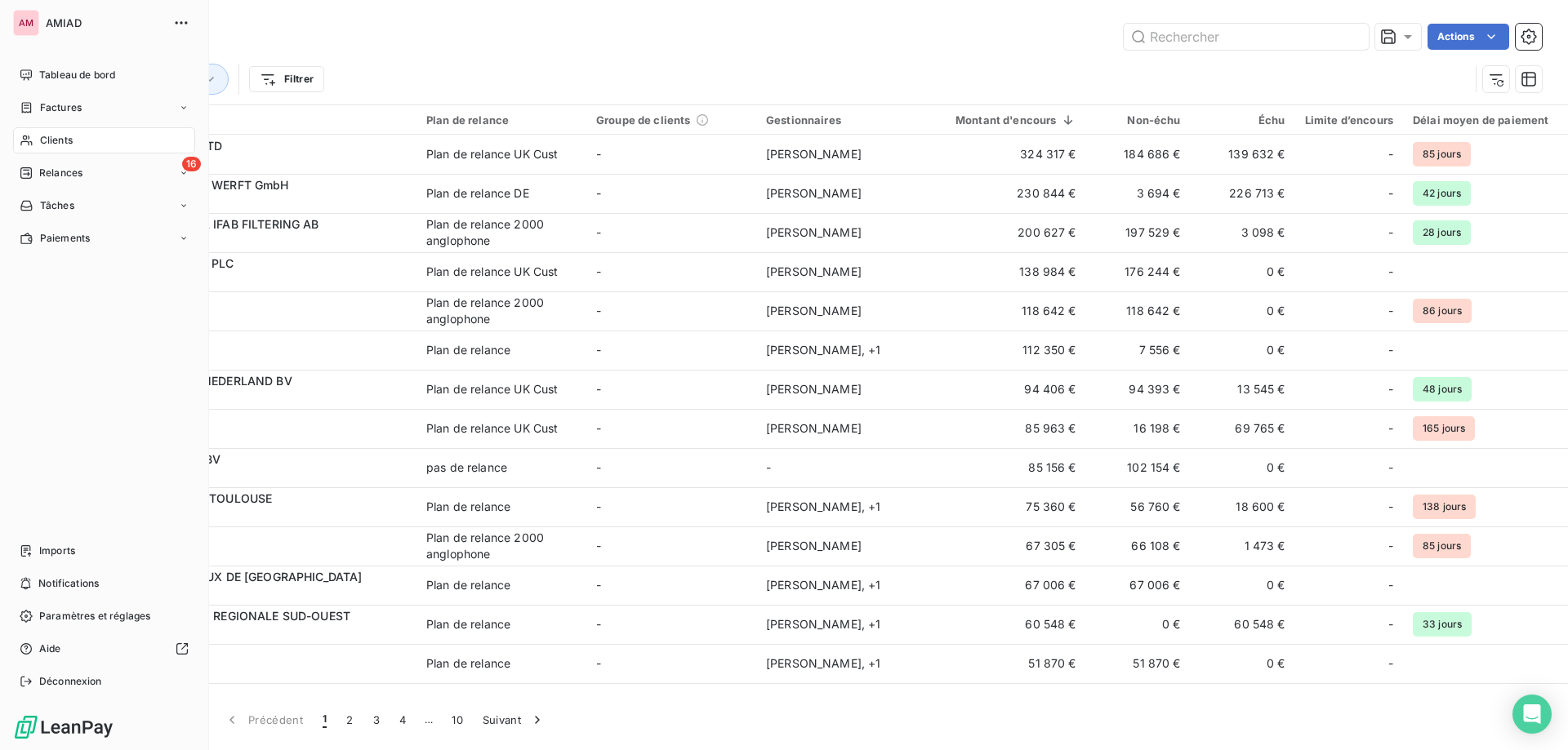
drag, startPoint x: 25, startPoint y: 110, endPoint x: 1043, endPoint y: 53, distance: 1019.6
click at [25, 110] on icon at bounding box center [26, 108] width 14 height 13
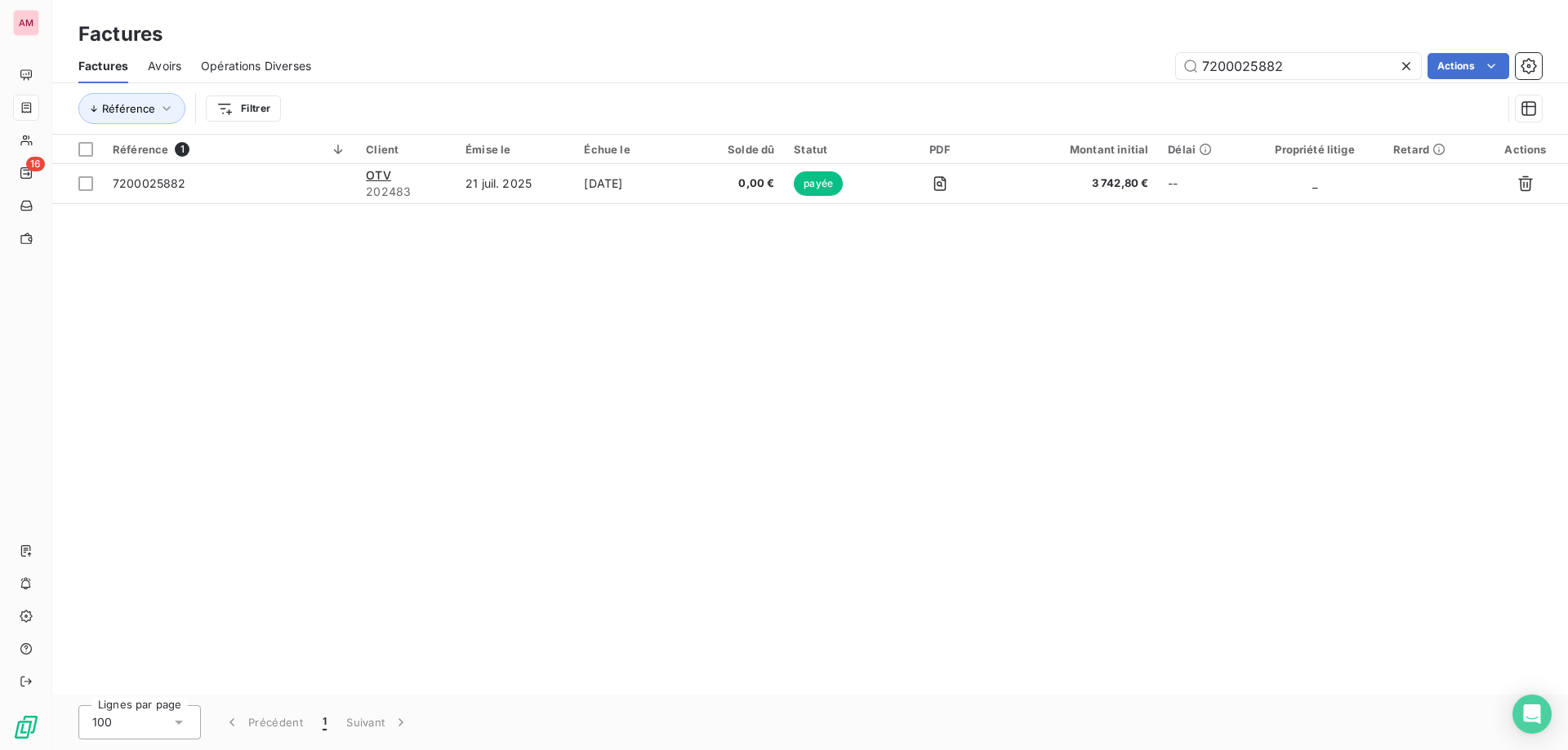
click at [1407, 67] on icon at bounding box center [1406, 66] width 8 height 8
click at [1278, 66] on input "text" at bounding box center [1299, 66] width 245 height 26
paste input "7200025843"
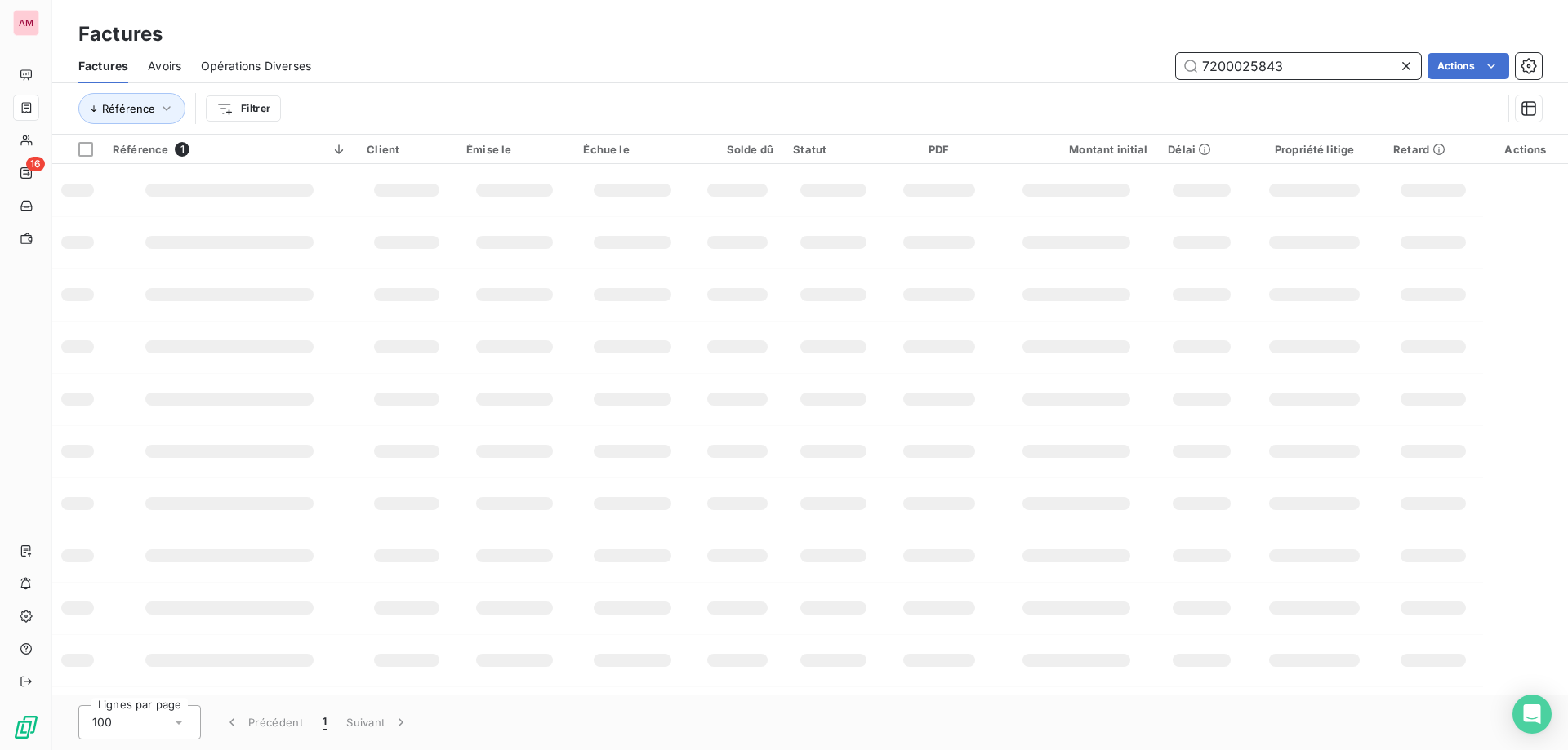
type input "7200025843"
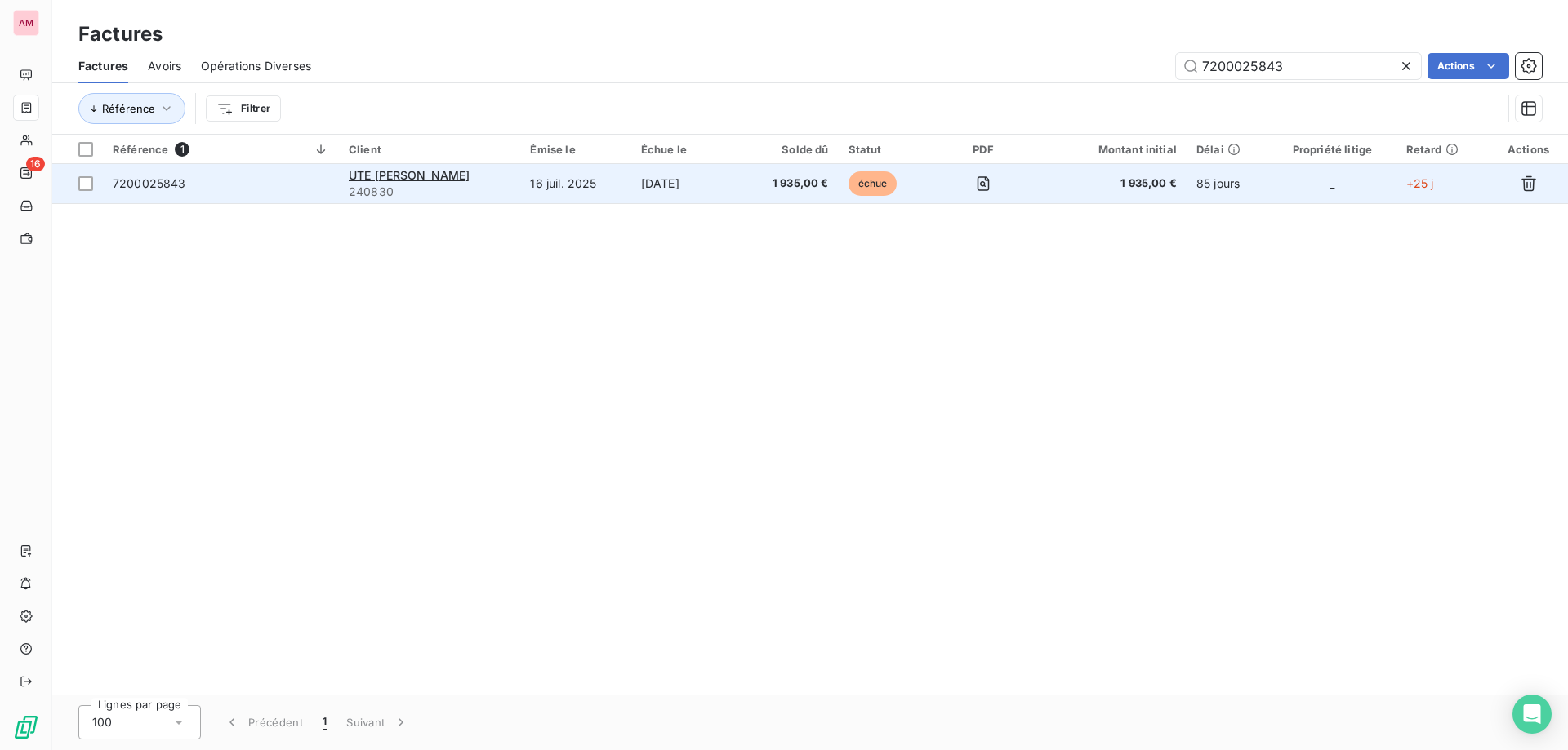
click at [631, 202] on td "14 sept. 2025" at bounding box center [686, 184] width 110 height 39
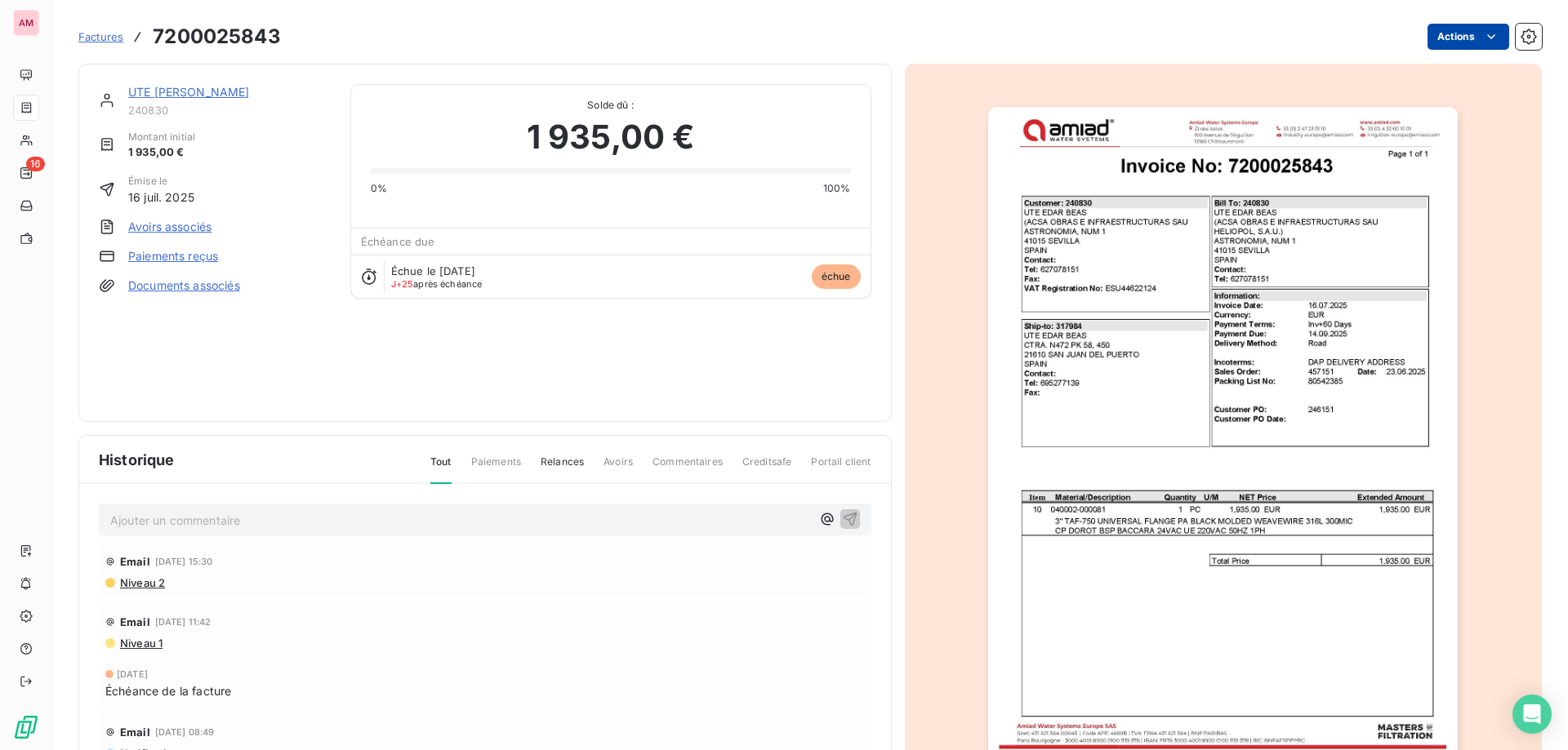
click at [1421, 45] on html "AM 16 Factures 7200025843 Actions UTE EDAR BEAS 240830 Montant initial 1 935,00…" at bounding box center [784, 375] width 1568 height 750
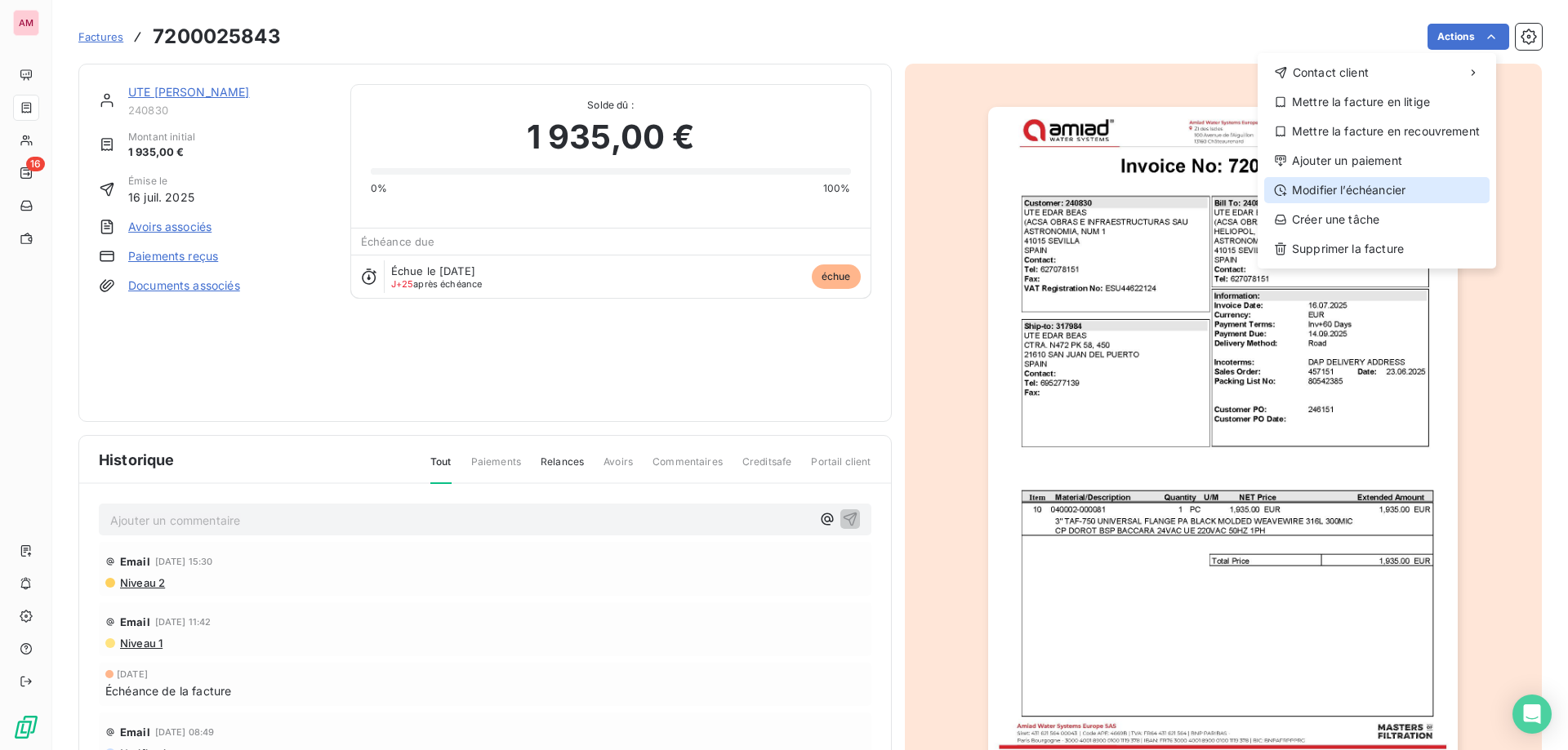
click at [1339, 195] on div "Modifier l’échéancier" at bounding box center [1377, 190] width 226 height 26
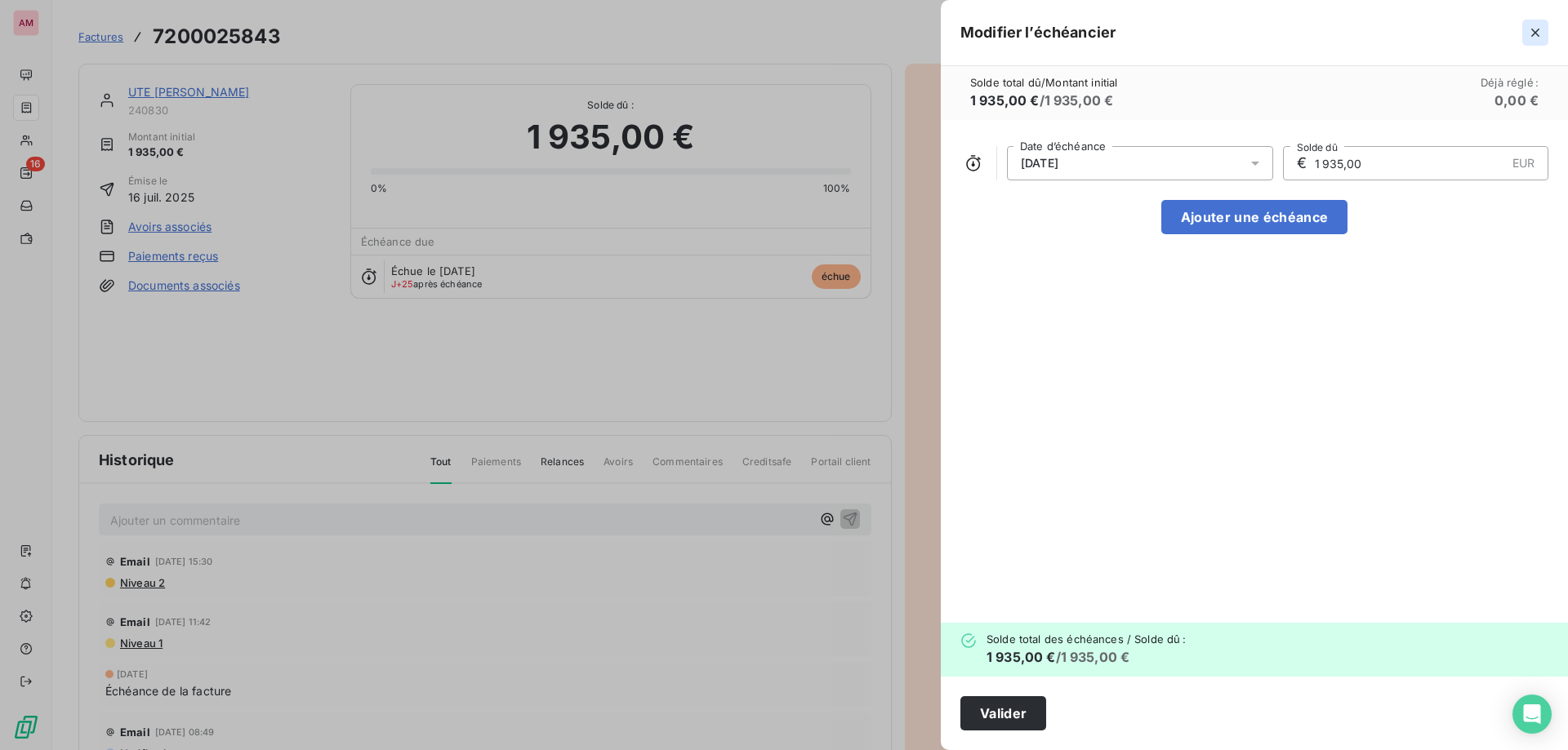
click at [1539, 29] on icon "button" at bounding box center [1535, 33] width 8 height 8
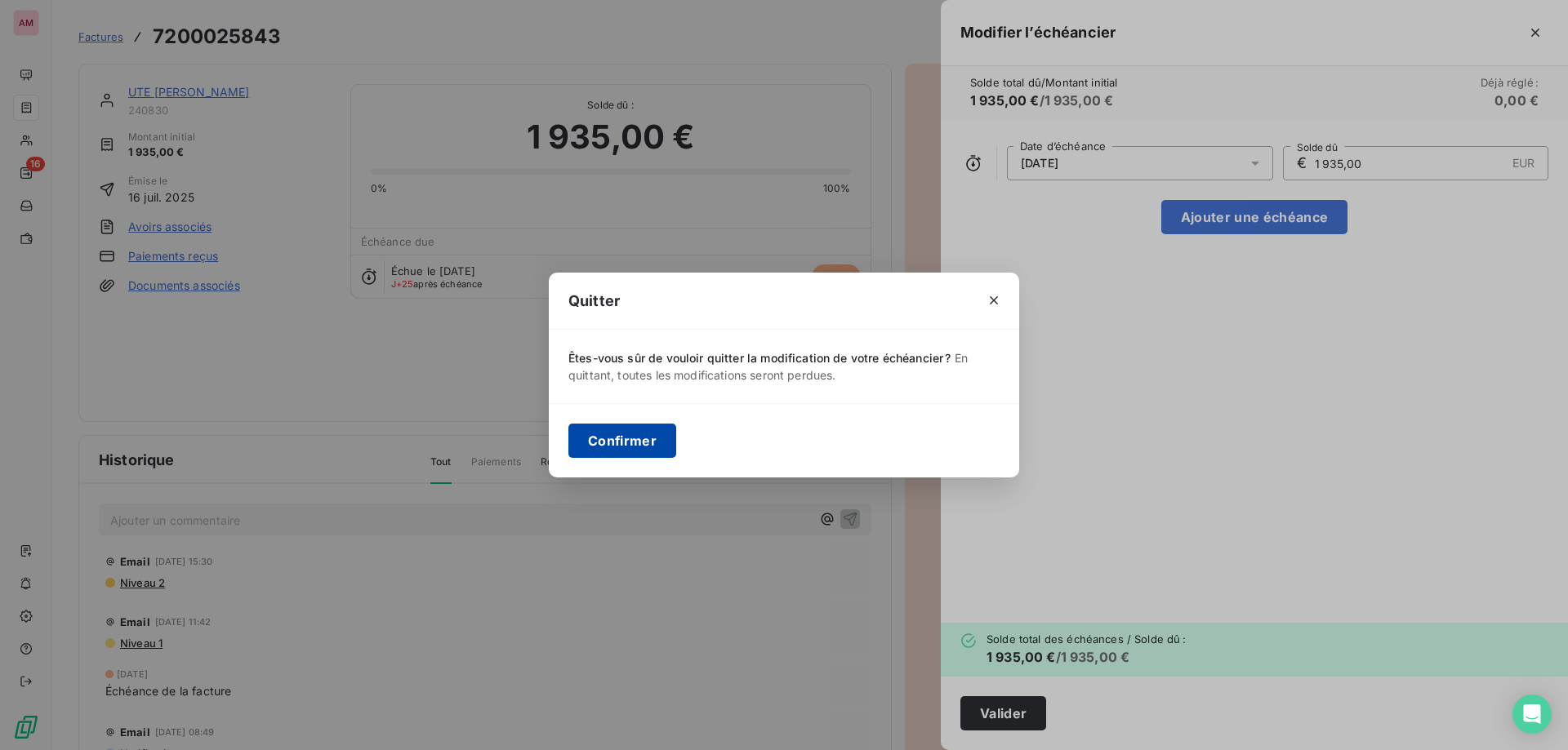
click at [654, 434] on button "Confirmer" at bounding box center [622, 441] width 108 height 35
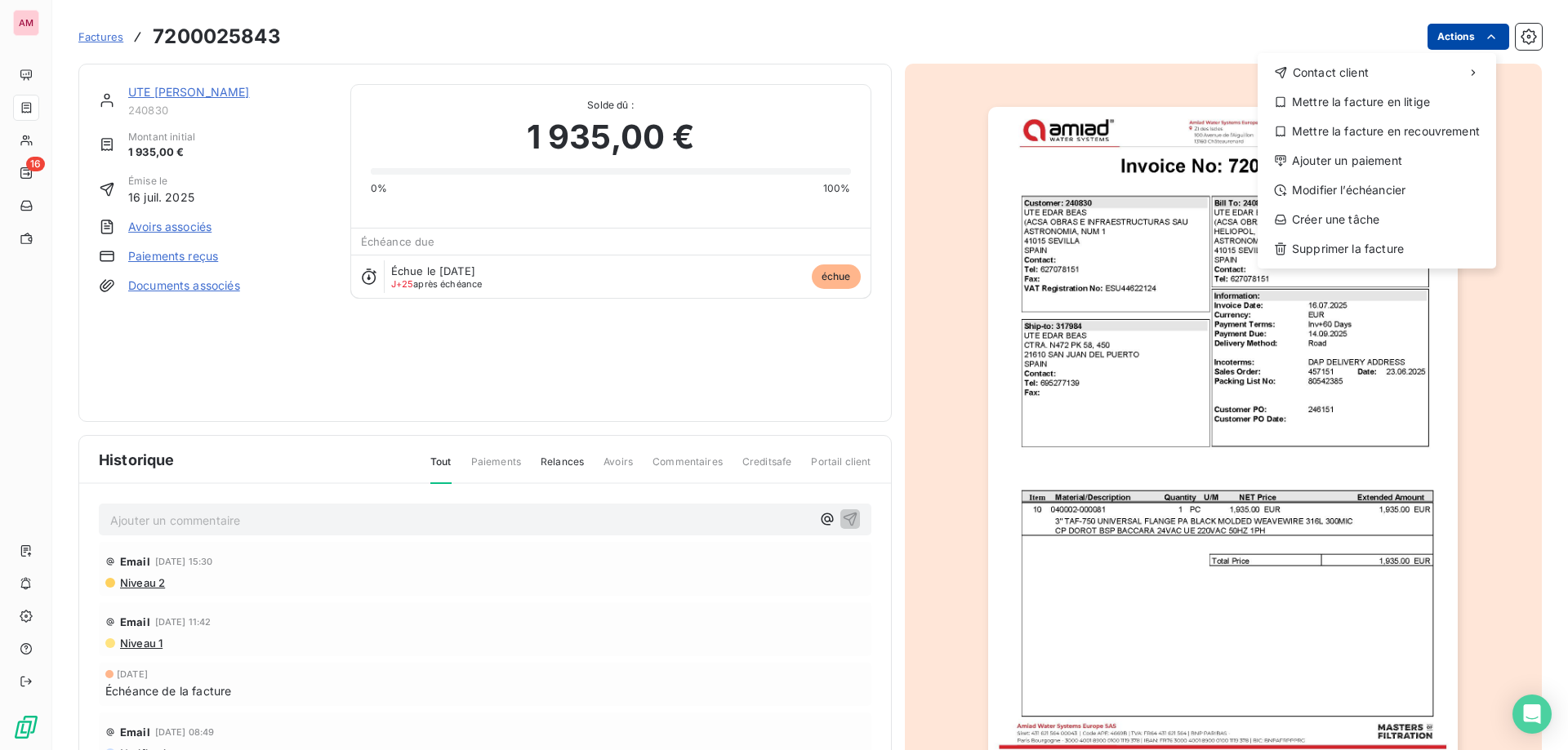
click at [1465, 37] on html "AM 16 Factures 7200025843 Actions Contact client Mettre la facture en litige Me…" at bounding box center [784, 375] width 1568 height 750
click at [1385, 156] on div "Ajouter un paiement" at bounding box center [1377, 161] width 226 height 26
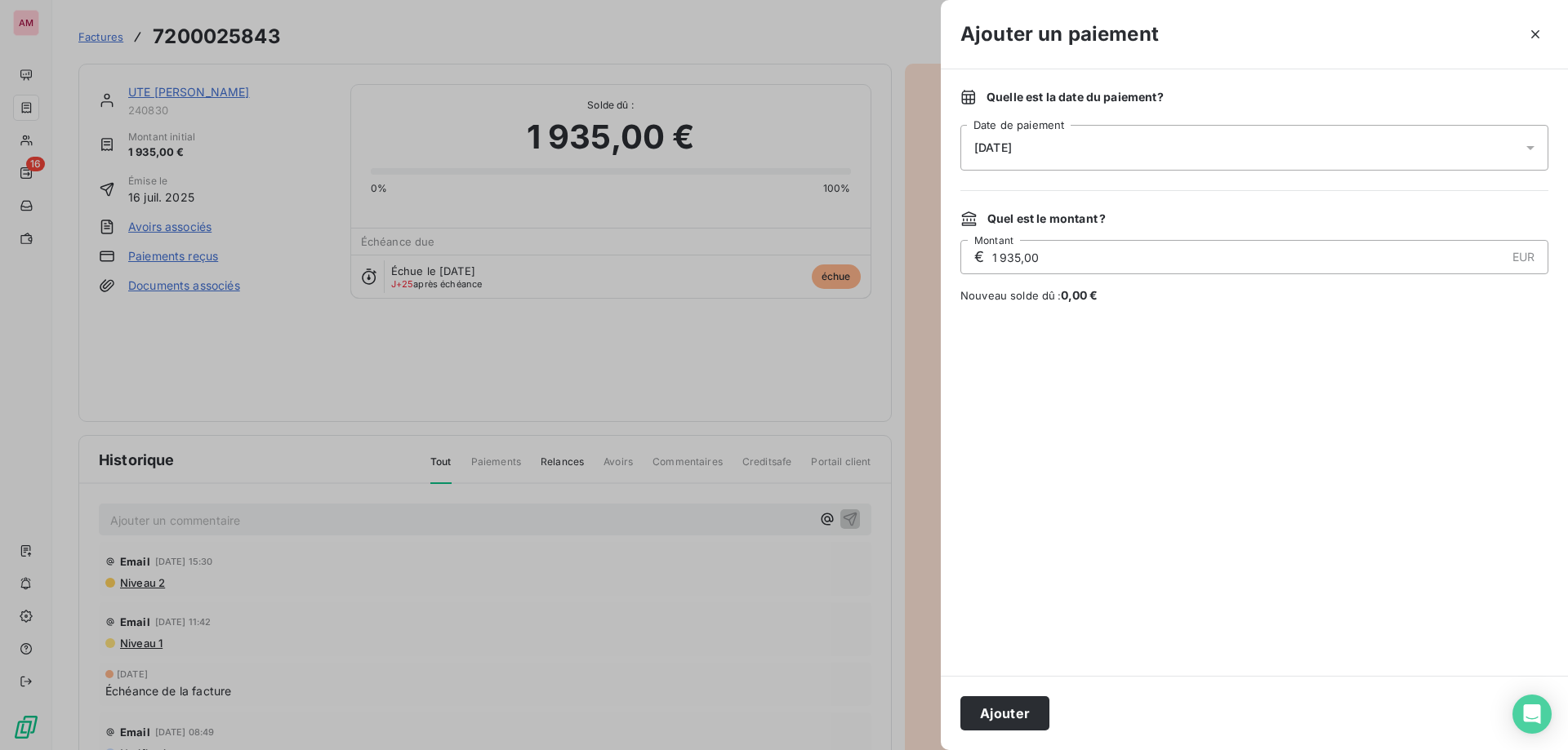
click at [1058, 144] on div "09/10/2025" at bounding box center [1254, 147] width 588 height 46
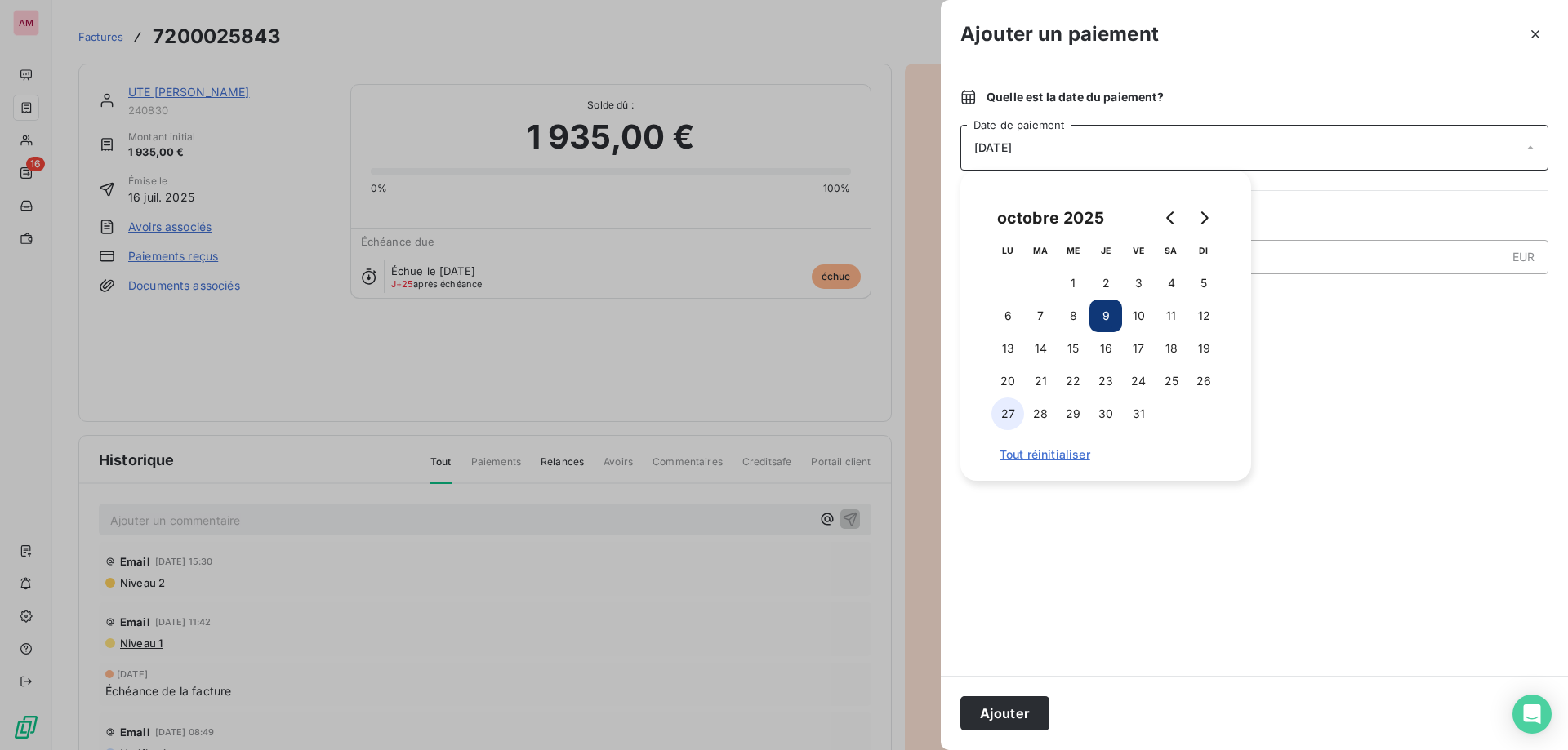
click at [998, 413] on button "27" at bounding box center [1008, 414] width 33 height 33
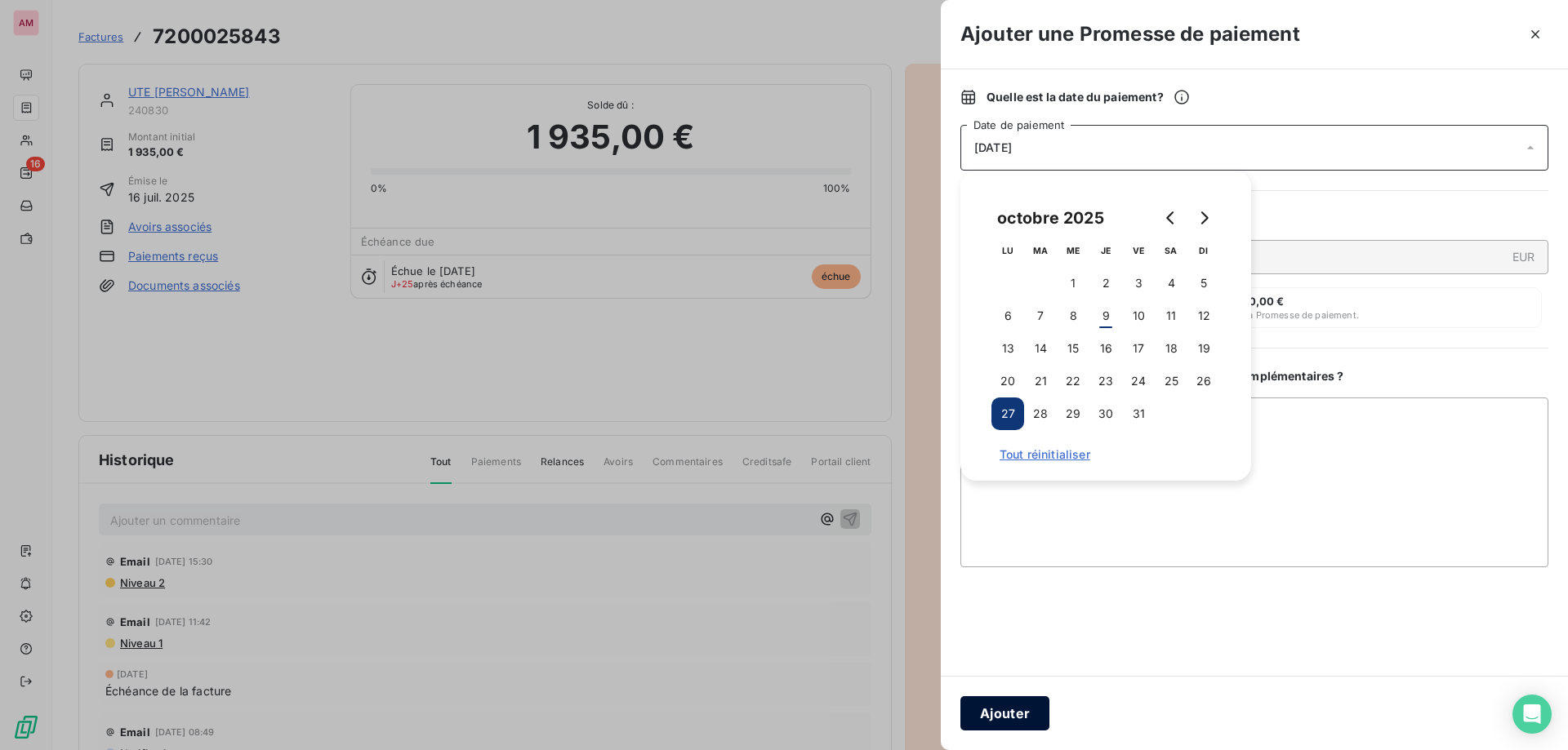
click at [1006, 714] on button "Ajouter" at bounding box center [1004, 713] width 89 height 35
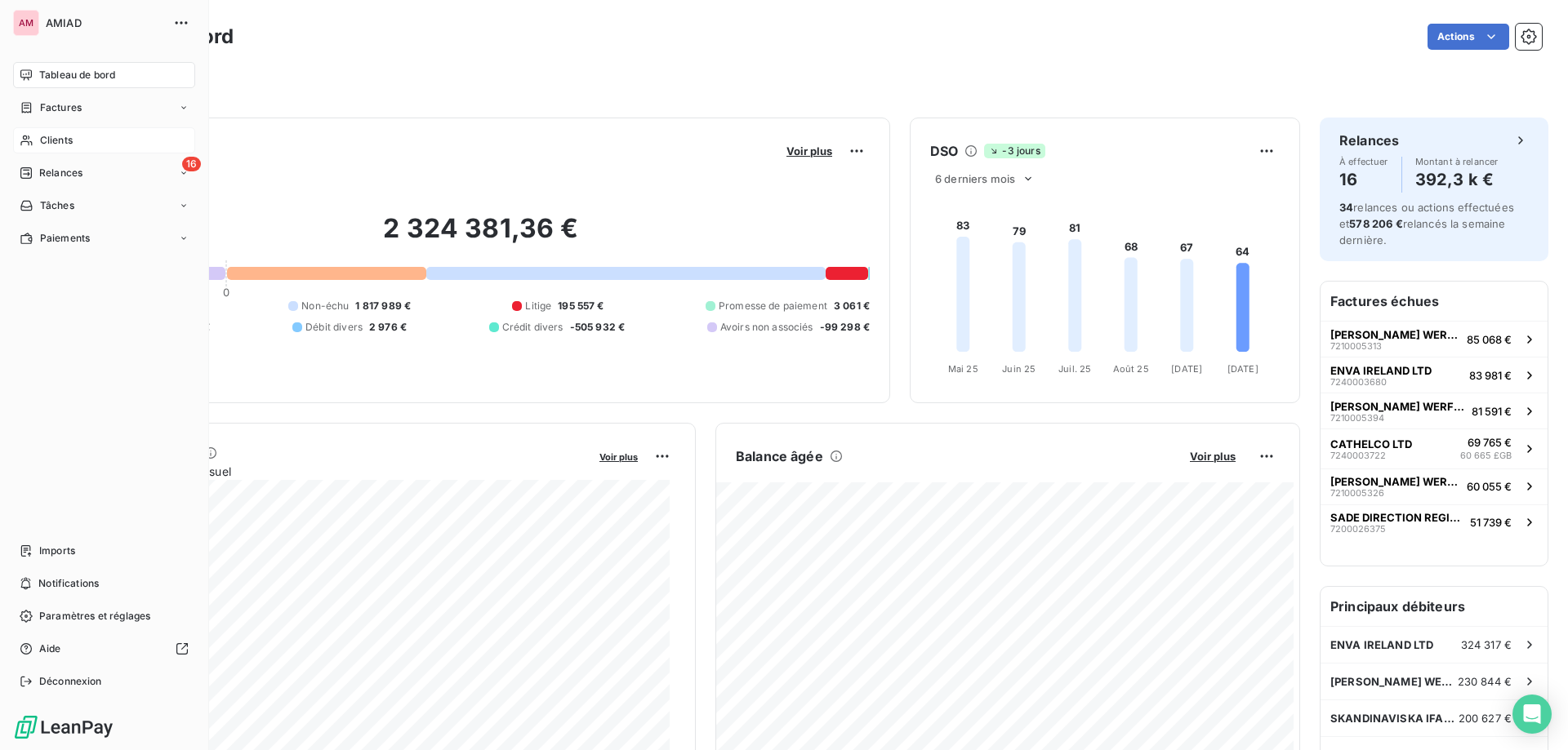
click at [33, 148] on div "Clients" at bounding box center [104, 140] width 182 height 26
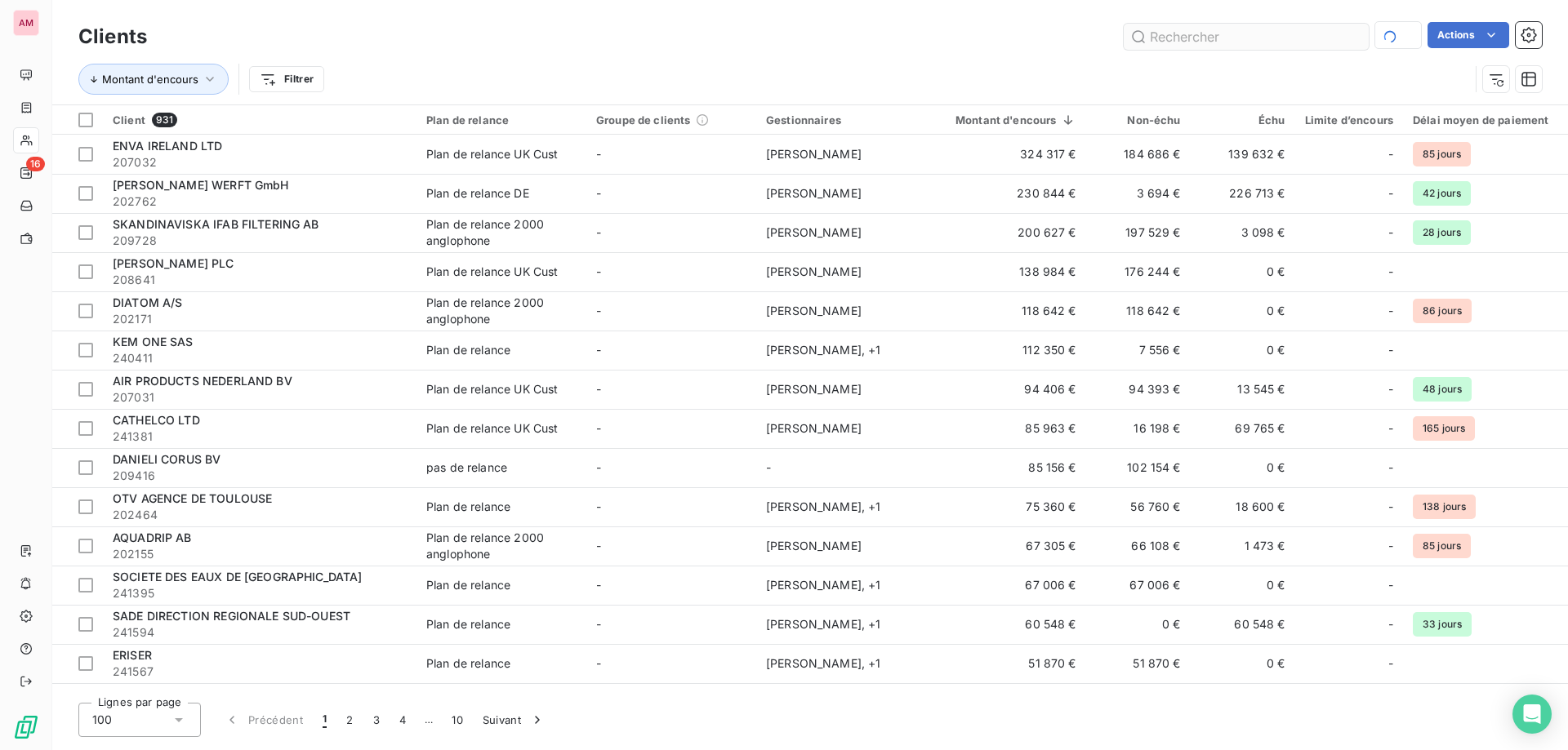
click at [1169, 35] on input "text" at bounding box center [1247, 37] width 245 height 26
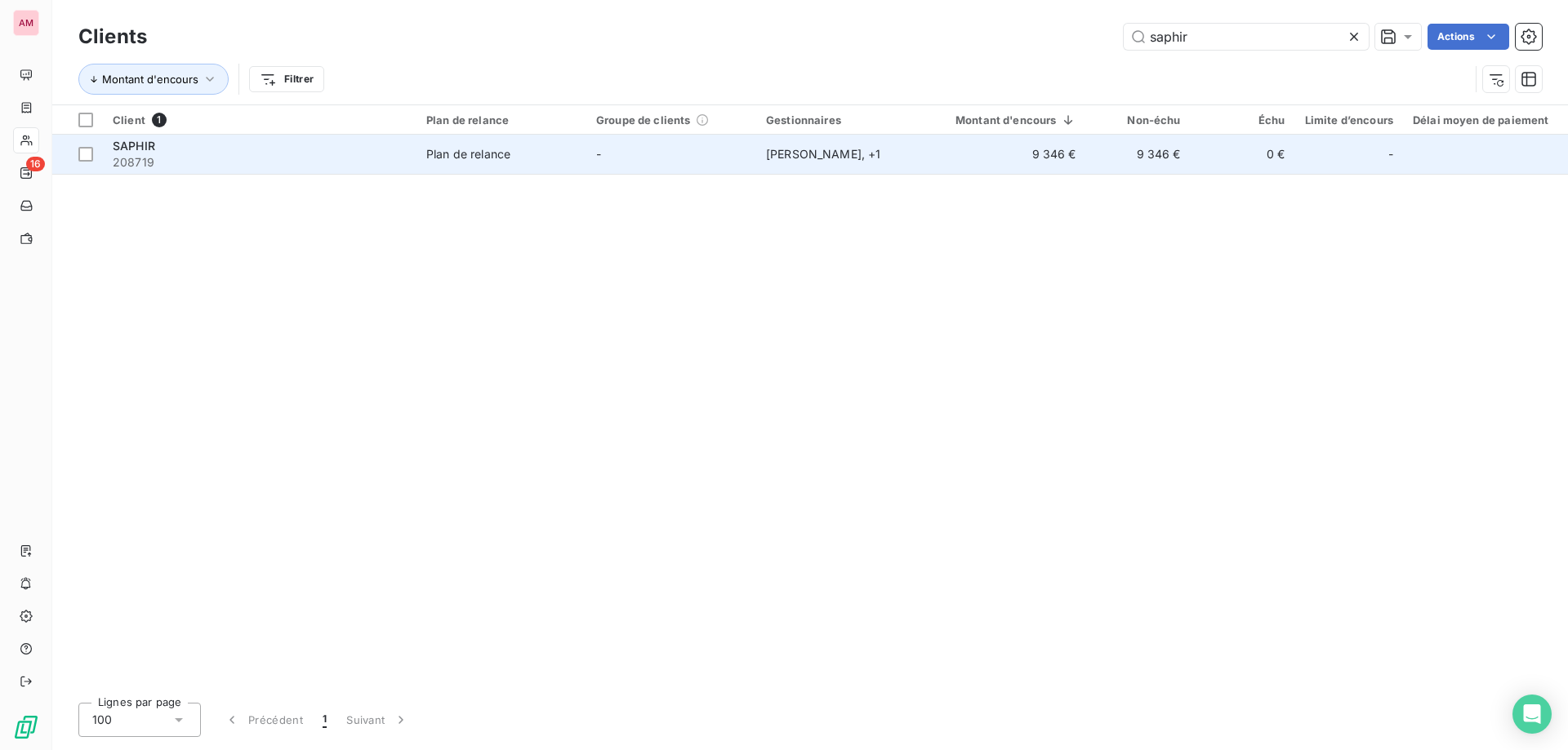
type input "saphir"
click at [590, 170] on td "-" at bounding box center [671, 154] width 170 height 39
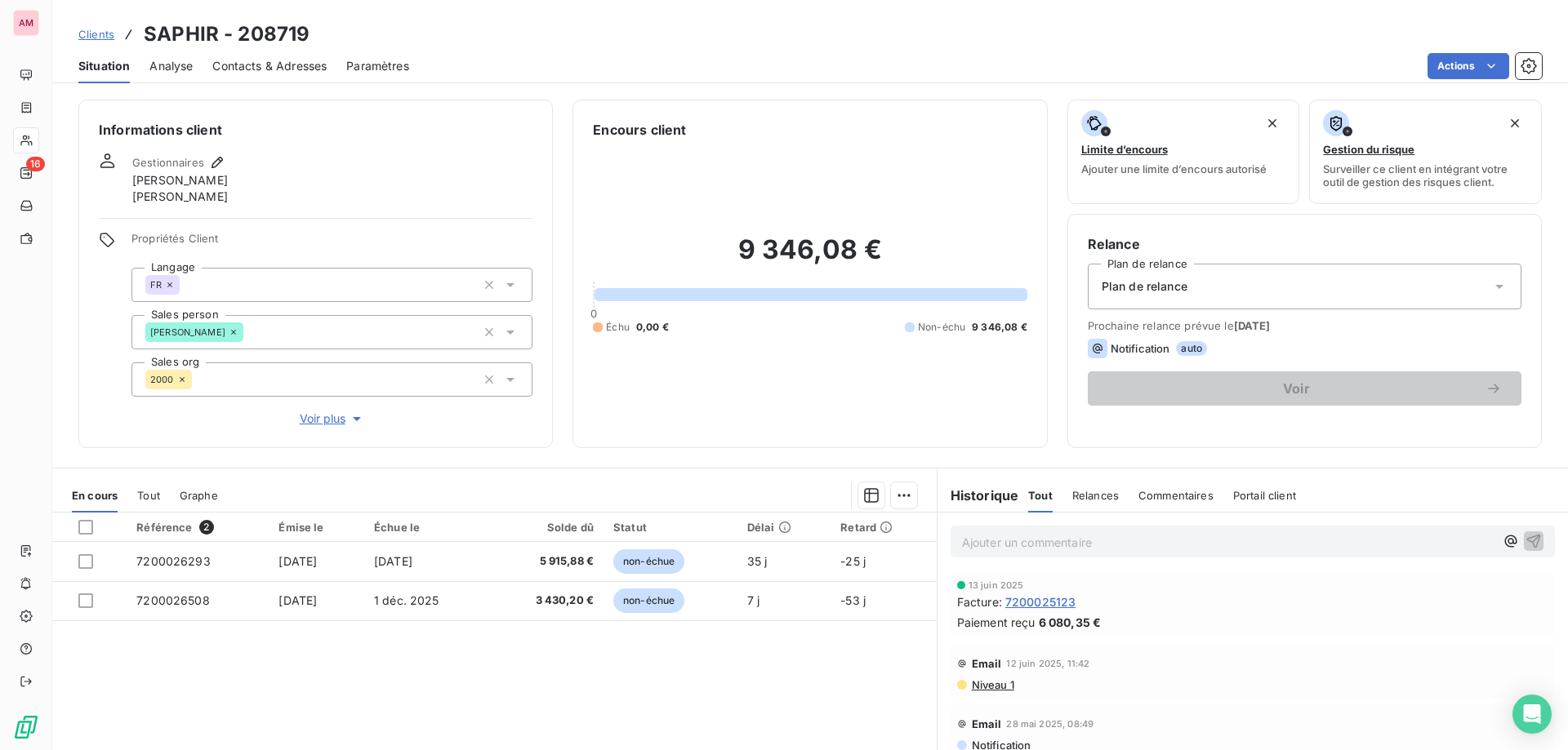
scroll to position [81, 0]
